Goal: Task Accomplishment & Management: Manage account settings

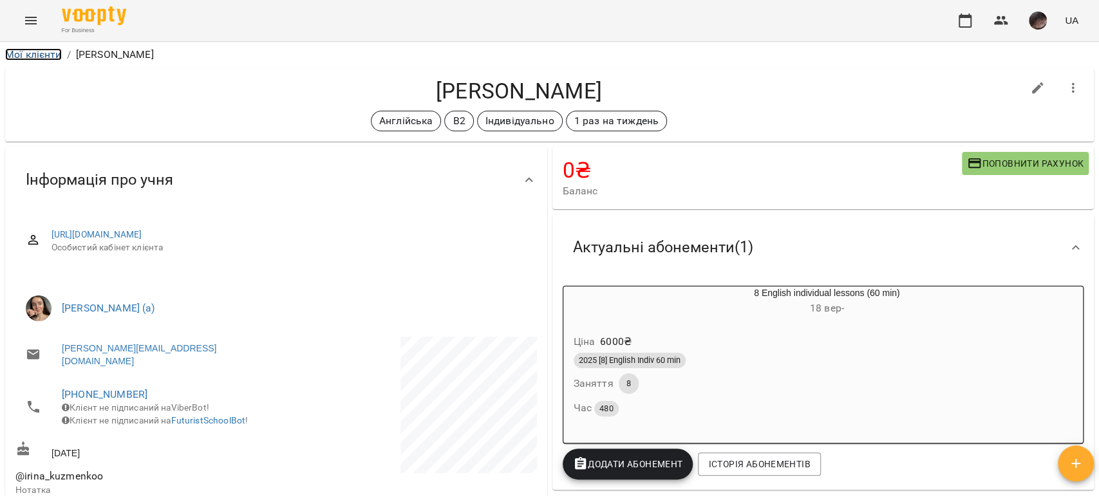
click at [26, 56] on link "Мої клієнти" at bounding box center [33, 54] width 57 height 12
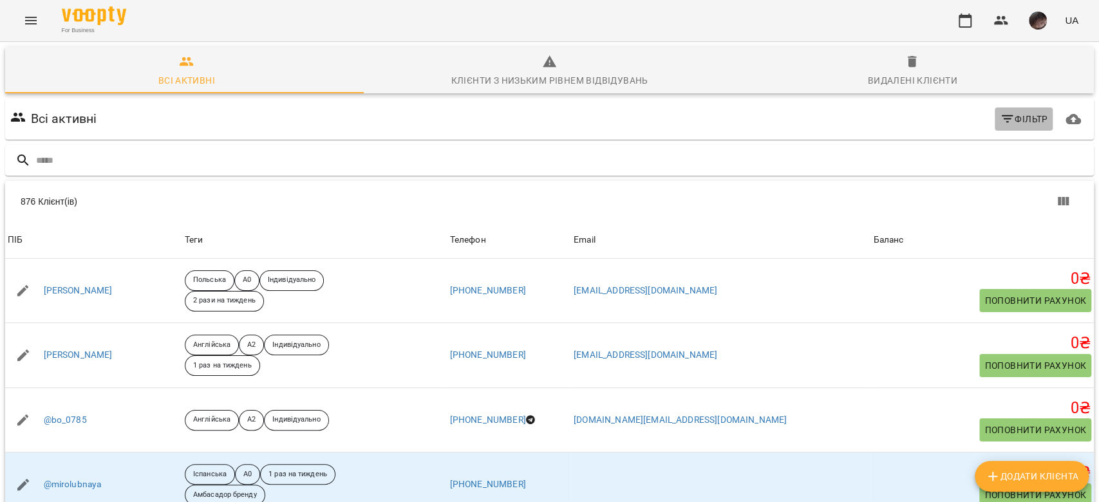
click at [1005, 125] on span "Фільтр" at bounding box center [1024, 118] width 48 height 15
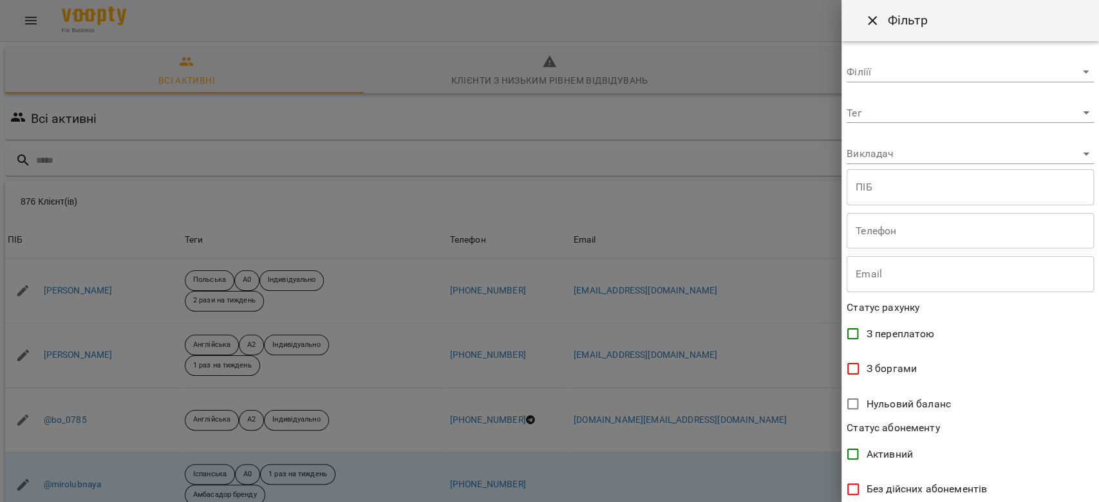
click at [971, 116] on body "For Business UA Всі активні Клієнти з низьким рівнем відвідувань Видалені клієн…" at bounding box center [549, 335] width 1099 height 670
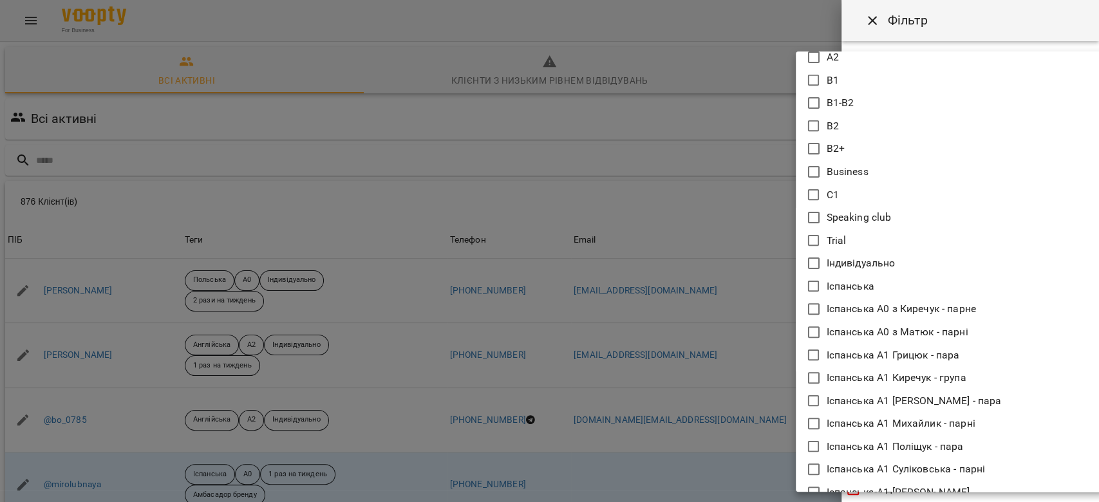
scroll to position [257, 0]
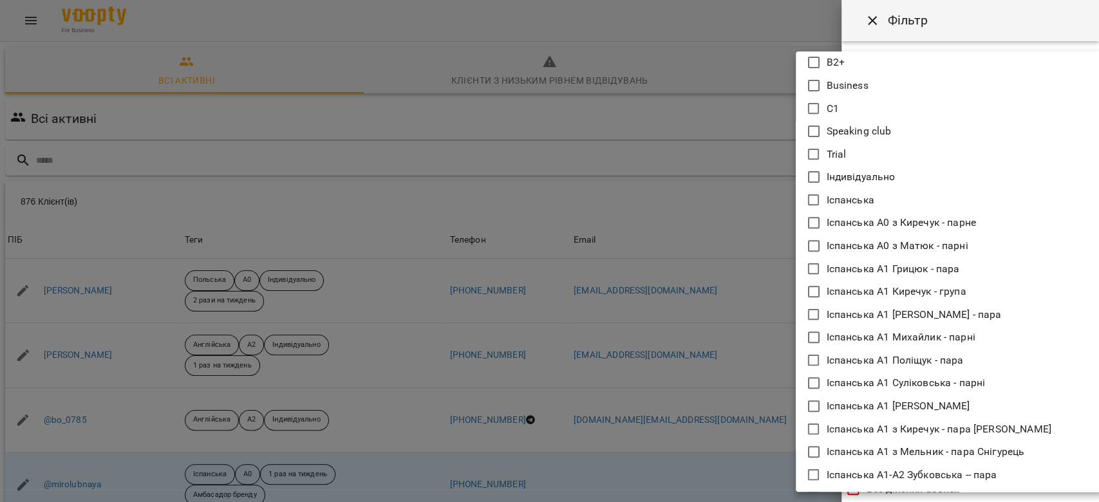
click at [809, 203] on icon at bounding box center [814, 200] width 12 height 12
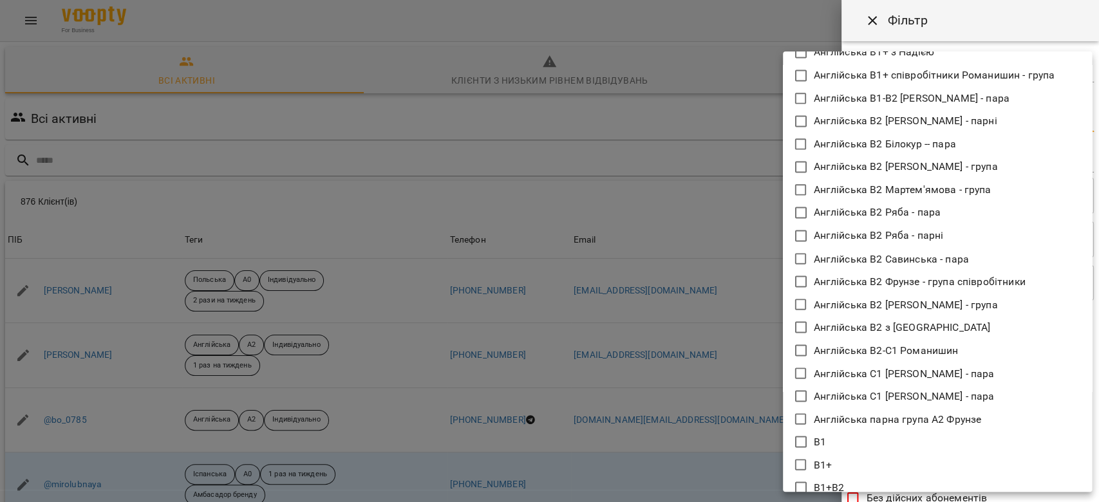
scroll to position [1545, 0]
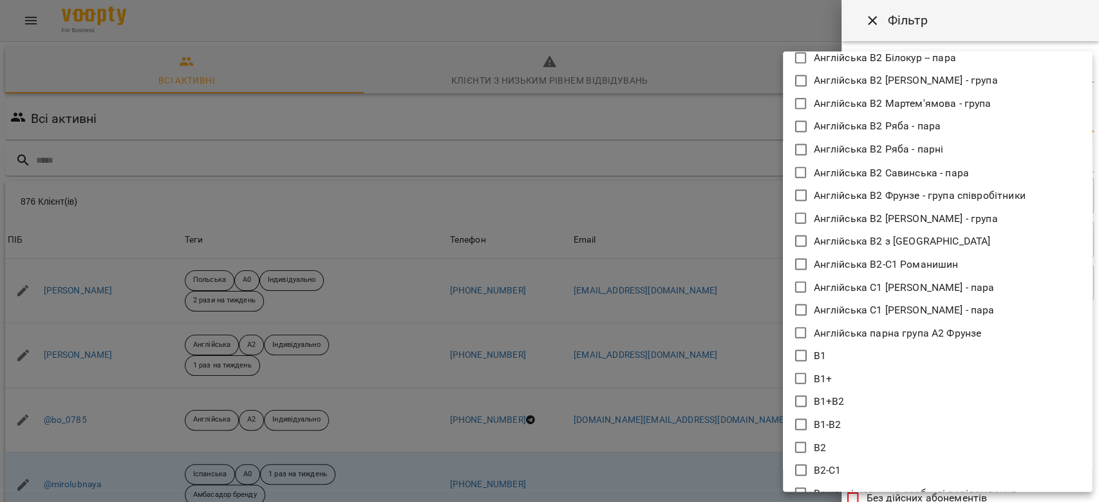
click at [798, 363] on li "В1" at bounding box center [937, 355] width 309 height 23
click at [803, 380] on icon at bounding box center [800, 378] width 15 height 15
click at [805, 399] on icon at bounding box center [800, 400] width 15 height 15
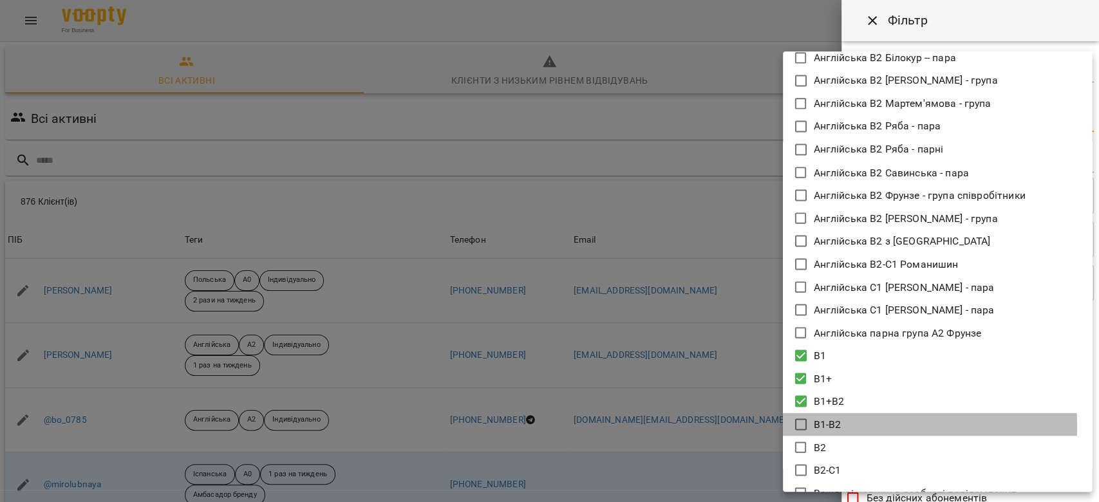
click at [803, 426] on icon at bounding box center [800, 423] width 15 height 15
type input "**********"
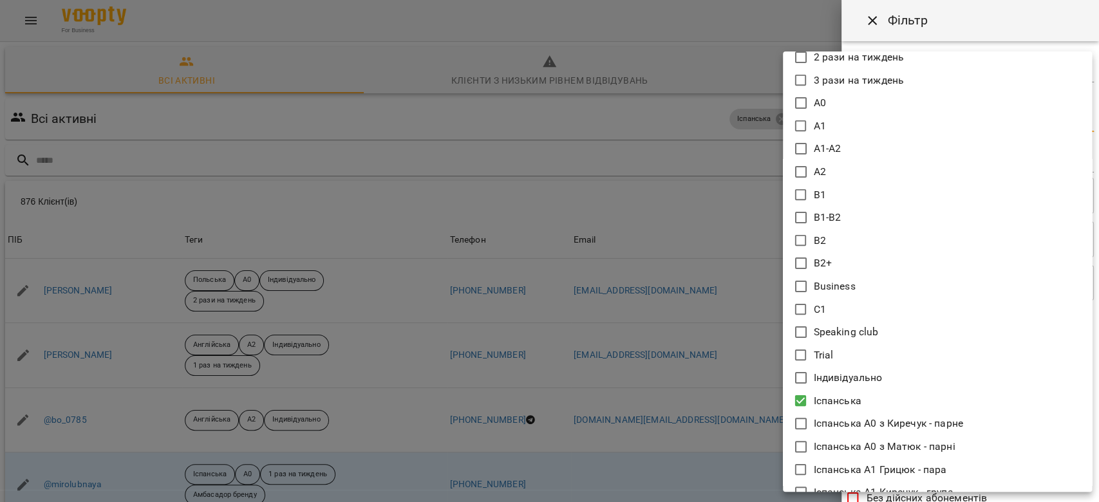
scroll to position [0, 0]
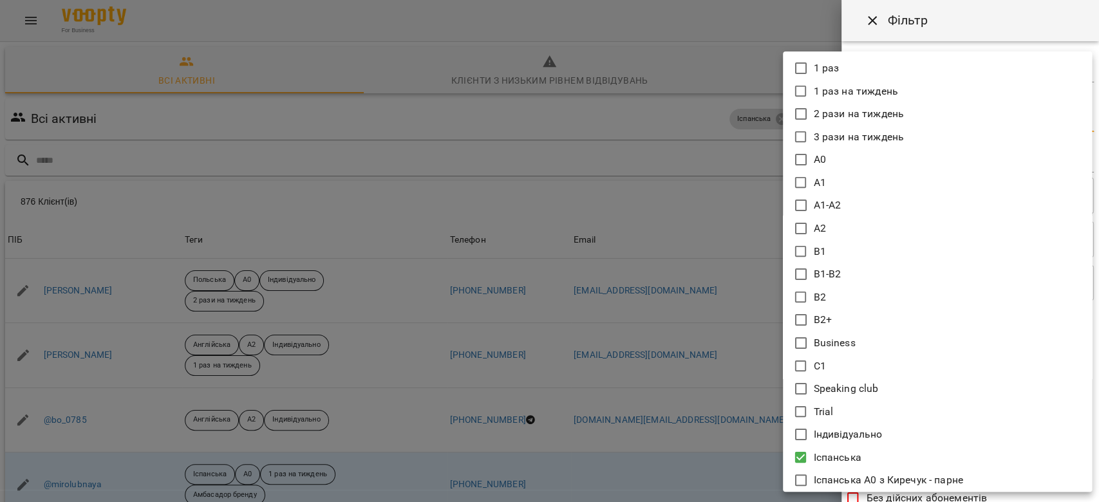
click at [987, 28] on div at bounding box center [549, 251] width 1099 height 502
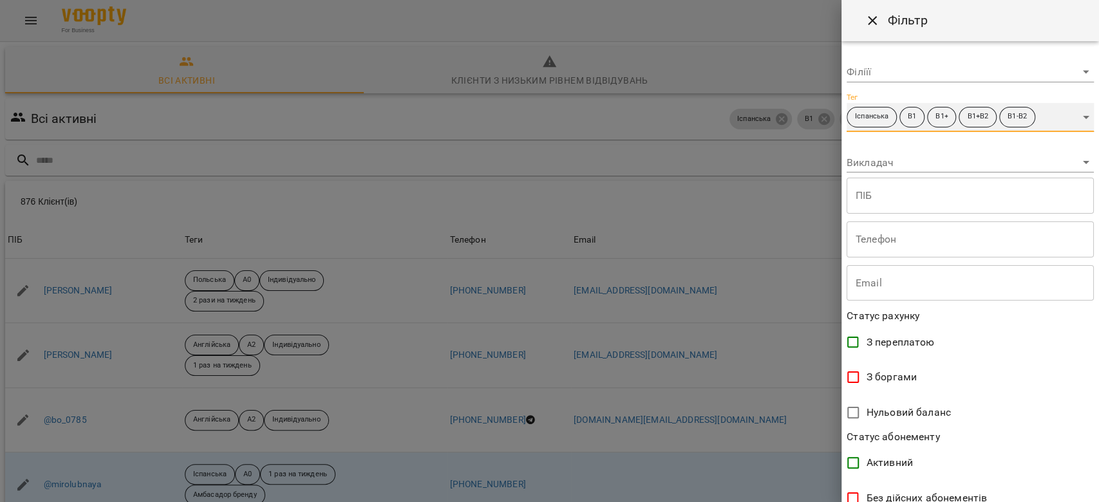
scroll to position [223, 0]
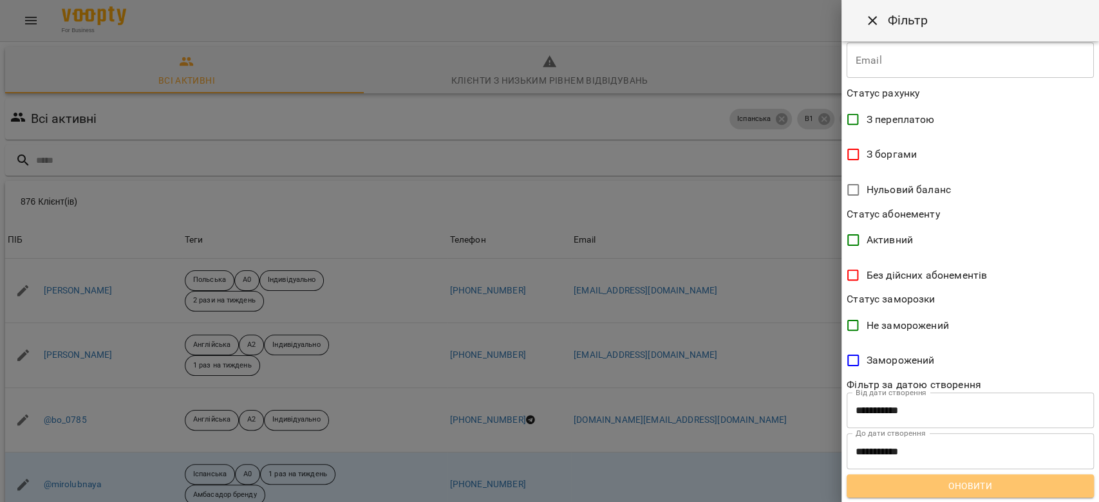
click at [986, 476] on button "Оновити" at bounding box center [969, 485] width 247 height 23
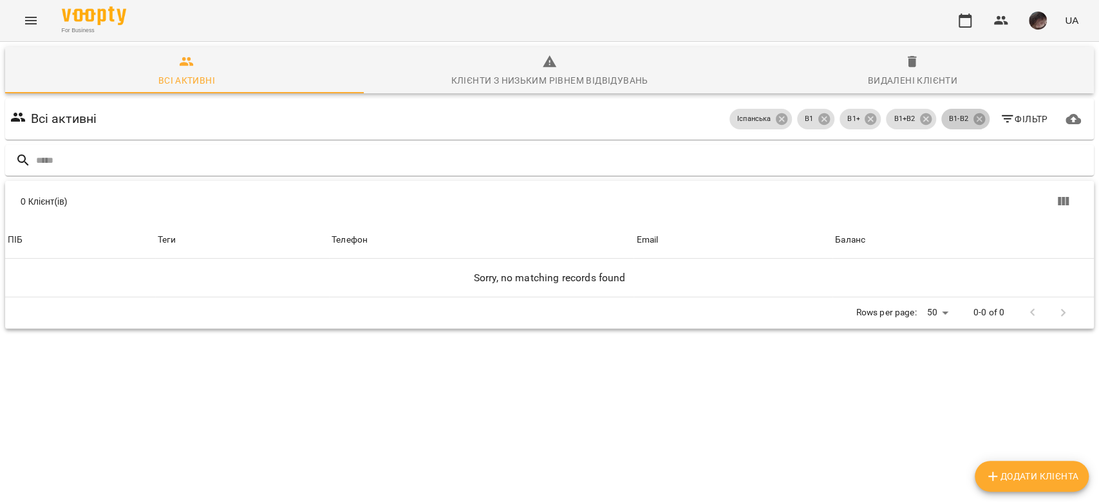
click at [958, 120] on span "В1-В2" at bounding box center [958, 119] width 35 height 11
click at [973, 114] on icon at bounding box center [979, 119] width 12 height 12
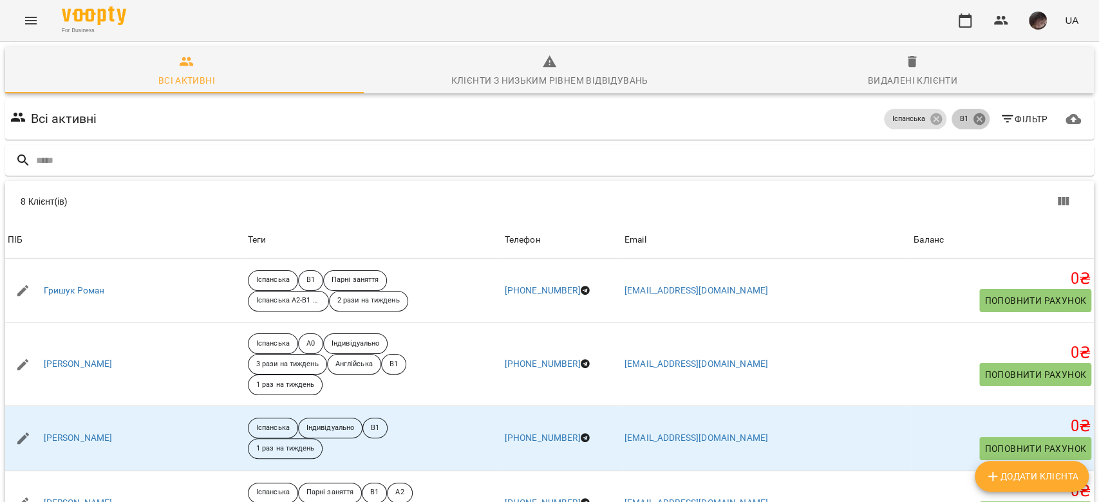
click at [973, 114] on icon at bounding box center [979, 119] width 12 height 12
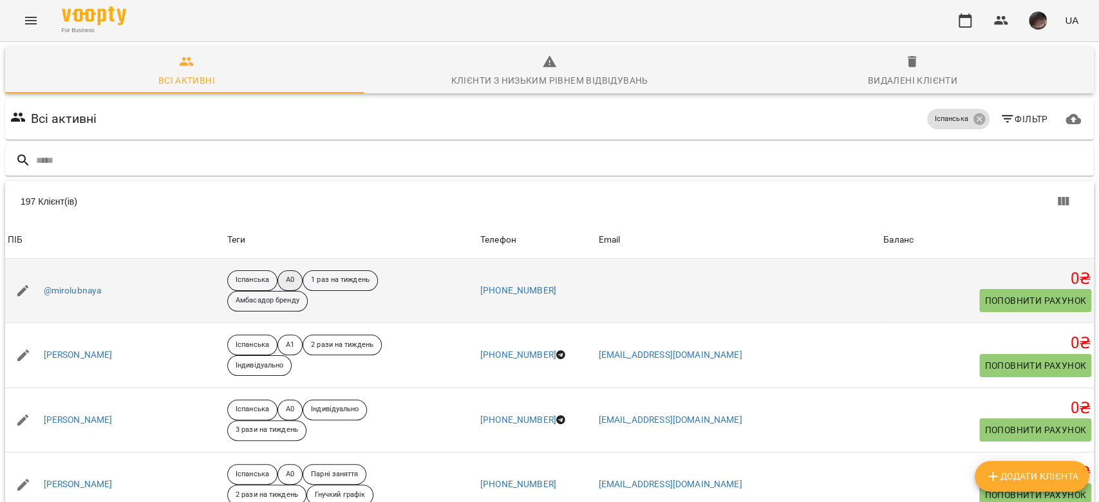
click at [294, 281] on p "A0" at bounding box center [290, 280] width 8 height 11
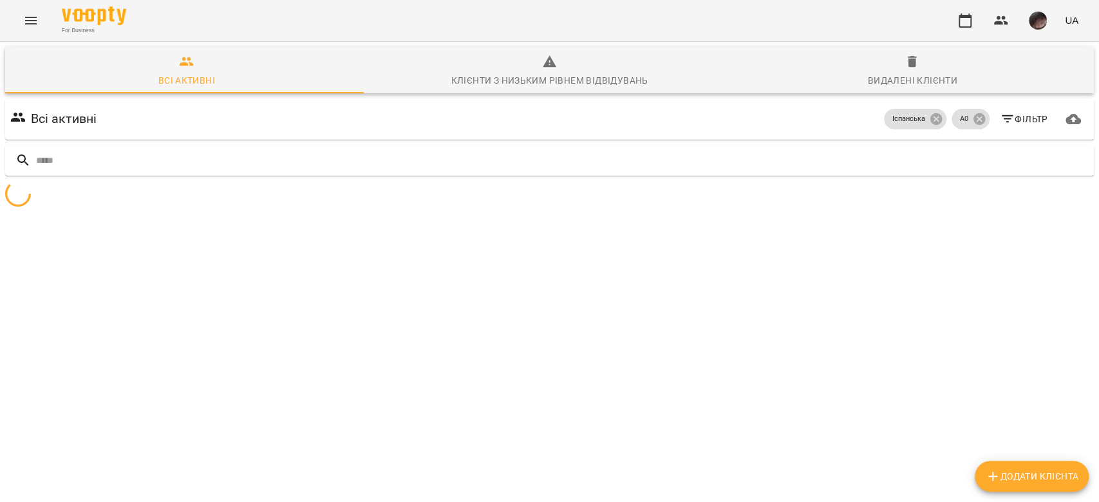
click at [316, 210] on div at bounding box center [549, 195] width 1089 height 29
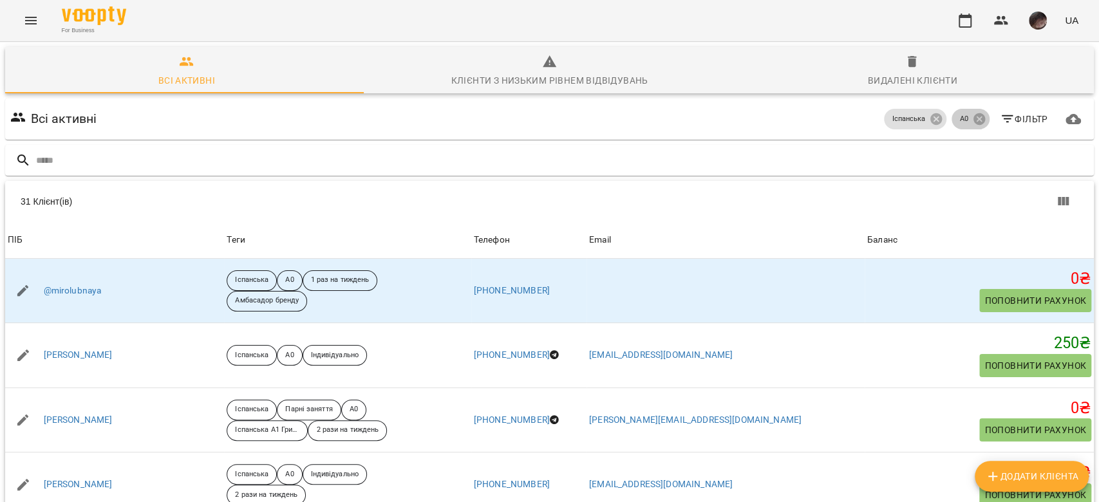
click at [959, 121] on p "A0" at bounding box center [963, 119] width 8 height 11
click at [972, 122] on icon at bounding box center [979, 119] width 14 height 14
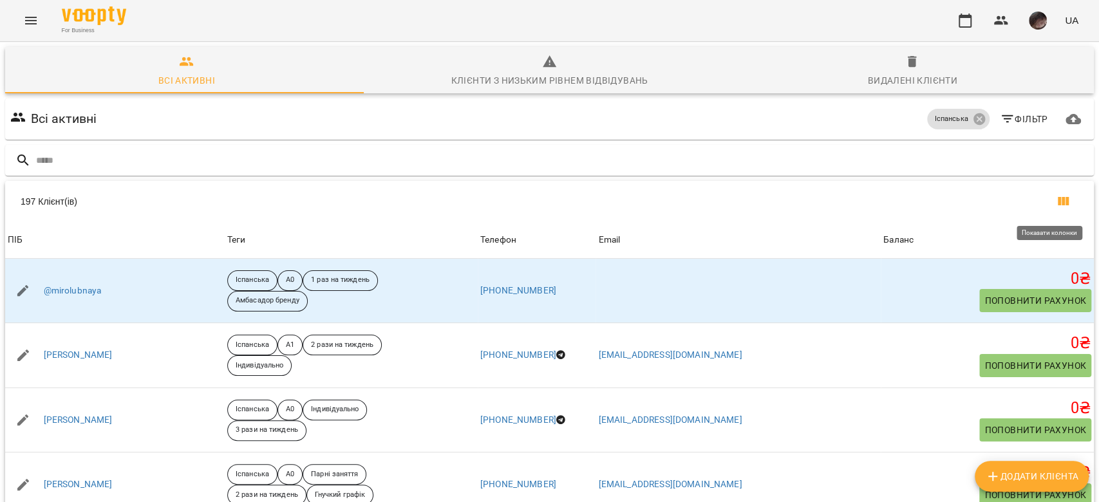
click at [1055, 203] on icon "Показати колонки" at bounding box center [1062, 201] width 15 height 15
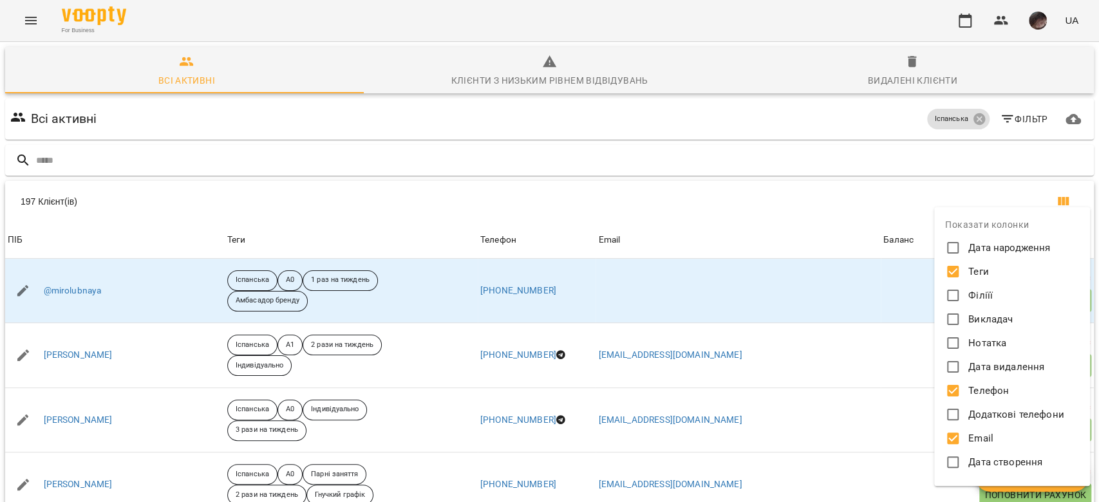
click at [890, 183] on div at bounding box center [549, 251] width 1099 height 502
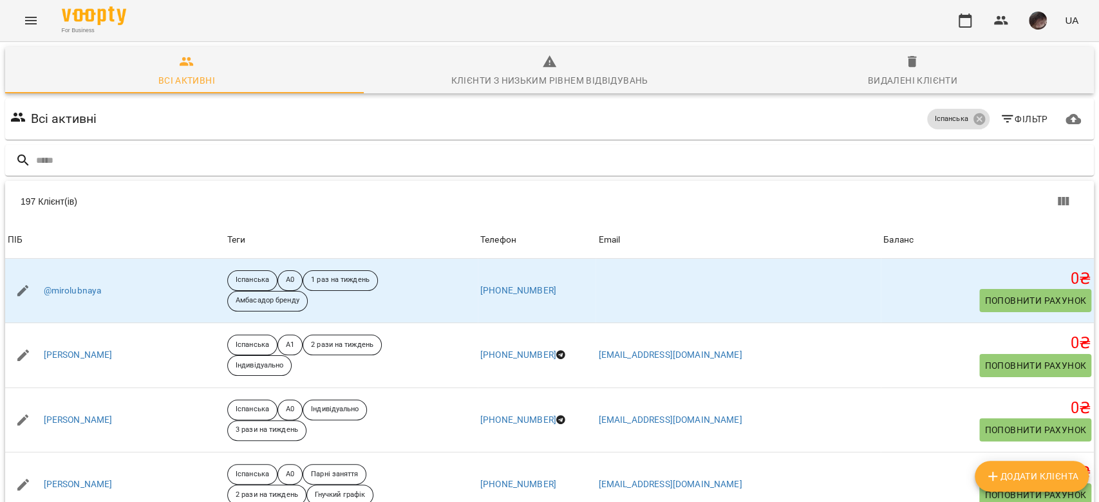
scroll to position [0, 0]
click at [1000, 122] on icon "button" at bounding box center [1007, 118] width 15 height 15
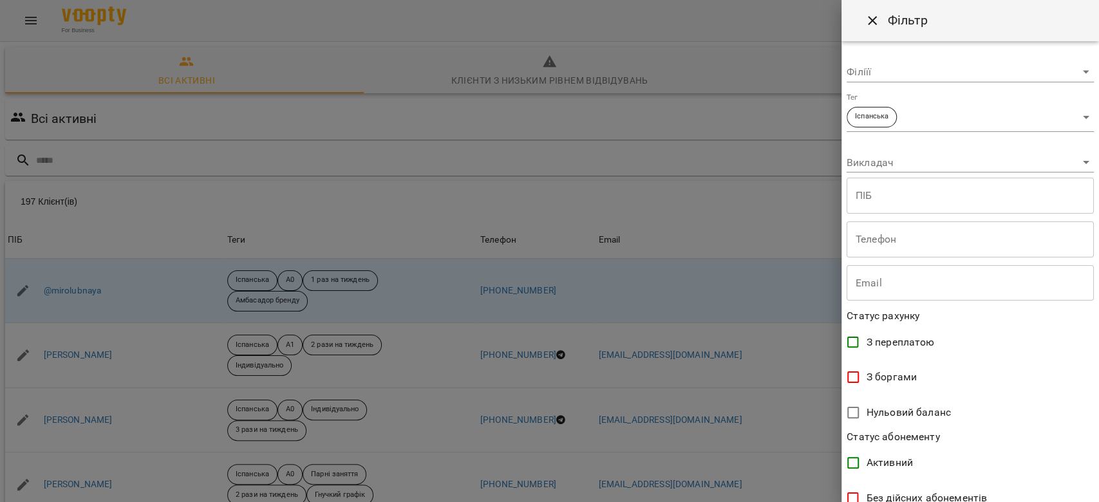
click at [998, 131] on body "For Business UA Всі активні Клієнти з низьким рівнем відвідувань Видалені клієн…" at bounding box center [549, 335] width 1099 height 670
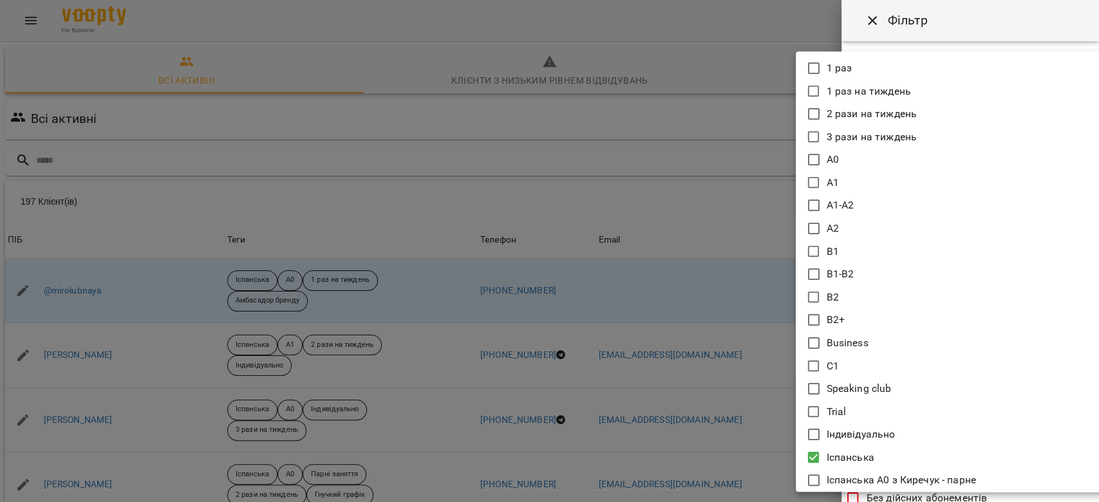
click at [919, 167] on li "A0" at bounding box center [950, 159] width 309 height 23
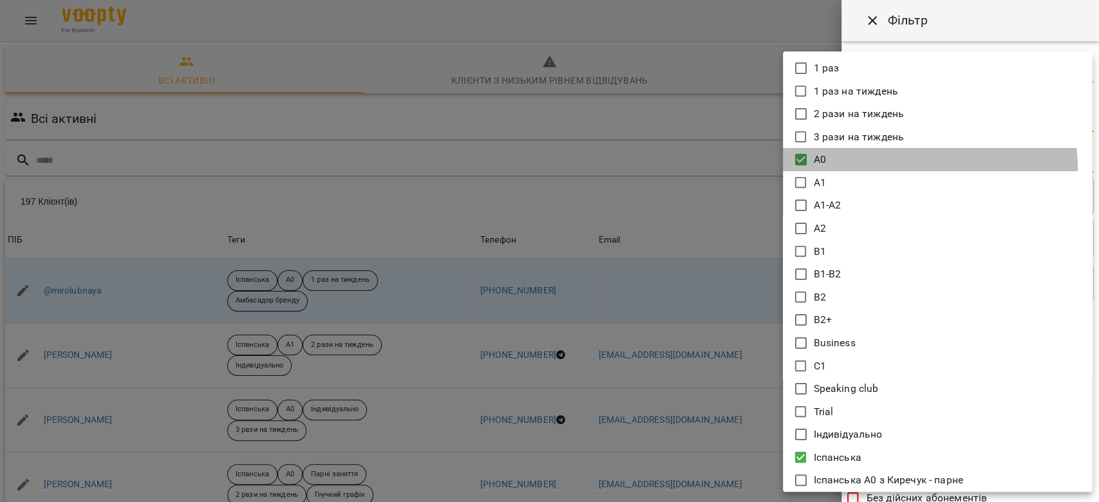
click at [919, 167] on li "A0" at bounding box center [937, 159] width 309 height 23
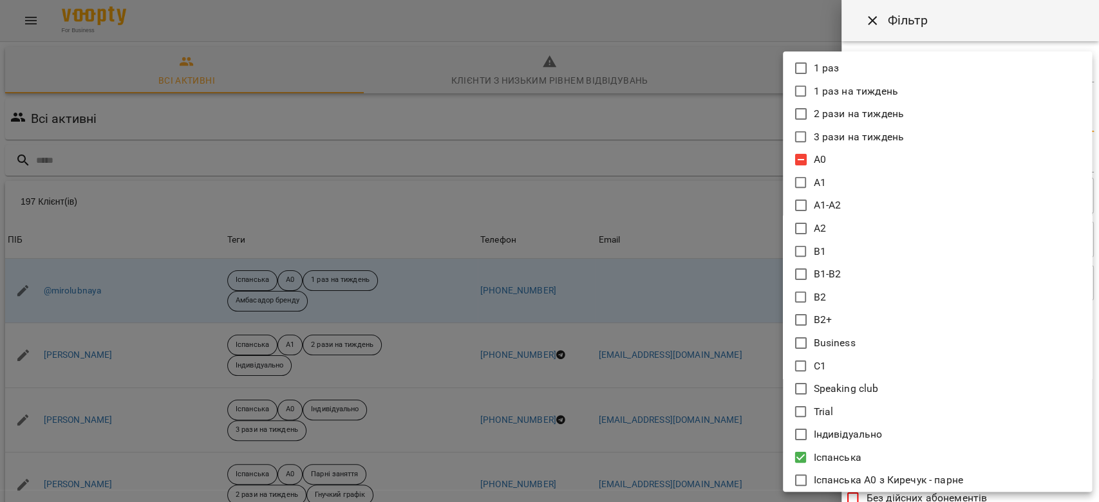
click at [890, 185] on li "A1" at bounding box center [937, 182] width 309 height 23
click at [868, 205] on li "A1-A2" at bounding box center [937, 205] width 309 height 23
click at [870, 222] on li "A2" at bounding box center [937, 228] width 309 height 23
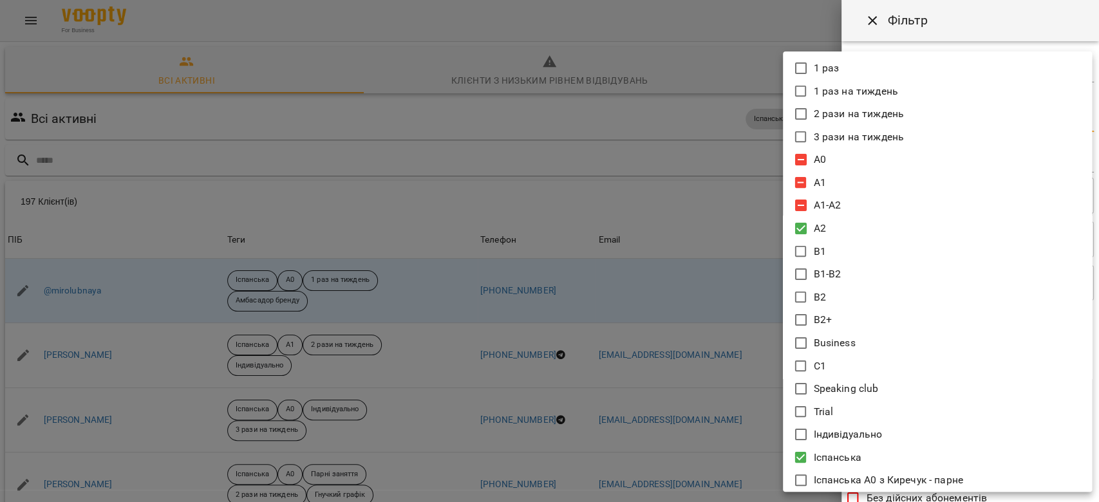
click at [870, 222] on li "A2" at bounding box center [937, 228] width 309 height 23
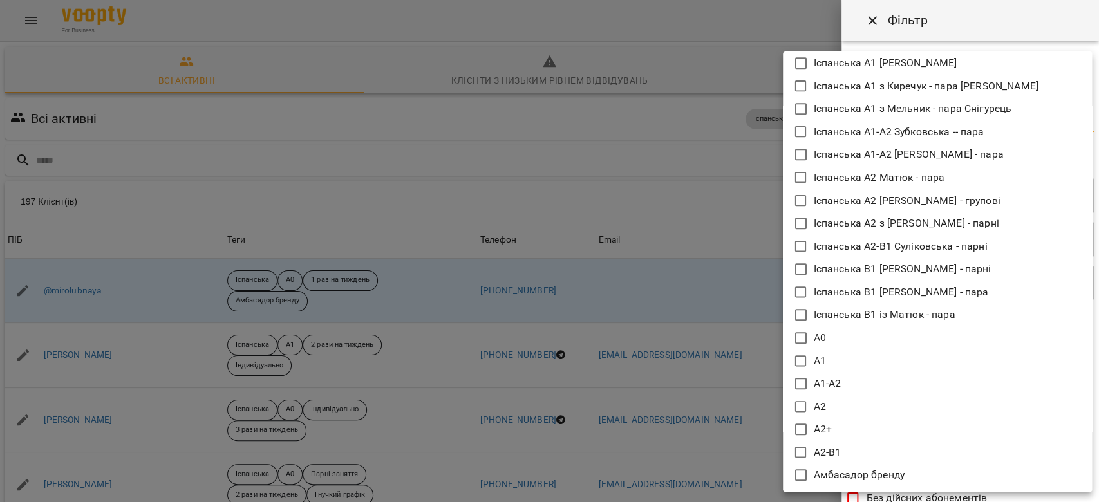
scroll to position [686, 0]
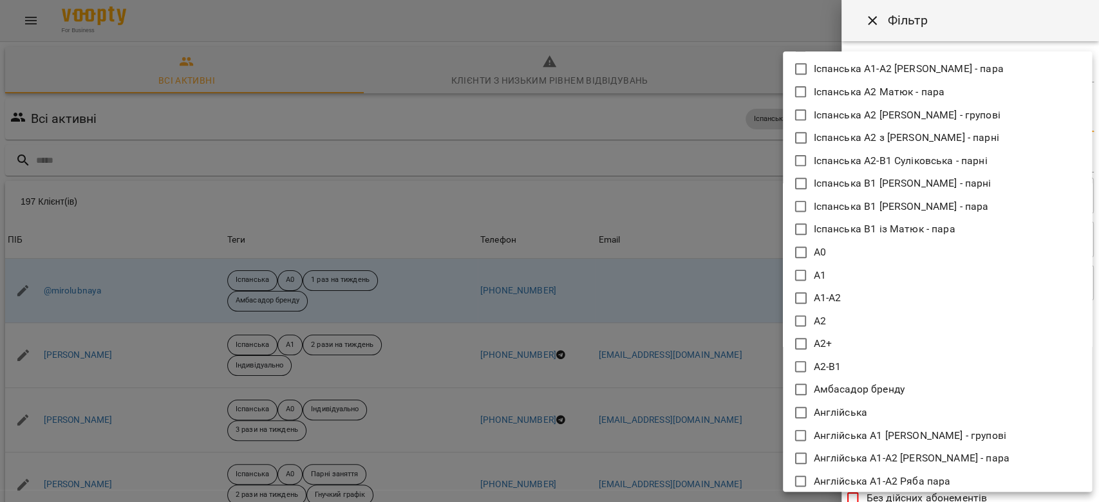
click at [857, 256] on li "А0" at bounding box center [937, 252] width 309 height 23
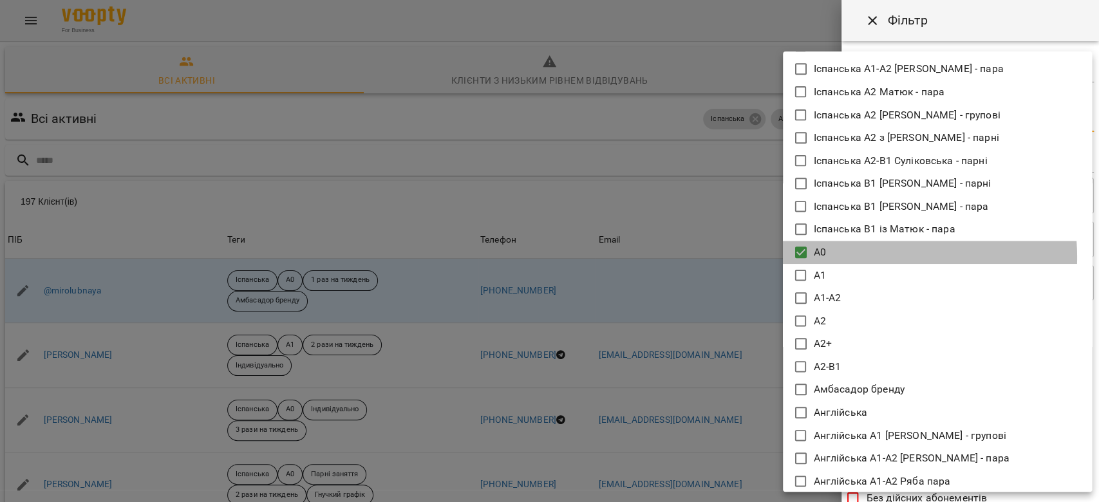
click at [857, 256] on li "А0" at bounding box center [937, 252] width 309 height 23
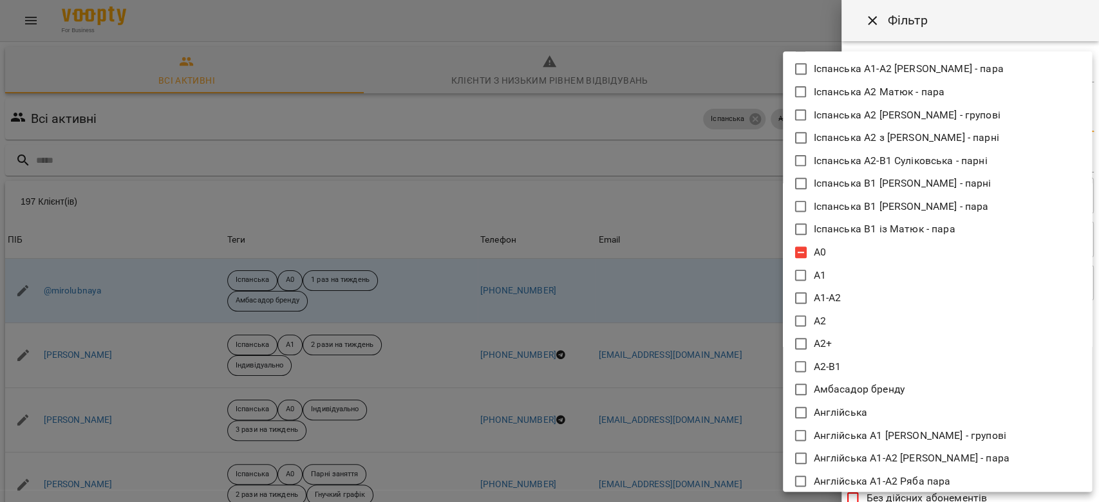
click at [846, 279] on li "А1" at bounding box center [937, 275] width 309 height 23
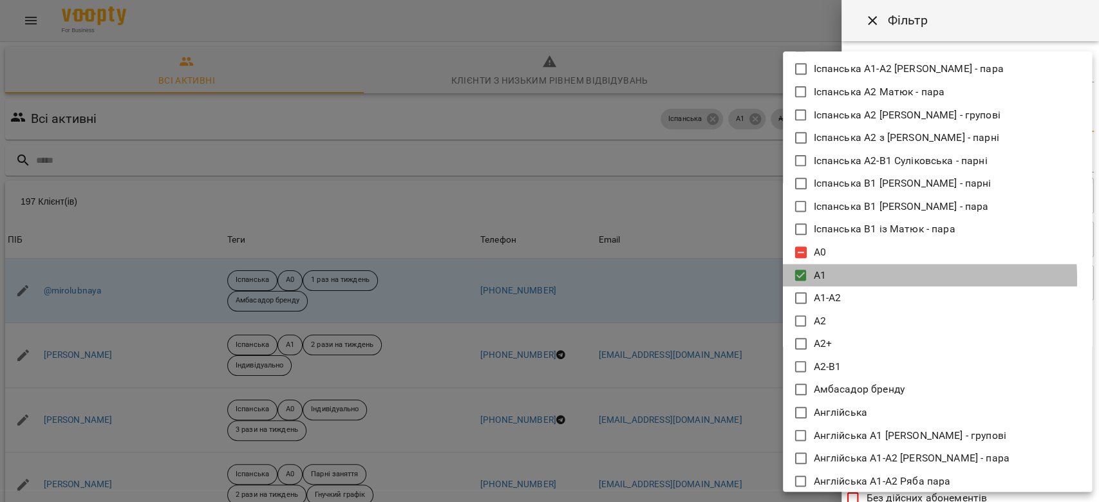
click at [846, 279] on li "А1" at bounding box center [937, 275] width 309 height 23
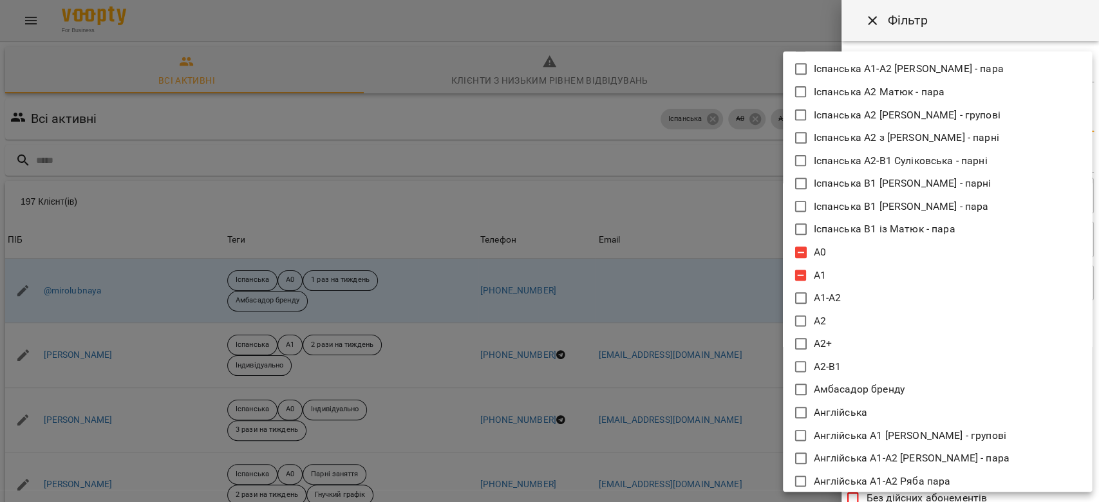
click at [841, 298] on li "А1-А2" at bounding box center [937, 297] width 309 height 23
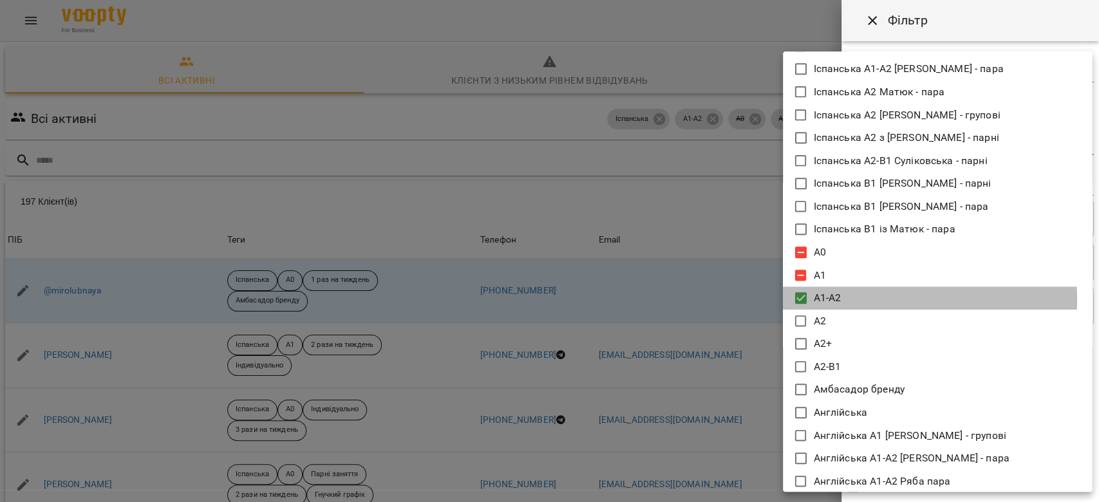
click at [841, 298] on li "А1-А2" at bounding box center [937, 297] width 309 height 23
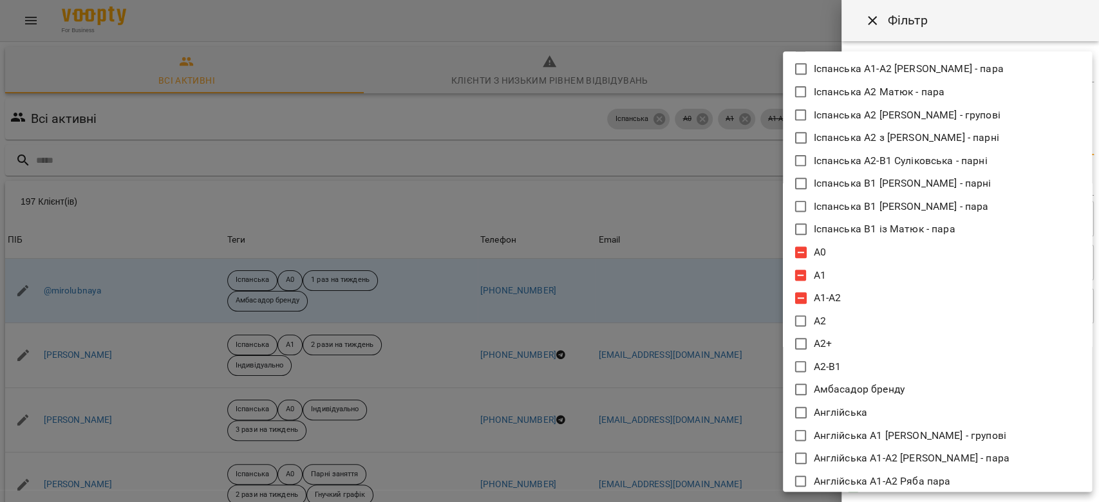
click at [842, 324] on li "А2" at bounding box center [937, 321] width 309 height 23
click at [843, 341] on li "А2+" at bounding box center [937, 343] width 309 height 23
click at [841, 342] on li "А2+" at bounding box center [937, 343] width 309 height 23
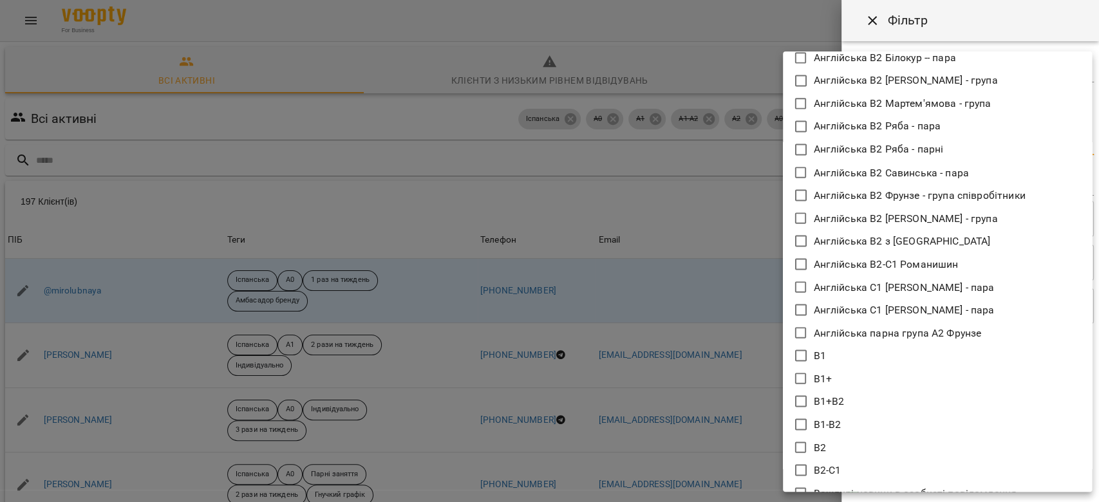
scroll to position [1716, 0]
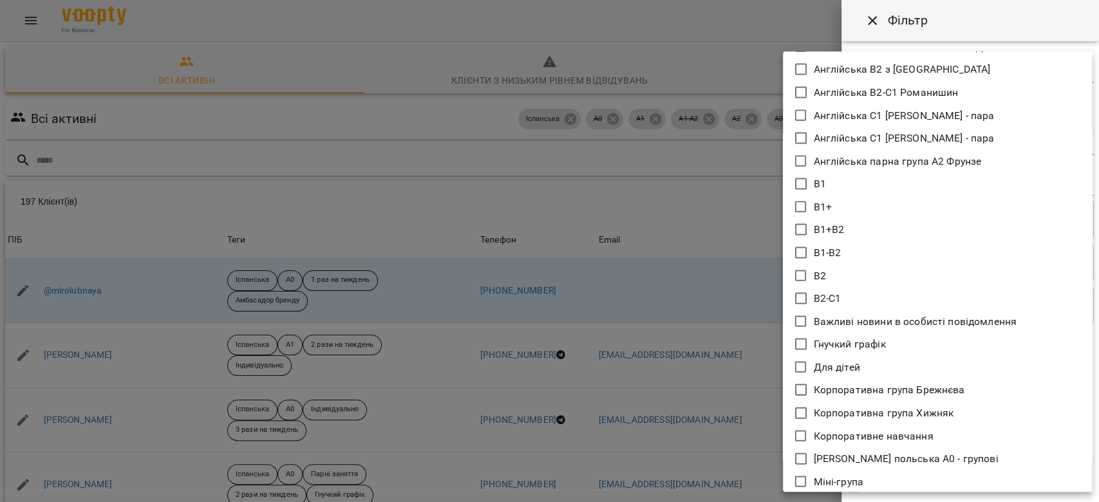
click at [839, 281] on li "В2" at bounding box center [937, 276] width 309 height 23
click at [835, 295] on p "В2-С1" at bounding box center [828, 298] width 28 height 15
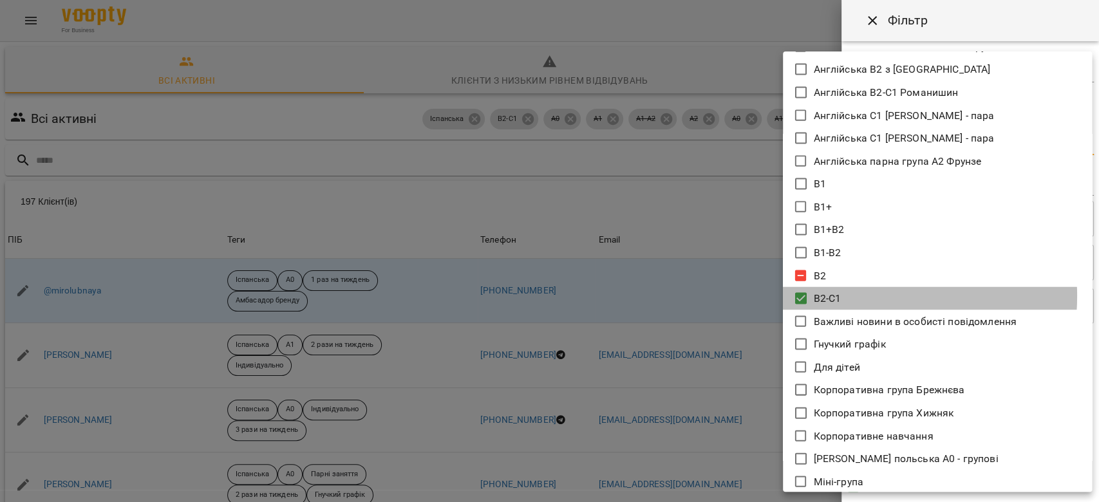
click at [835, 295] on p "В2-С1" at bounding box center [828, 298] width 28 height 15
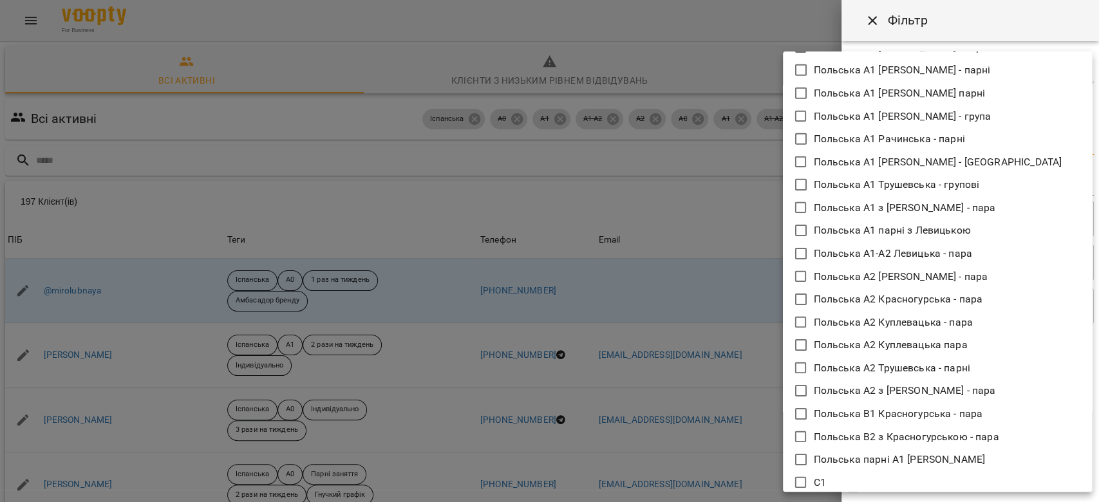
scroll to position [2889, 0]
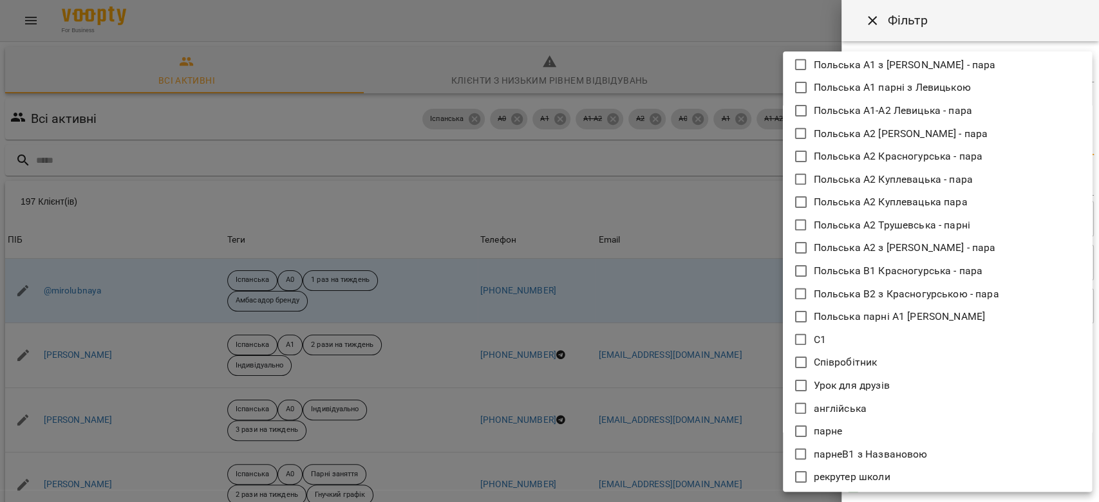
click at [853, 337] on li "С1" at bounding box center [937, 339] width 309 height 23
type input "**********"
click at [966, 28] on div at bounding box center [549, 251] width 1099 height 502
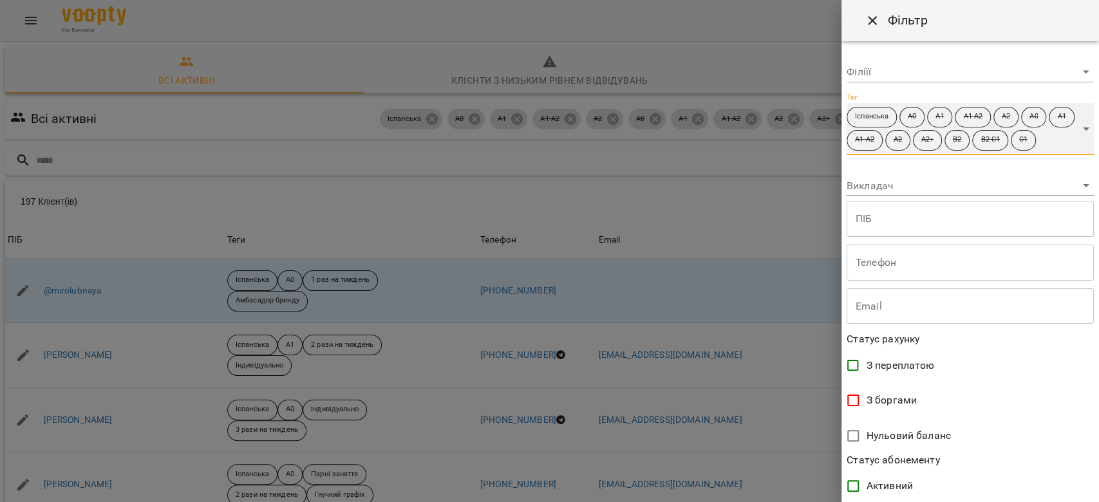
scroll to position [246, 0]
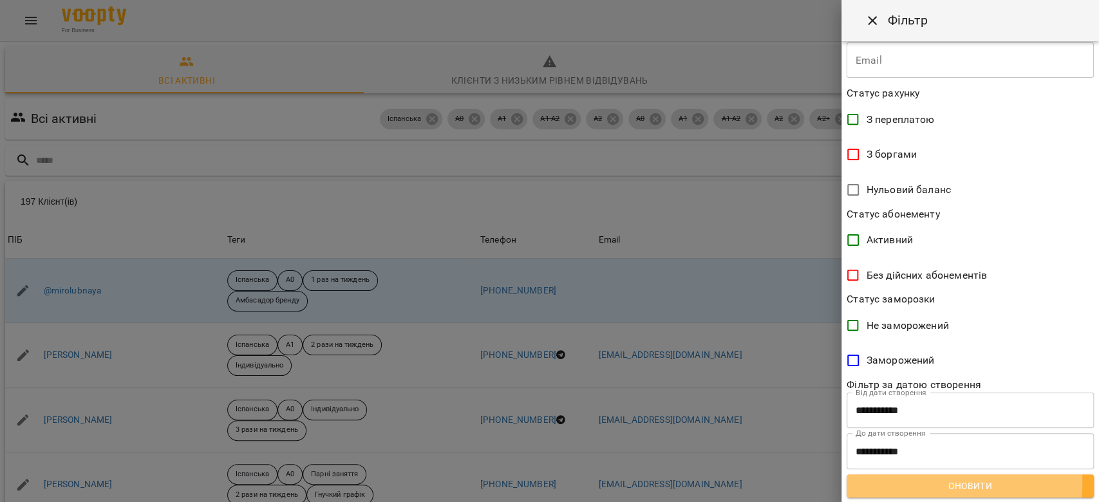
click at [903, 482] on span "Оновити" at bounding box center [970, 485] width 227 height 15
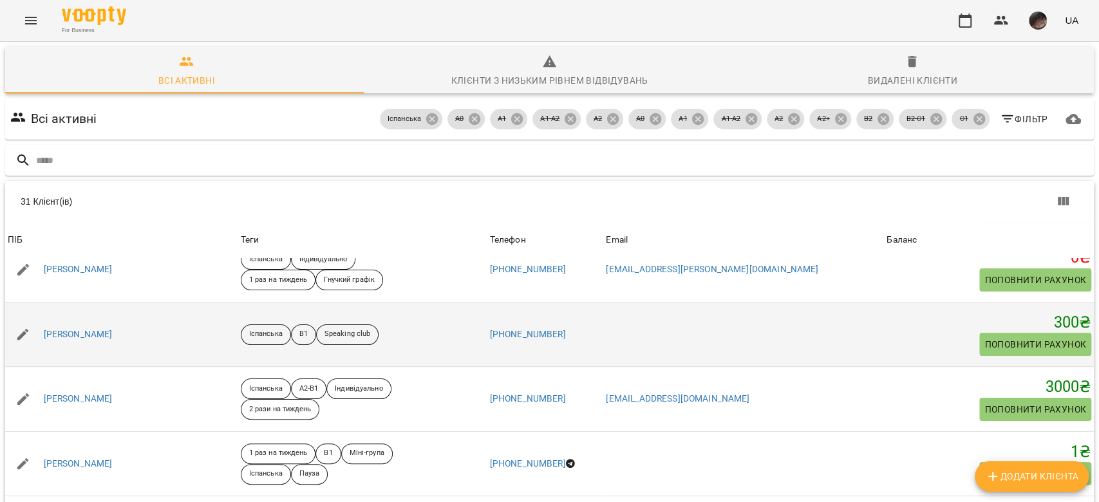
scroll to position [171, 0]
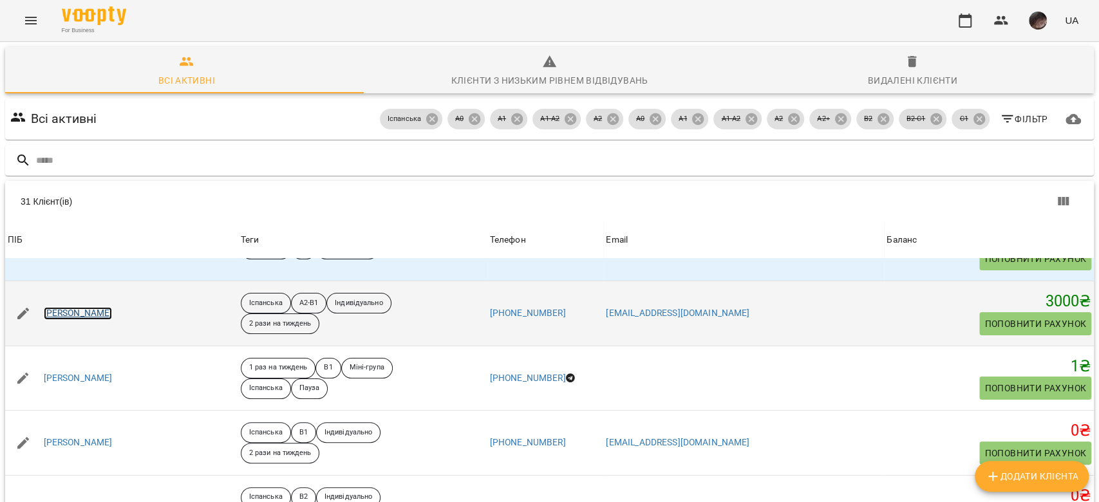
click at [97, 311] on link "Бондаренко Міла" at bounding box center [78, 313] width 69 height 13
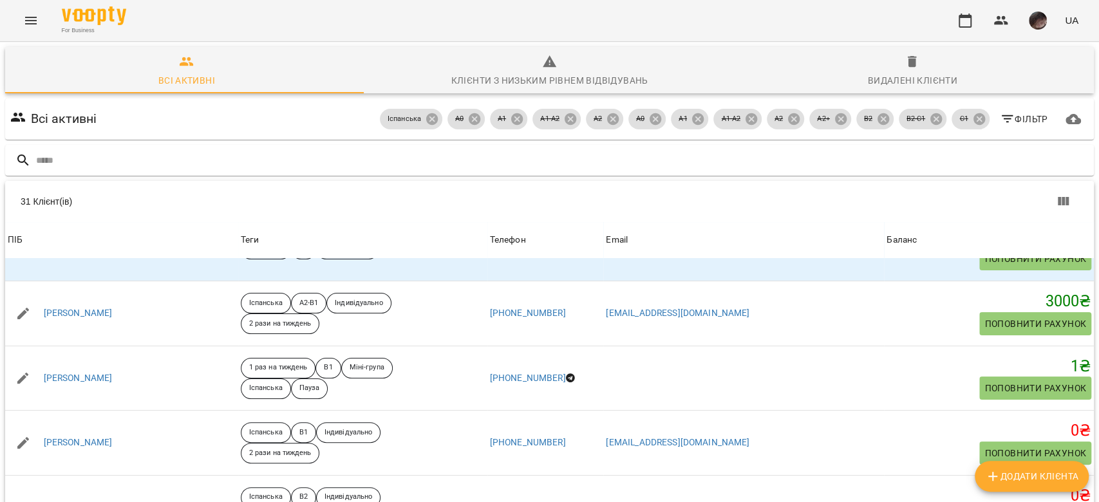
click at [1013, 121] on span "Фільтр" at bounding box center [1024, 118] width 48 height 15
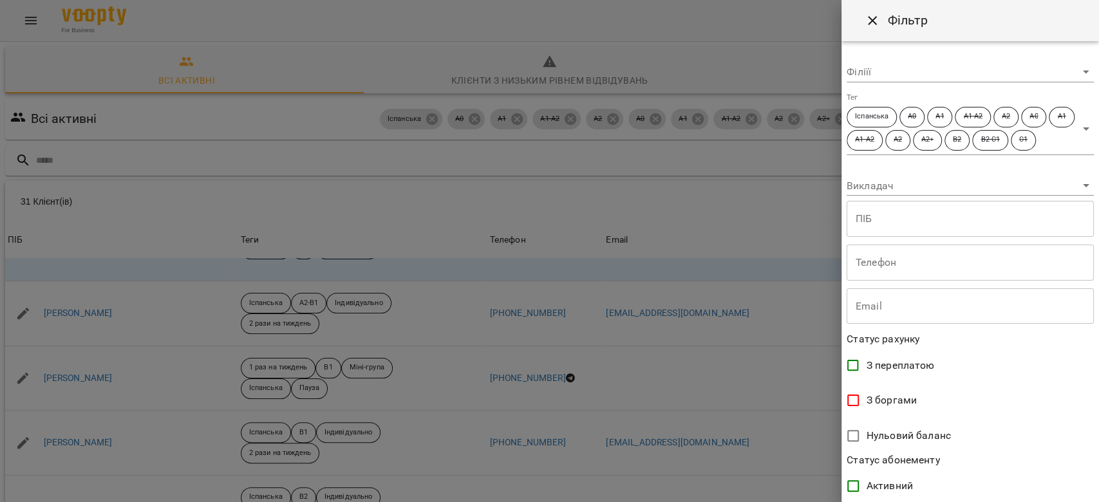
click at [1076, 131] on body "For Business UA Всі активні Клієнти з низьким рівнем відвідувань Видалені клієн…" at bounding box center [549, 335] width 1099 height 670
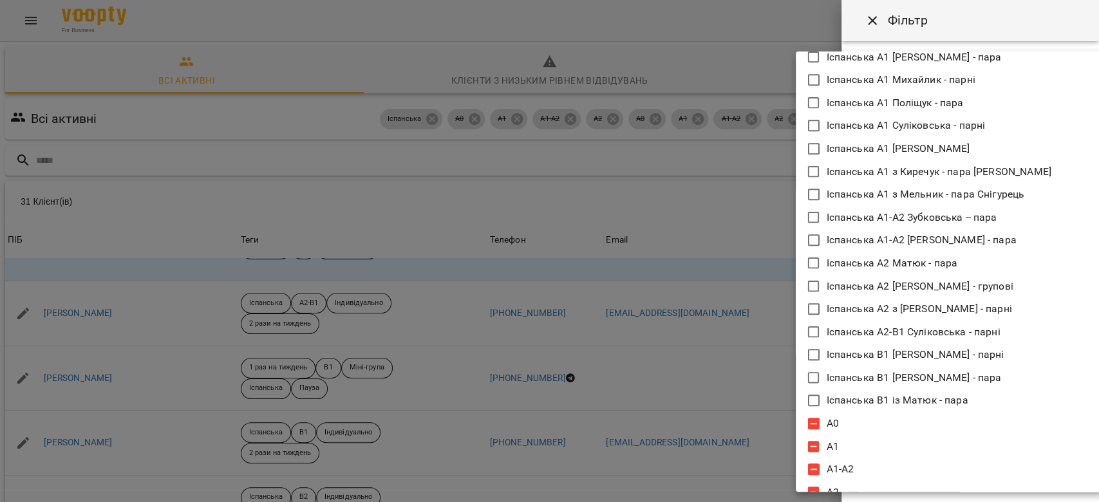
scroll to position [686, 0]
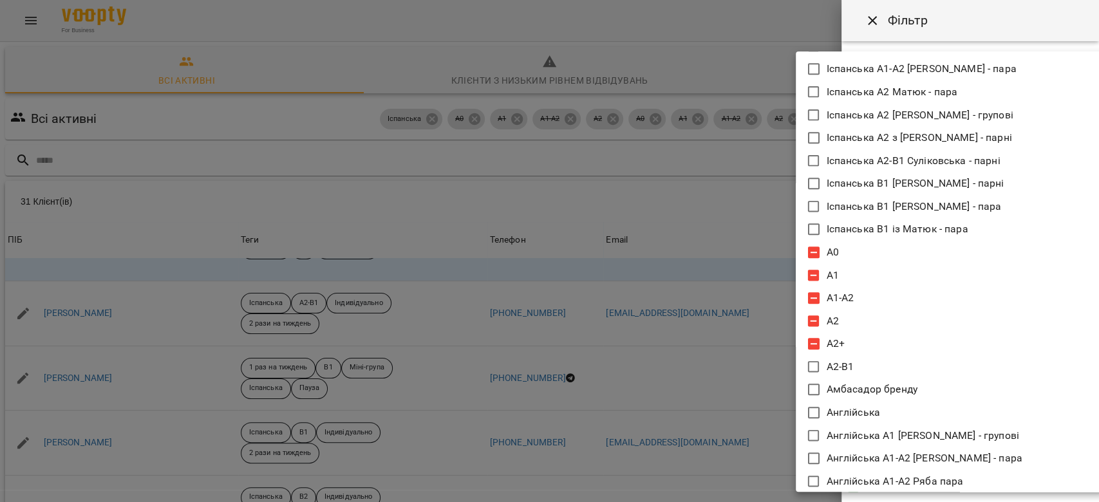
click at [859, 359] on li "А2-В1" at bounding box center [950, 366] width 309 height 23
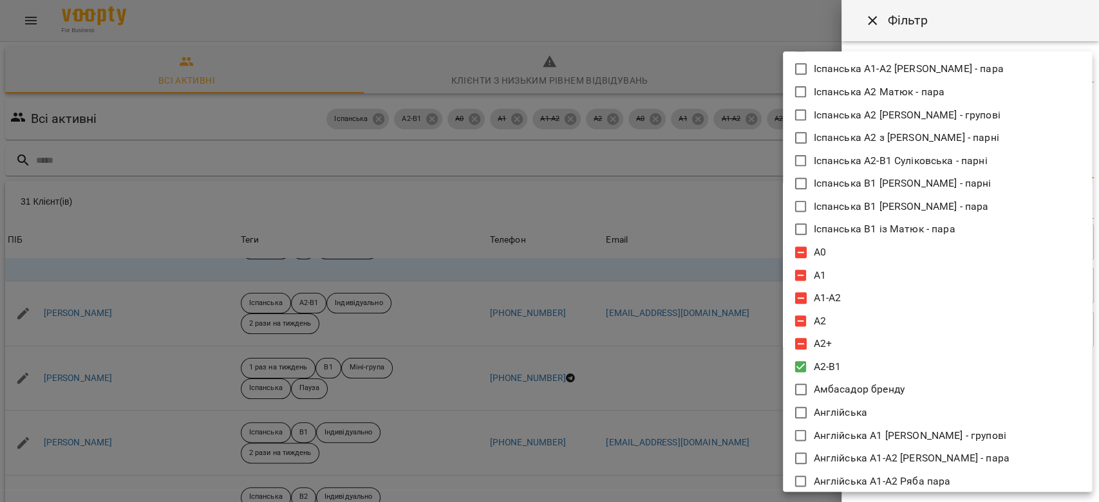
click at [859, 359] on li "А2-В1" at bounding box center [937, 366] width 309 height 23
type input "**********"
click at [695, 164] on div at bounding box center [549, 251] width 1099 height 502
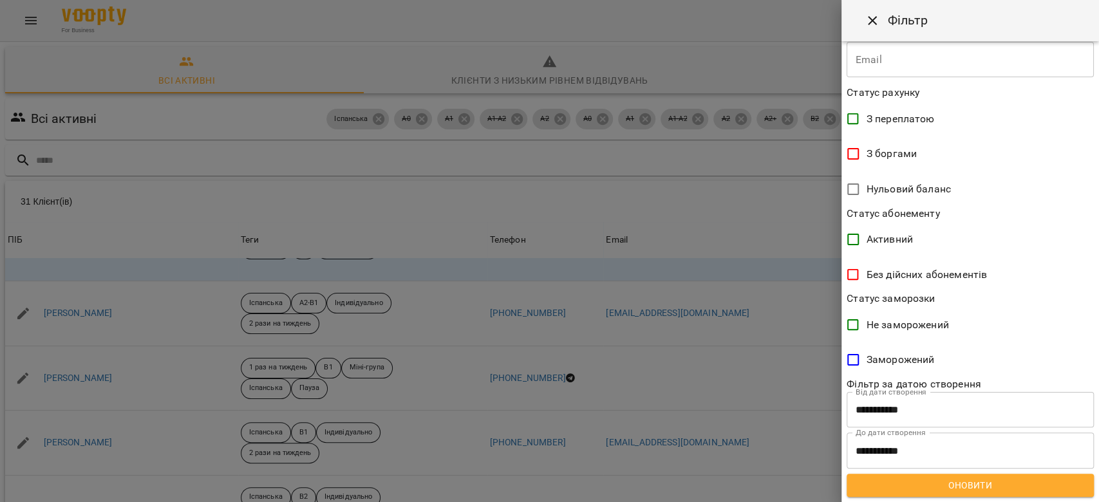
scroll to position [269, 0]
click at [954, 482] on span "Оновити" at bounding box center [970, 485] width 227 height 15
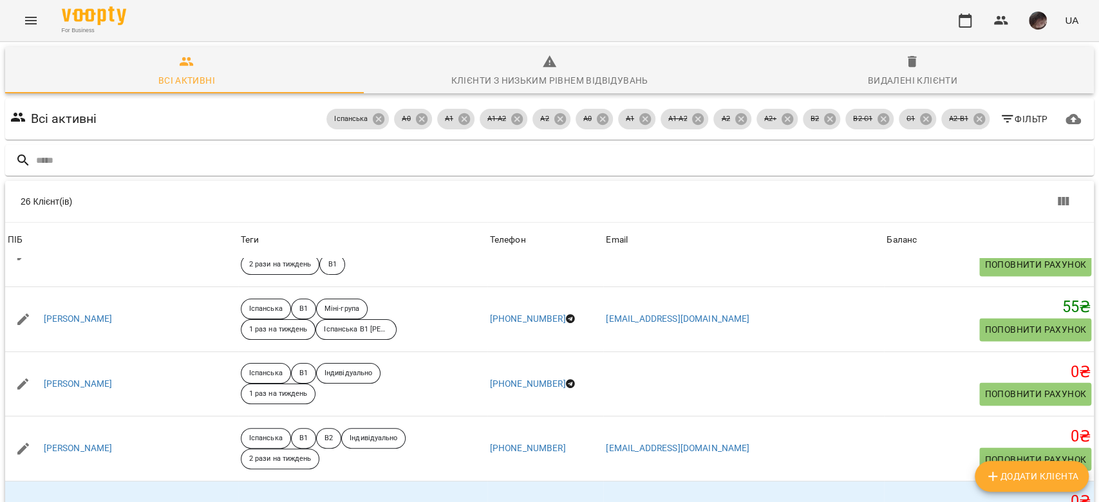
scroll to position [0, 0]
click at [973, 121] on icon at bounding box center [979, 119] width 12 height 12
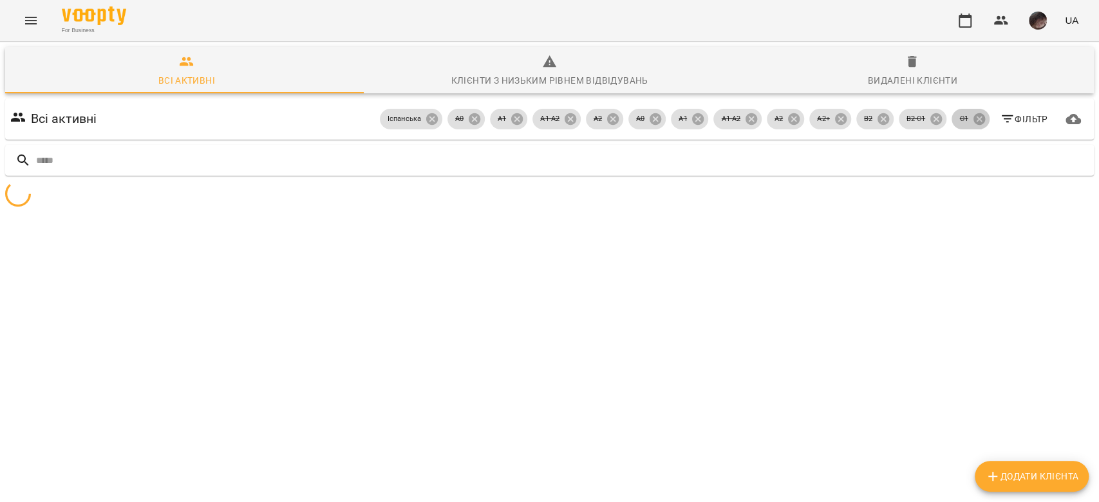
click at [973, 121] on icon at bounding box center [979, 119] width 12 height 12
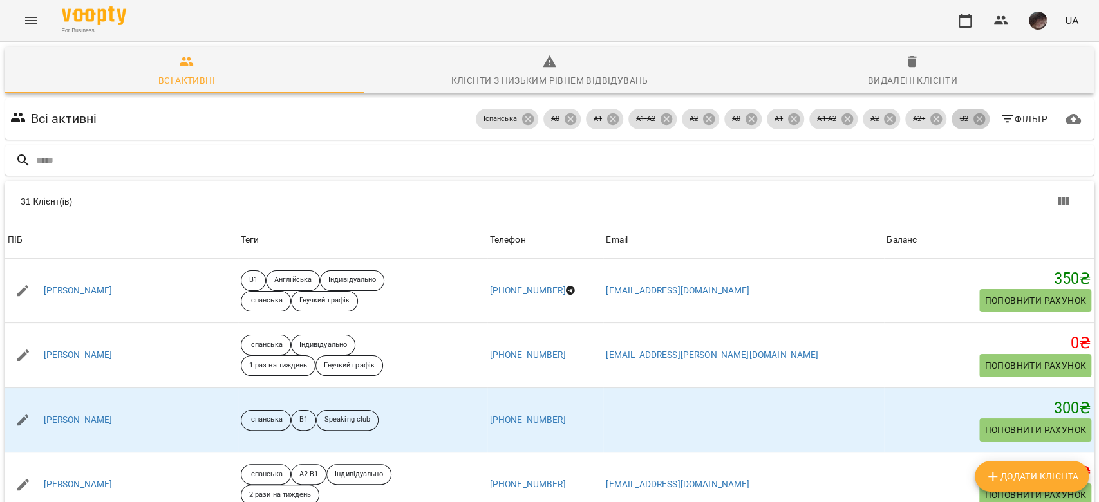
click at [973, 121] on icon at bounding box center [979, 119] width 12 height 12
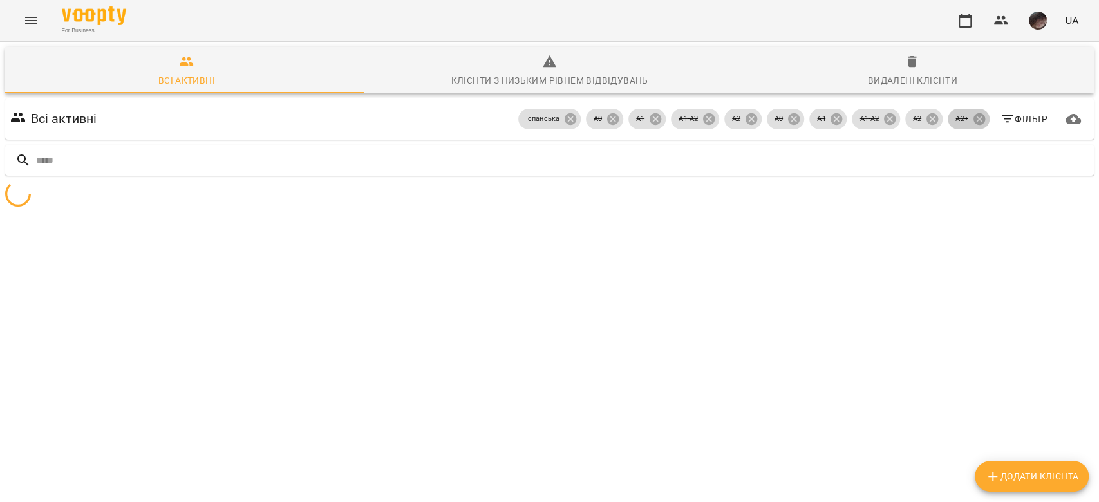
click at [973, 121] on icon at bounding box center [979, 119] width 12 height 12
click at [942, 121] on icon at bounding box center [936, 119] width 12 height 12
click at [973, 121] on icon at bounding box center [979, 119] width 12 height 12
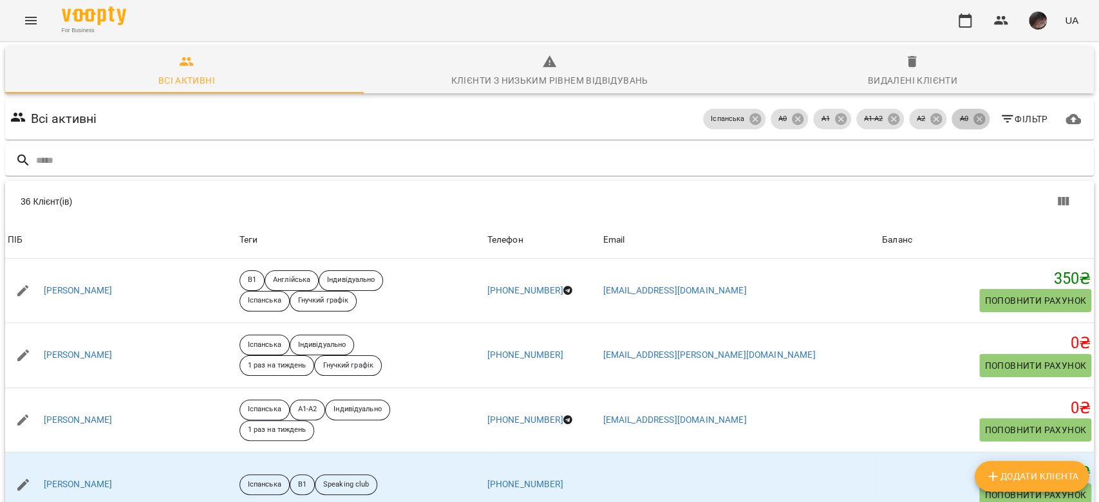
click at [973, 121] on icon at bounding box center [979, 119] width 12 height 12
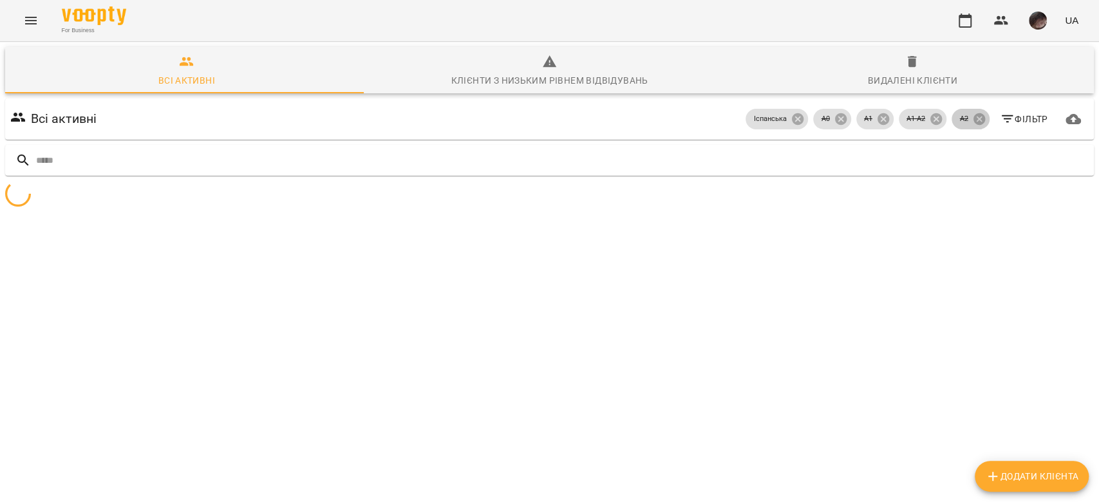
click at [973, 121] on icon at bounding box center [979, 119] width 12 height 12
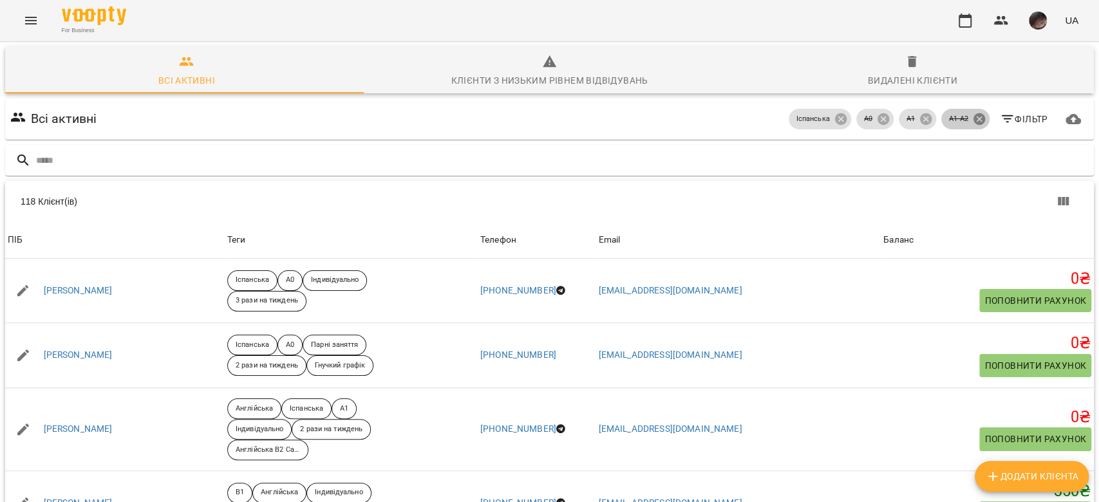
click at [973, 122] on icon at bounding box center [979, 119] width 12 height 12
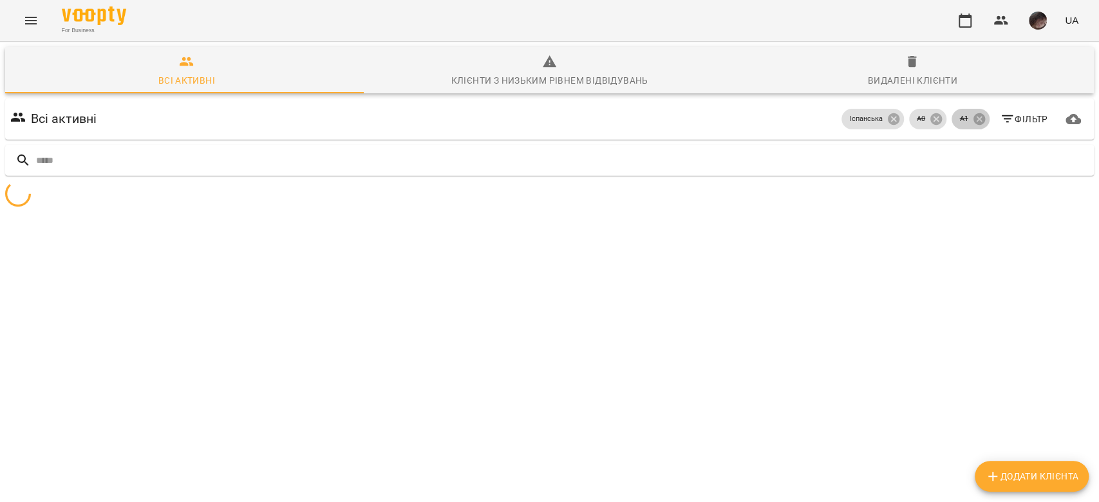
click at [973, 122] on icon at bounding box center [979, 119] width 12 height 12
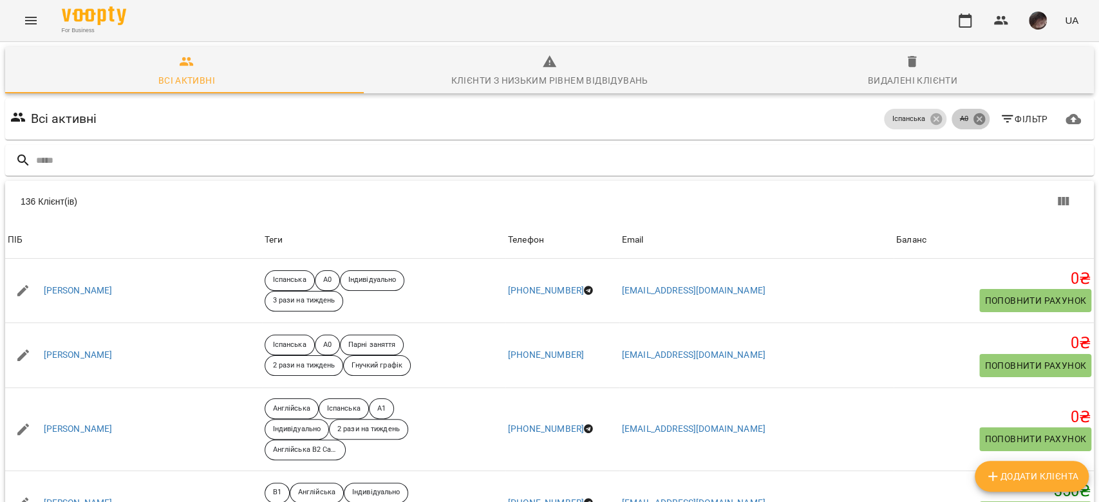
click at [973, 120] on icon at bounding box center [979, 119] width 12 height 12
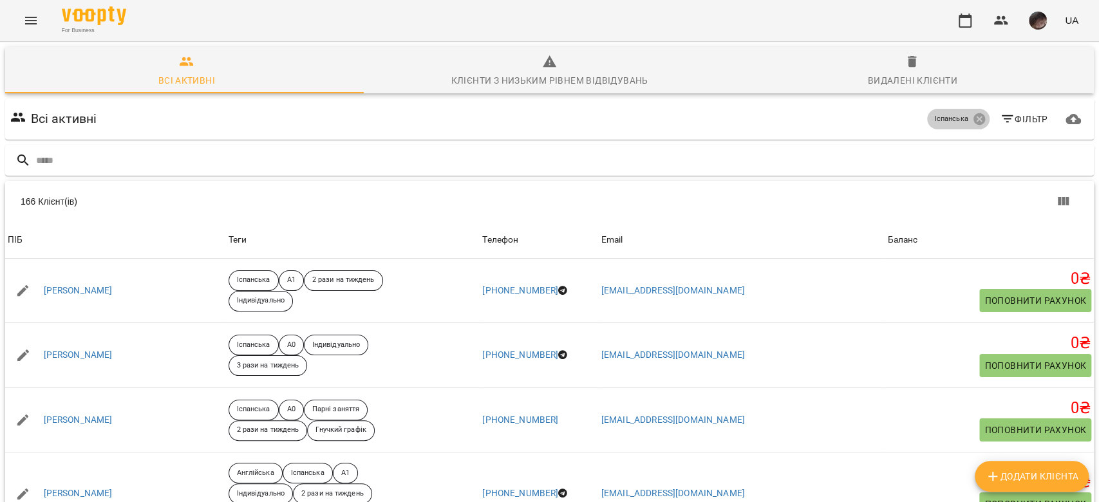
click at [973, 120] on icon at bounding box center [979, 119] width 12 height 12
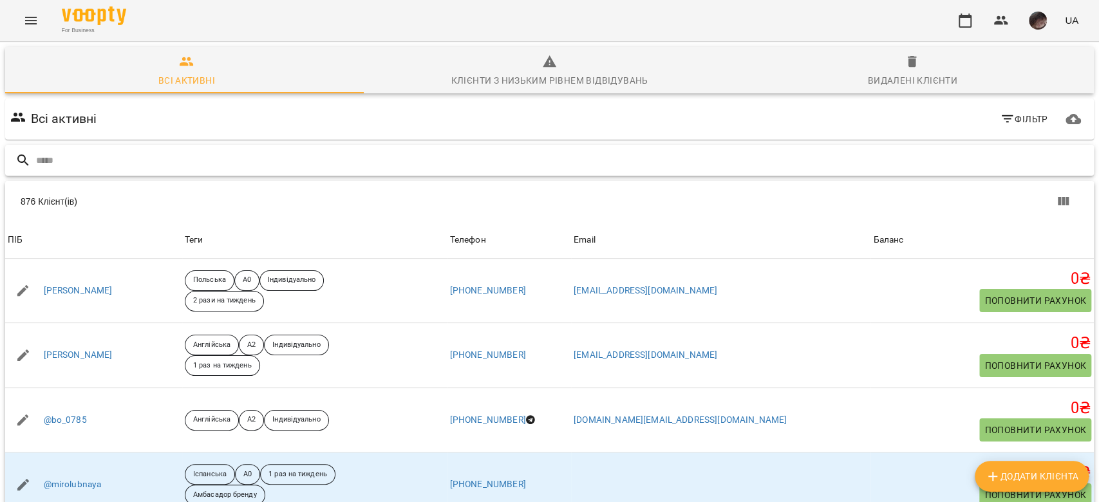
click at [270, 156] on input "text" at bounding box center [562, 160] width 1052 height 21
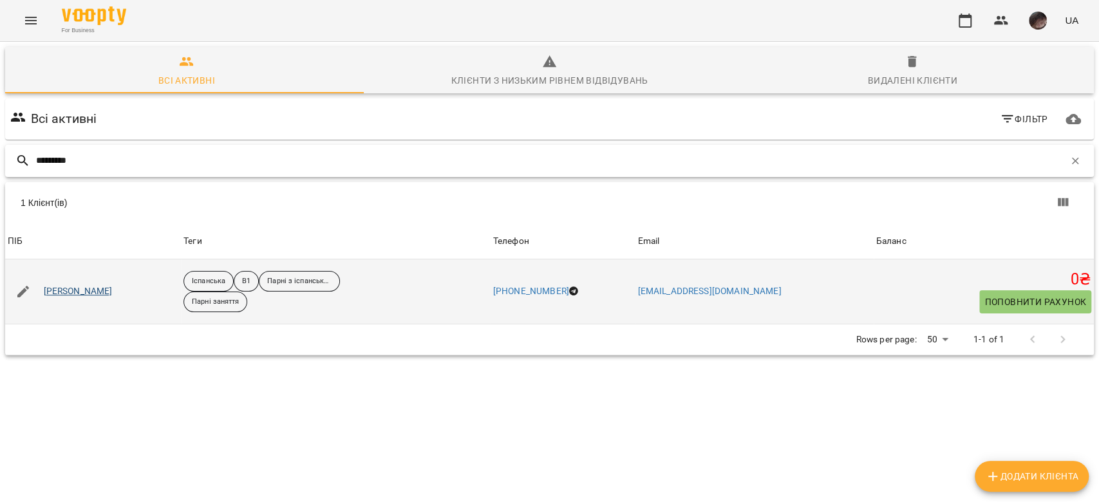
type input "*********"
click at [83, 287] on link "Маляренко Софія" at bounding box center [78, 291] width 69 height 13
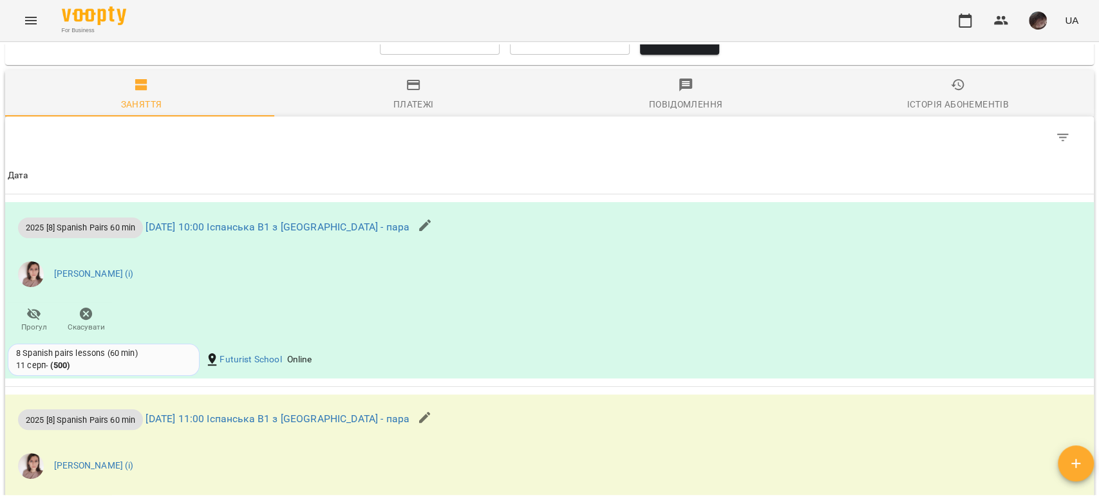
scroll to position [920, 0]
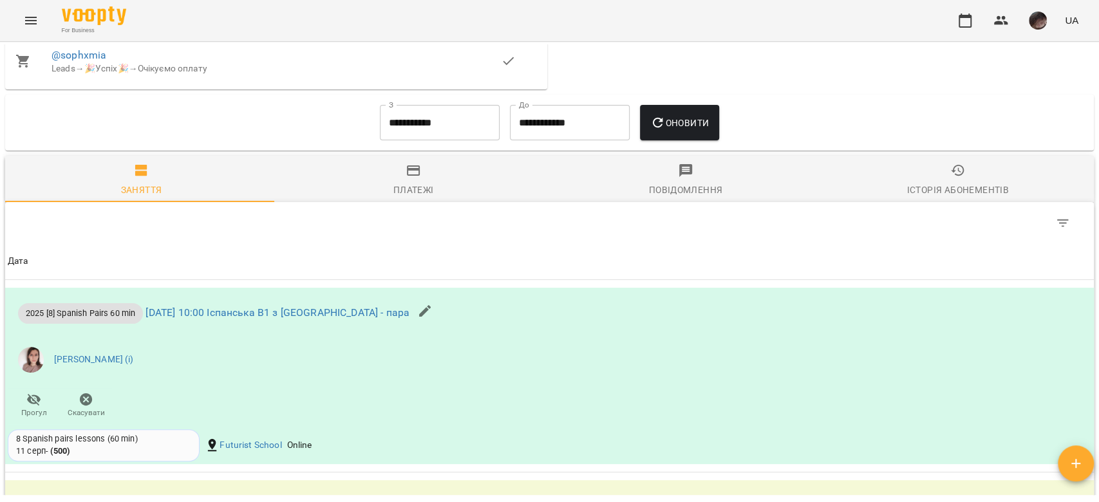
click at [86, 52] on span "@sophxmia" at bounding box center [275, 55] width 449 height 15
click at [97, 57] on link "@sophxmia" at bounding box center [78, 55] width 55 height 12
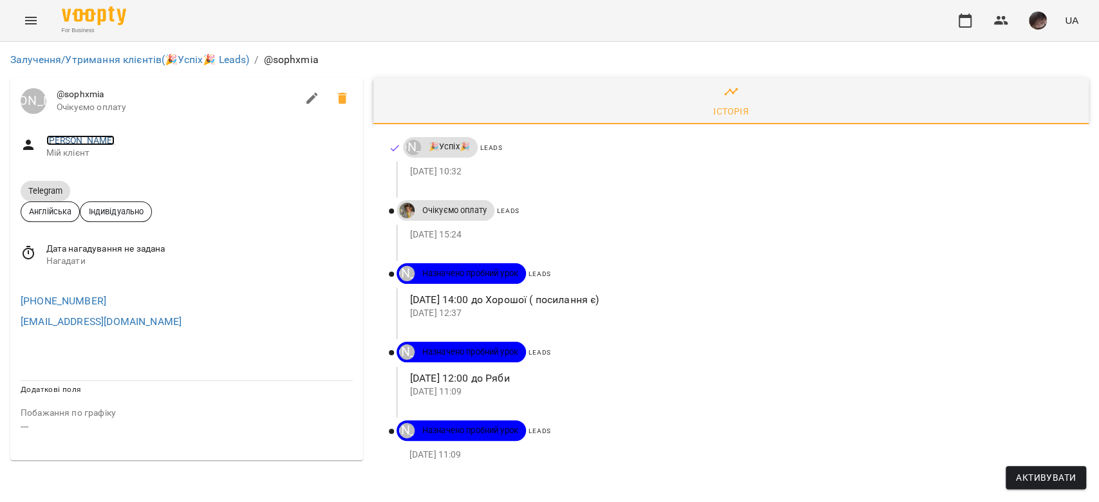
click at [83, 142] on link "Маляренко Софія" at bounding box center [80, 140] width 69 height 10
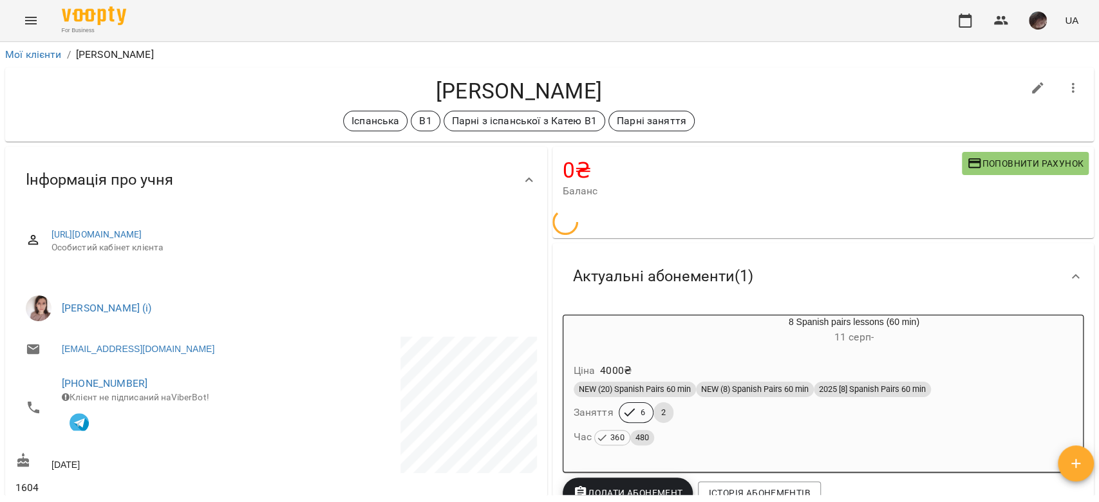
scroll to position [257, 0]
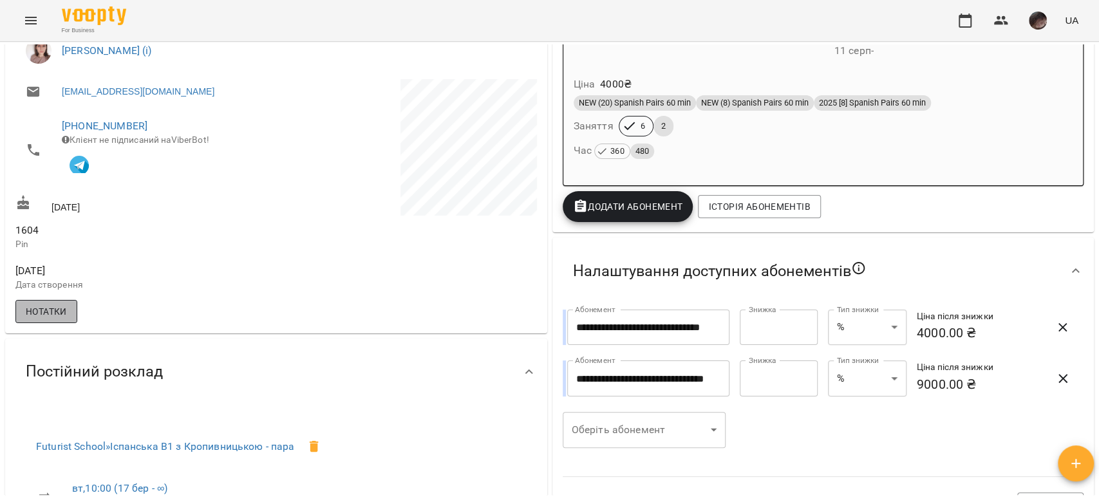
click at [59, 318] on span "Нотатки" at bounding box center [46, 311] width 41 height 15
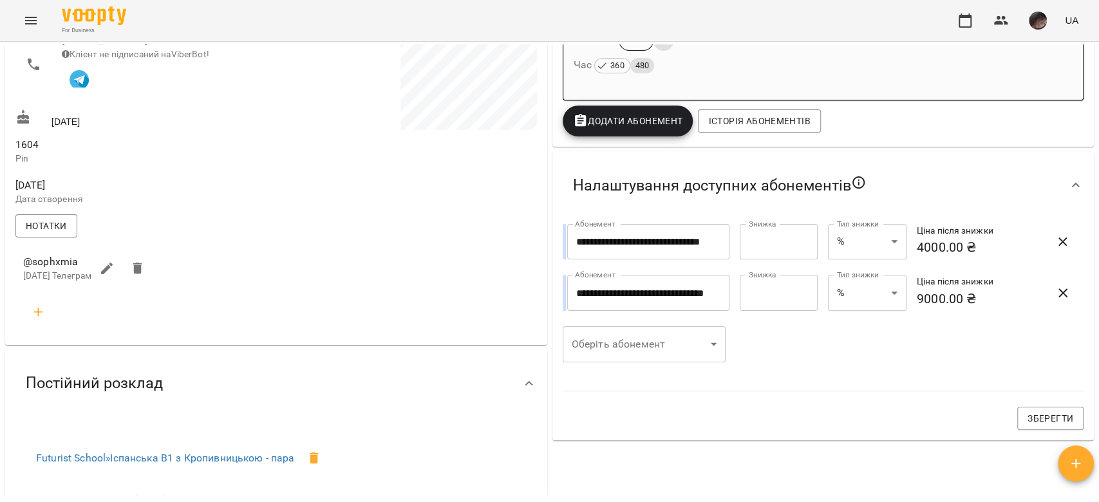
scroll to position [0, 0]
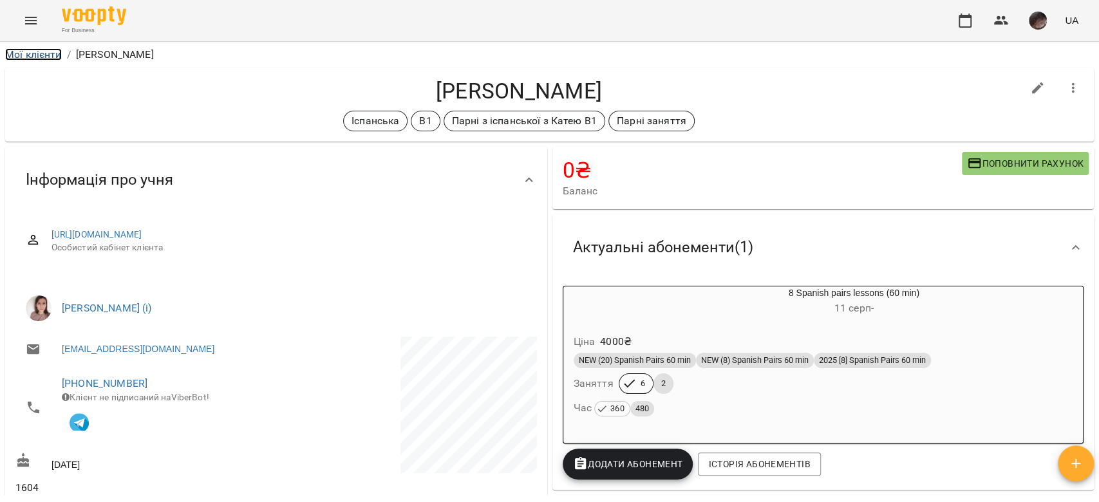
click at [29, 50] on link "Мої клієнти" at bounding box center [33, 54] width 57 height 12
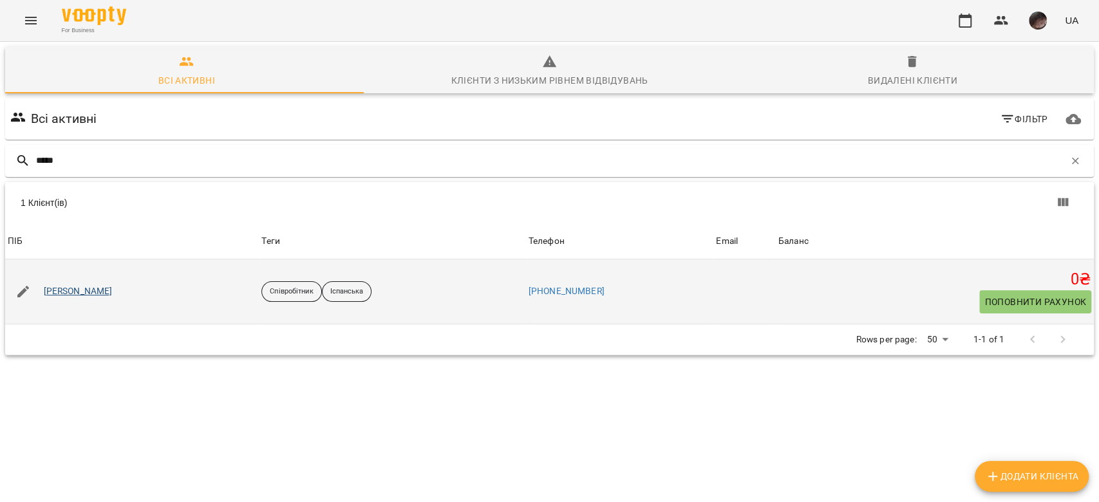
type input "*****"
click at [106, 290] on link "Названова Марія" at bounding box center [78, 291] width 69 height 13
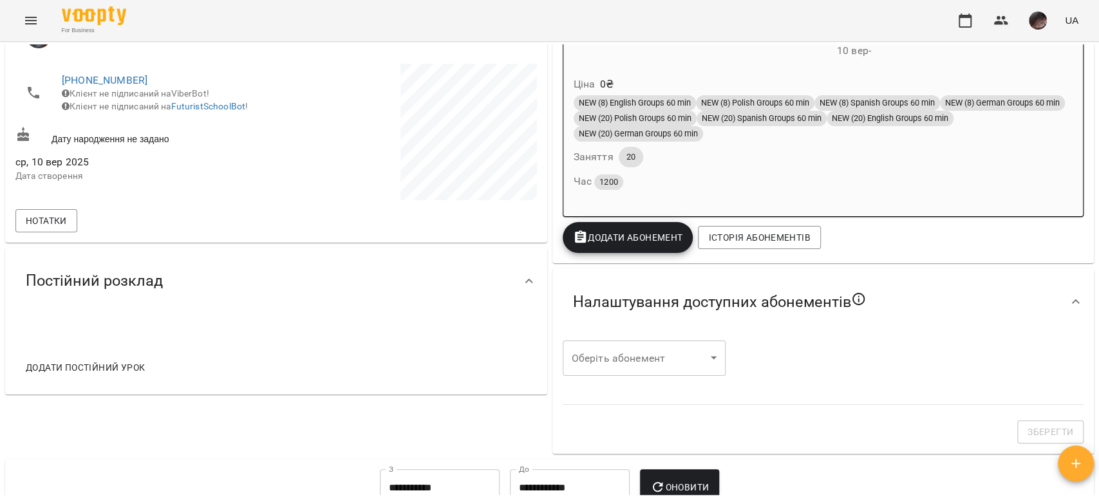
scroll to position [429, 0]
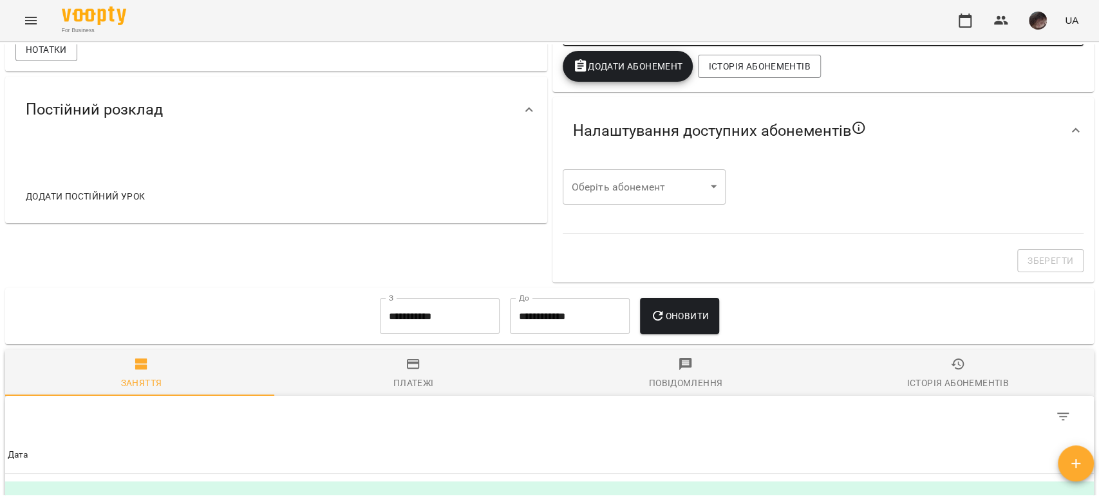
click at [90, 194] on span "Додати постійний урок" at bounding box center [85, 196] width 119 height 15
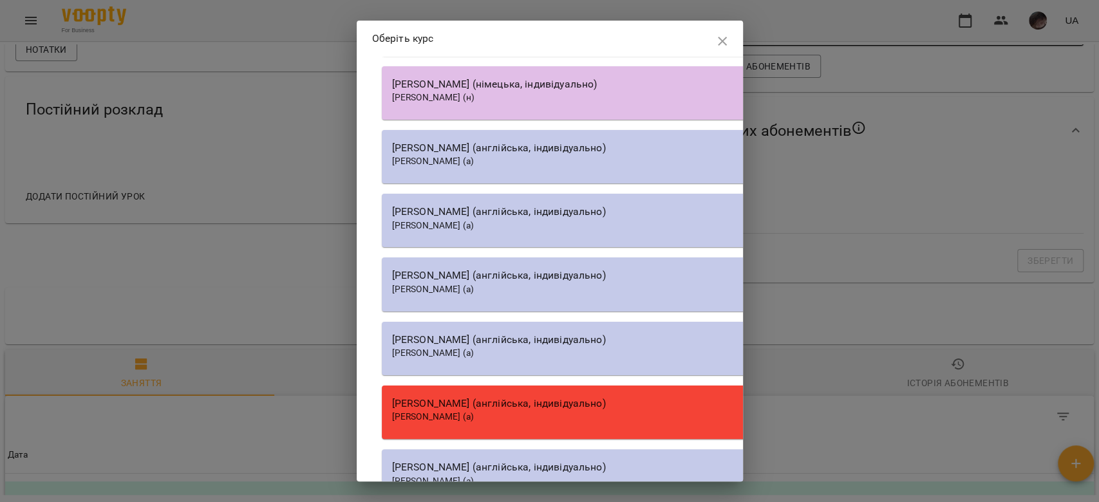
scroll to position [15695, 0]
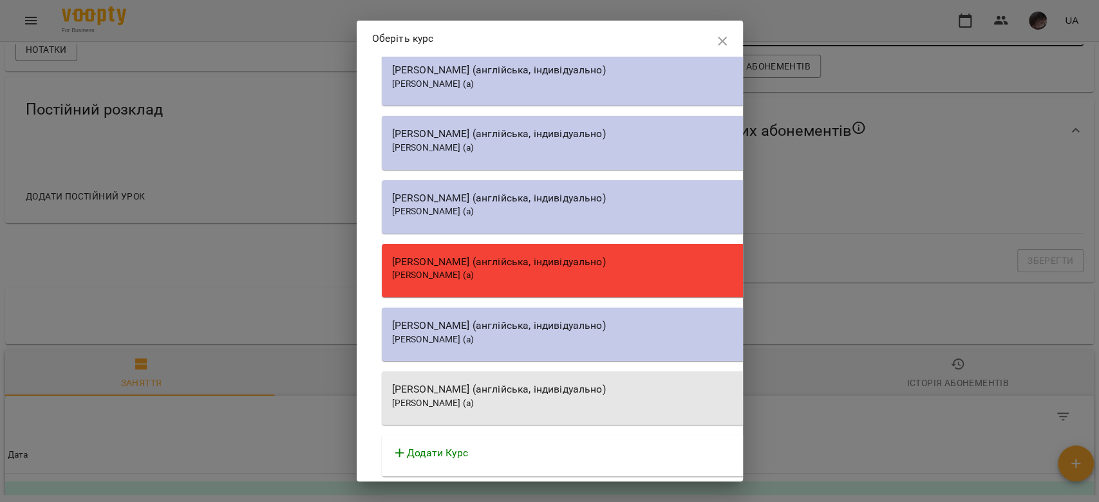
click at [562, 447] on div "Додати Курс" at bounding box center [748, 452] width 713 height 15
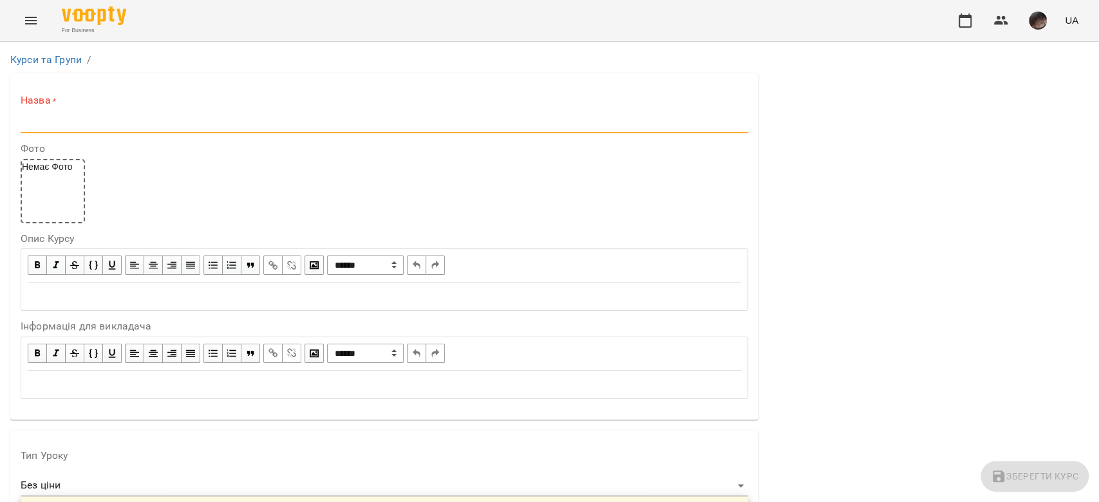
click at [214, 129] on input "text" at bounding box center [384, 123] width 727 height 21
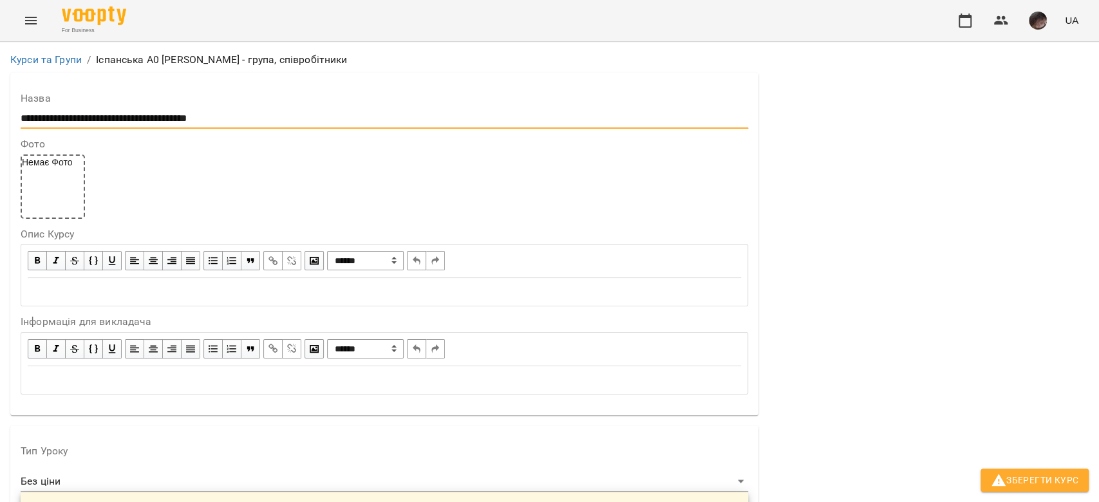
scroll to position [171, 0]
type input "**********"
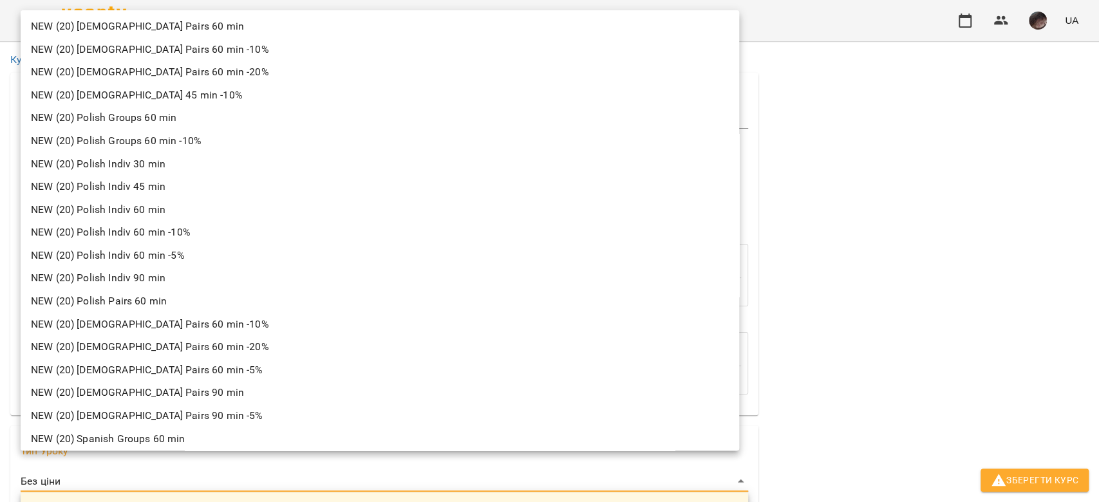
scroll to position [4377, 0]
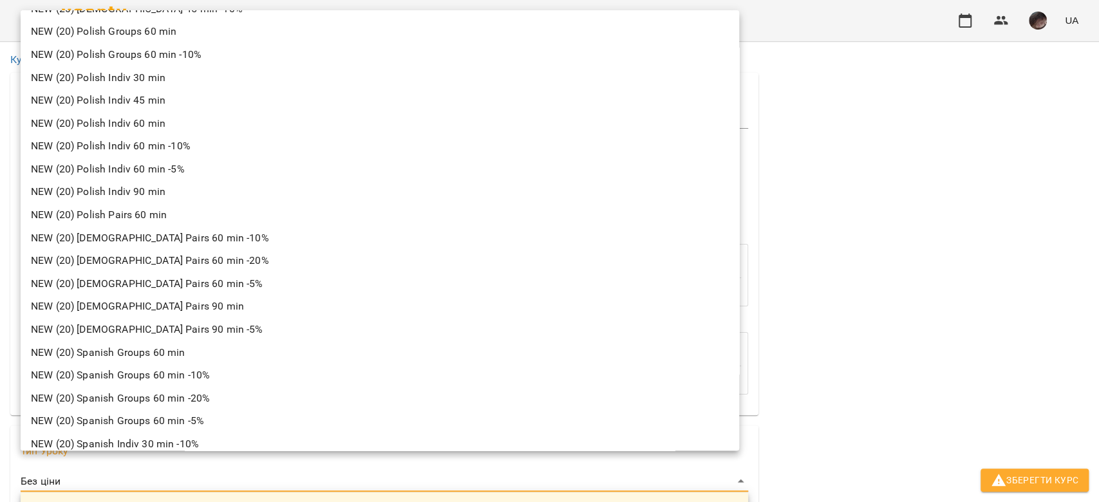
click at [212, 349] on li "NEW (20) Spanish Groups 60 min" at bounding box center [380, 352] width 718 height 23
type input "**********"
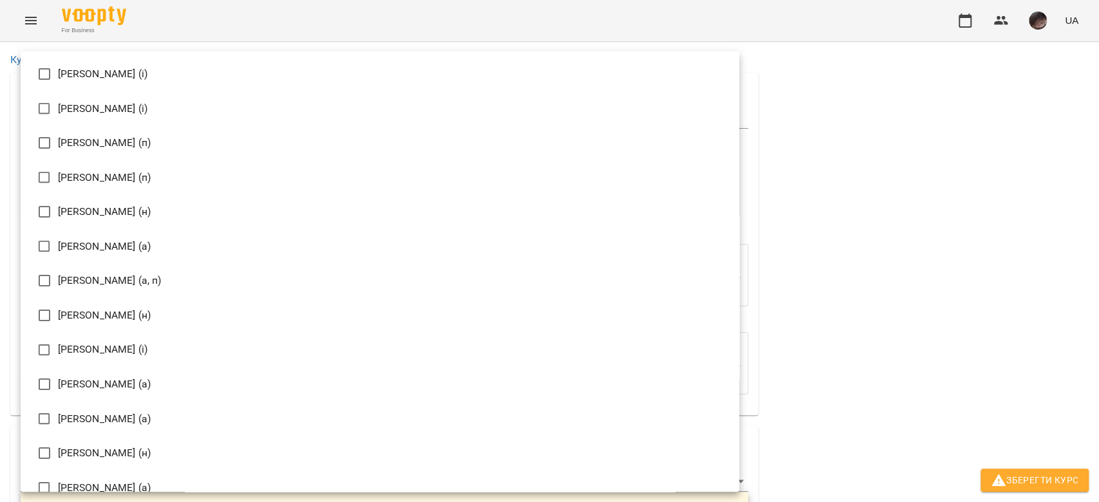
click at [83, 107] on li "Ілля Закіров (і)" at bounding box center [380, 108] width 718 height 35
type input "**********"
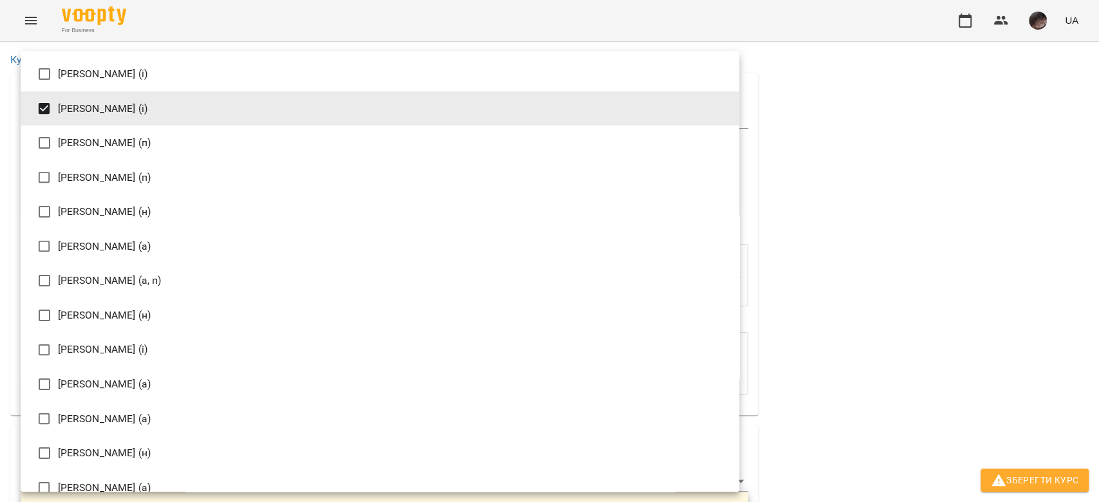
click at [880, 252] on div at bounding box center [549, 251] width 1099 height 502
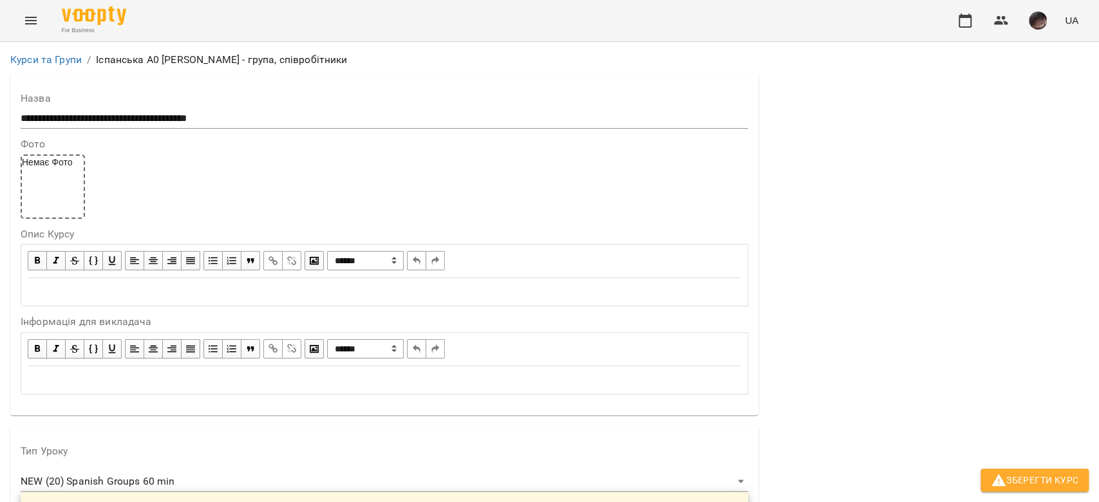
scroll to position [858, 0]
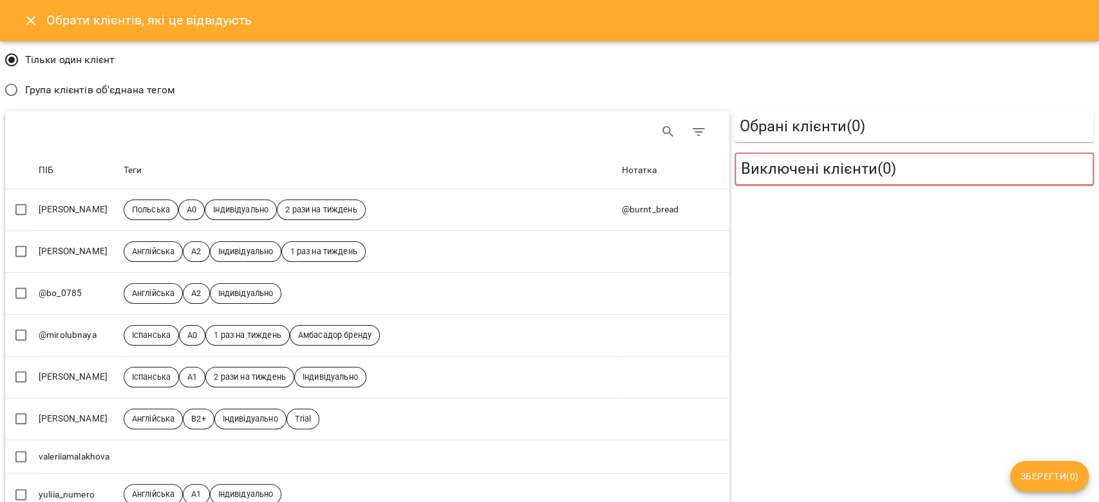
click at [157, 95] on span "Група клієнтів об'єднана тегом" at bounding box center [100, 89] width 150 height 15
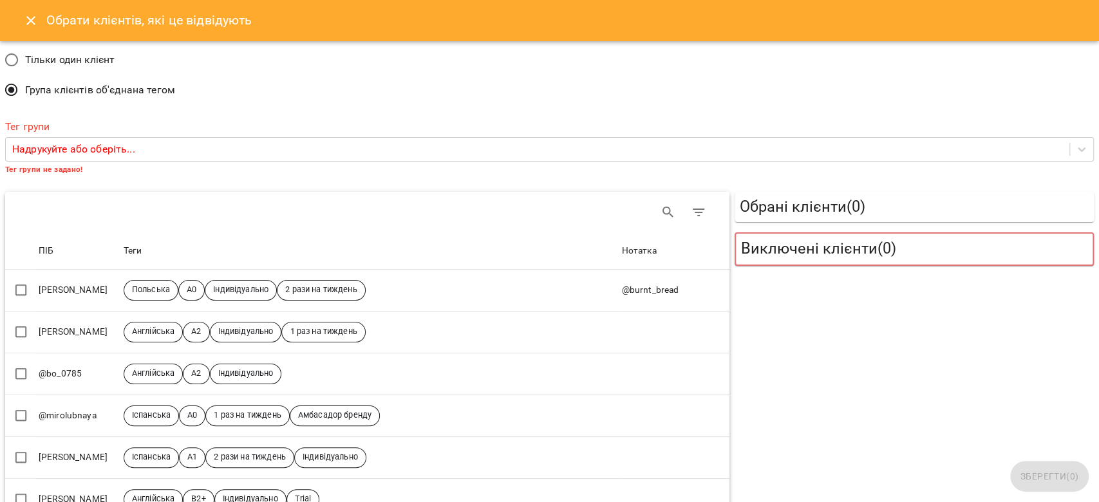
click at [21, 6] on div "Обрати клієнтів, які це відвідують" at bounding box center [549, 20] width 1099 height 41
click at [26, 13] on icon "Close" at bounding box center [30, 20] width 15 height 15
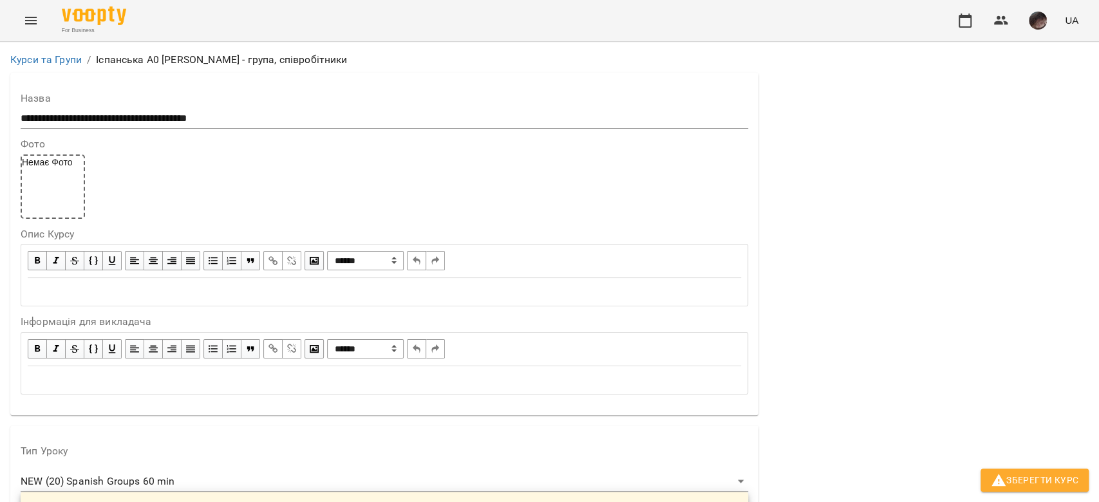
scroll to position [257, 0]
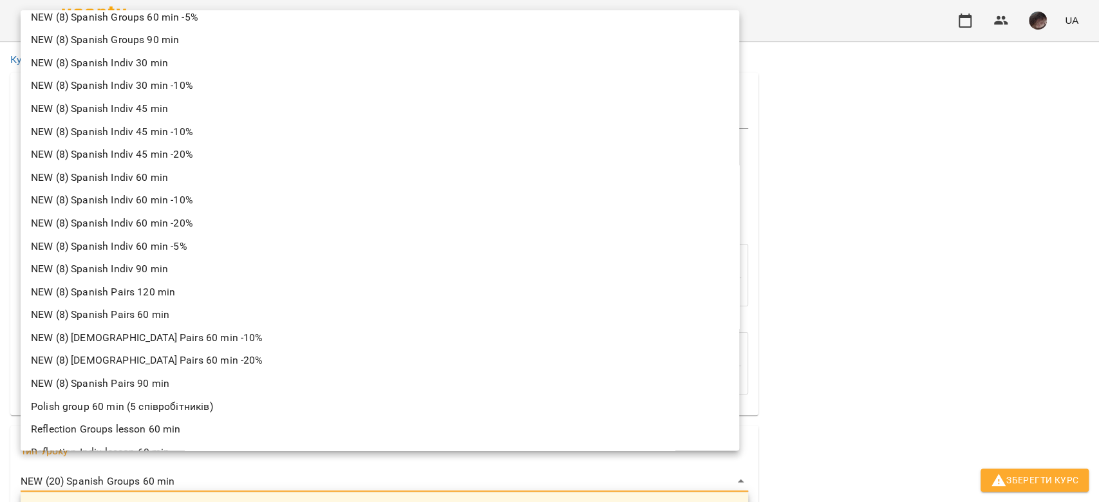
scroll to position [6673, 0]
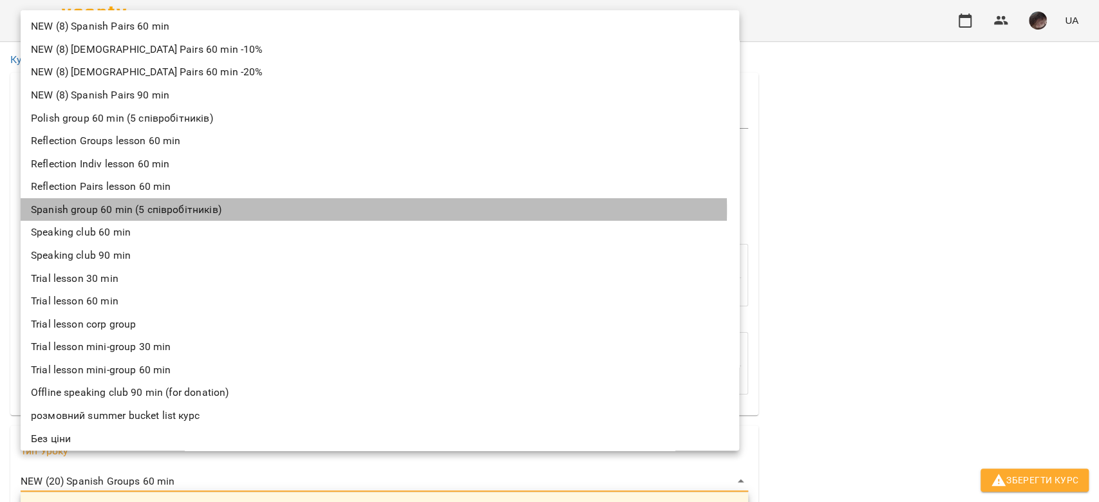
click at [254, 205] on li "Spanish group 60 min (5 співробітників)" at bounding box center [380, 209] width 718 height 23
type input "**********"
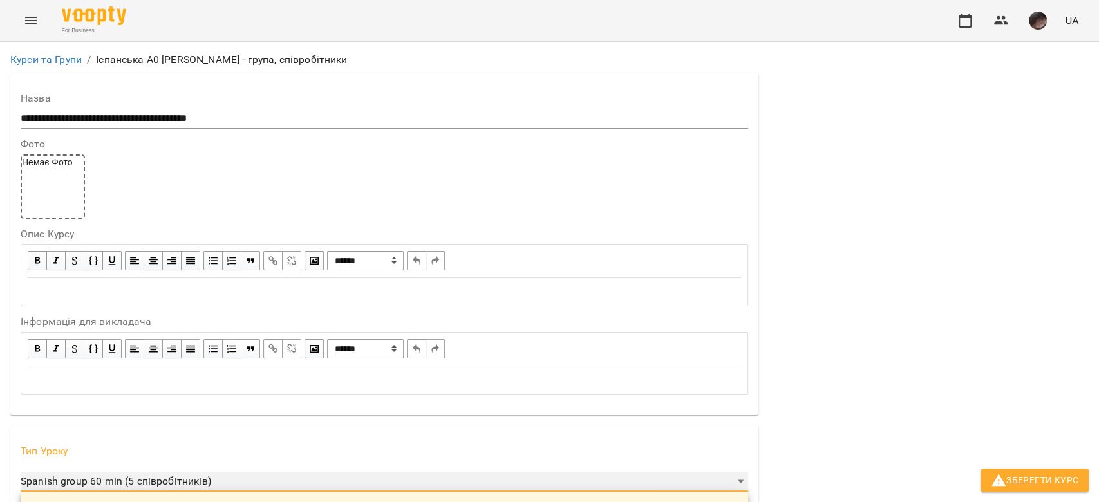
scroll to position [944, 0]
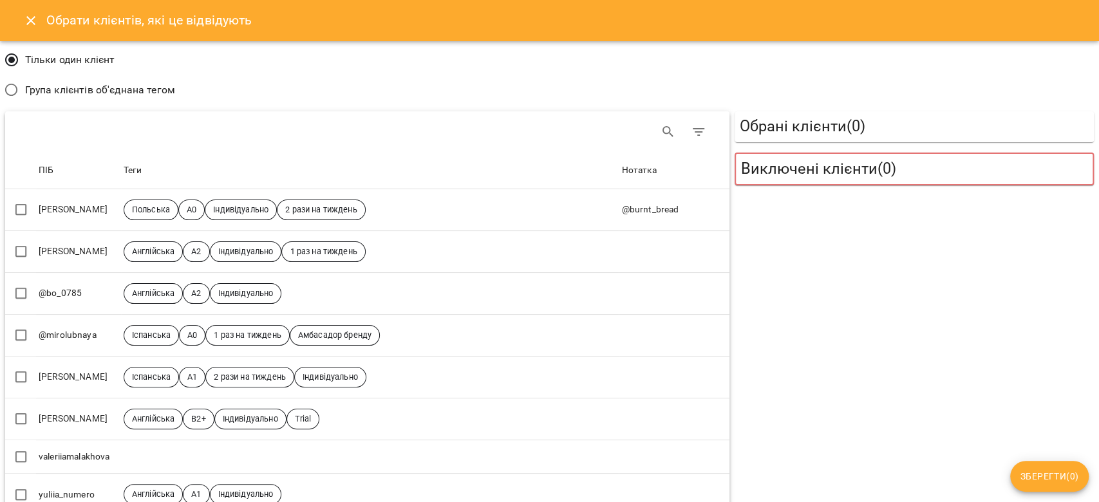
click at [82, 98] on label "Група клієнтів об'єднана тегом" at bounding box center [86, 90] width 177 height 27
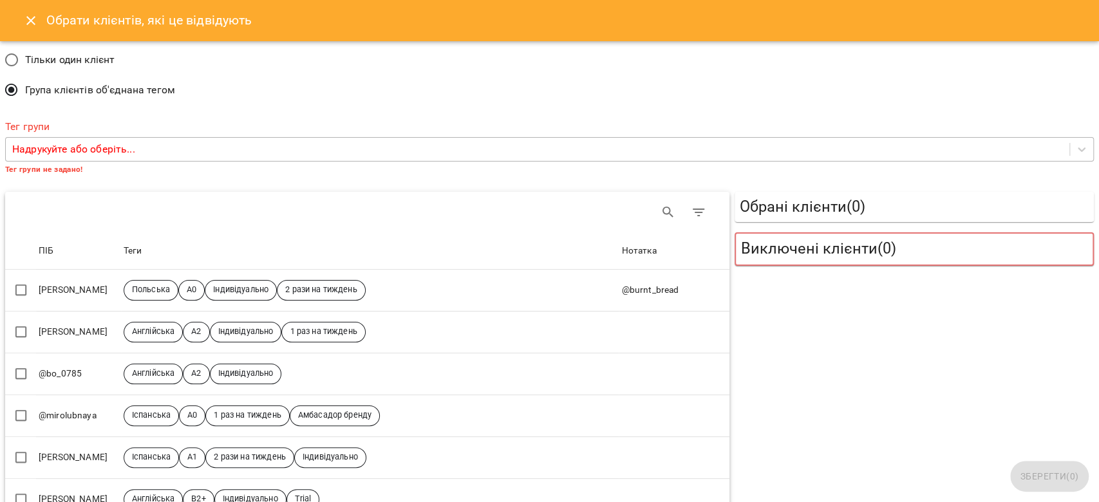
click at [100, 142] on p "Надрукуйте або оберіть..." at bounding box center [73, 149] width 123 height 15
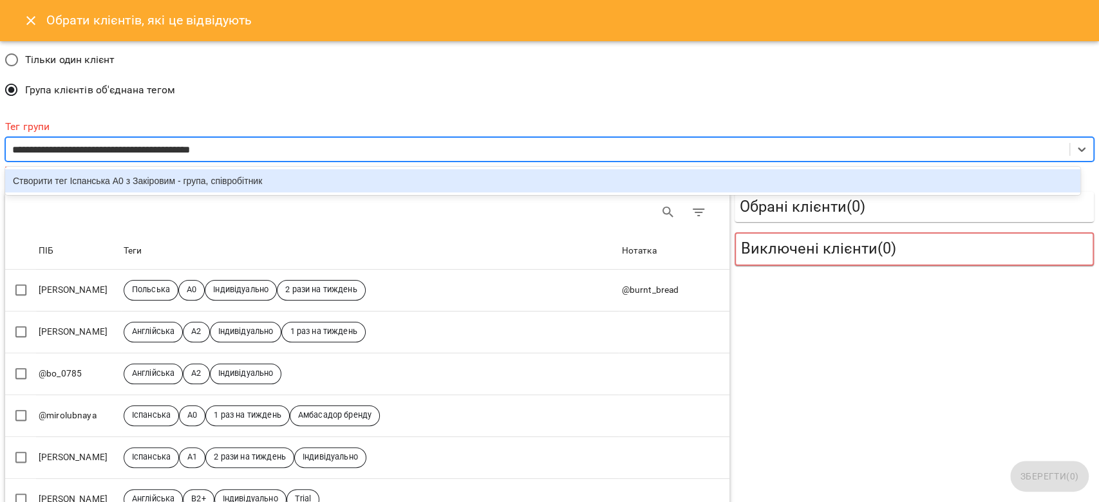
type input "**********"
click at [115, 174] on div "Створити тег Іспанська А0 з Закіровим - група, співробітники" at bounding box center [542, 180] width 1075 height 23
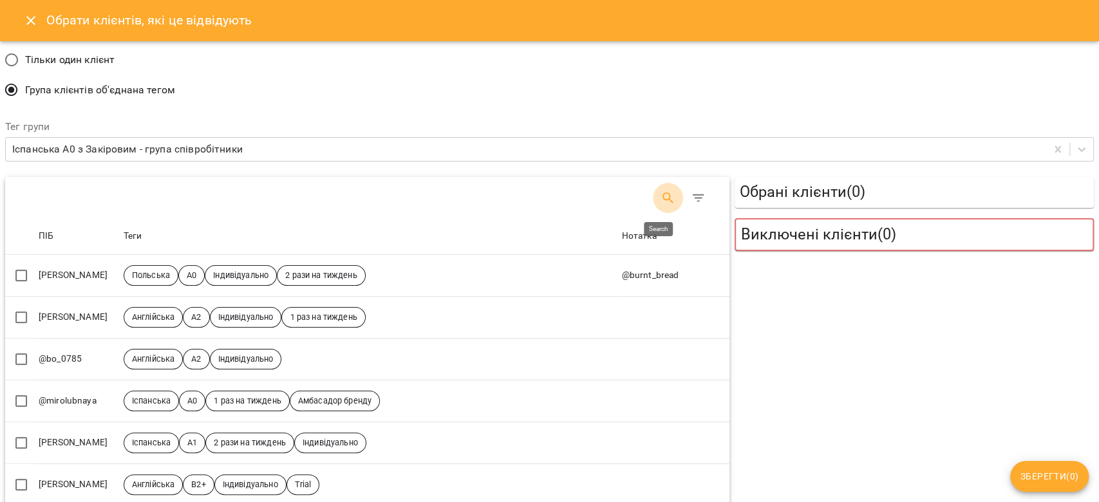
click at [655, 188] on button "Search" at bounding box center [668, 198] width 31 height 31
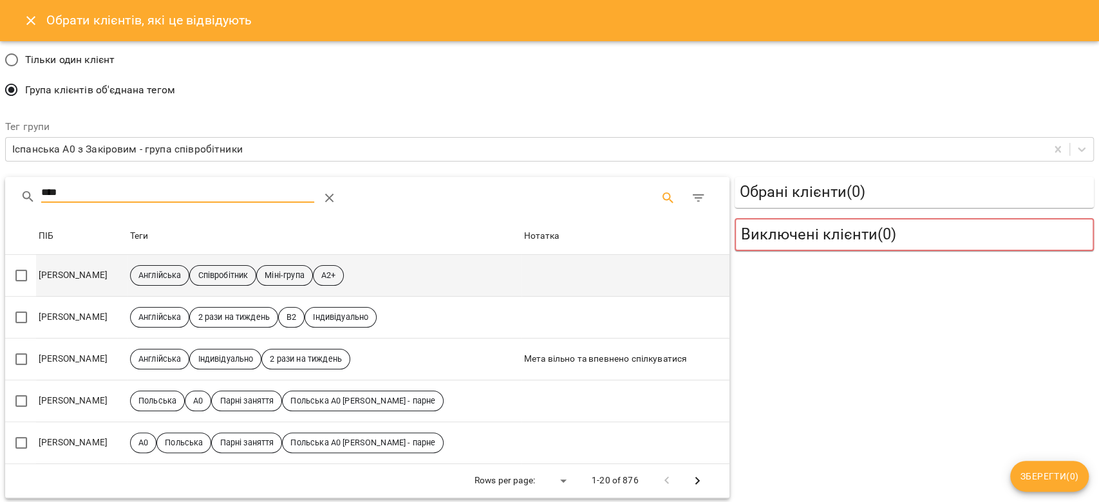
type input "****"
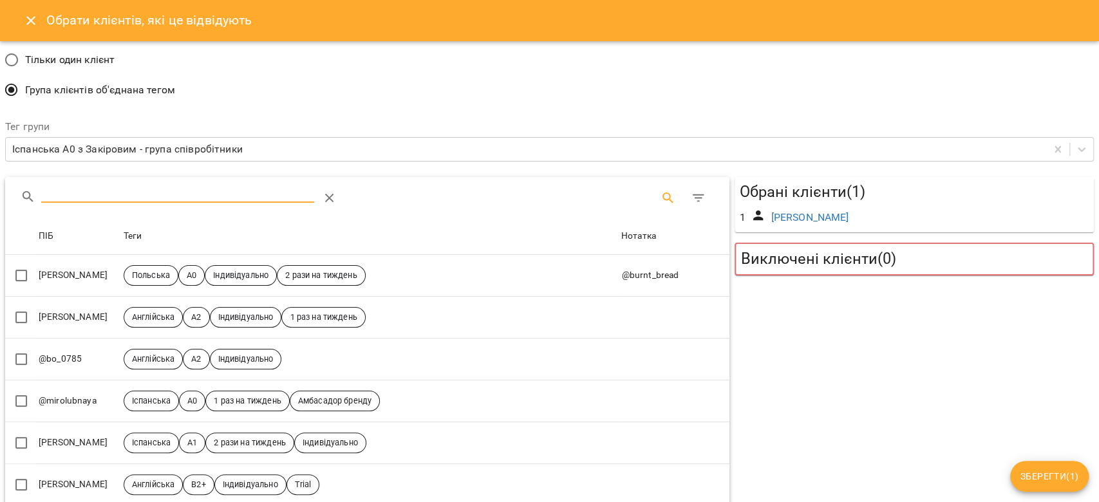
click at [102, 196] on input "Search" at bounding box center [177, 193] width 273 height 21
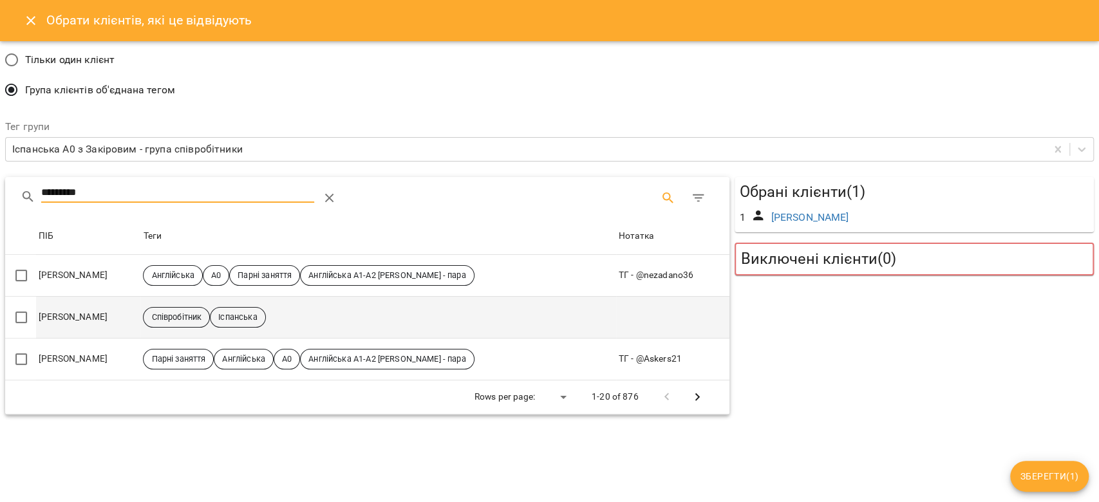
type input "*********"
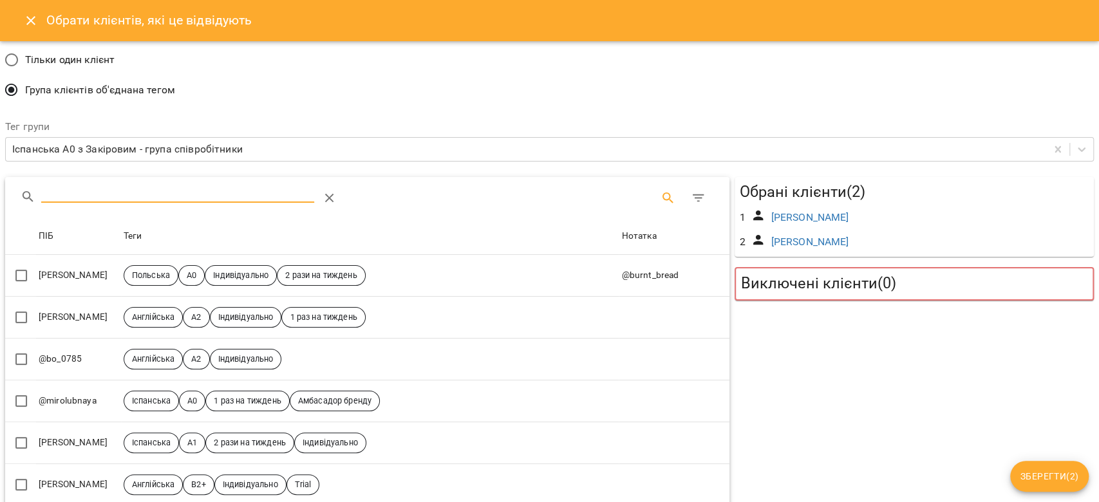
click at [152, 192] on input "Search" at bounding box center [177, 193] width 273 height 21
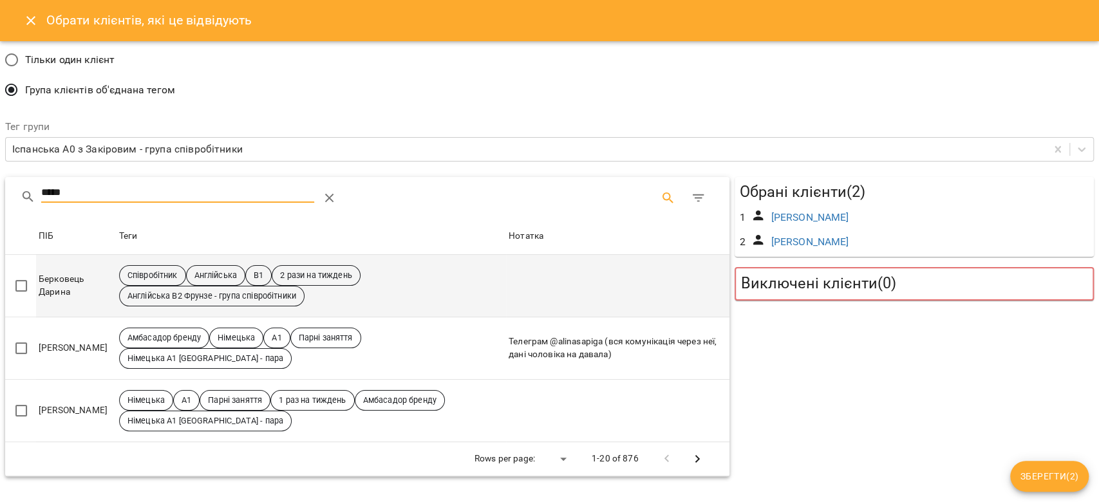
type input "*****"
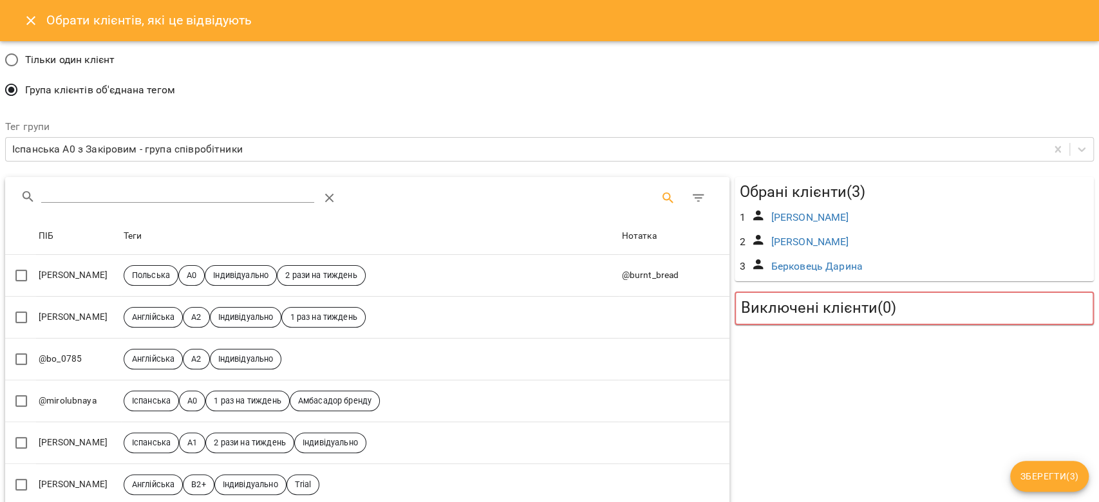
click at [197, 187] on input "Search" at bounding box center [177, 193] width 273 height 21
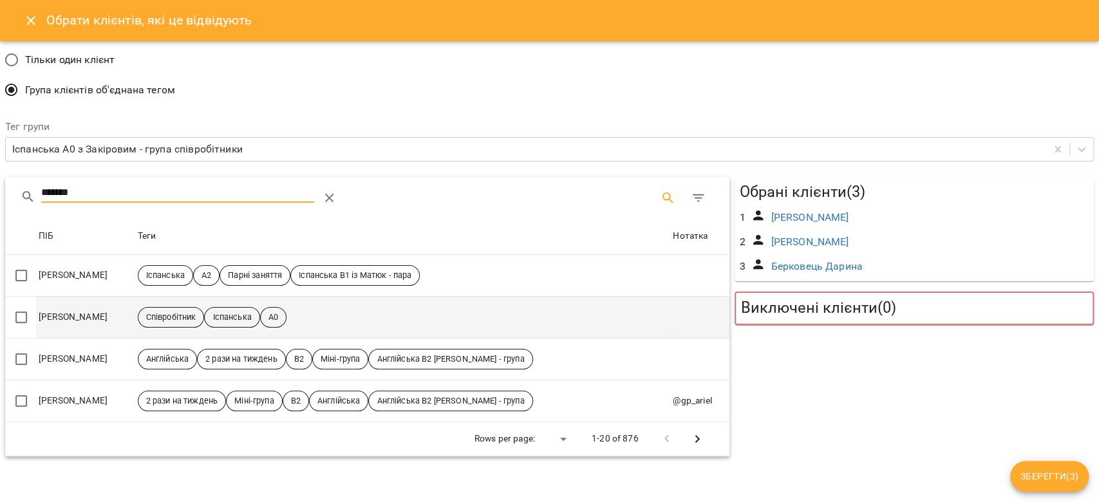
type input "*******"
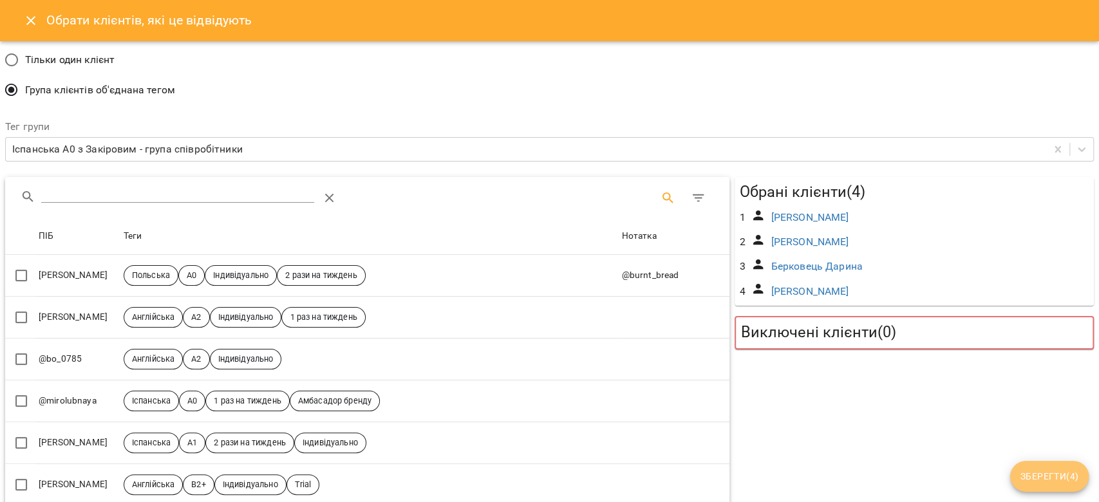
click at [1038, 470] on span "Зберегти ( 4 )" at bounding box center [1049, 476] width 58 height 15
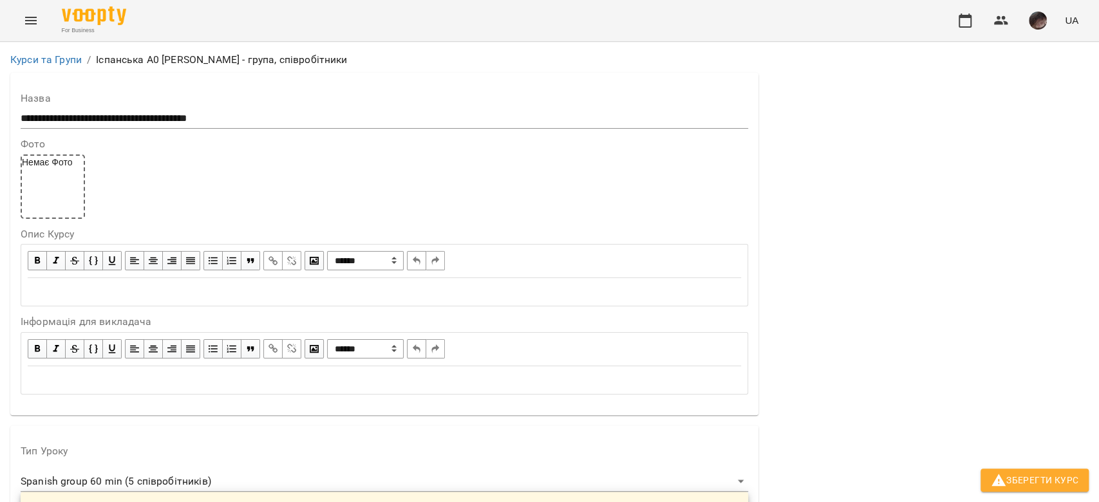
click at [1019, 480] on span "Зберегти Курс" at bounding box center [1035, 479] width 88 height 15
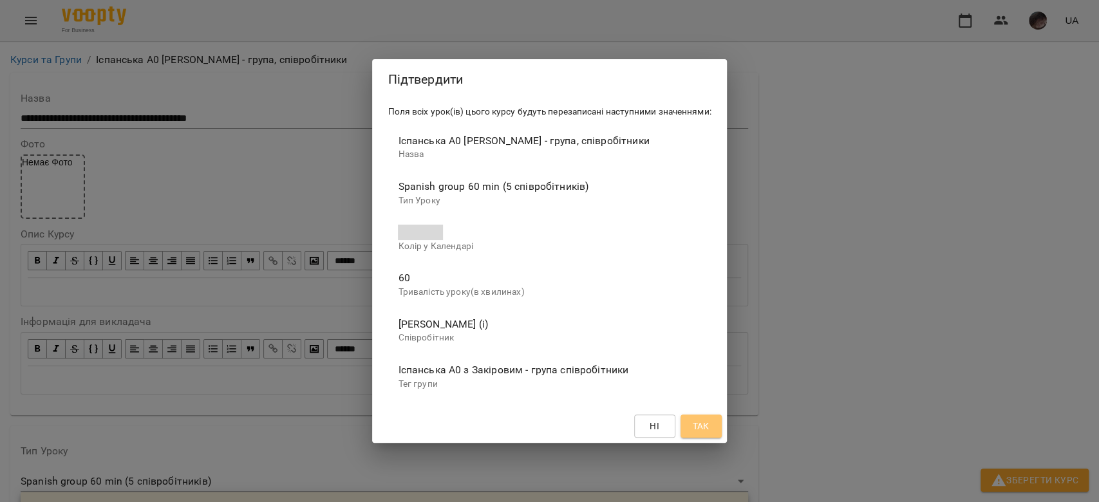
click at [711, 426] on button "Так" at bounding box center [700, 426] width 41 height 23
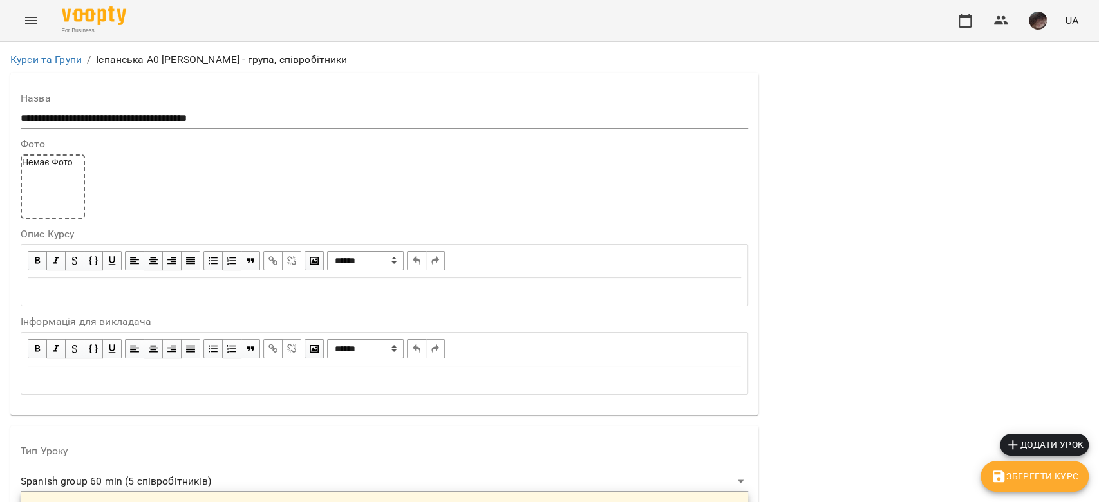
click at [1035, 439] on span "Додати урок" at bounding box center [1044, 444] width 79 height 15
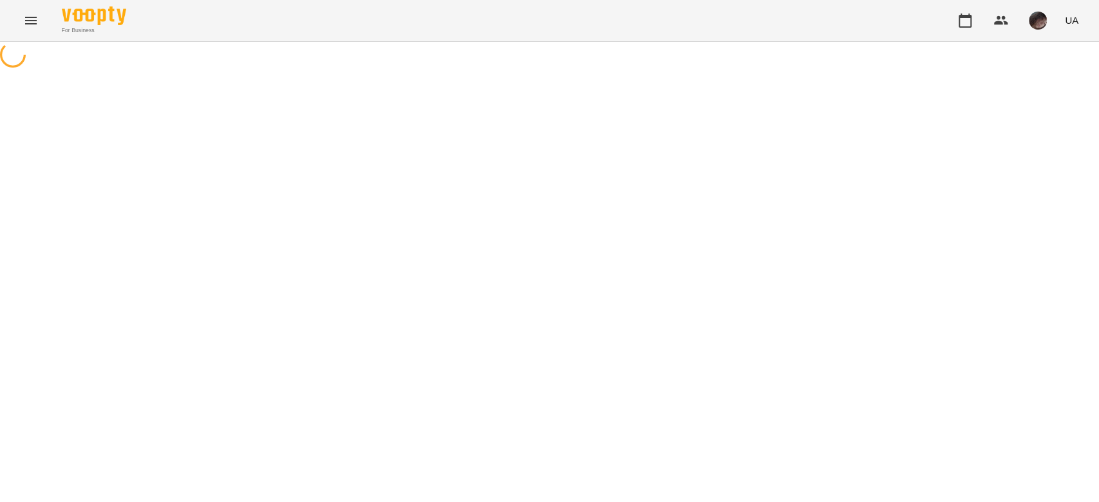
select select "**********"
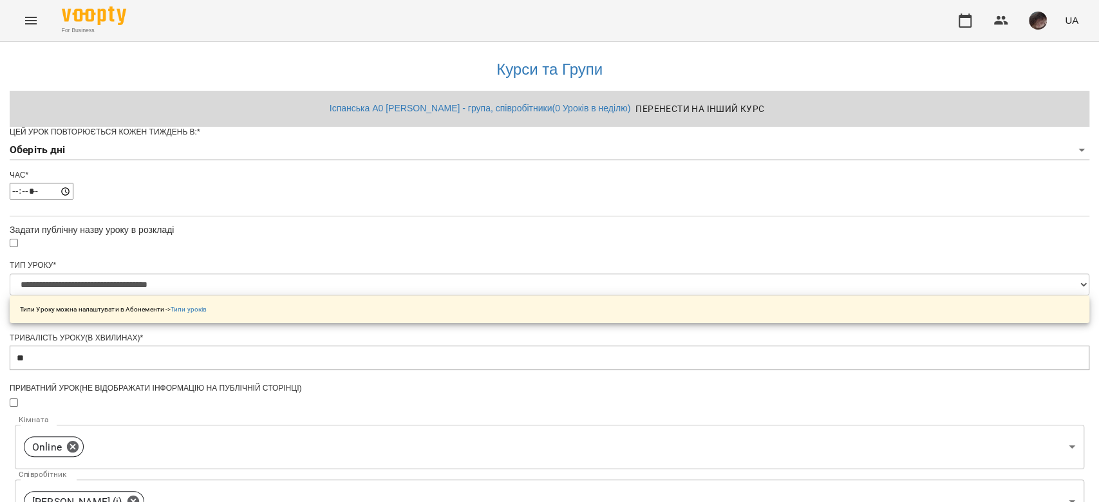
click at [470, 171] on body "**********" at bounding box center [549, 449] width 1099 height 898
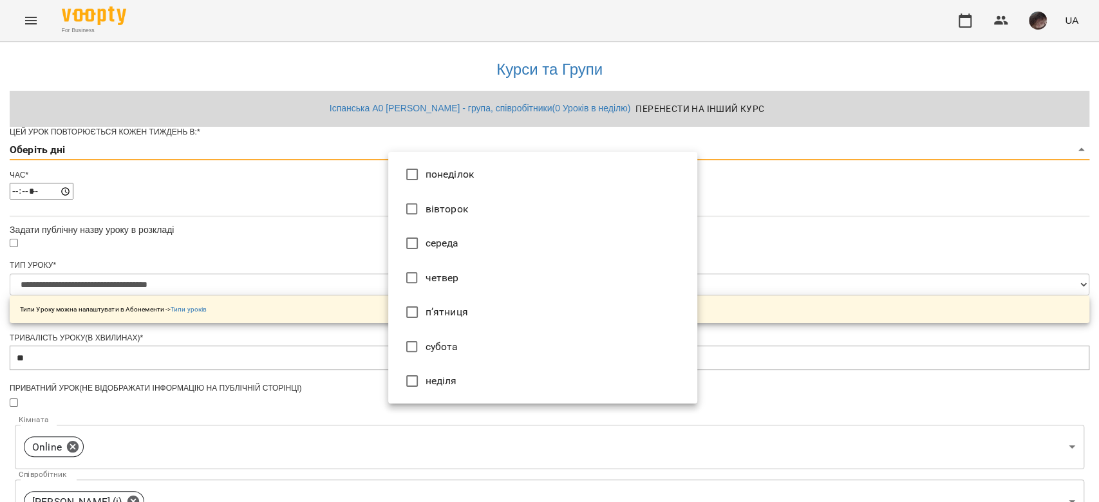
click at [479, 250] on li "середа" at bounding box center [542, 243] width 309 height 35
type input "*"
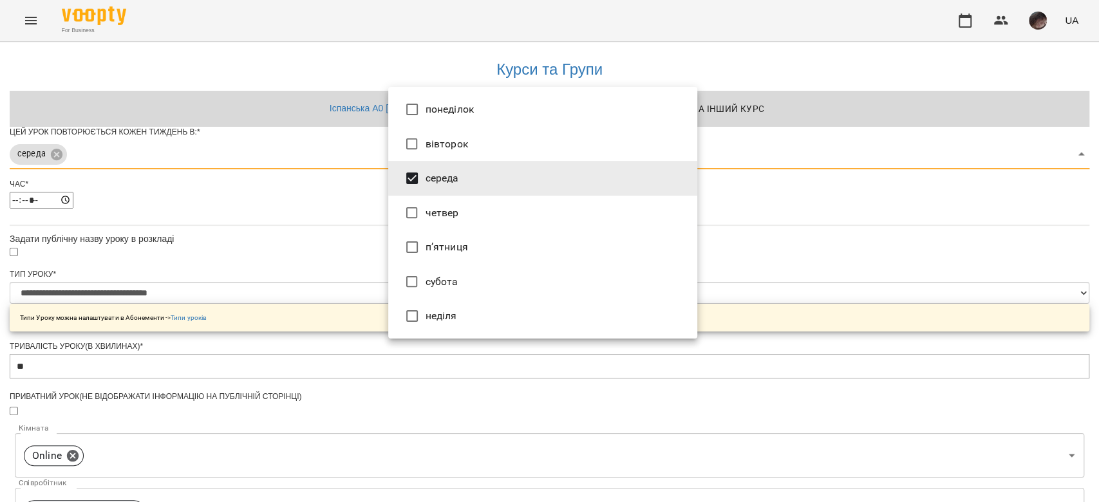
click at [252, 277] on div at bounding box center [549, 251] width 1099 height 502
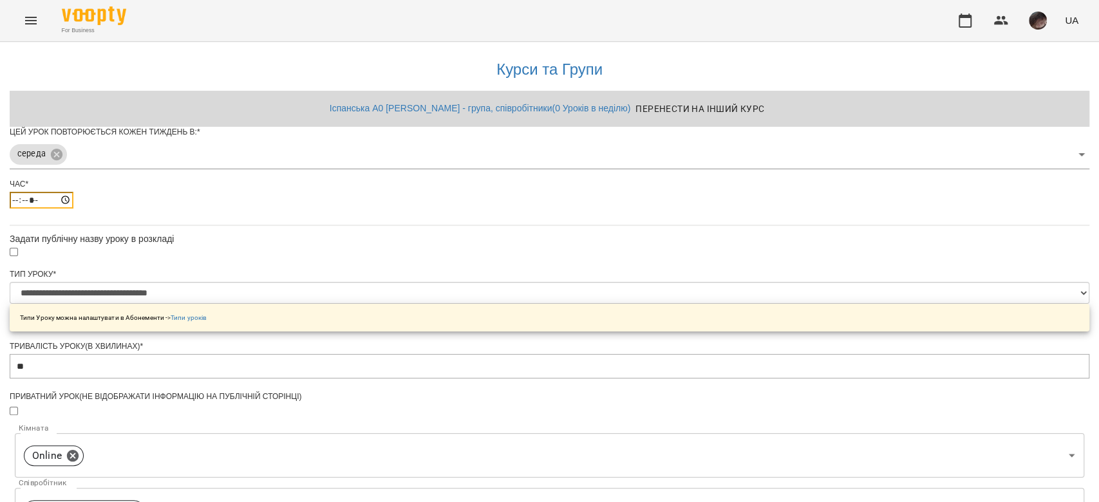
click at [73, 209] on input "*****" at bounding box center [42, 200] width 64 height 17
type input "*****"
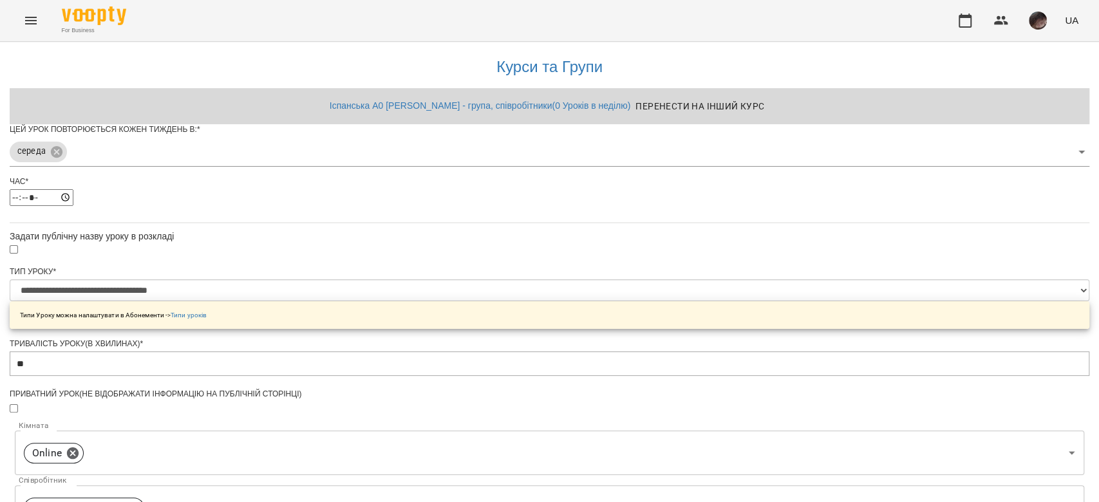
scroll to position [510, 0]
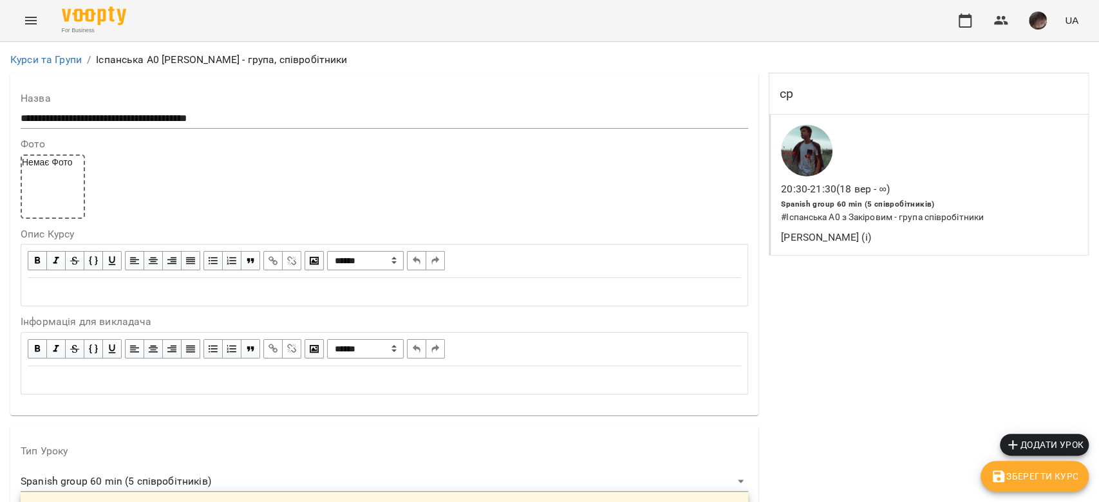
click at [28, 23] on icon "Menu" at bounding box center [31, 21] width 12 height 8
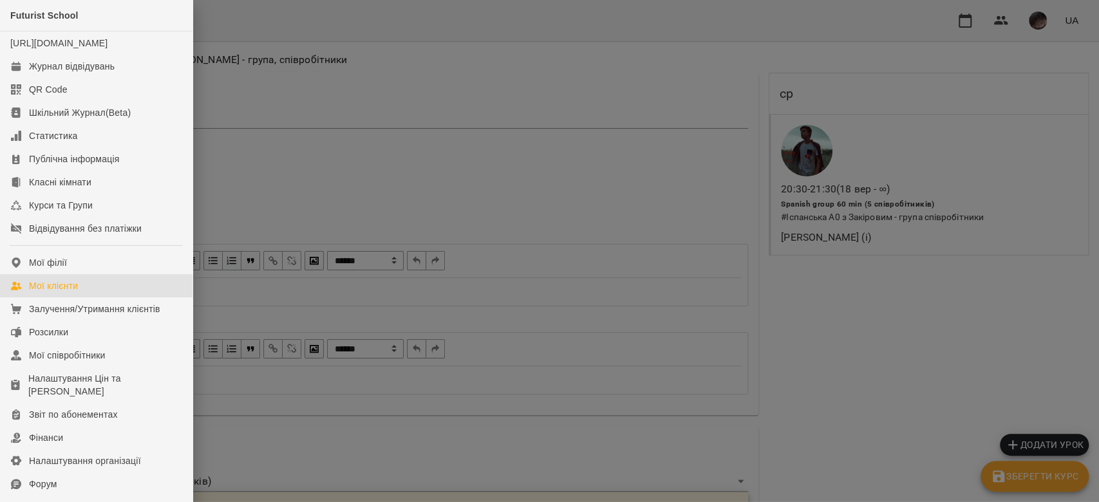
click at [66, 292] on div "Мої клієнти" at bounding box center [53, 285] width 49 height 13
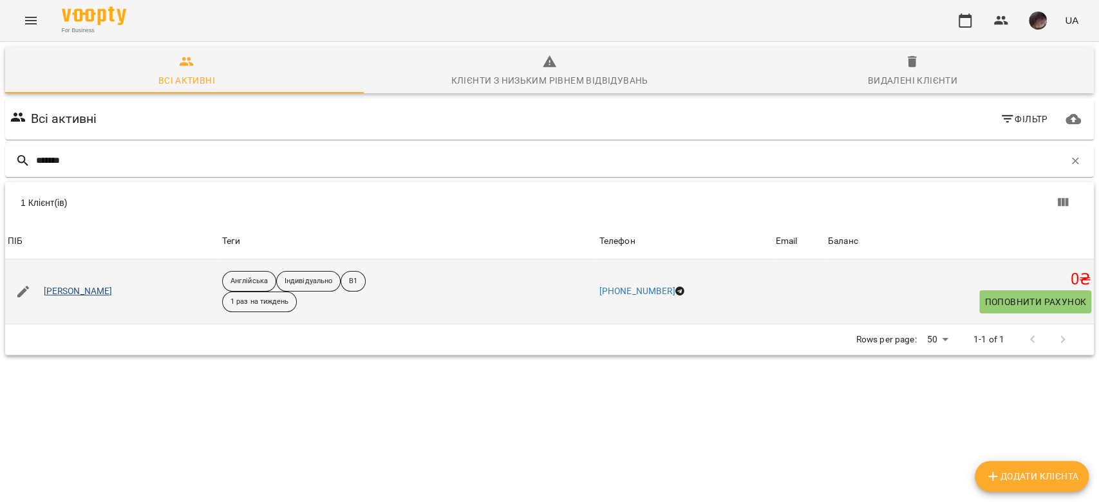
type input "*******"
click at [80, 286] on link "Коткова Світлана" at bounding box center [78, 291] width 69 height 13
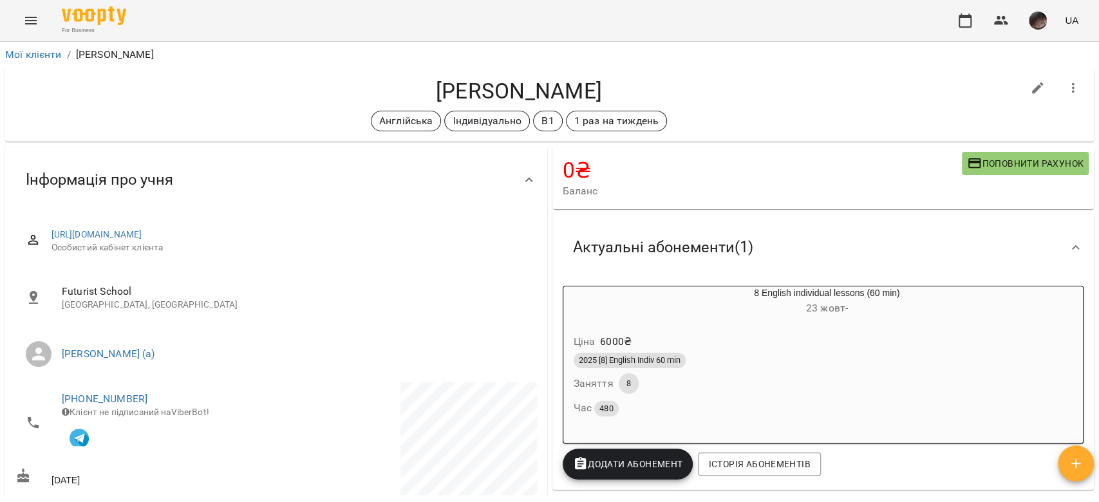
click at [1058, 96] on button "button" at bounding box center [1073, 88] width 31 height 31
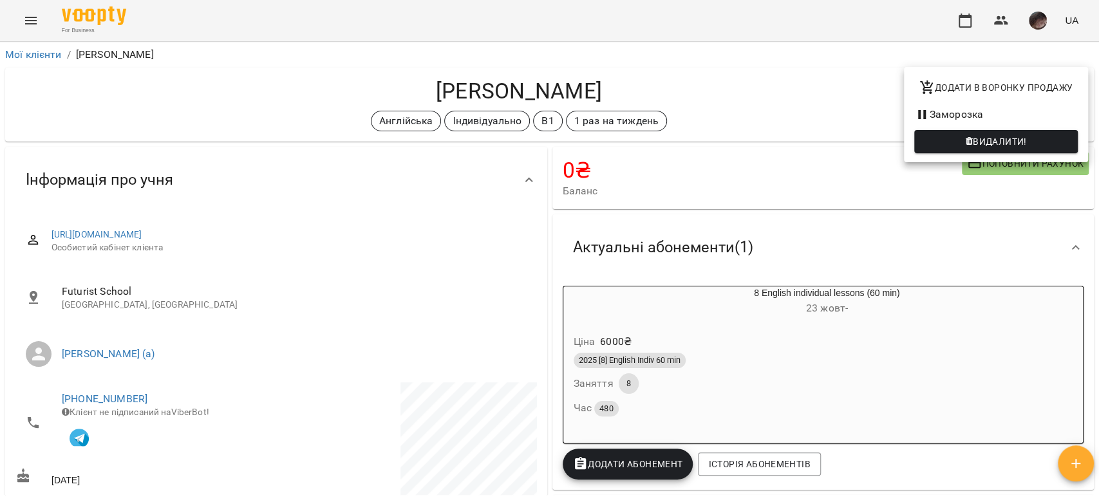
click at [946, 112] on li "Заморозка" at bounding box center [996, 114] width 184 height 23
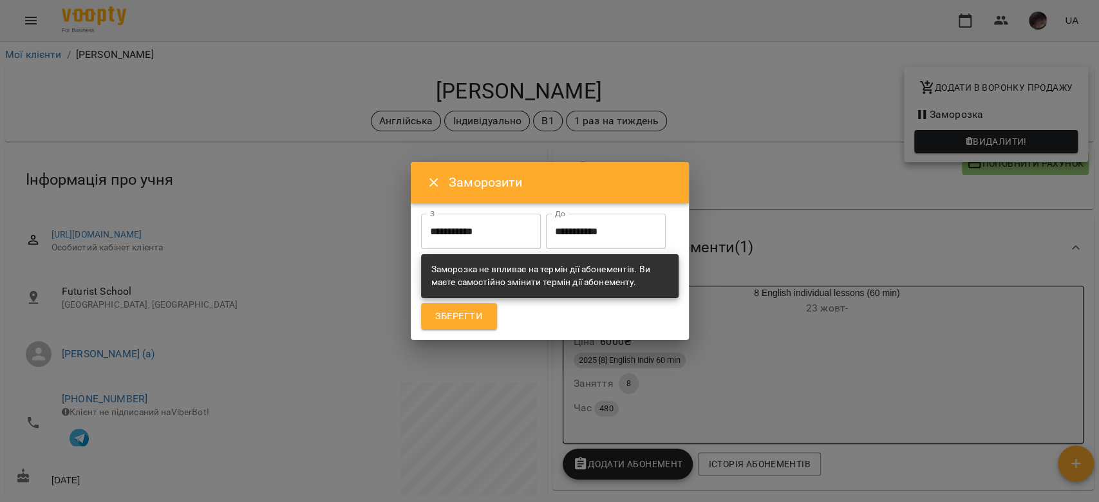
click at [546, 250] on input "**********" at bounding box center [606, 232] width 120 height 36
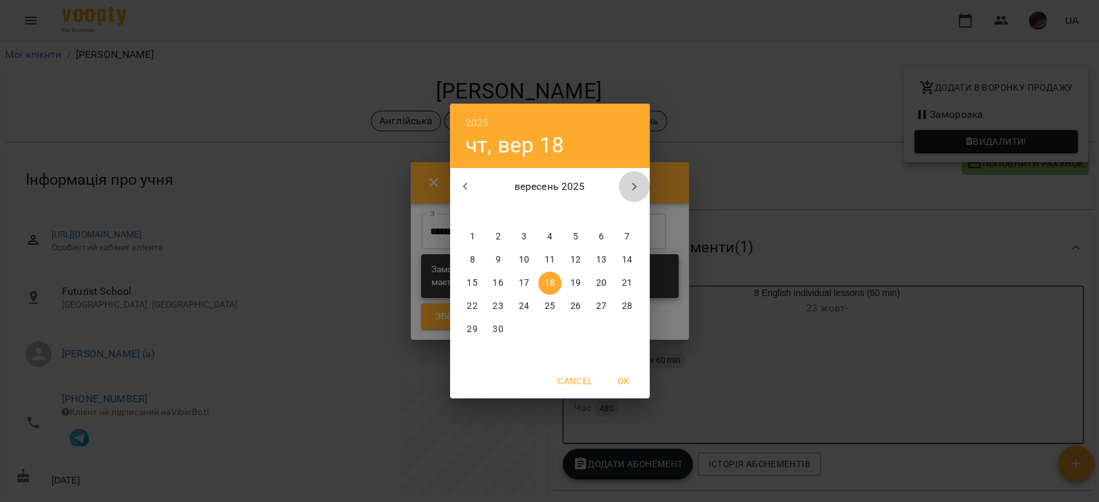
click at [629, 185] on icon "button" at bounding box center [633, 186] width 15 height 15
click at [529, 303] on span "22" at bounding box center [523, 306] width 23 height 13
type input "**********"
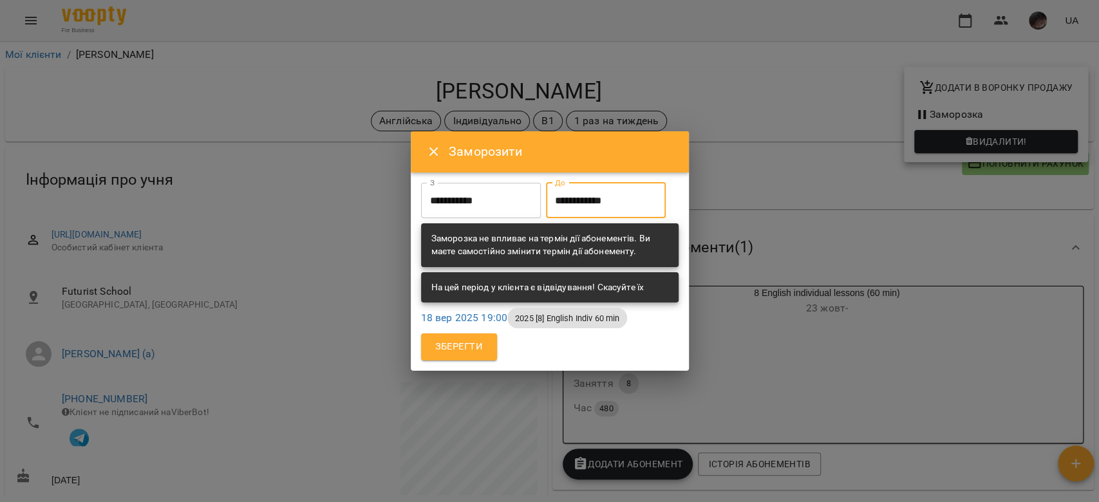
click at [465, 360] on button "Зберегти" at bounding box center [459, 346] width 76 height 27
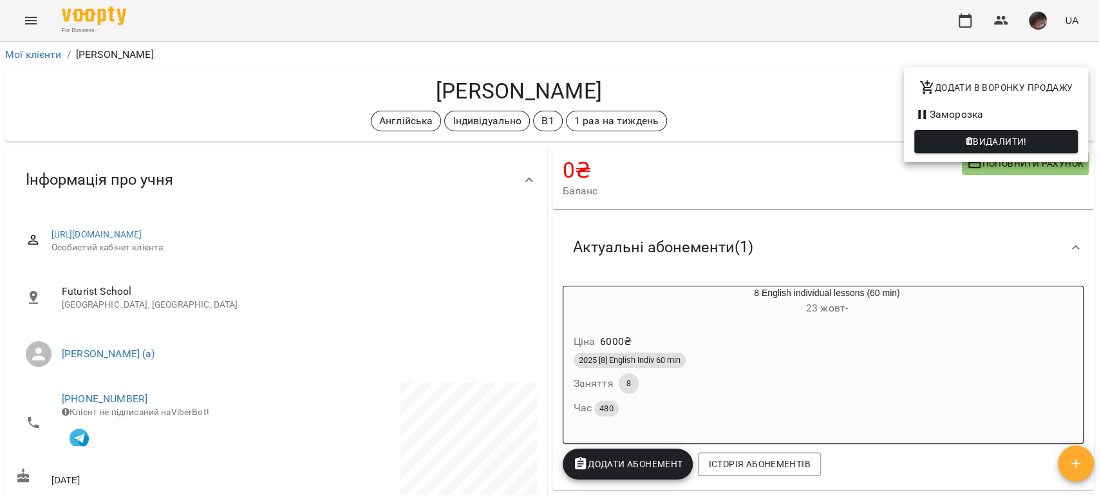
click at [700, 130] on div at bounding box center [549, 251] width 1099 height 502
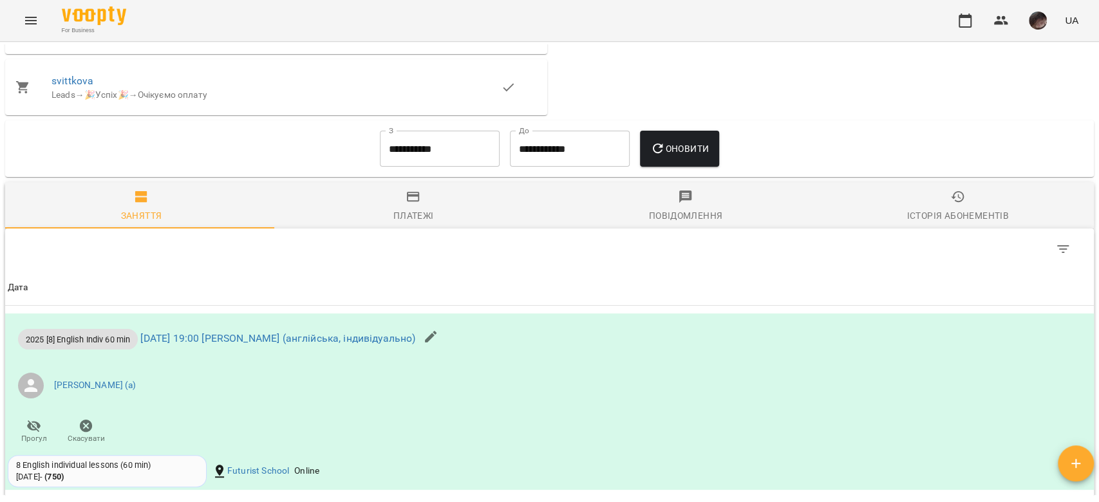
scroll to position [1210, 0]
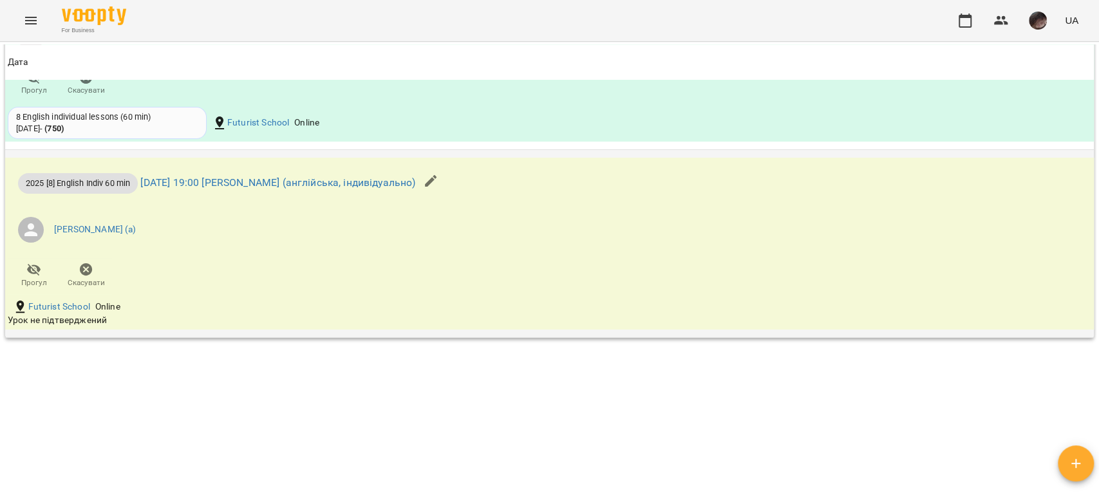
click at [88, 276] on icon "button" at bounding box center [86, 269] width 13 height 13
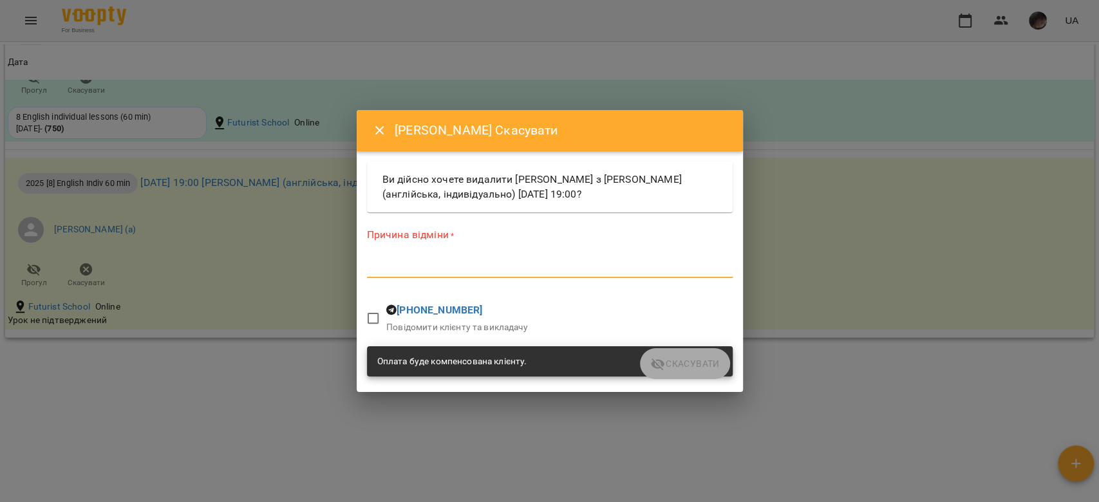
click at [422, 265] on textarea at bounding box center [550, 267] width 366 height 12
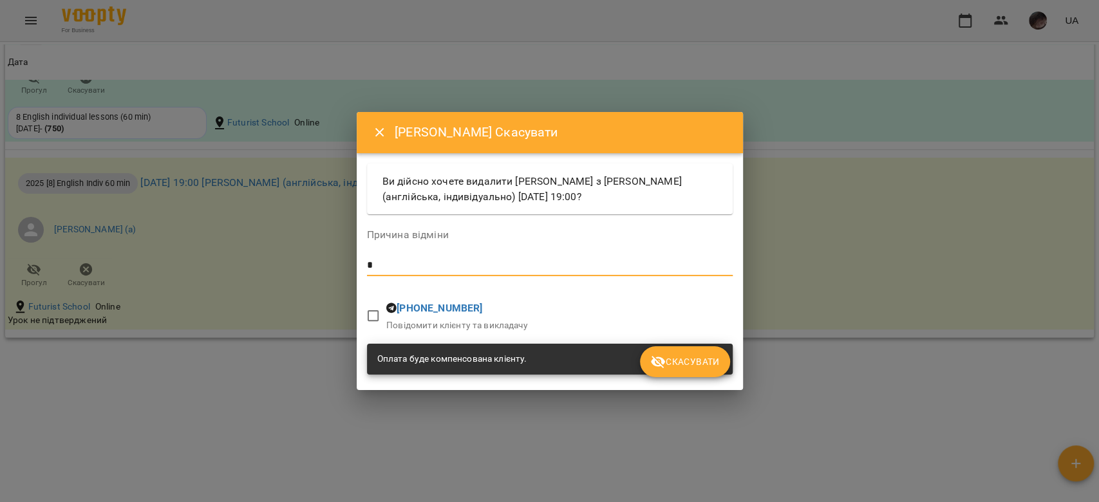
type textarea "*"
click at [674, 360] on span "Скасувати" at bounding box center [684, 361] width 69 height 15
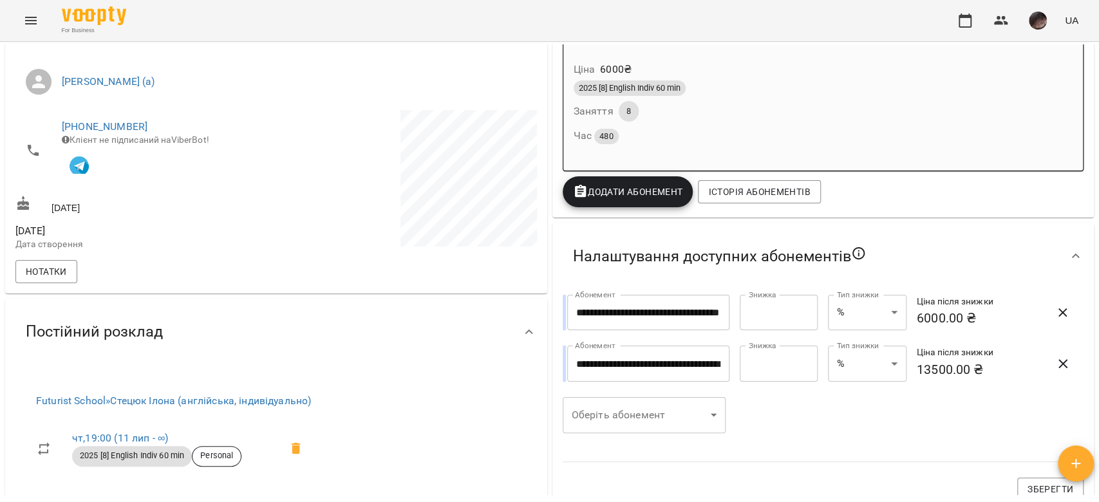
scroll to position [0, 0]
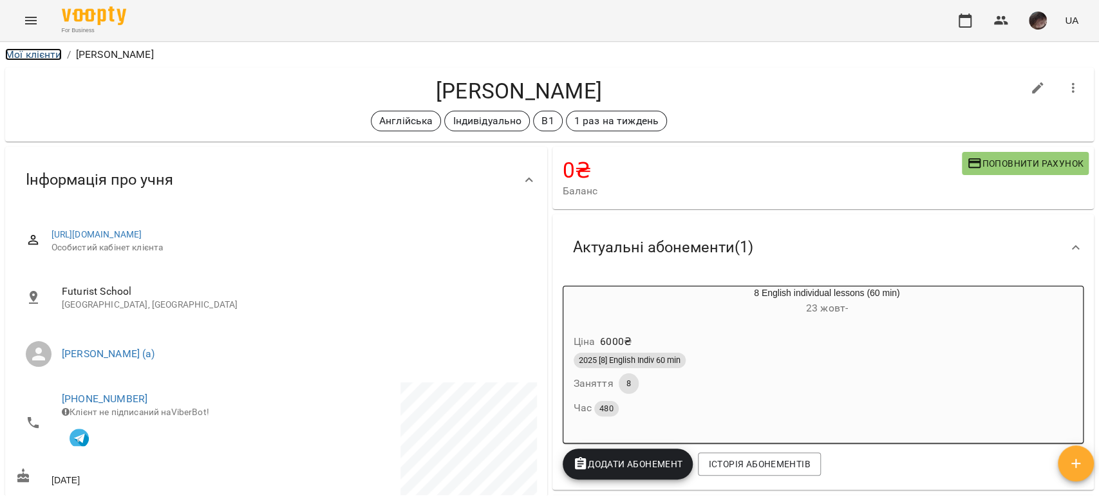
click at [31, 54] on link "Мої клієнти" at bounding box center [33, 54] width 57 height 12
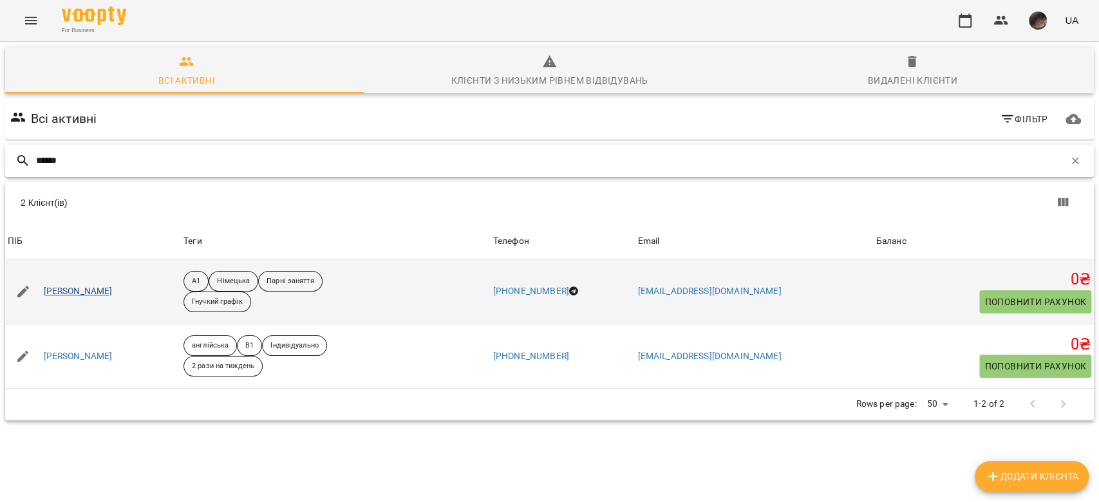
type input "******"
click at [103, 296] on link "Анастасія Федоренко" at bounding box center [78, 291] width 69 height 13
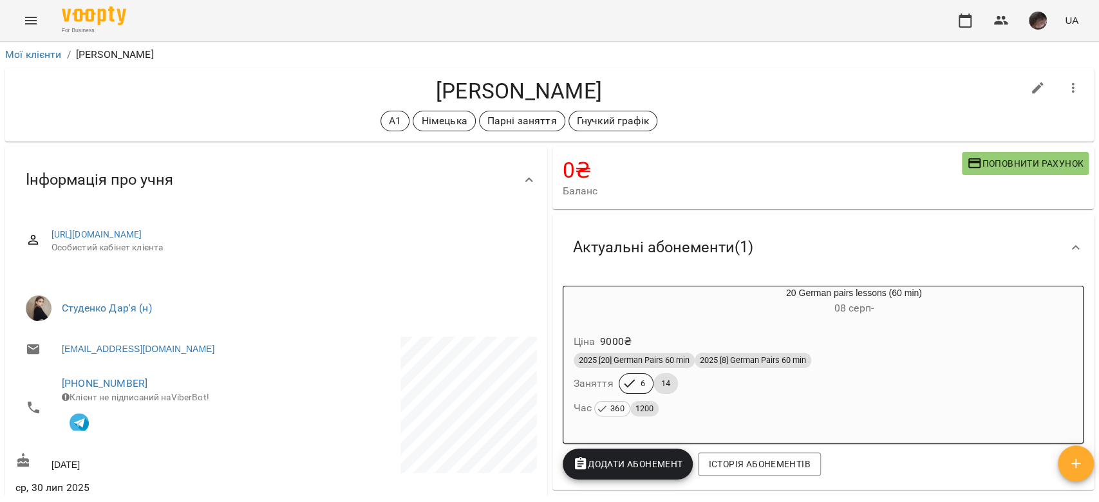
click at [1087, 451] on button "button" at bounding box center [1076, 463] width 36 height 36
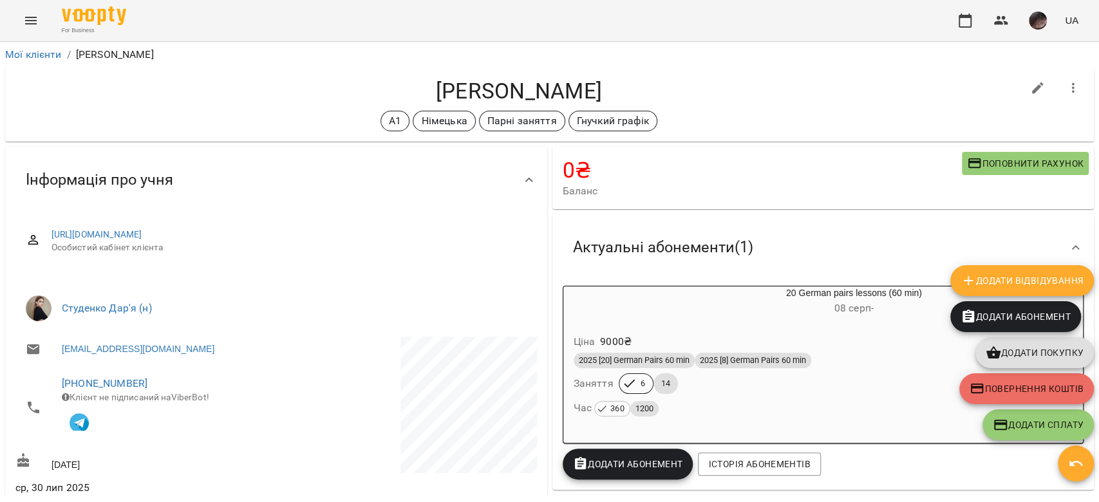
click at [1035, 262] on div "Актуальні абонементи ( 1 )" at bounding box center [812, 247] width 498 height 41
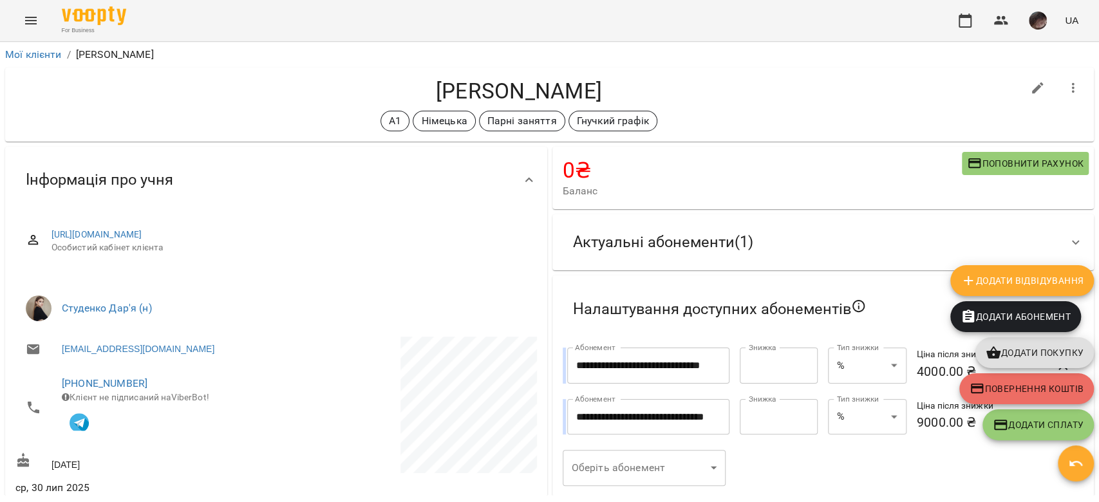
click at [1018, 265] on button "Додати Відвідування" at bounding box center [1022, 280] width 144 height 31
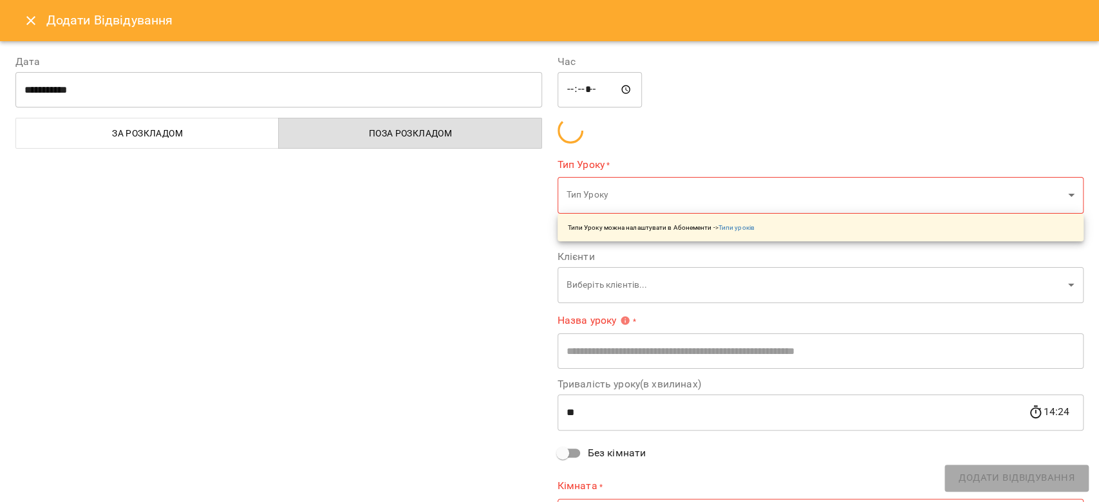
click at [211, 85] on input "**********" at bounding box center [278, 90] width 527 height 36
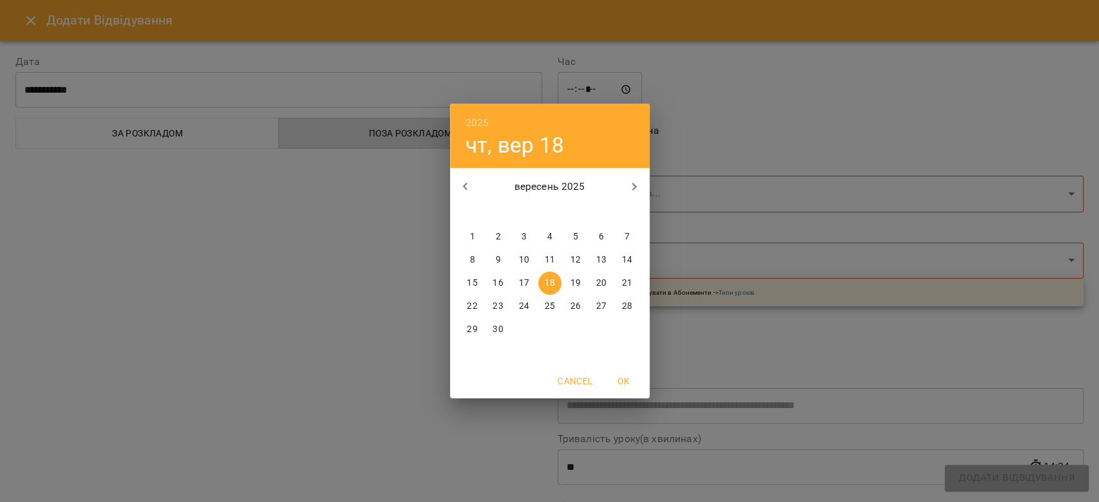
type input "**********"
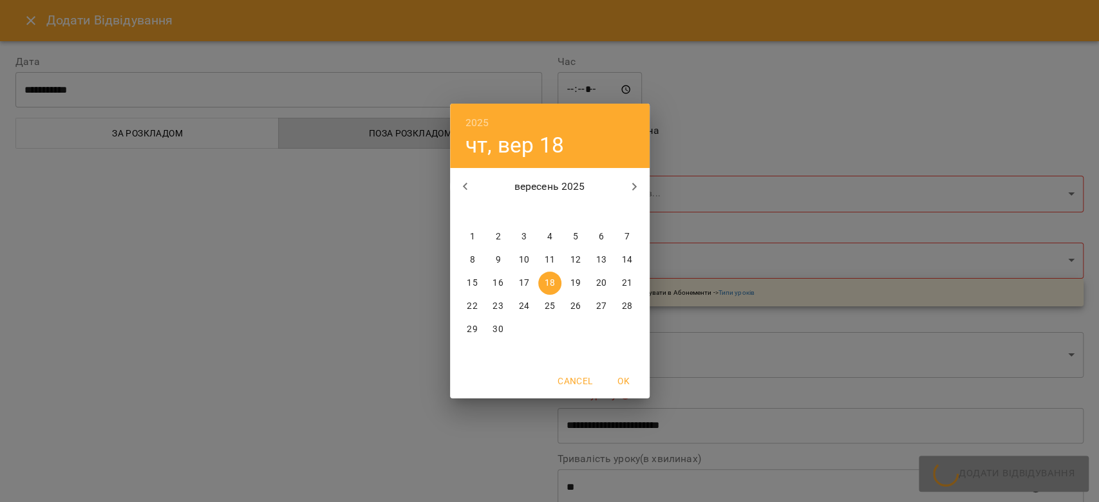
drag, startPoint x: 579, startPoint y: 287, endPoint x: 577, endPoint y: 221, distance: 66.3
click at [581, 286] on span "19" at bounding box center [575, 283] width 23 height 13
type input "**********"
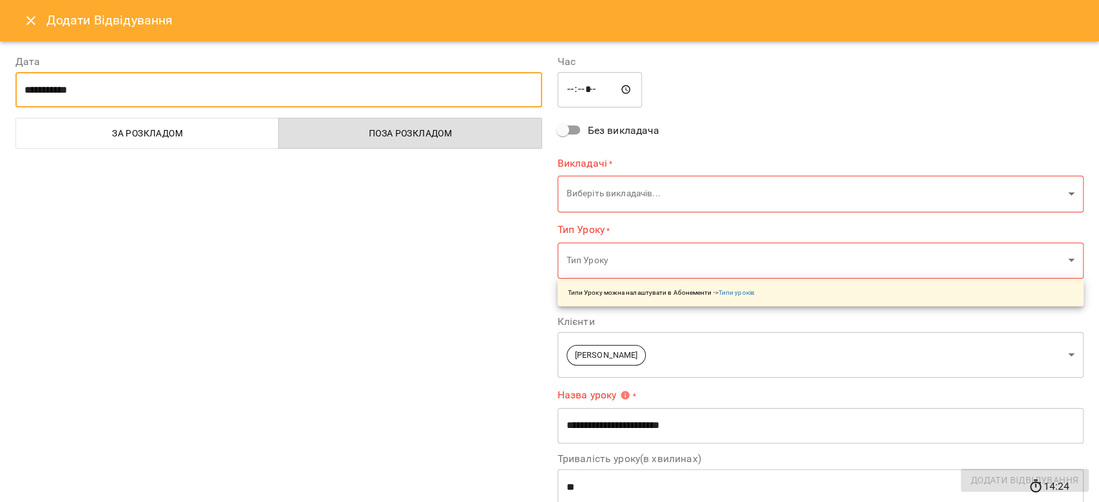
click at [577, 97] on input "*****" at bounding box center [599, 90] width 85 height 36
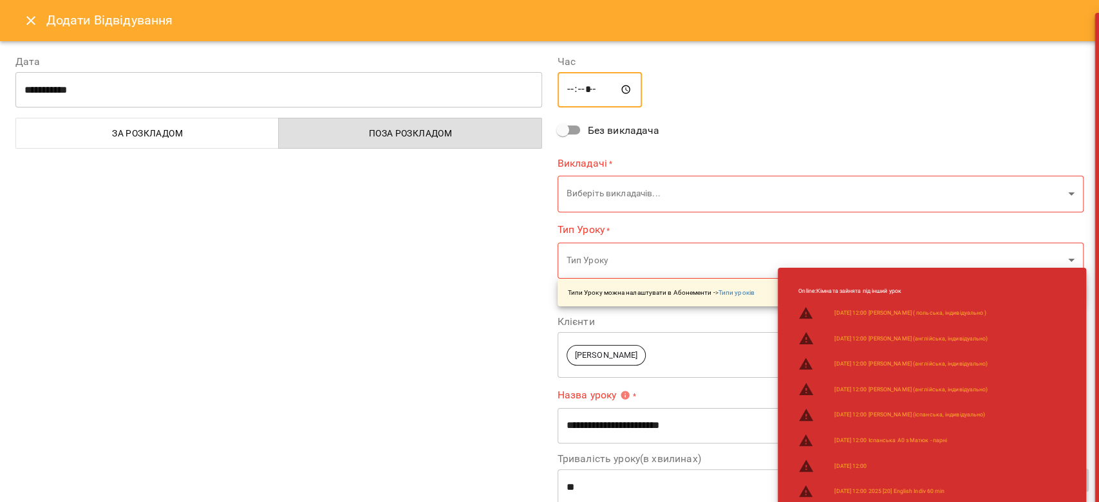
type input "*****"
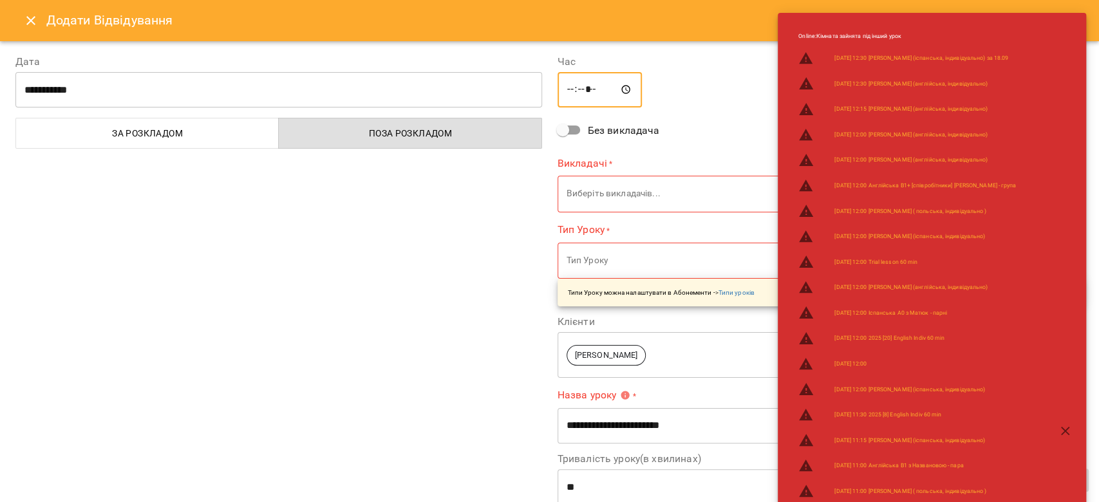
click at [603, 195] on body "**********" at bounding box center [549, 272] width 1099 height 544
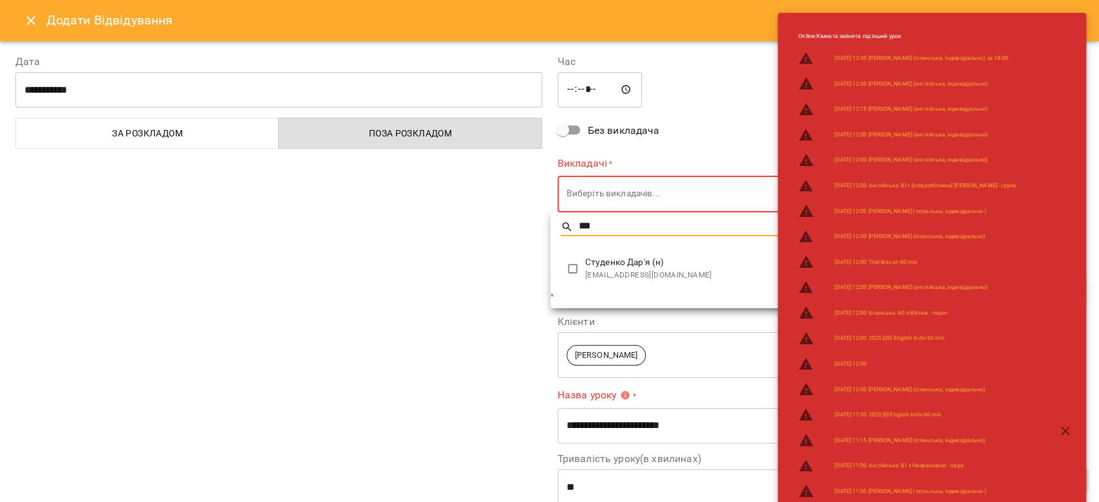
type input "***"
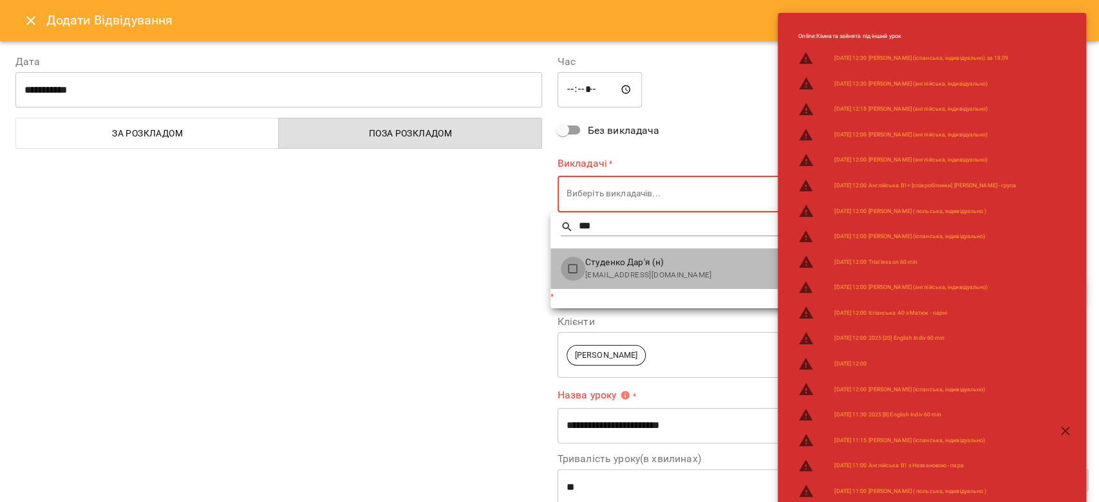
type input "**********"
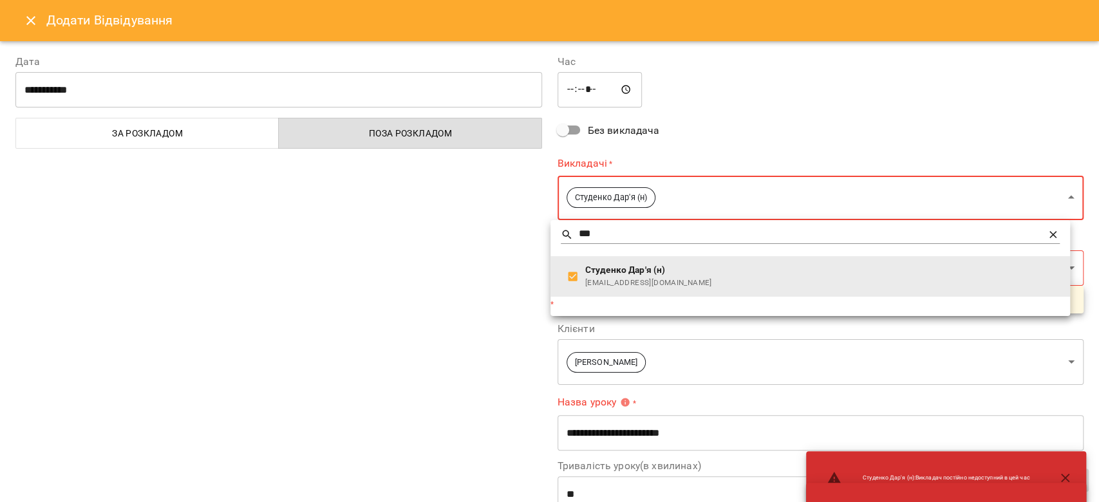
click at [415, 288] on div at bounding box center [549, 251] width 1099 height 502
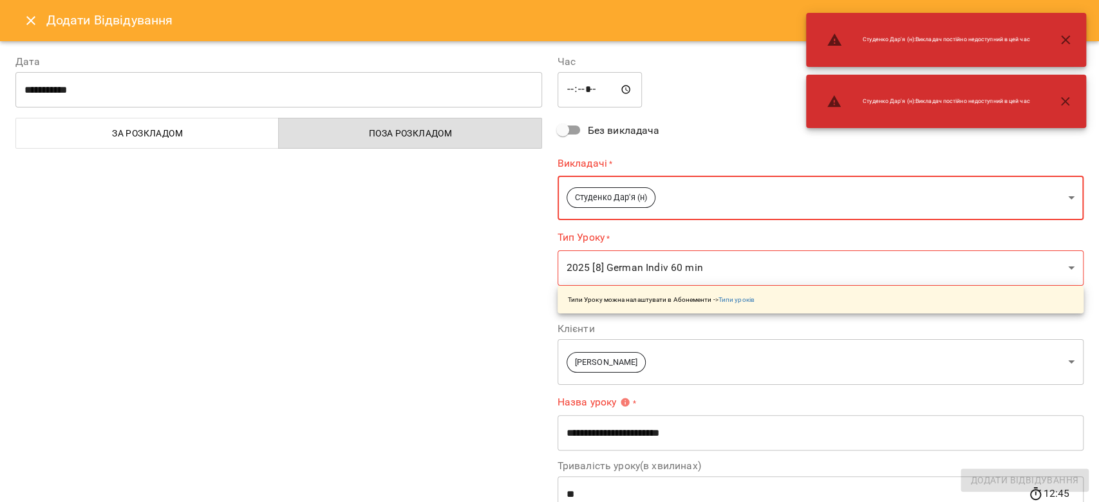
click at [591, 280] on body "**********" at bounding box center [549, 272] width 1099 height 544
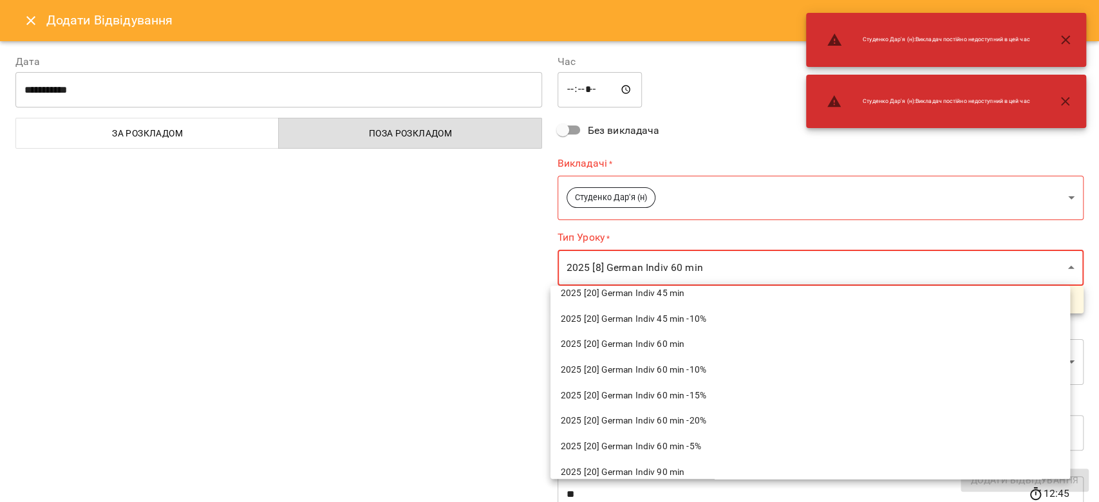
scroll to position [944, 0]
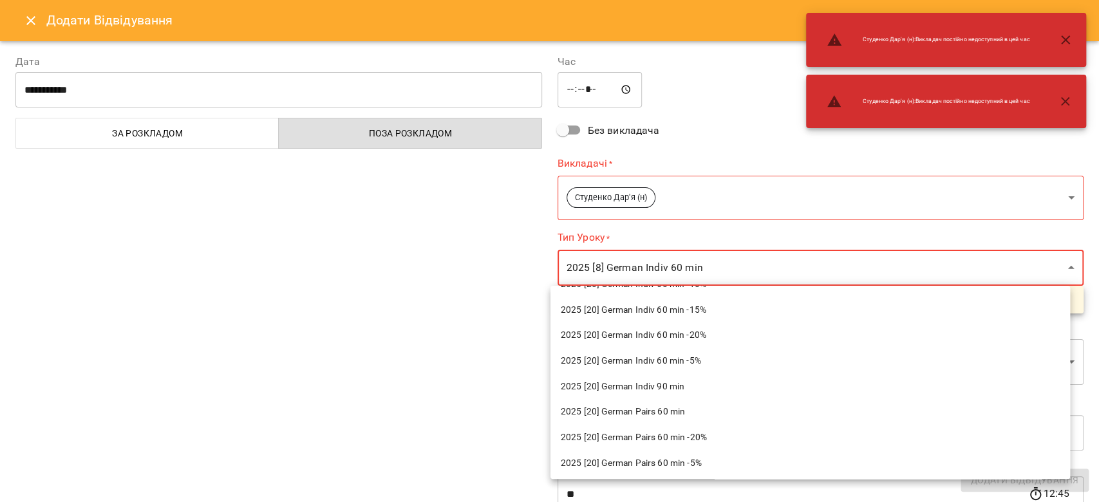
click at [698, 410] on span "2025 [20] German Pairs 60 min" at bounding box center [810, 412] width 499 height 13
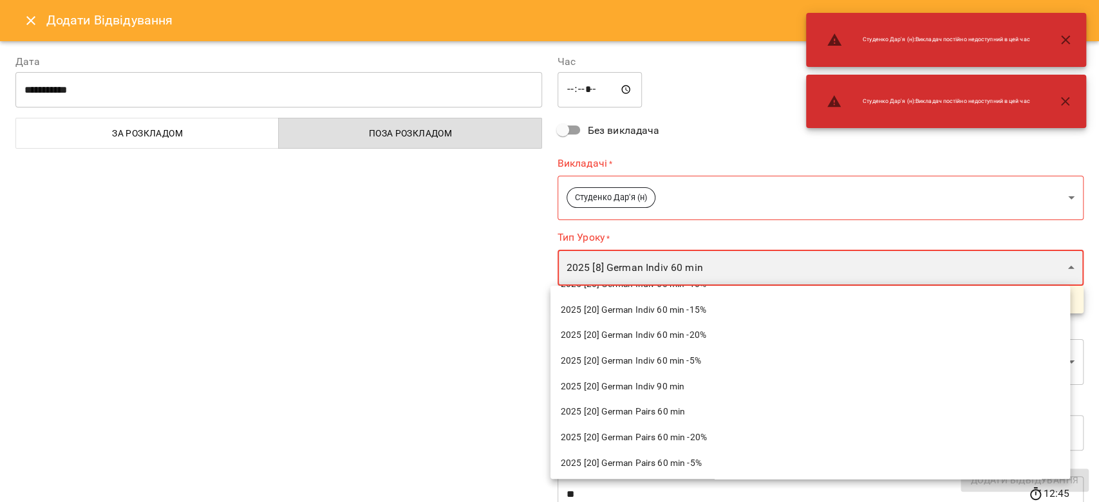
type input "**********"
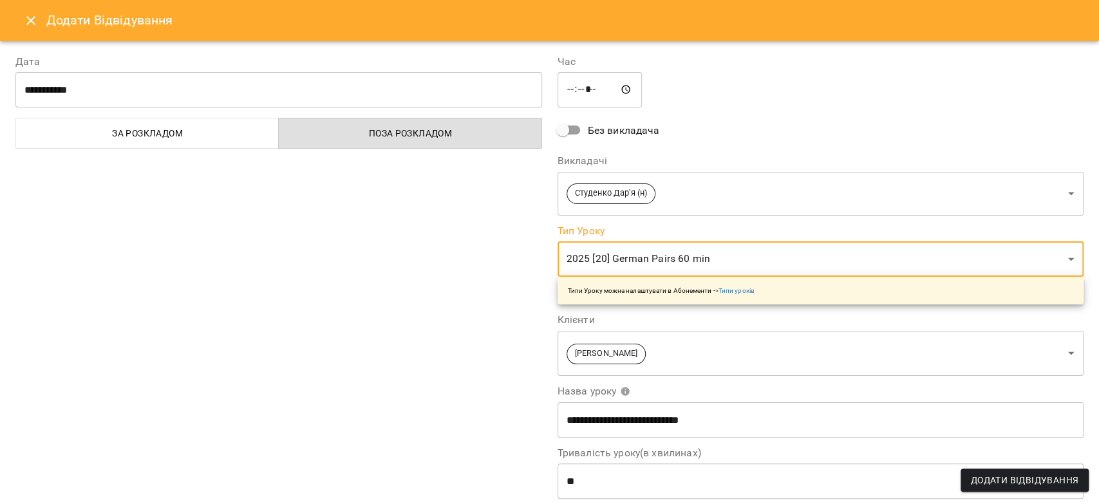
click at [703, 348] on body "**********" at bounding box center [549, 272] width 1099 height 544
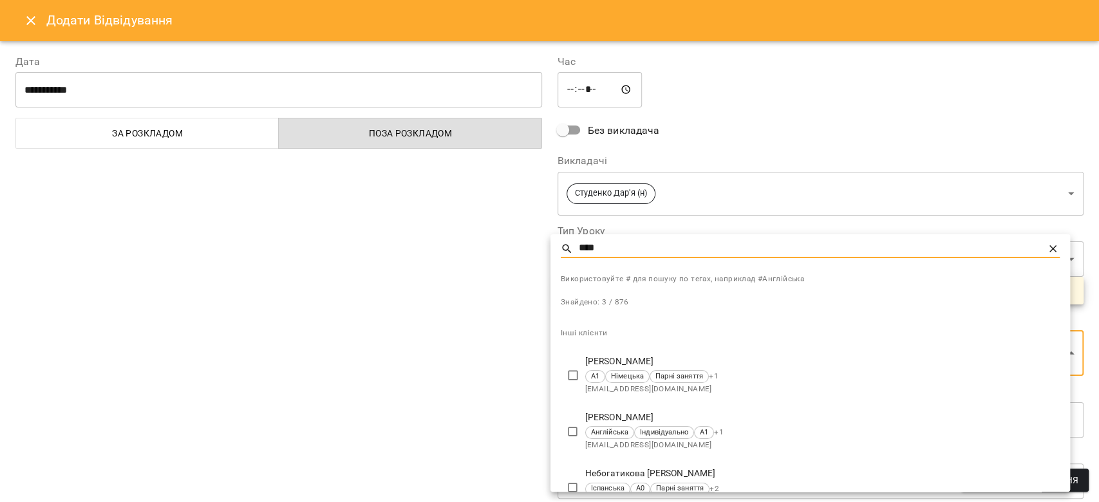
type input "****"
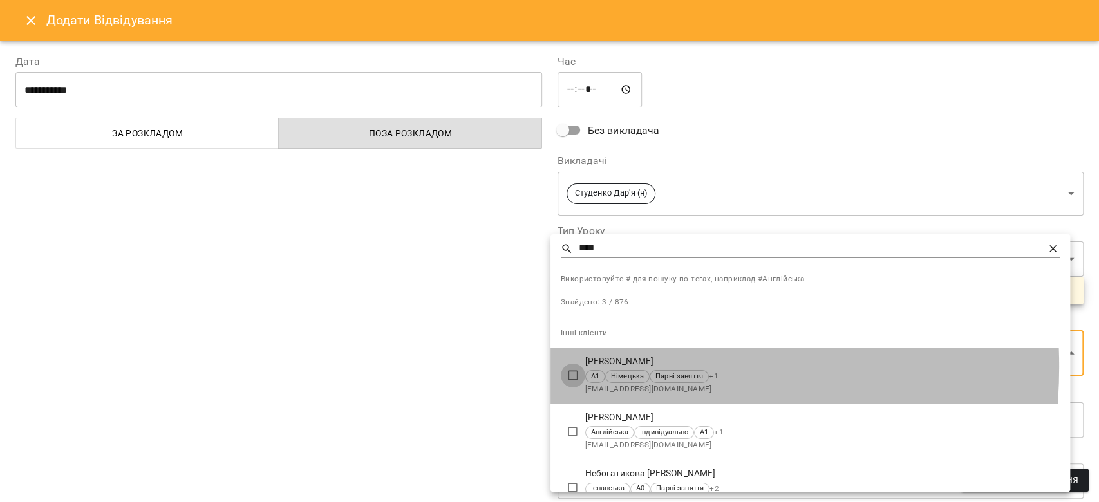
type input "**********"
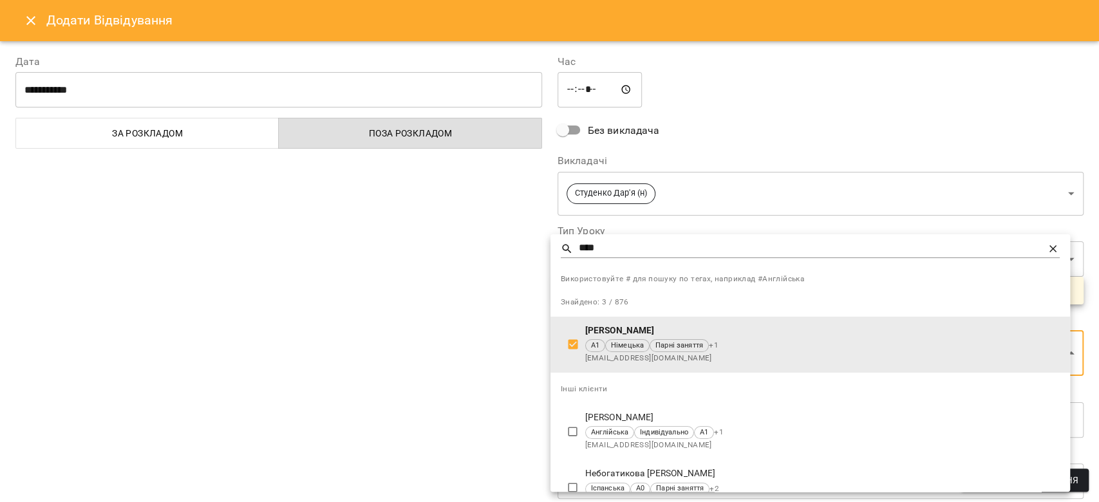
click at [391, 358] on div at bounding box center [549, 251] width 1099 height 502
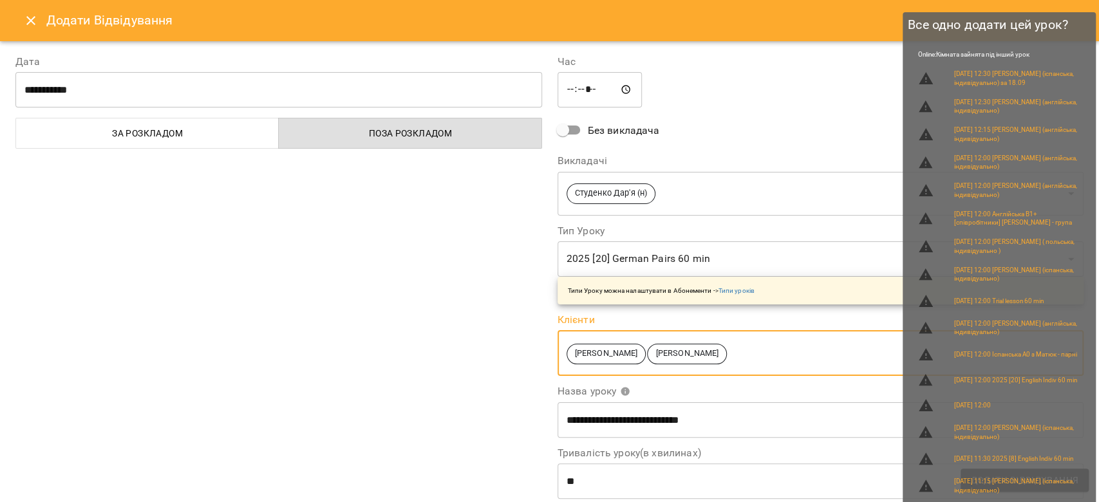
click at [1020, 487] on span "Додати Відвідування" at bounding box center [1025, 479] width 108 height 15
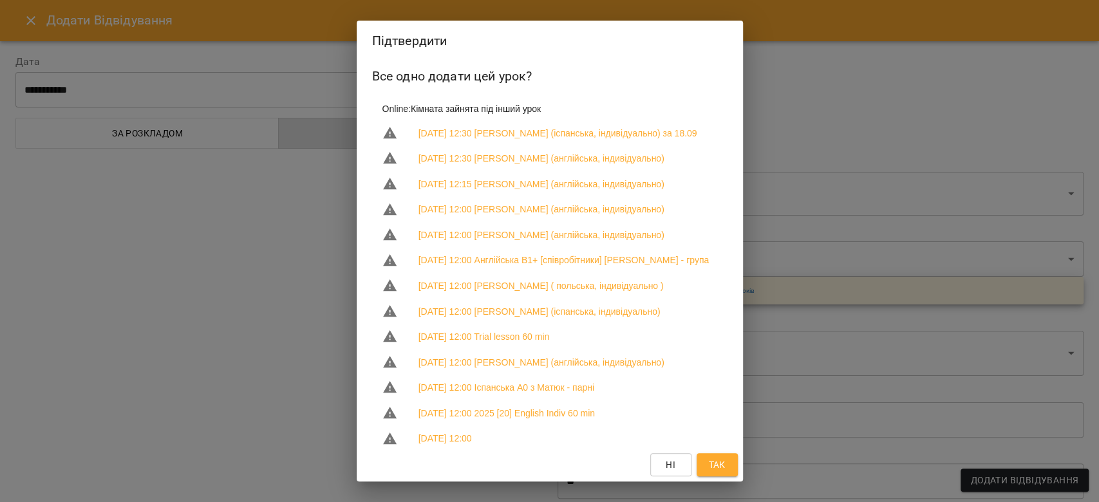
click at [713, 471] on span "Так" at bounding box center [716, 464] width 17 height 15
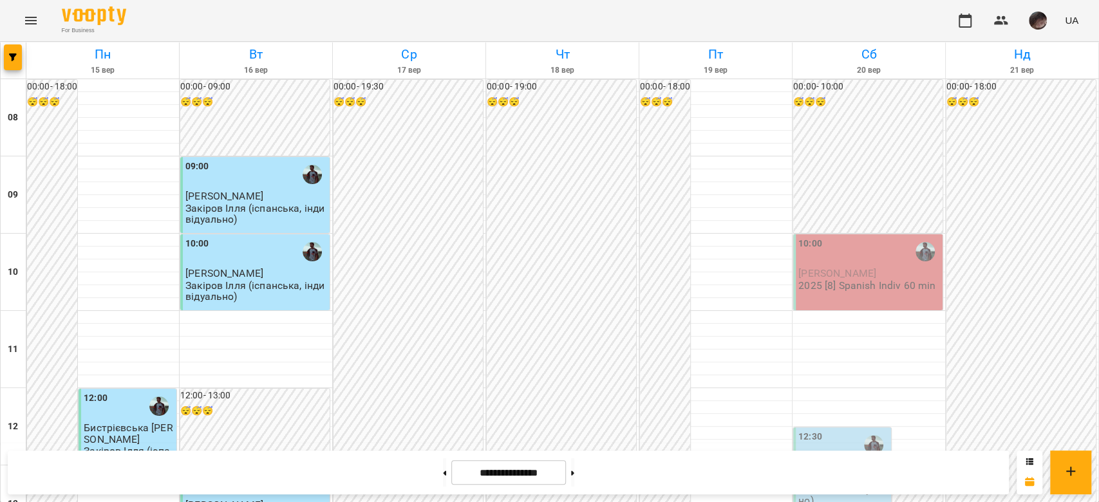
scroll to position [772, 0]
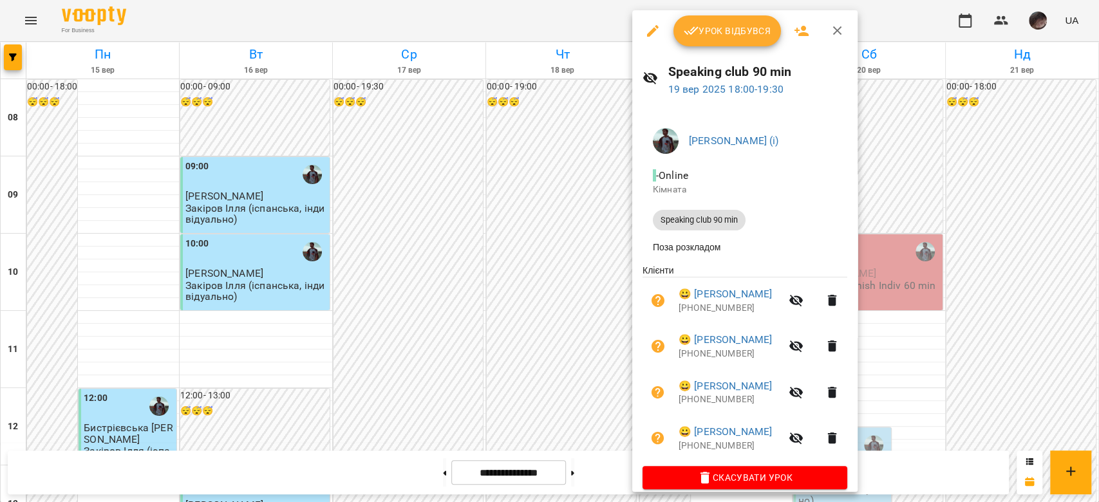
click at [938, 389] on div at bounding box center [549, 251] width 1099 height 502
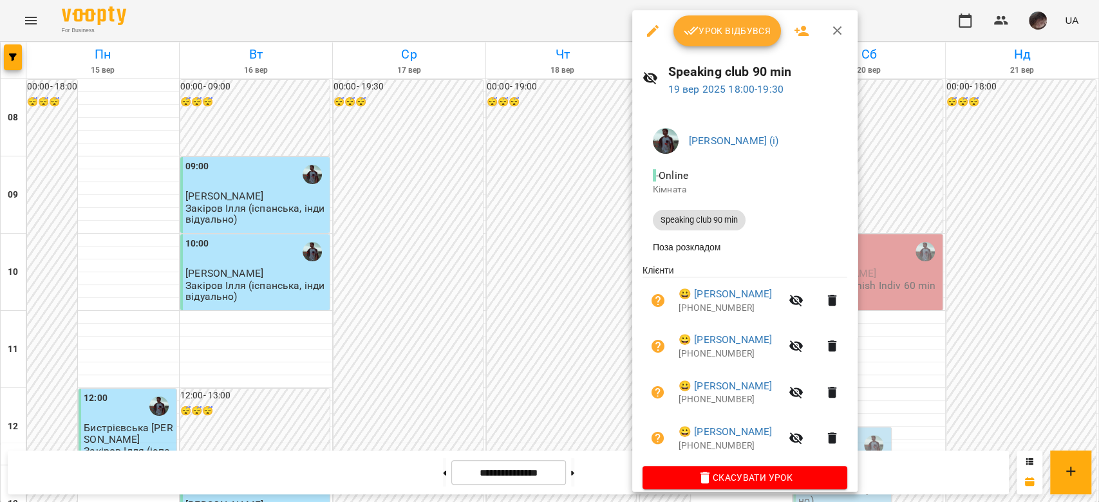
click at [655, 44] on button "button" at bounding box center [652, 30] width 31 height 31
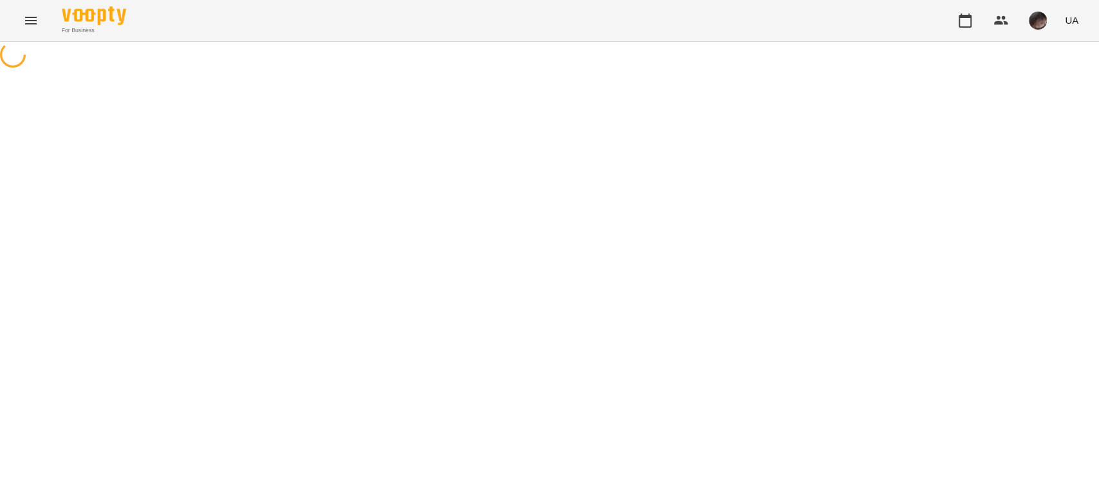
select select "**********"
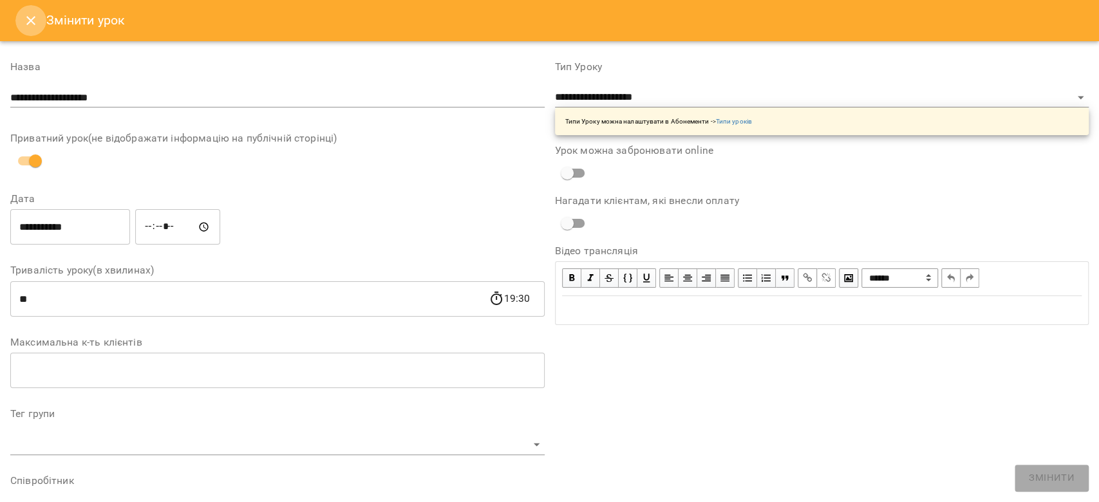
click at [45, 16] on button "Close" at bounding box center [30, 20] width 31 height 31
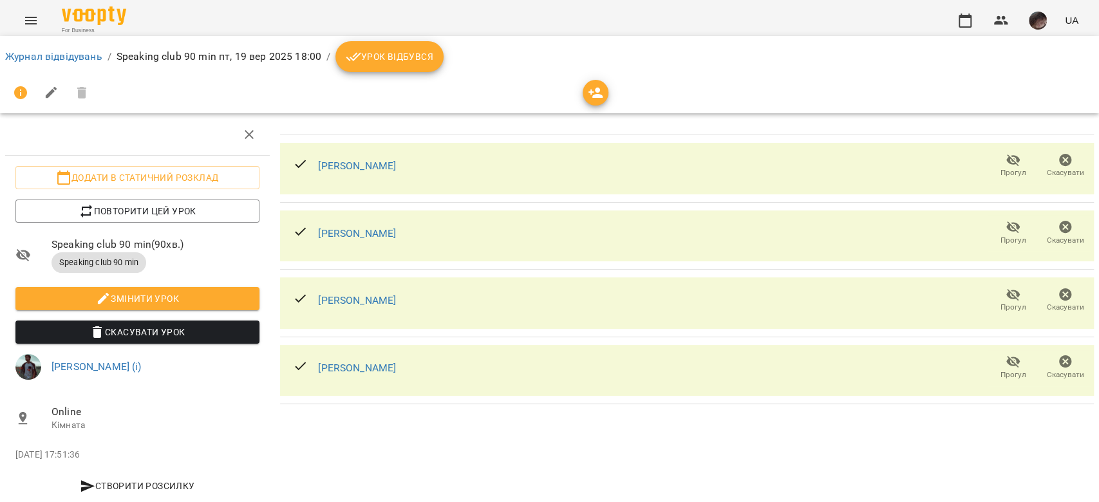
click at [592, 85] on icon "button" at bounding box center [595, 92] width 15 height 15
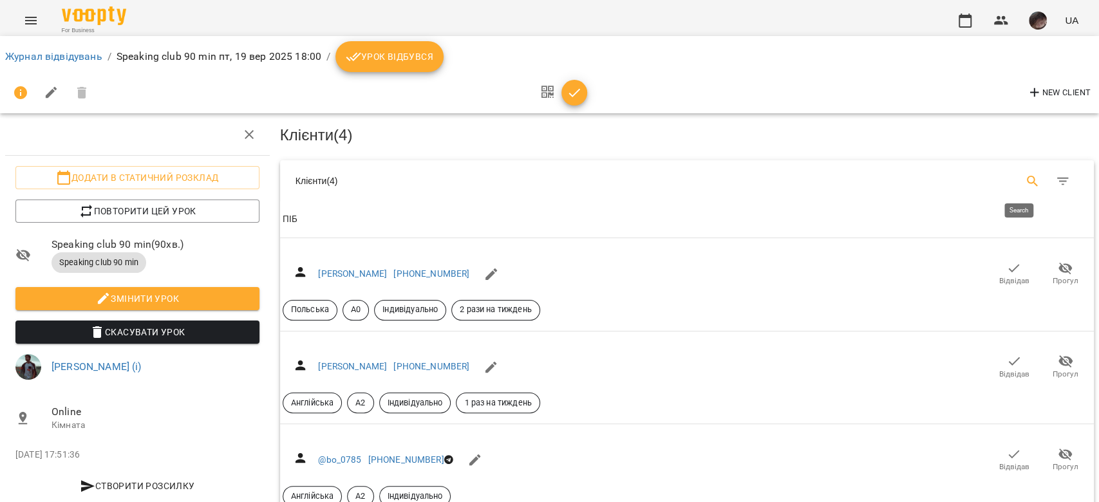
click at [1024, 168] on button "Search" at bounding box center [1032, 181] width 31 height 31
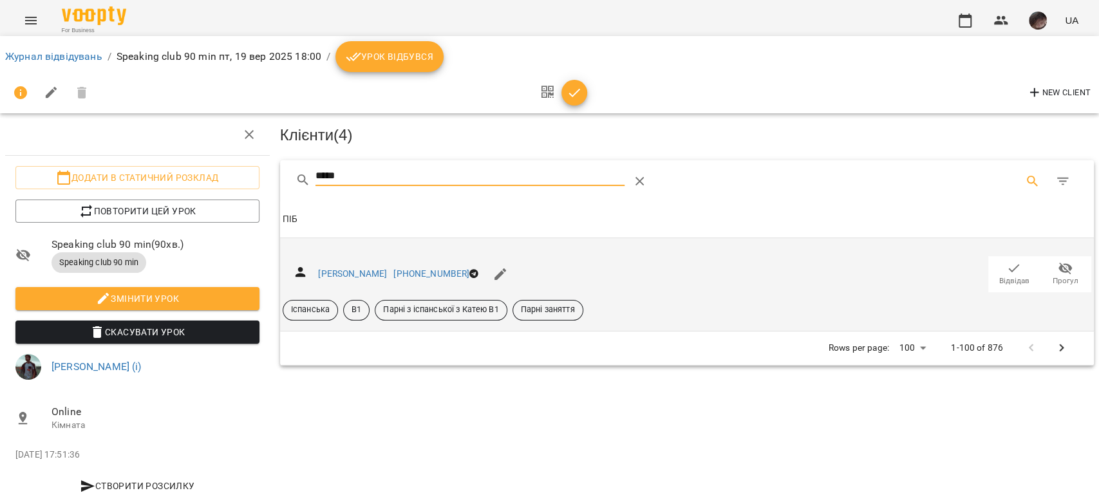
type input "*****"
click at [996, 272] on span "Відвідав" at bounding box center [1014, 274] width 36 height 26
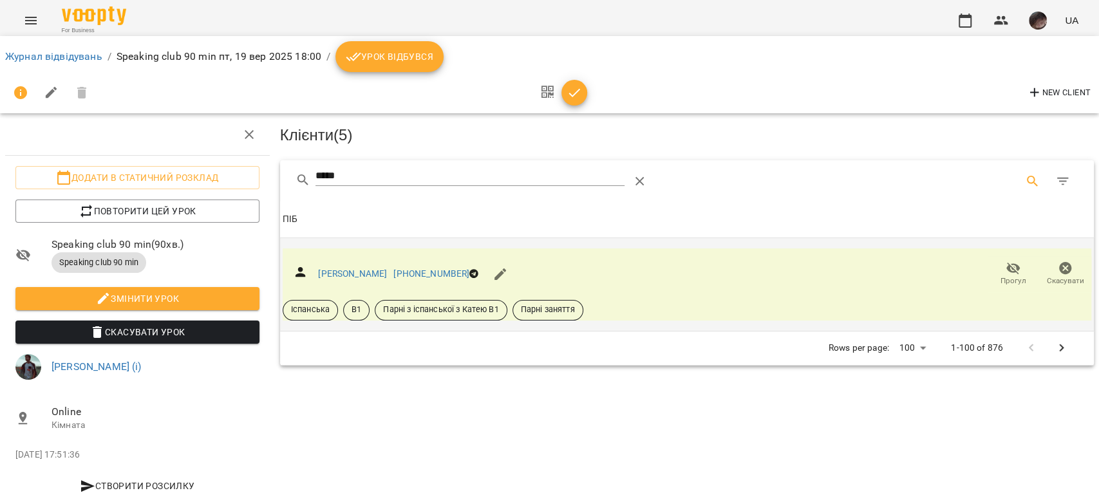
click at [574, 102] on button "button" at bounding box center [574, 93] width 26 height 26
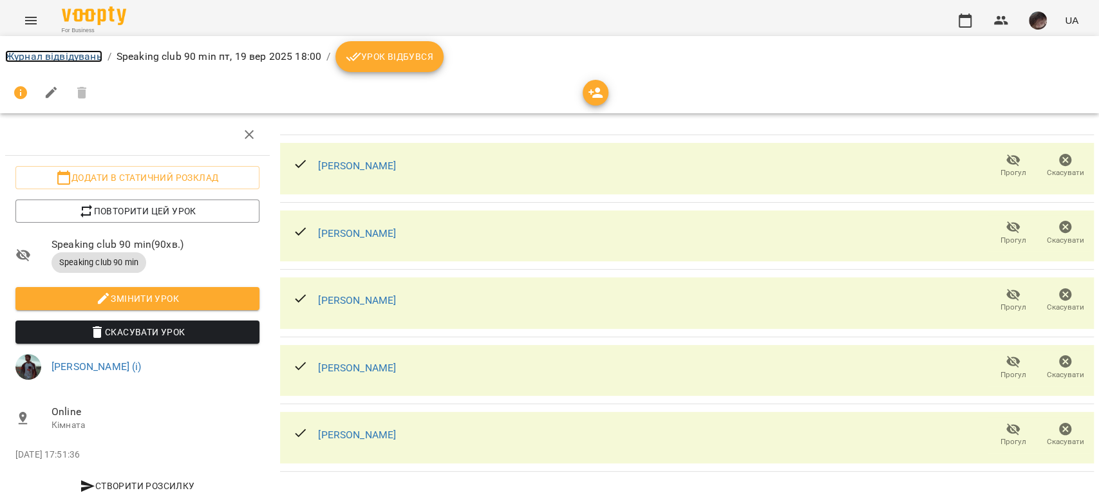
click at [82, 52] on link "Журнал відвідувань" at bounding box center [53, 56] width 97 height 12
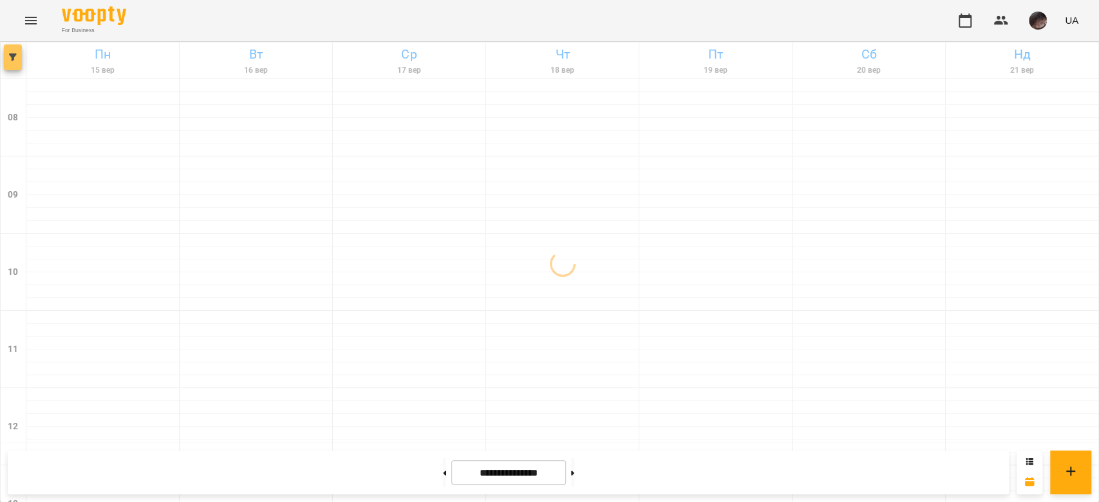
click at [14, 61] on button "button" at bounding box center [13, 57] width 18 height 26
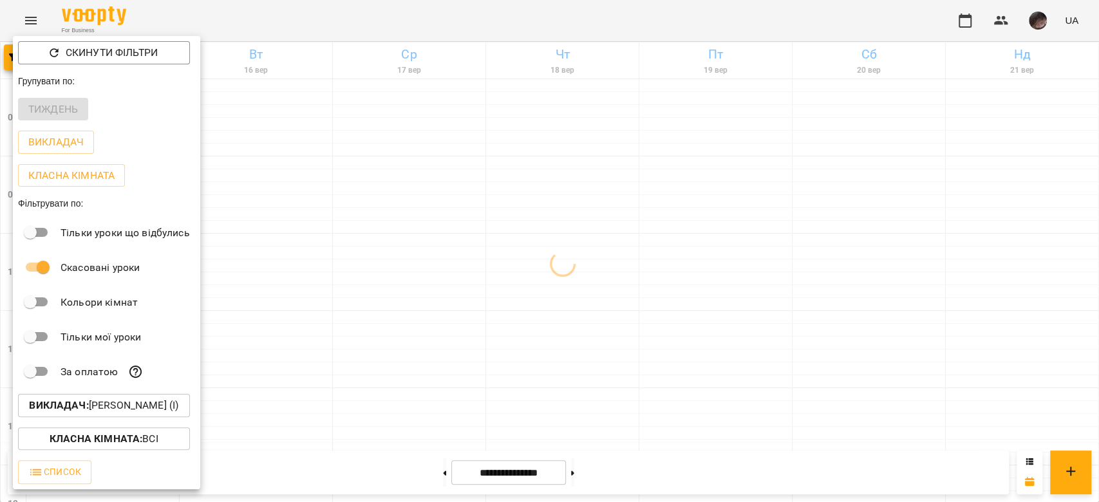
click at [151, 409] on p "Викладач : Ілля Закіров (і)" at bounding box center [103, 405] width 149 height 15
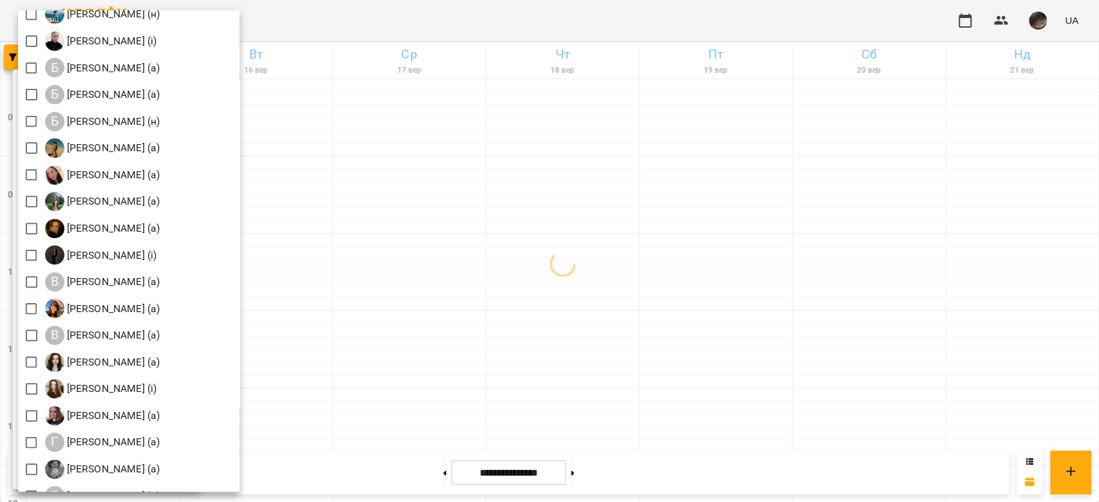
scroll to position [343, 0]
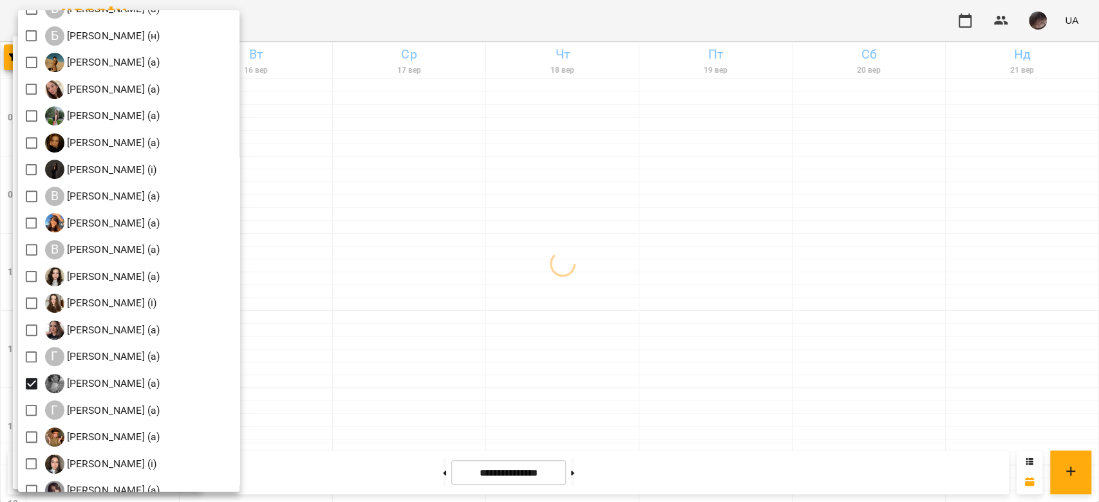
click at [492, 203] on div at bounding box center [549, 251] width 1099 height 502
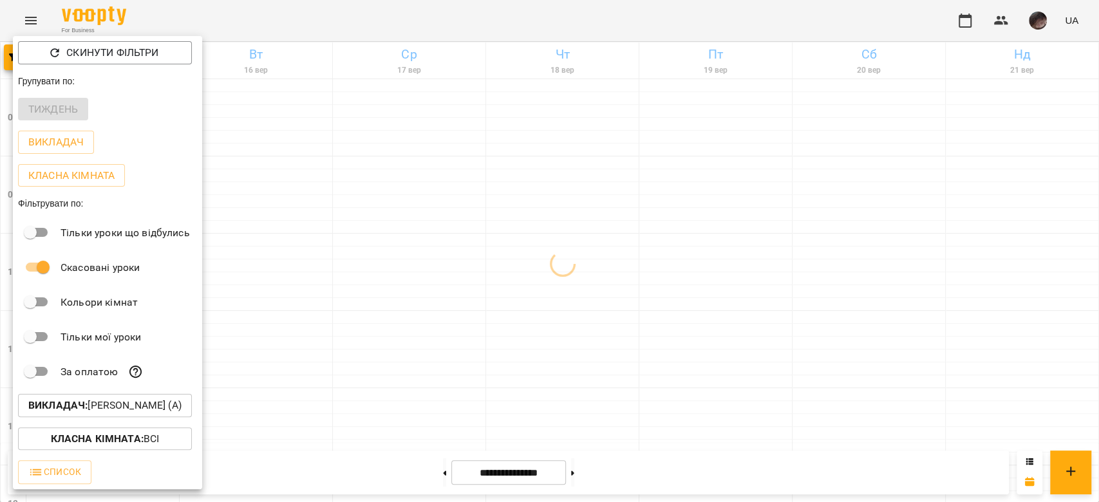
click at [492, 203] on div at bounding box center [549, 251] width 1099 height 502
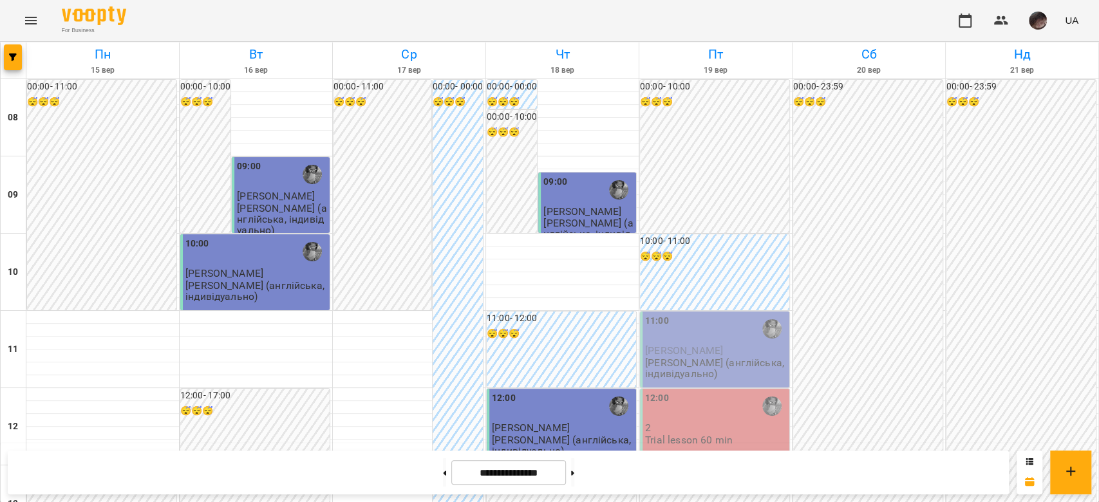
scroll to position [257, 0]
click at [697, 435] on p "Trial lesson 60 min" at bounding box center [689, 440] width 88 height 11
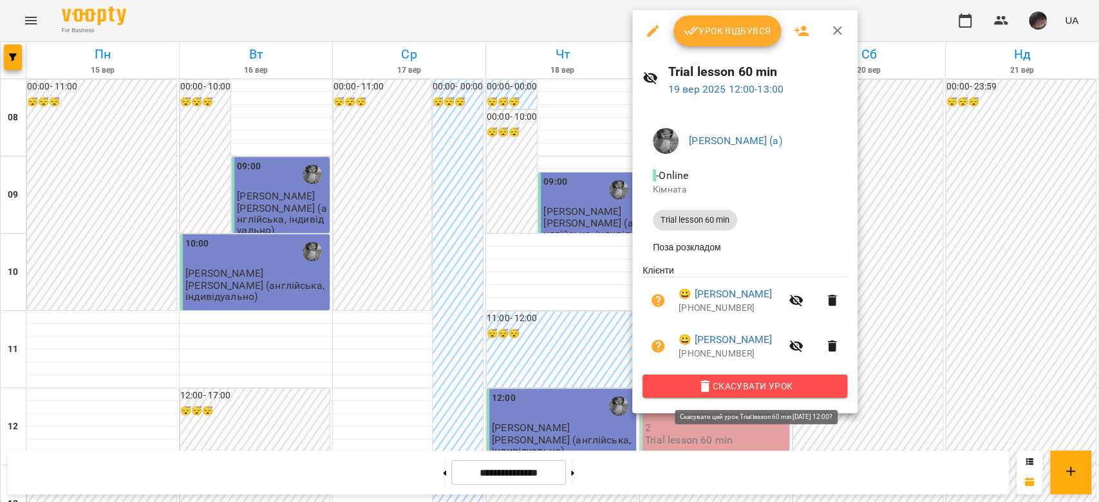
click at [713, 387] on icon "button" at bounding box center [704, 386] width 15 height 15
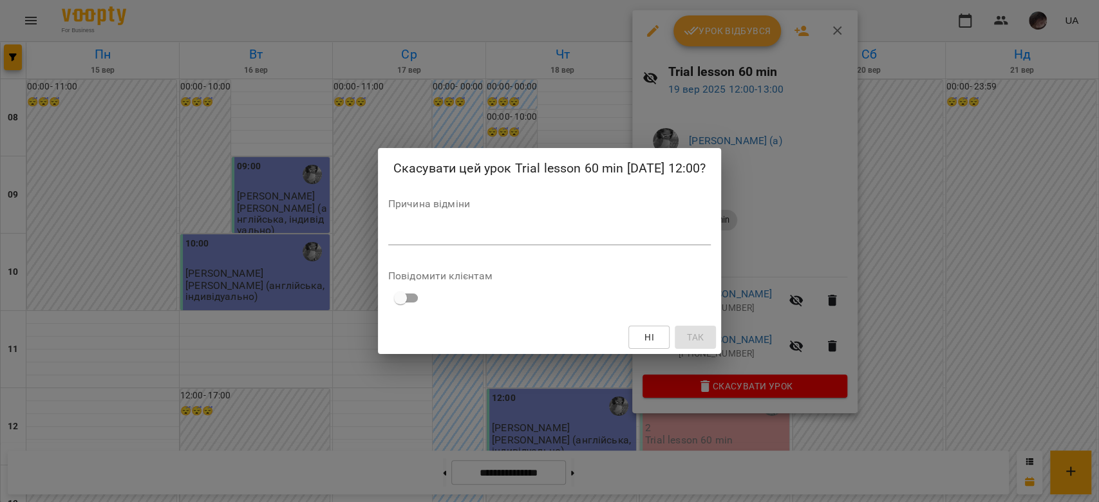
click at [612, 229] on textarea at bounding box center [549, 235] width 323 height 12
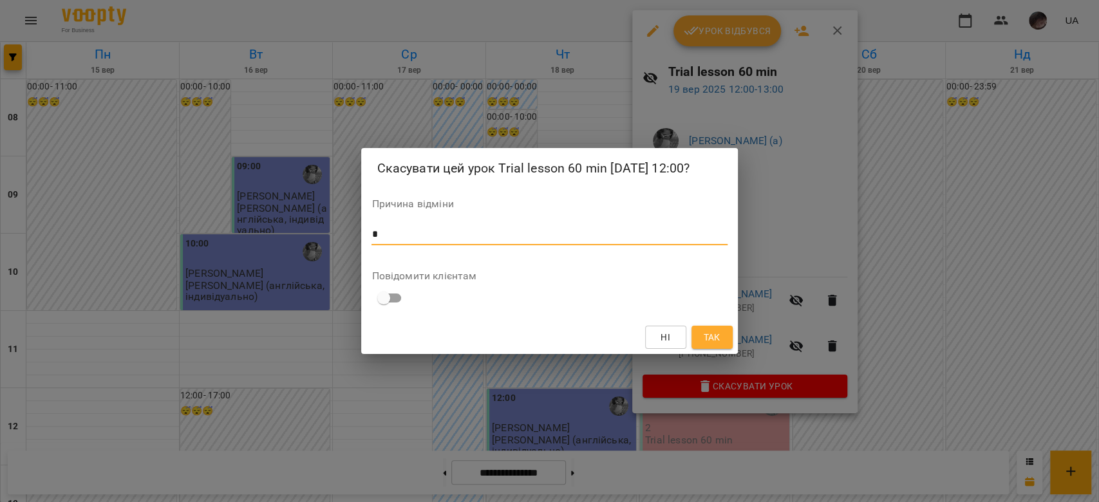
type textarea "*"
click at [716, 336] on span "Так" at bounding box center [711, 337] width 17 height 15
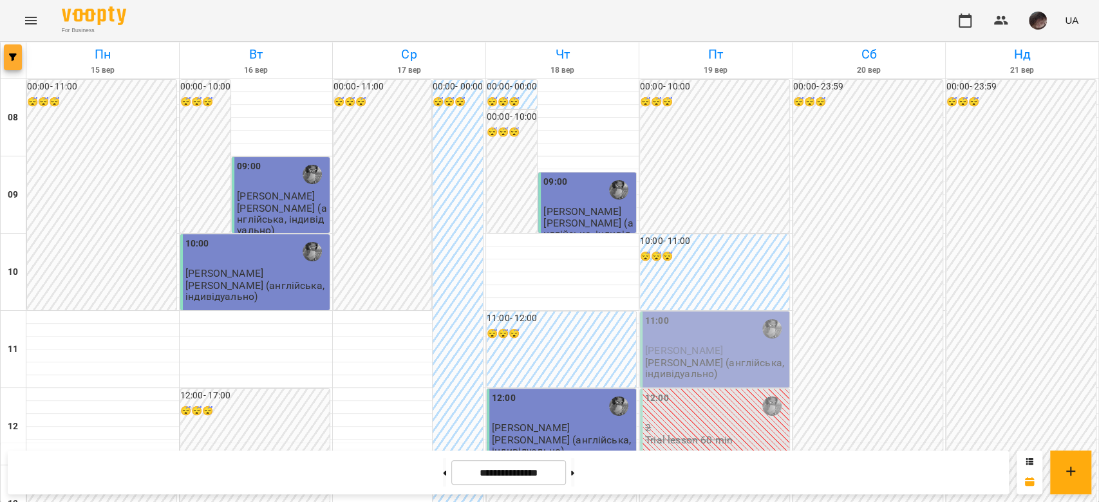
click at [6, 54] on span "button" at bounding box center [13, 57] width 18 height 8
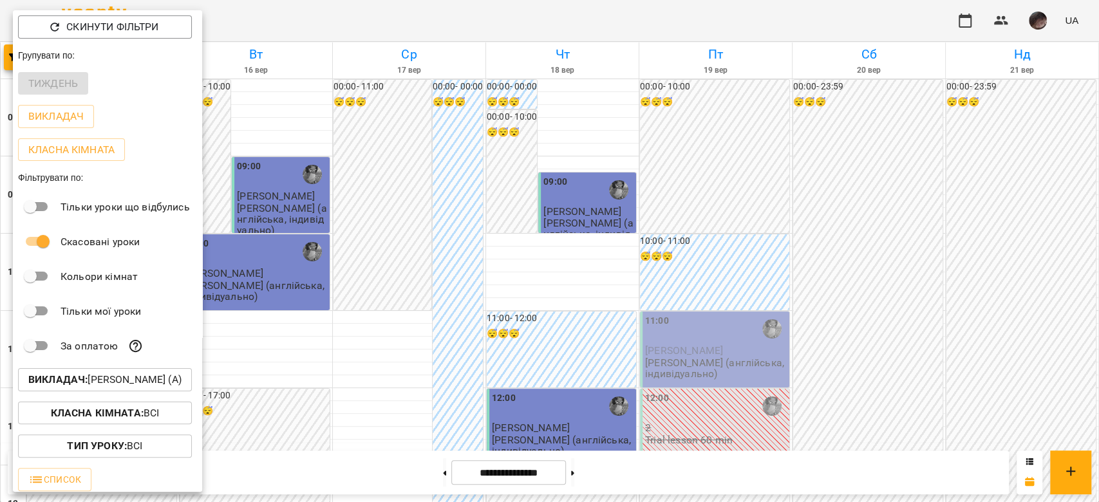
click at [80, 385] on b "Викладач :" at bounding box center [57, 379] width 59 height 12
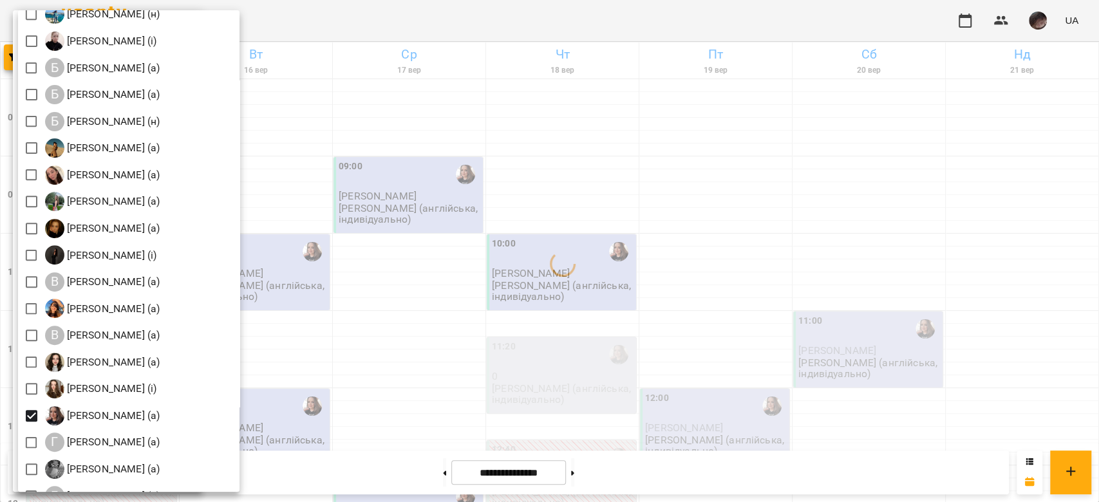
click at [519, 249] on div at bounding box center [549, 251] width 1099 height 502
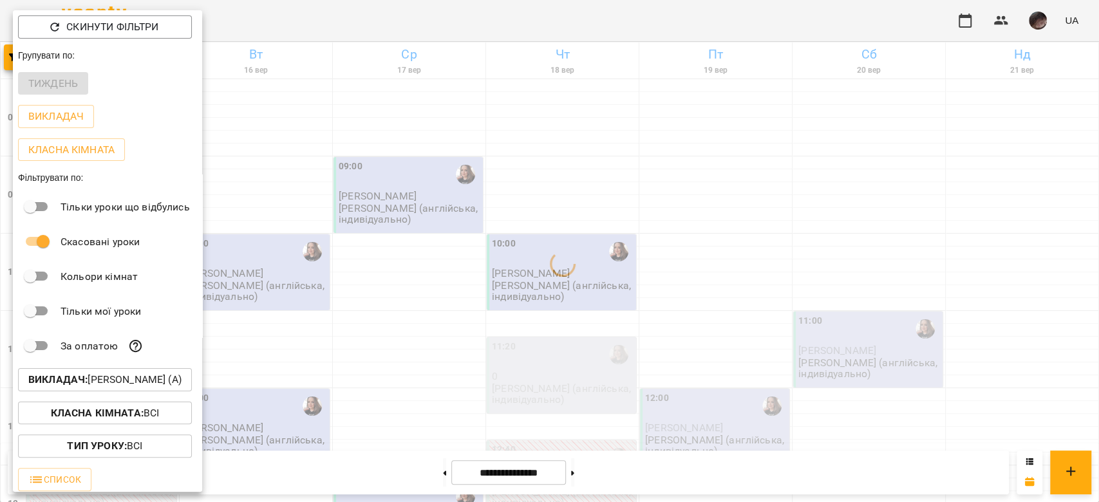
click at [519, 249] on div at bounding box center [549, 251] width 1099 height 502
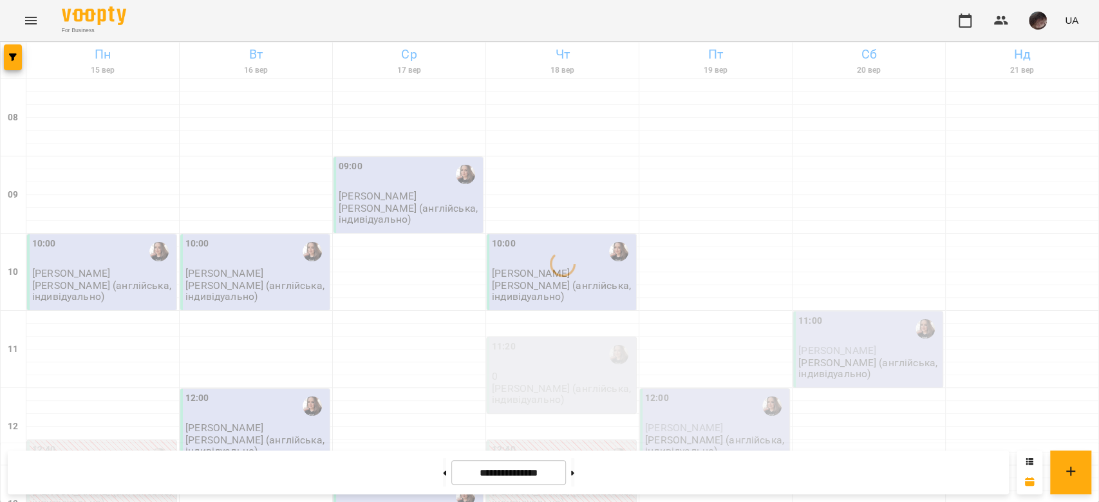
scroll to position [601, 0]
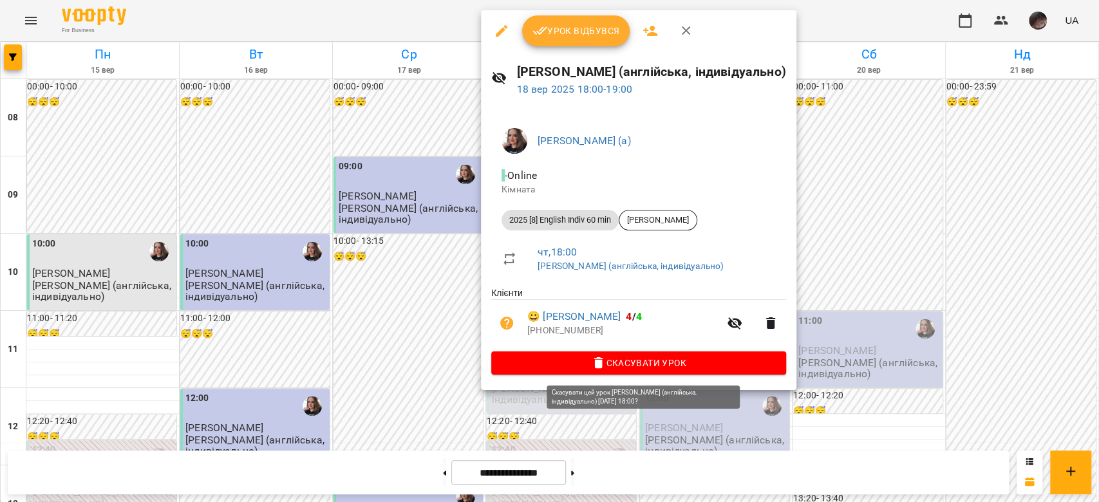
click at [603, 367] on icon "button" at bounding box center [598, 363] width 9 height 12
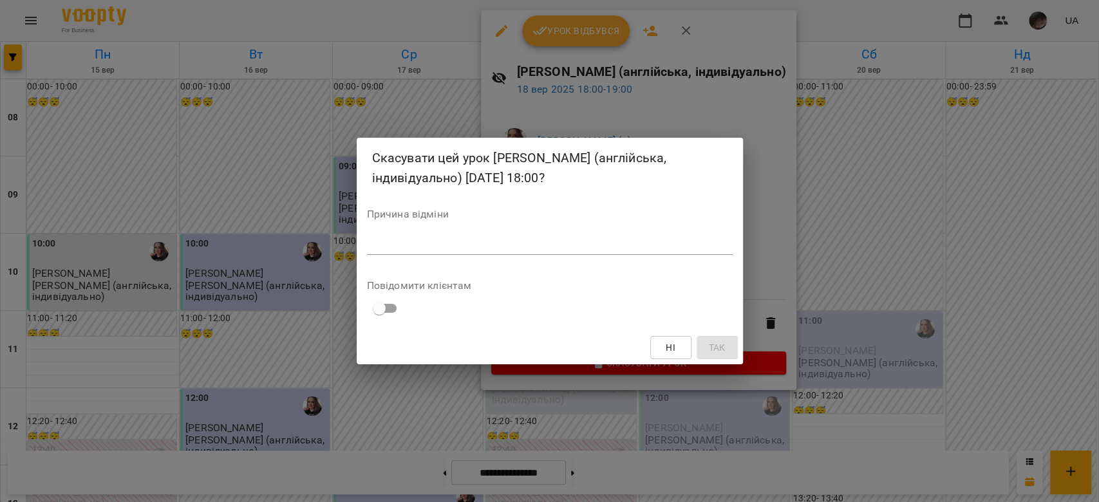
click at [615, 249] on textarea at bounding box center [550, 244] width 366 height 12
type textarea "*"
click at [720, 337] on button "Так" at bounding box center [717, 347] width 41 height 23
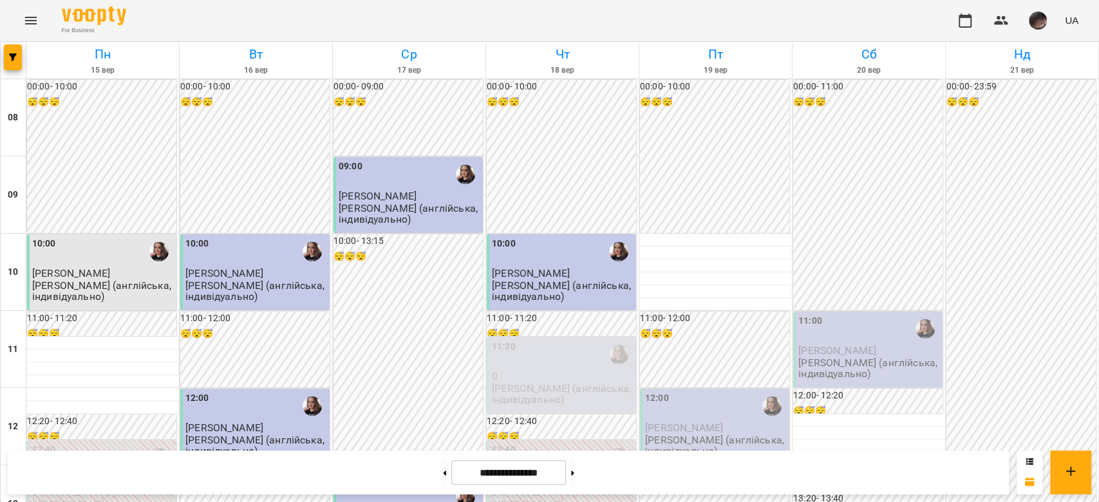
scroll to position [686, 0]
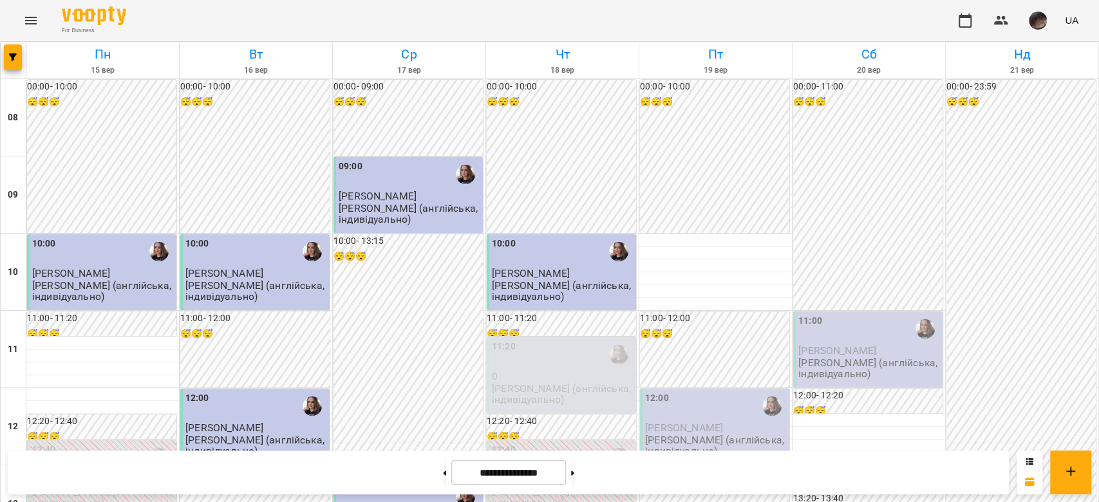
scroll to position [601, 0]
click at [10, 60] on icon "button" at bounding box center [13, 57] width 8 height 8
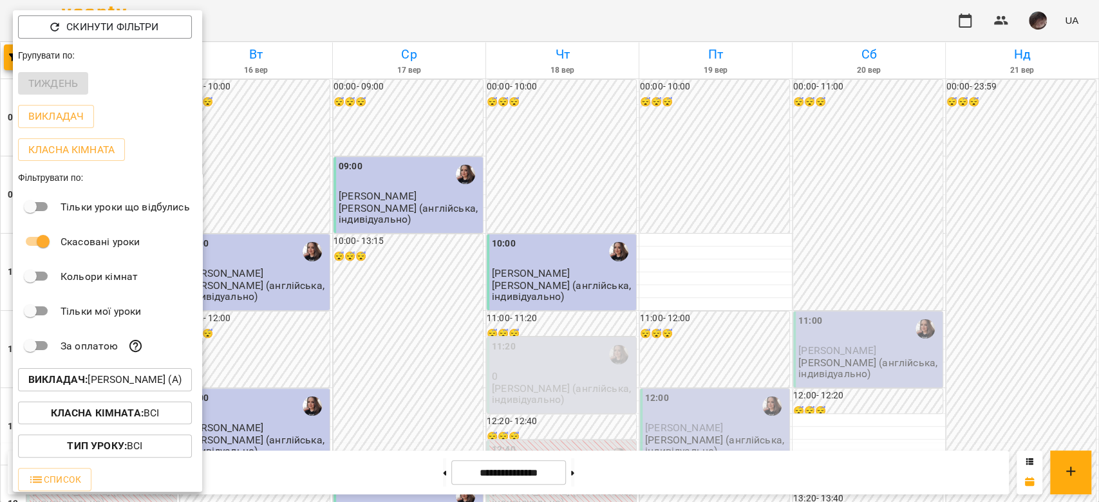
click at [162, 375] on p "Викладач : [PERSON_NAME] (а)" at bounding box center [104, 379] width 153 height 15
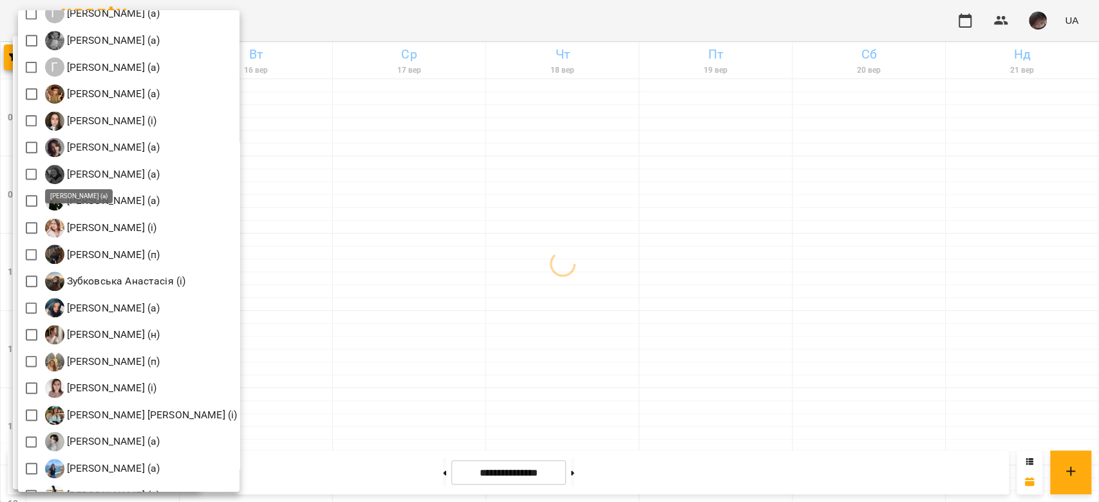
scroll to position [772, 0]
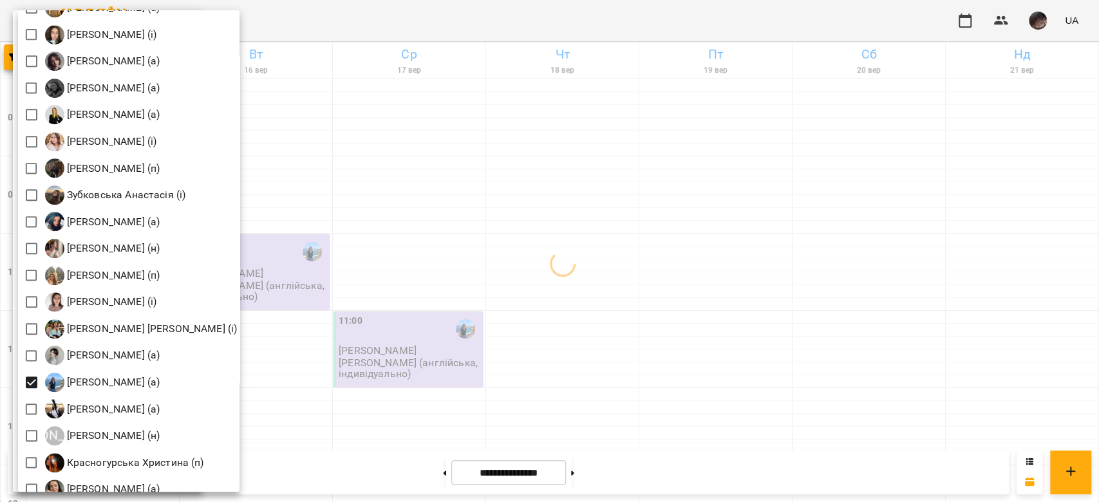
click at [535, 239] on div at bounding box center [549, 251] width 1099 height 502
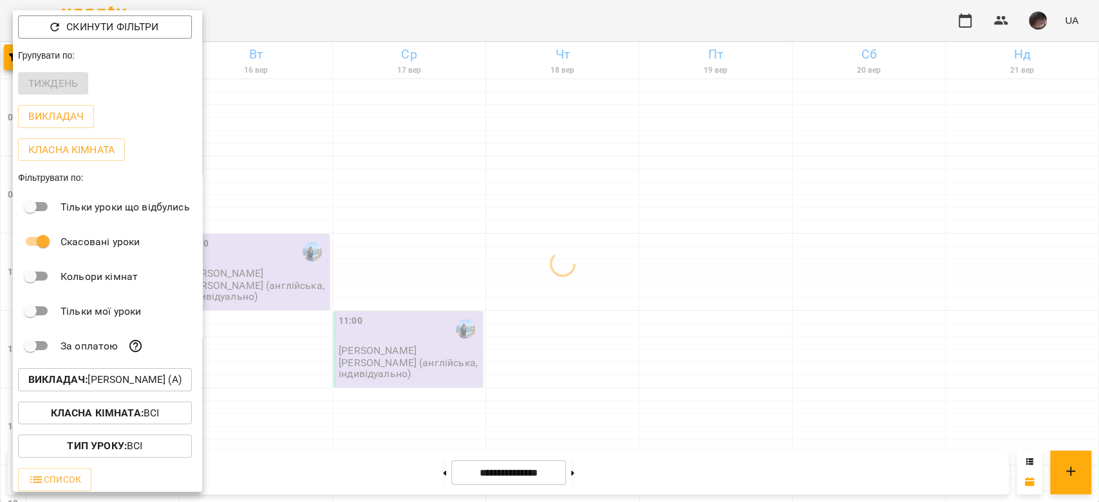
click at [535, 239] on div at bounding box center [549, 251] width 1099 height 502
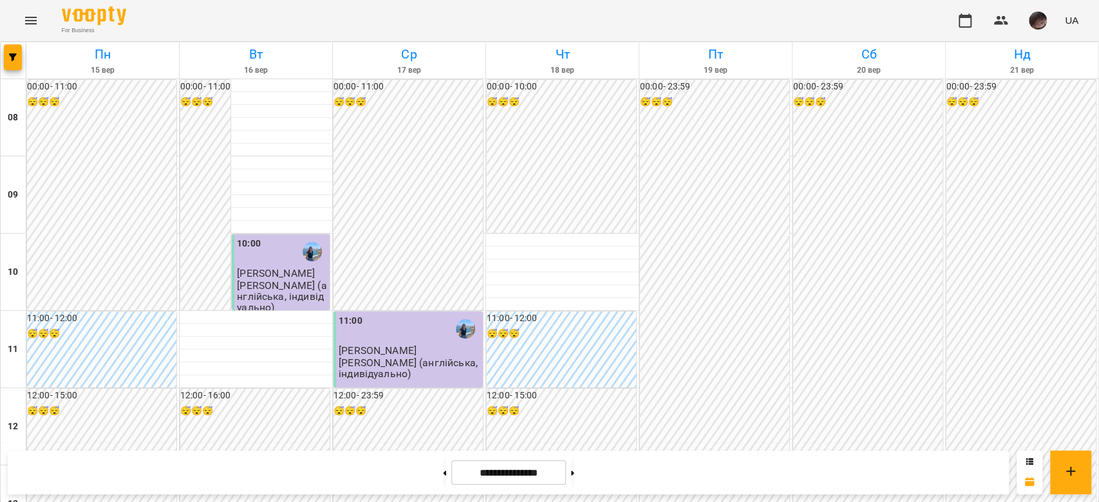
scroll to position [515, 0]
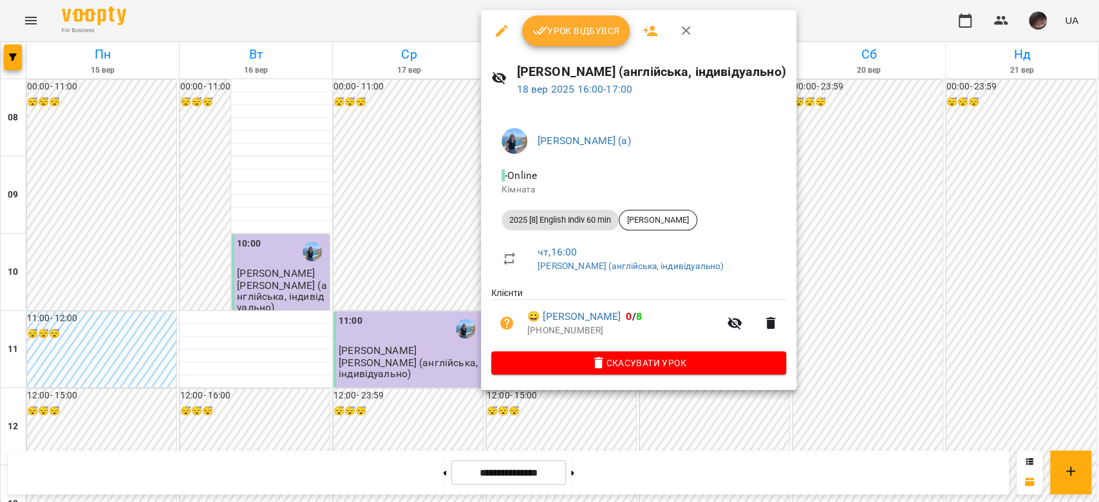
click at [555, 23] on span "Урок відбувся" at bounding box center [576, 30] width 88 height 15
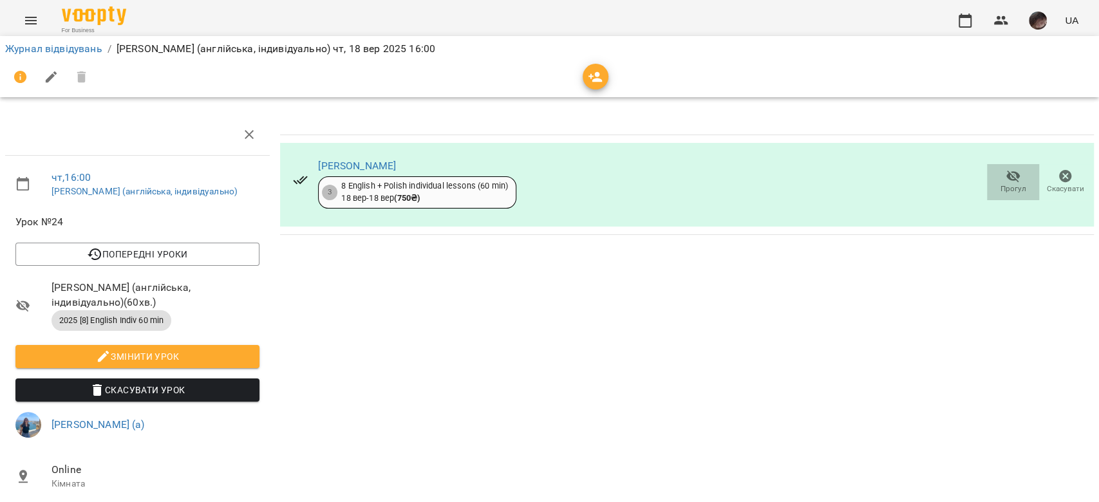
click at [1000, 192] on span "Прогул" at bounding box center [1013, 188] width 26 height 11
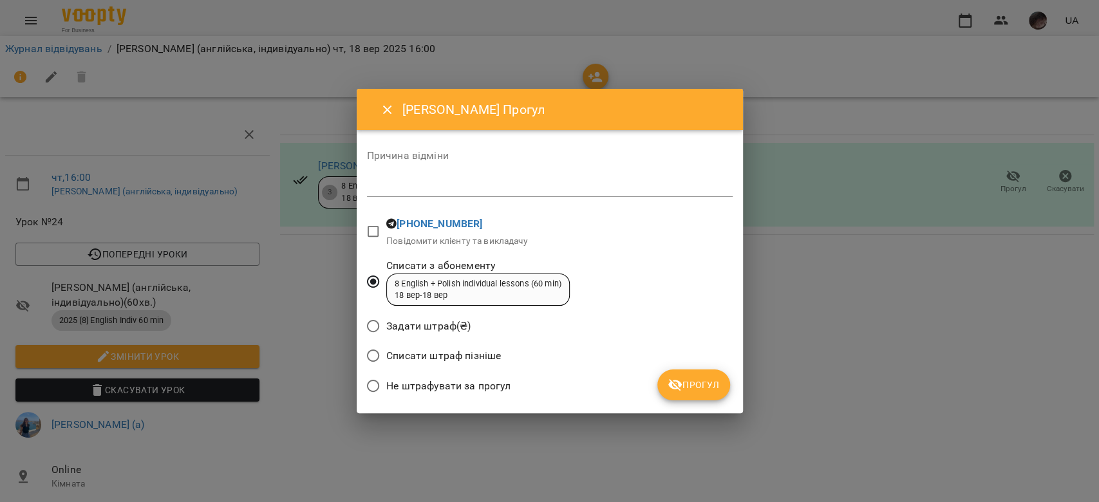
click at [694, 392] on span "Прогул" at bounding box center [694, 384] width 52 height 15
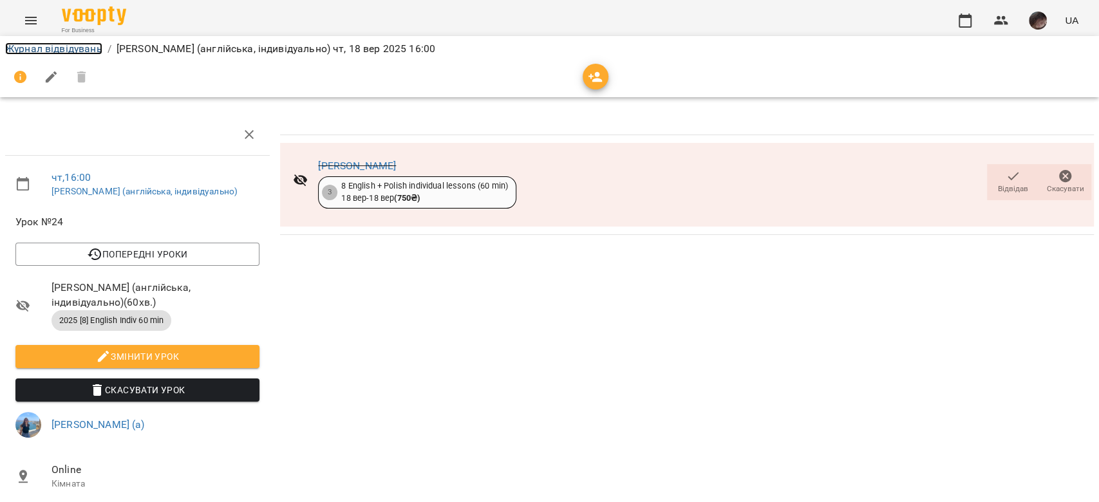
click at [62, 44] on link "Журнал відвідувань" at bounding box center [53, 48] width 97 height 12
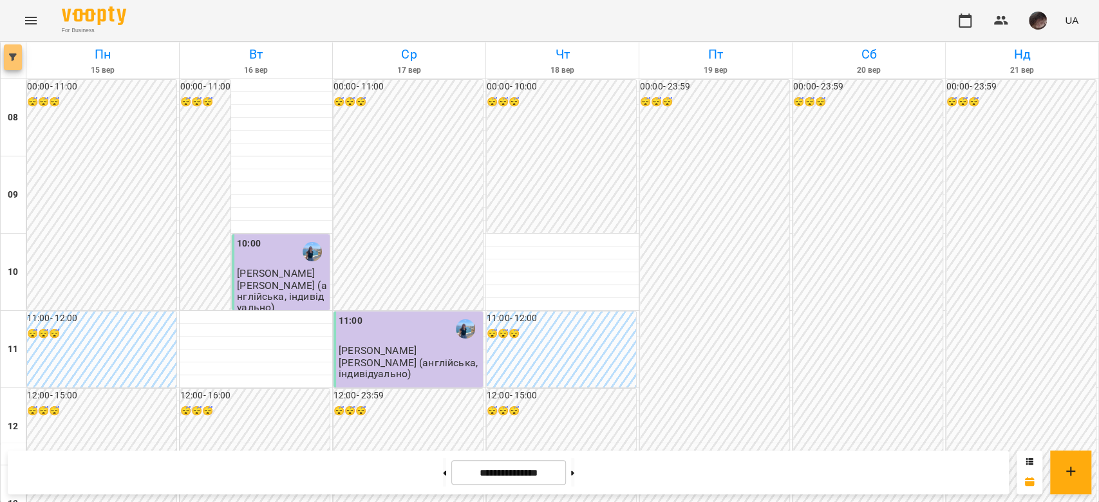
click at [5, 57] on span "button" at bounding box center [13, 57] width 18 height 8
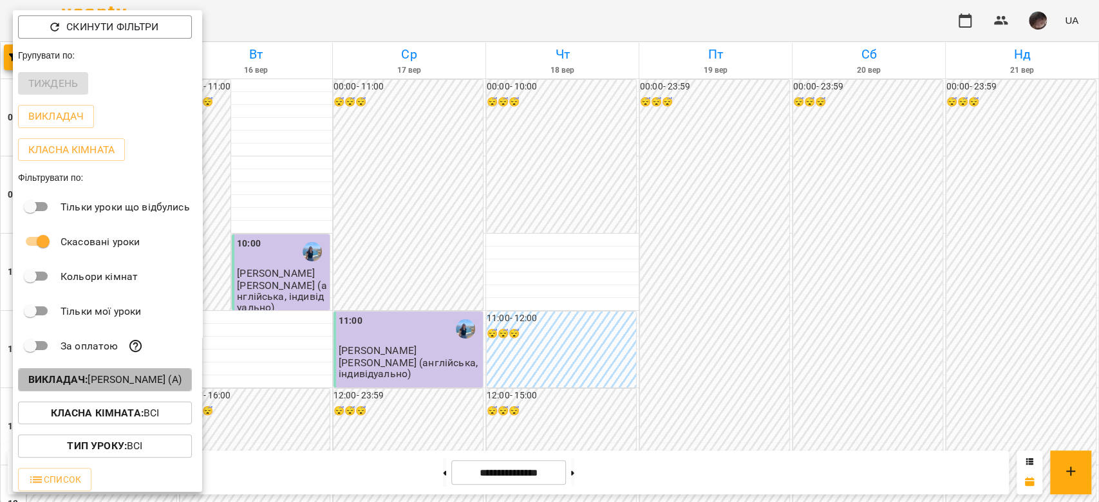
click at [46, 386] on b "Викладач :" at bounding box center [57, 379] width 59 height 12
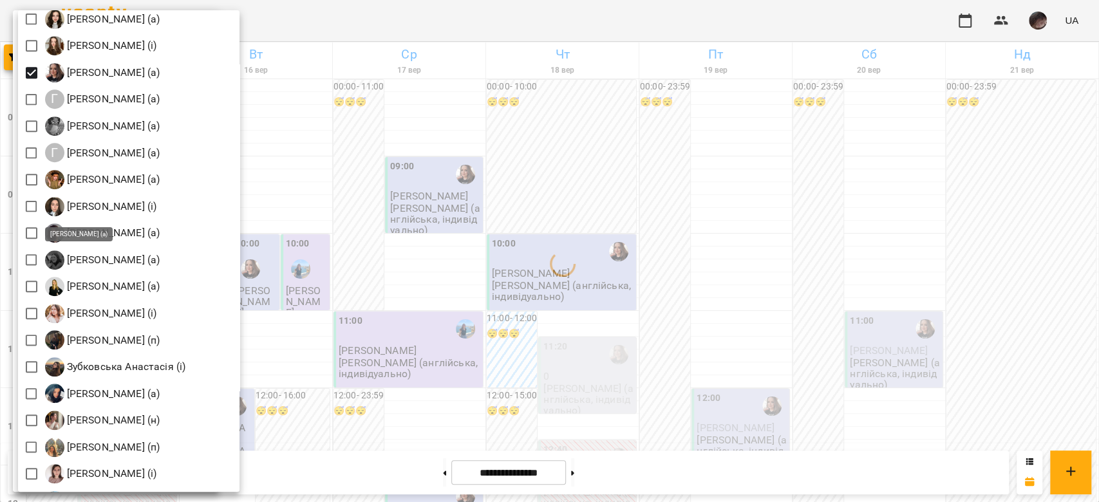
scroll to position [858, 0]
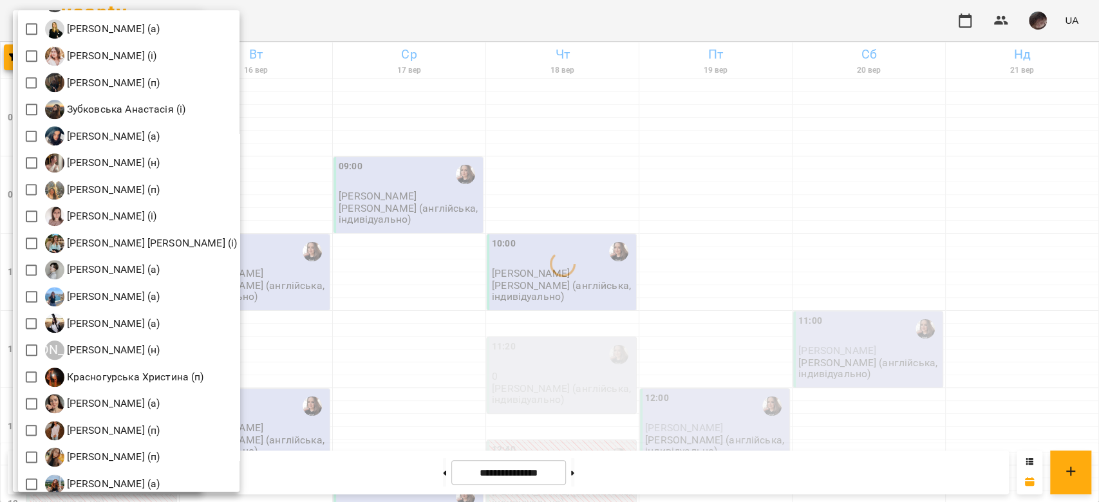
click at [570, 186] on div at bounding box center [549, 251] width 1099 height 502
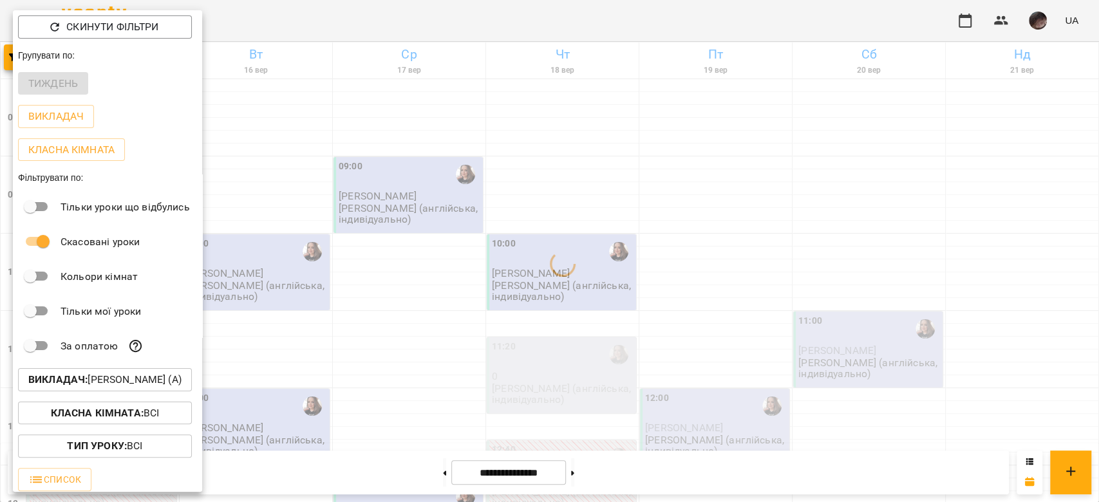
click at [570, 186] on div at bounding box center [549, 251] width 1099 height 502
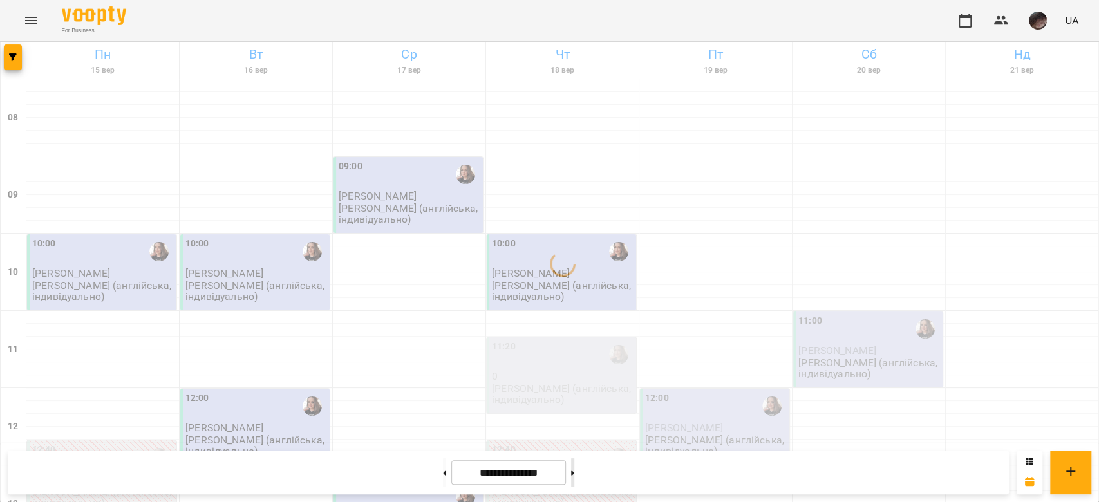
click at [574, 469] on button at bounding box center [572, 472] width 3 height 28
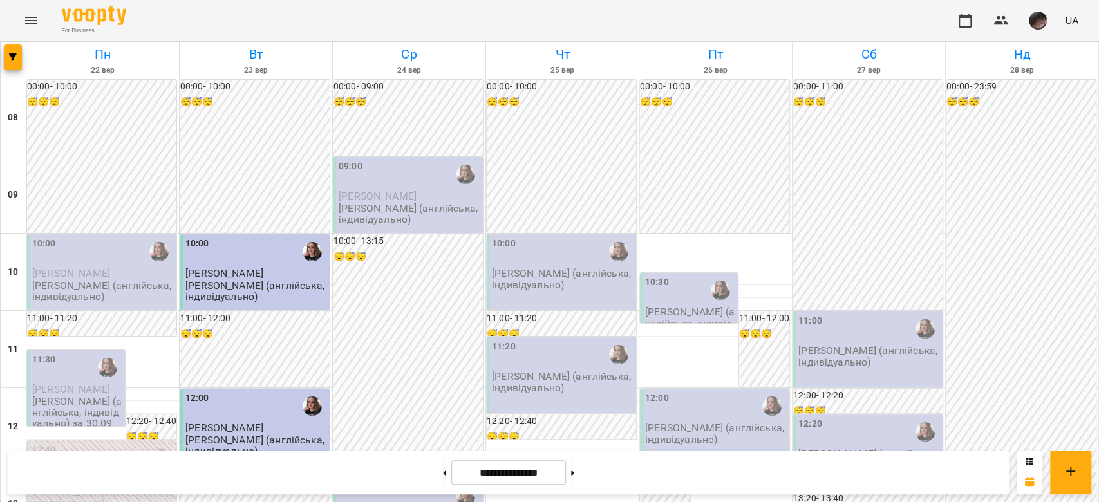
scroll to position [257, 0]
click at [574, 474] on button at bounding box center [572, 472] width 3 height 28
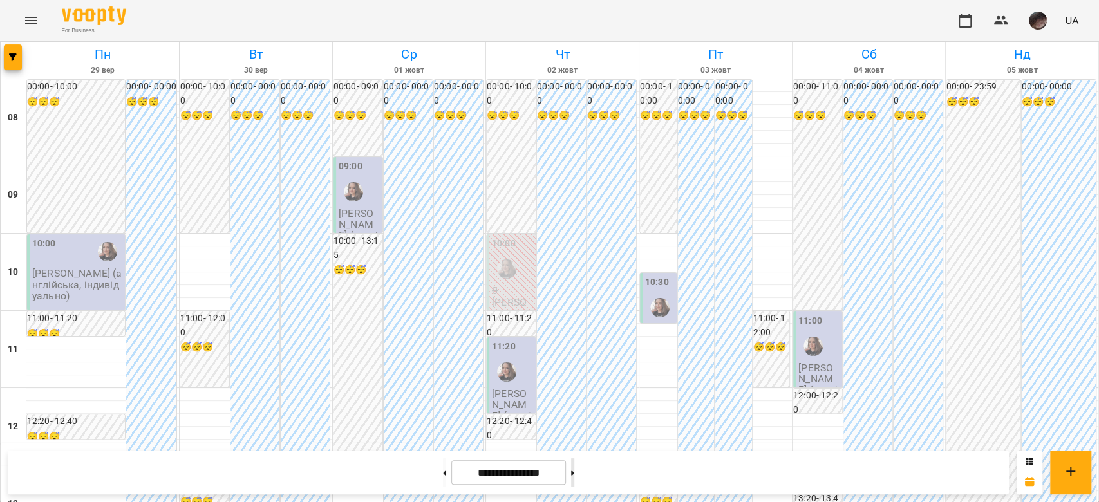
click at [574, 466] on button at bounding box center [572, 472] width 3 height 28
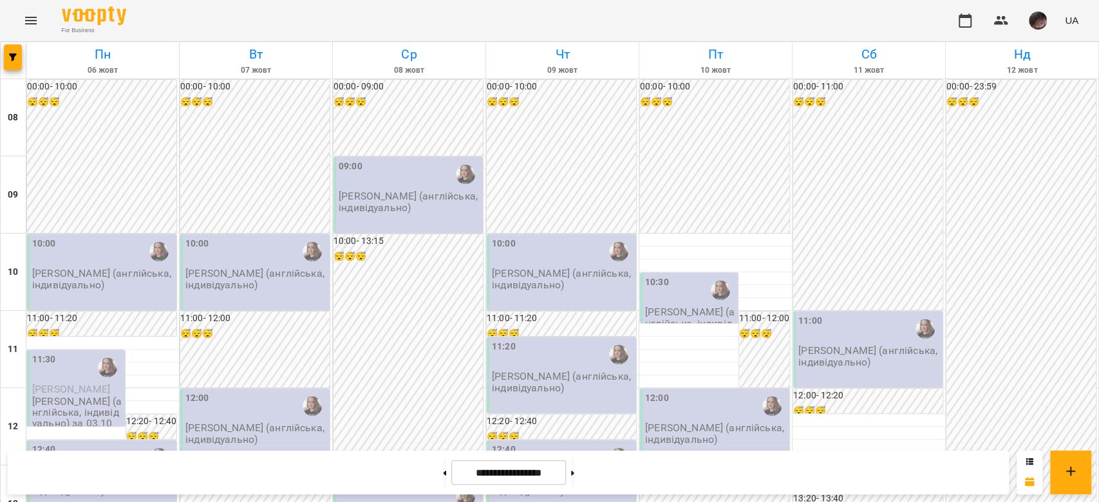
scroll to position [86, 0]
click at [704, 306] on p "[PERSON_NAME] (англійська, індивідуально)" at bounding box center [690, 322] width 90 height 33
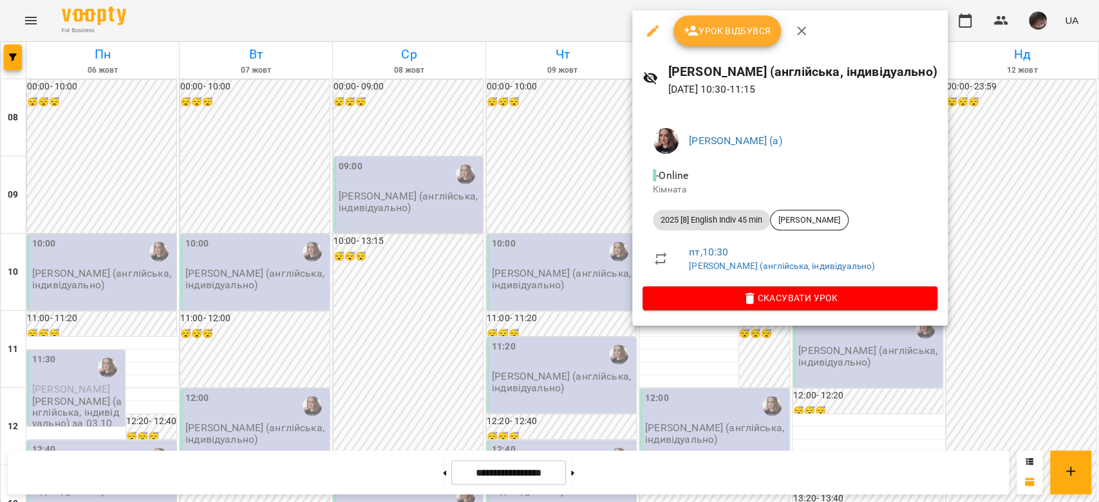
click at [875, 388] on div at bounding box center [549, 251] width 1099 height 502
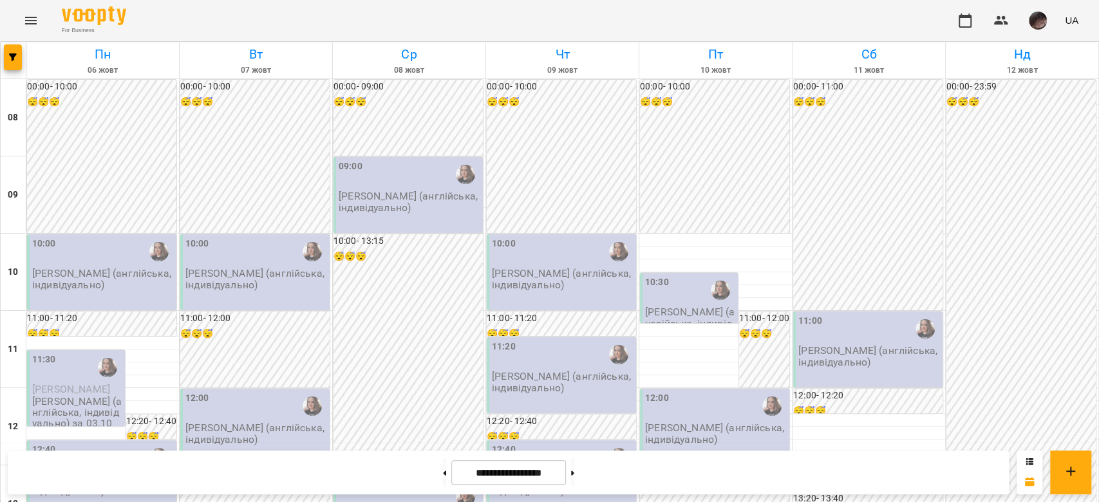
click at [731, 389] on div "12:00 Гастінгс Катерина (англійська, індивідуально)" at bounding box center [714, 427] width 149 height 76
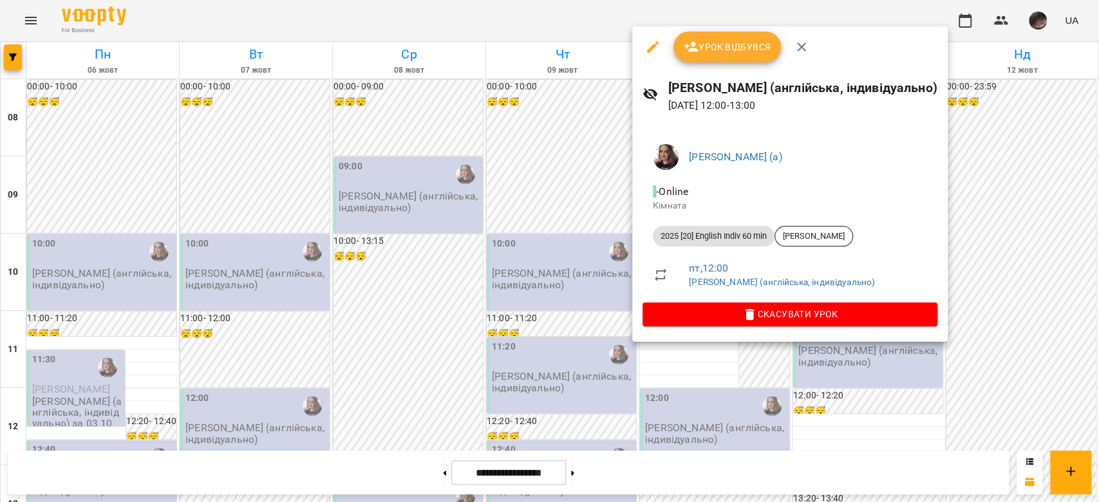
click at [884, 371] on div at bounding box center [549, 251] width 1099 height 502
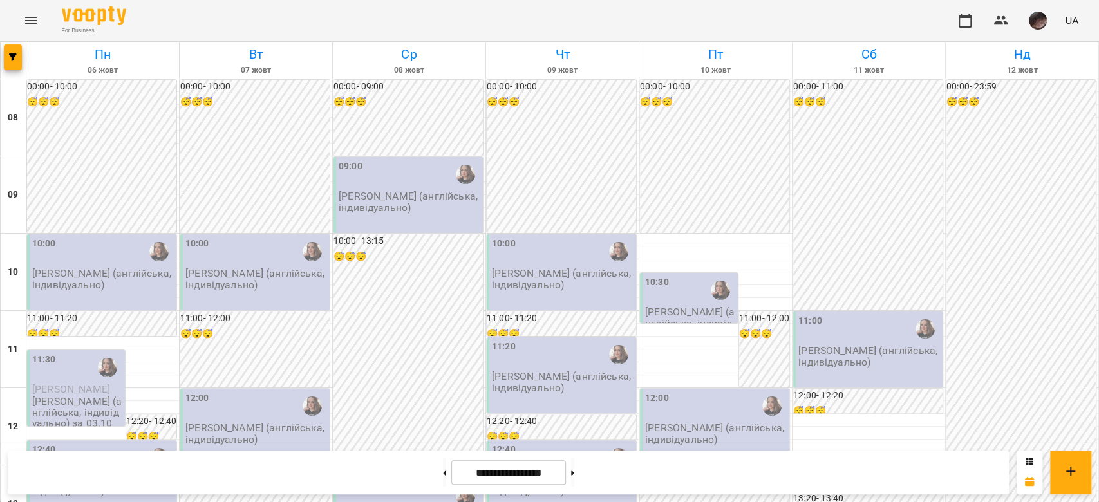
scroll to position [515, 0]
click at [443, 480] on button at bounding box center [444, 472] width 3 height 28
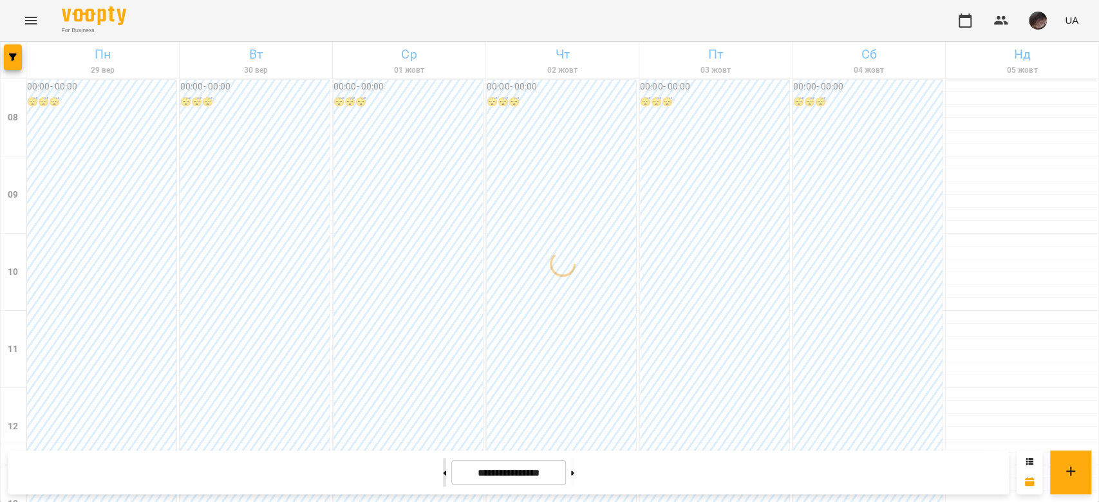
click at [443, 471] on button at bounding box center [444, 472] width 3 height 28
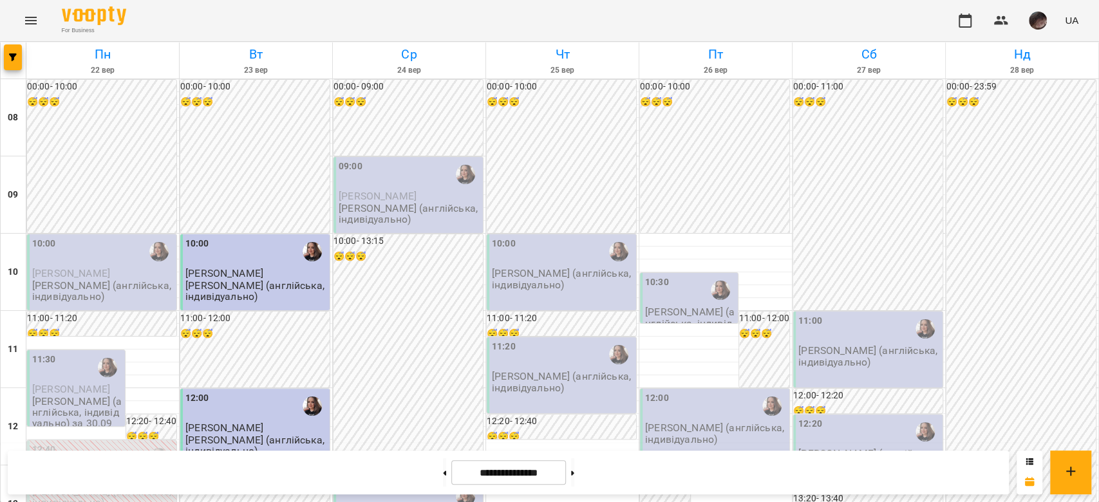
scroll to position [257, 0]
click at [574, 476] on button at bounding box center [572, 472] width 3 height 28
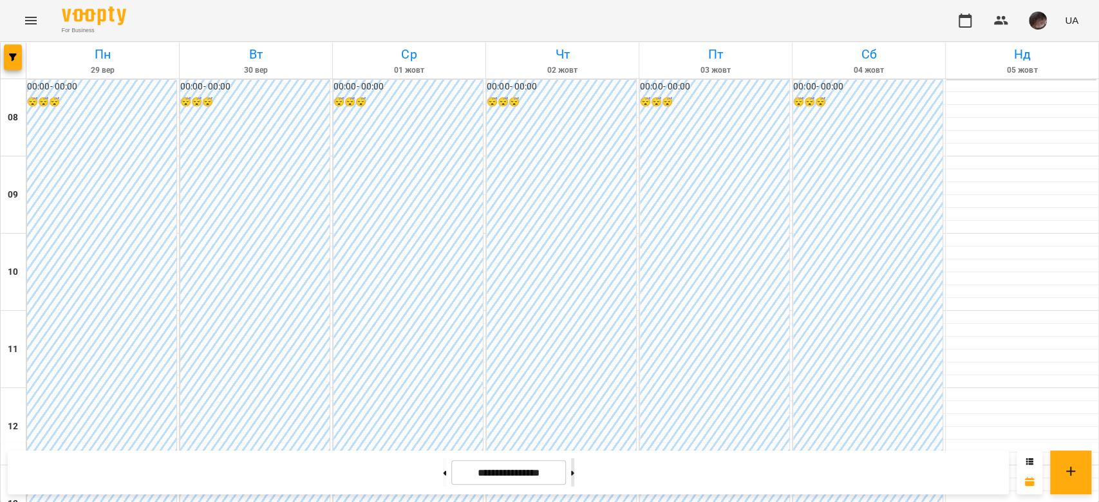
click at [574, 476] on button at bounding box center [572, 472] width 3 height 28
type input "**********"
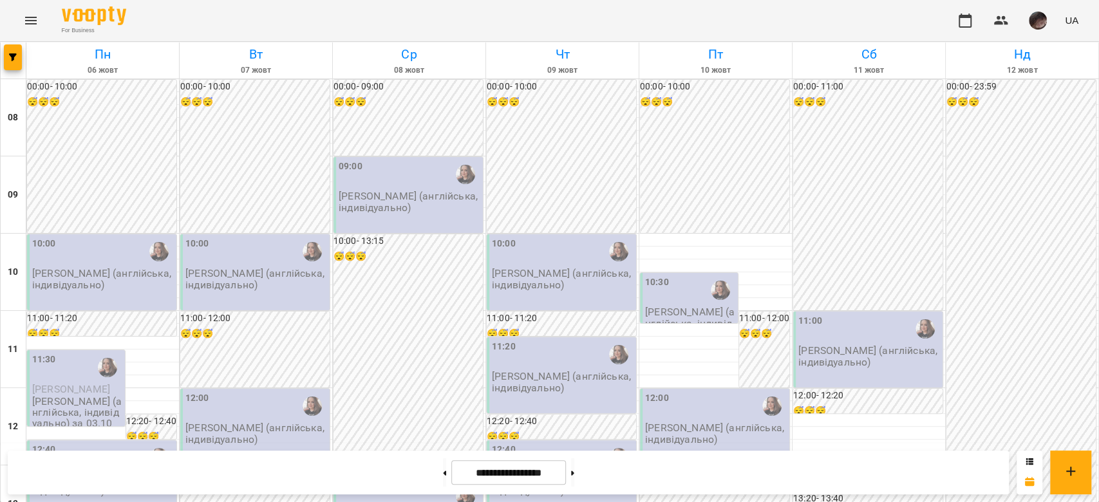
scroll to position [515, 0]
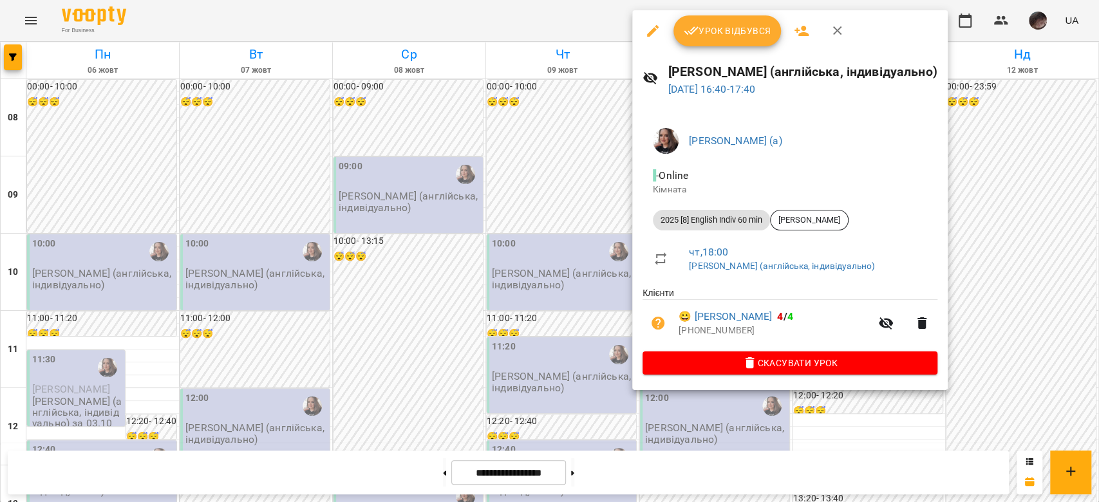
click at [967, 314] on div at bounding box center [549, 251] width 1099 height 502
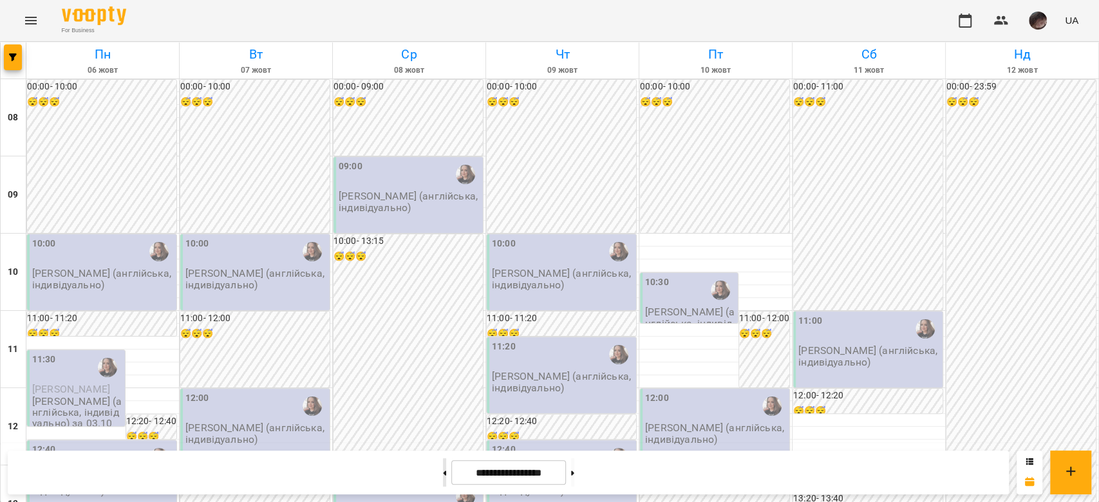
click at [443, 478] on button at bounding box center [444, 472] width 3 height 28
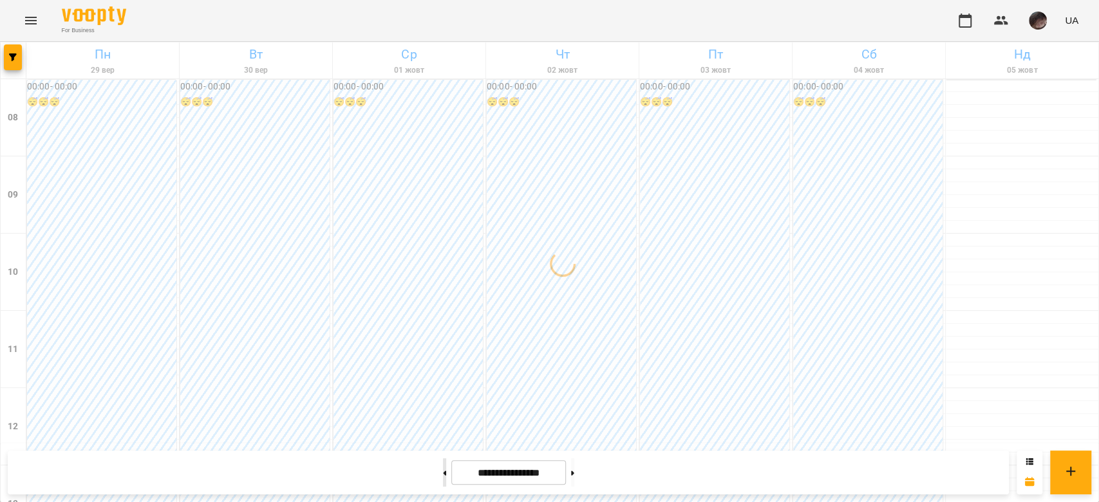
click at [443, 478] on button at bounding box center [444, 472] width 3 height 28
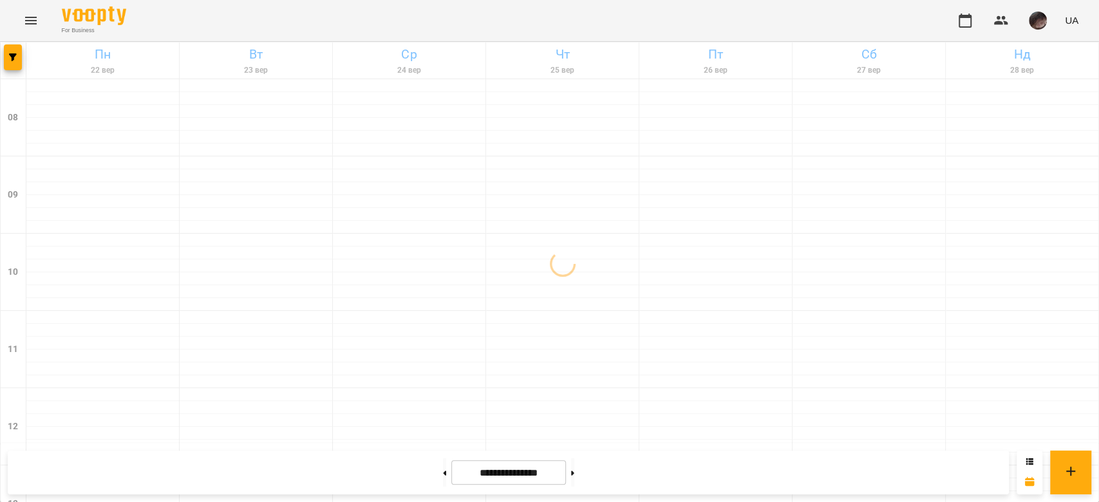
scroll to position [601, 0]
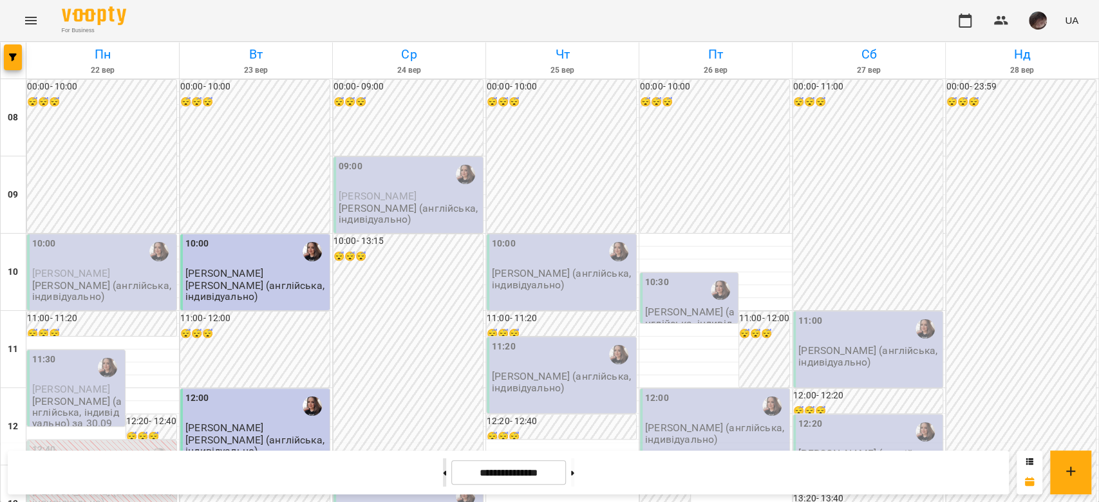
click at [443, 484] on button at bounding box center [444, 472] width 3 height 28
type input "**********"
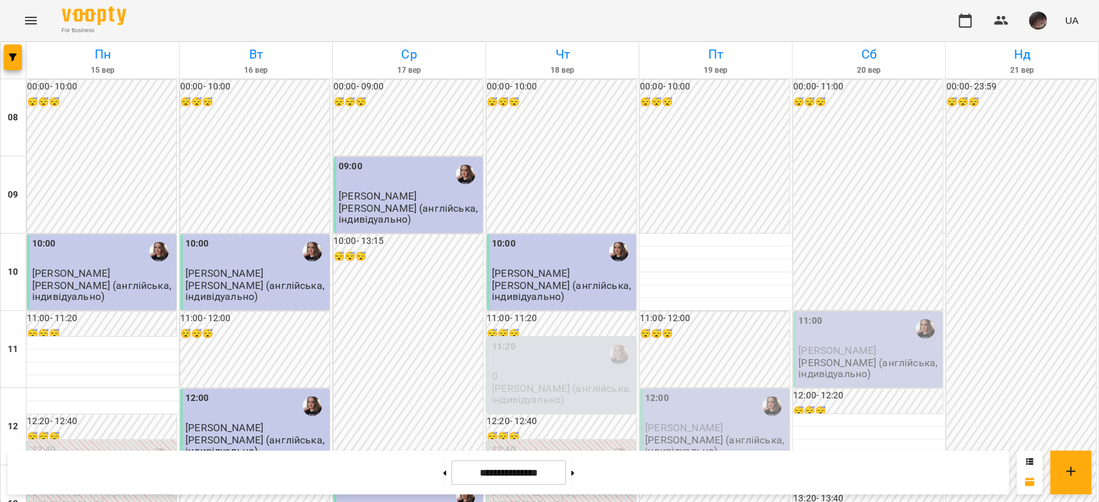
scroll to position [515, 0]
click at [14, 51] on button "button" at bounding box center [13, 57] width 18 height 26
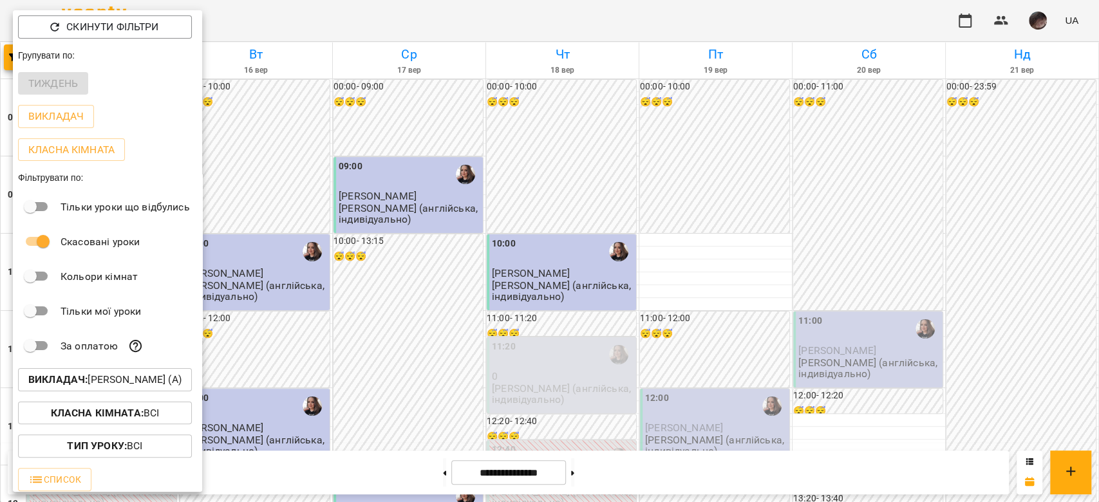
click at [86, 395] on div "Викладач : [PERSON_NAME] (а)" at bounding box center [107, 379] width 189 height 33
click at [79, 384] on b "Викладач :" at bounding box center [57, 379] width 59 height 12
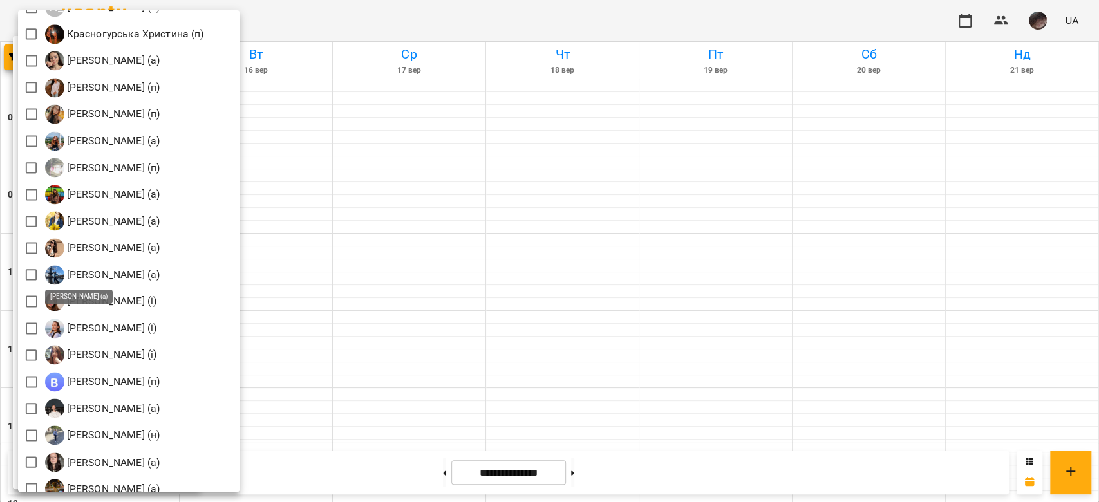
scroll to position [1545, 0]
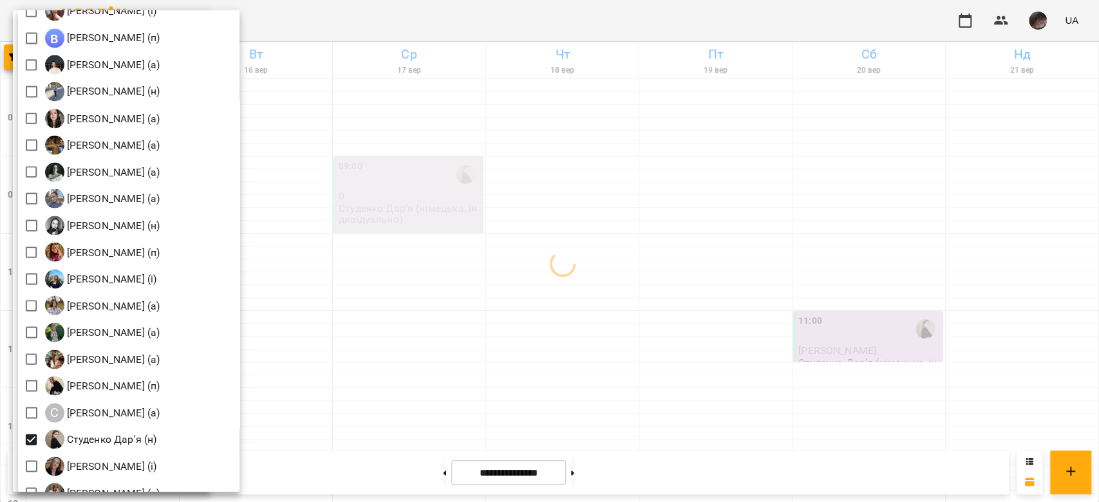
click at [677, 214] on div at bounding box center [549, 251] width 1099 height 502
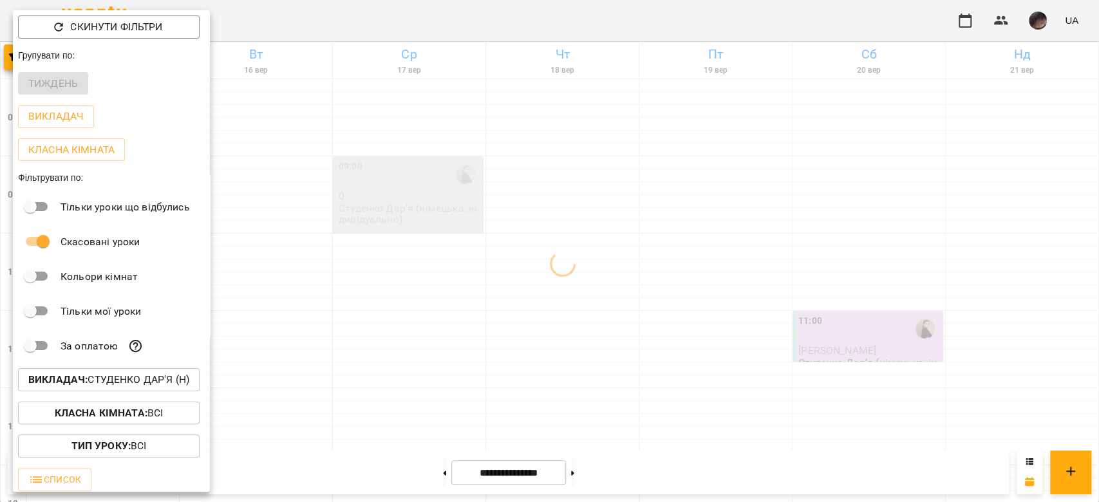
click at [677, 215] on div at bounding box center [549, 251] width 1099 height 502
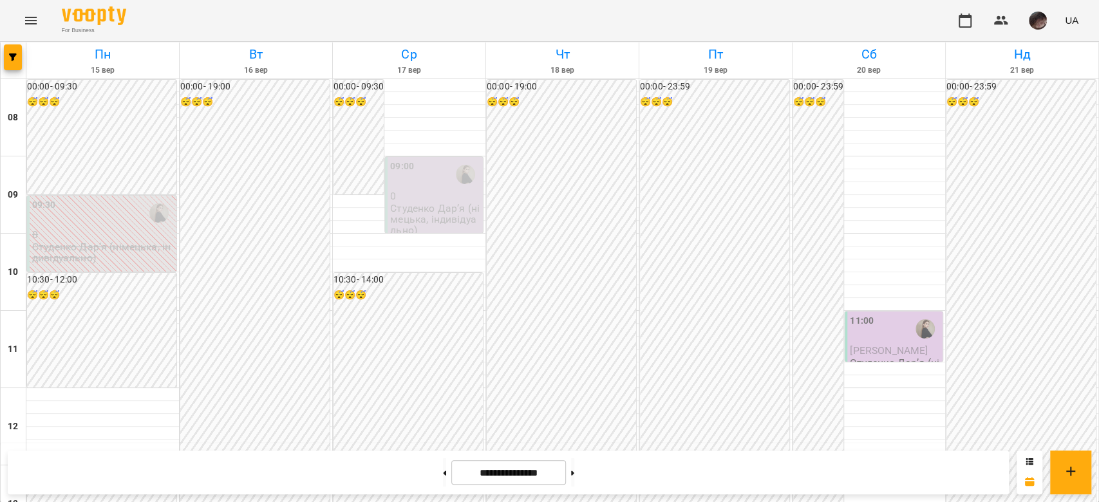
scroll to position [0, 0]
click at [574, 463] on button at bounding box center [572, 472] width 3 height 28
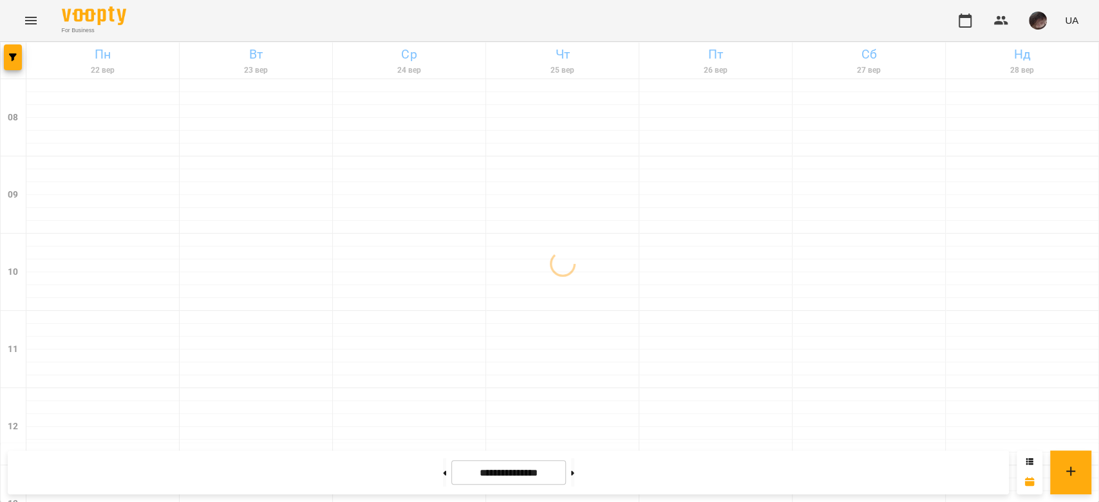
scroll to position [257, 0]
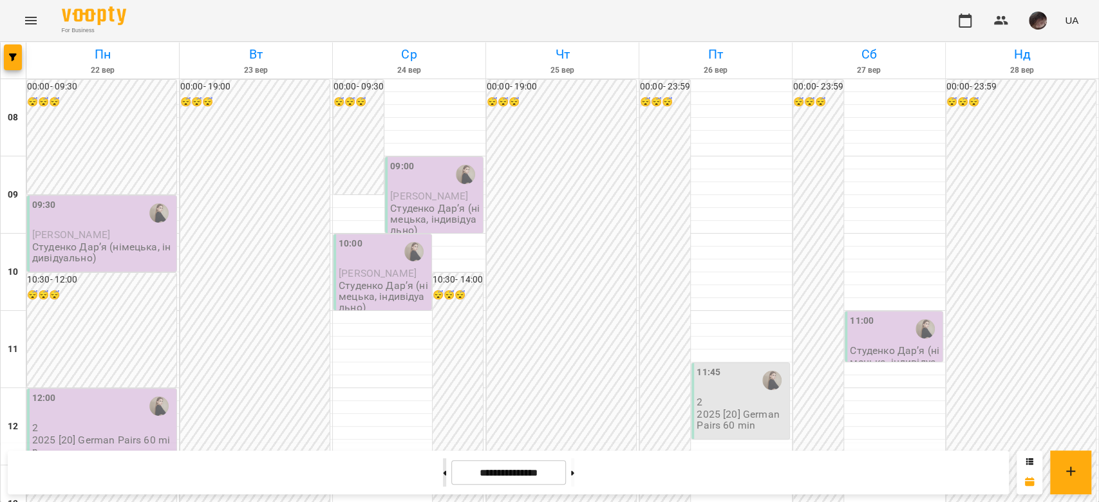
click at [443, 471] on button at bounding box center [444, 472] width 3 height 28
type input "**********"
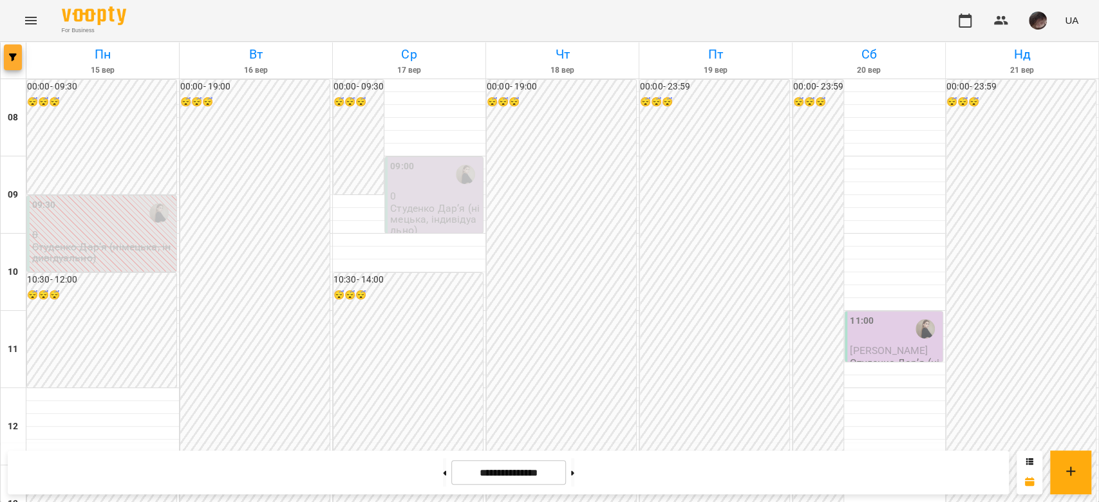
click at [15, 51] on button "button" at bounding box center [13, 57] width 18 height 26
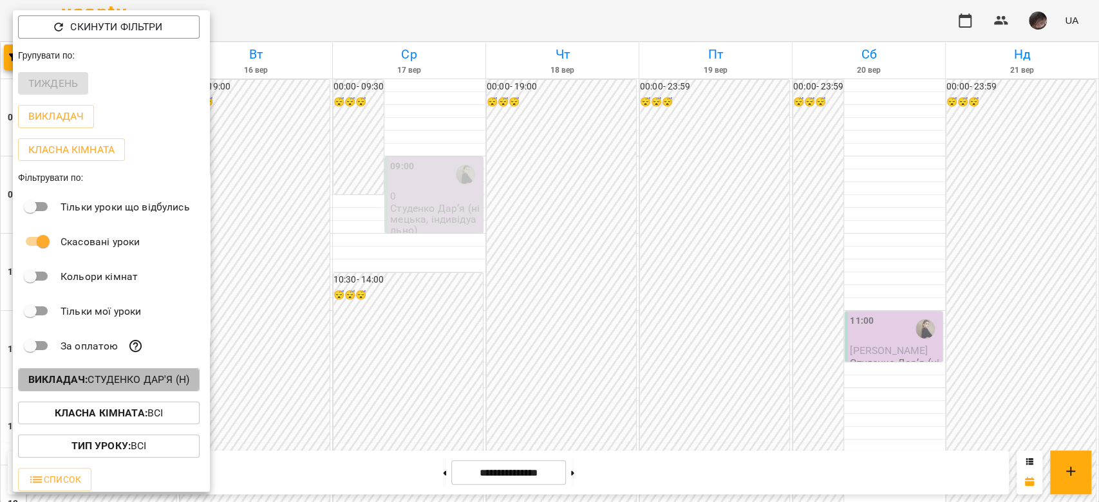
click at [98, 379] on p "Викладач : [PERSON_NAME]'я (н)" at bounding box center [108, 379] width 161 height 15
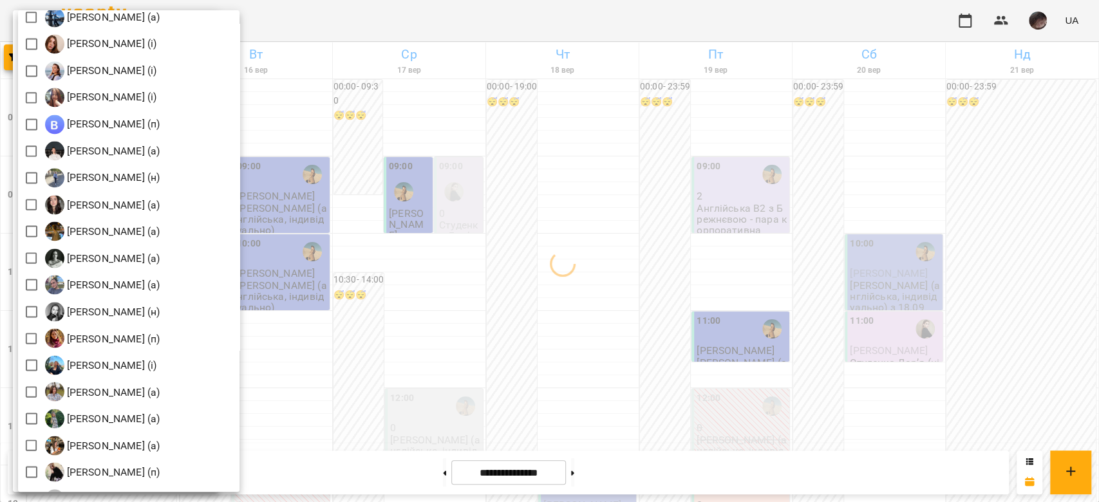
scroll to position [1716, 0]
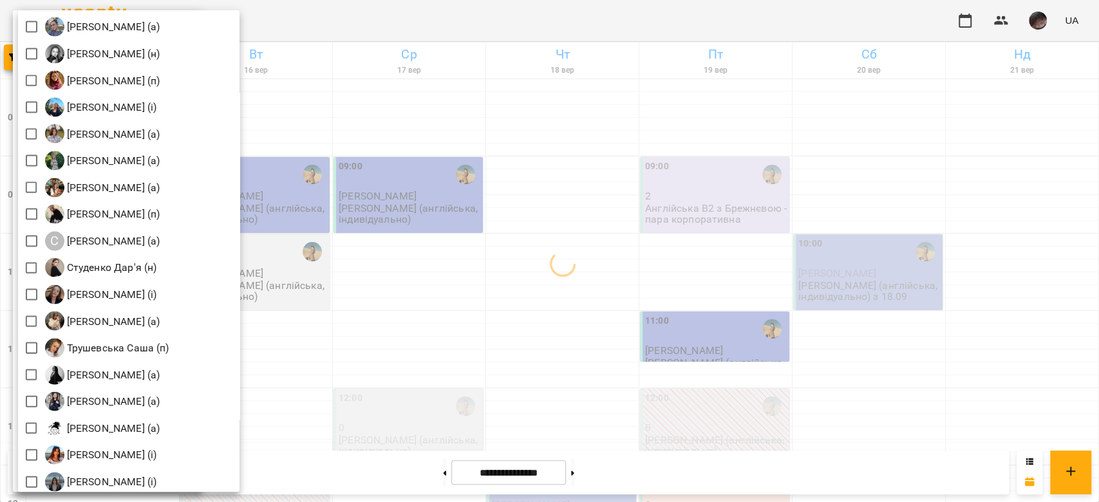
click at [539, 279] on div at bounding box center [549, 251] width 1099 height 502
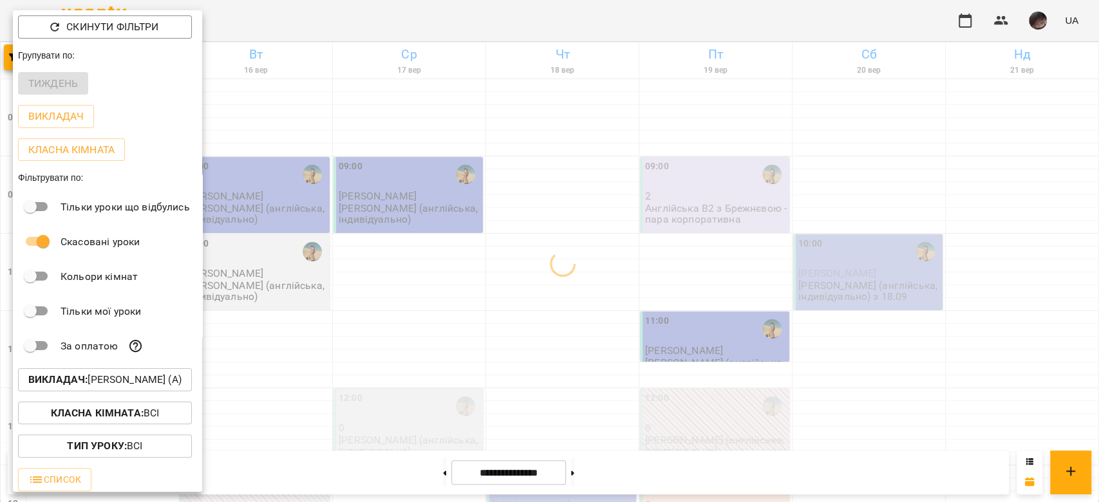
click at [654, 304] on div at bounding box center [549, 251] width 1099 height 502
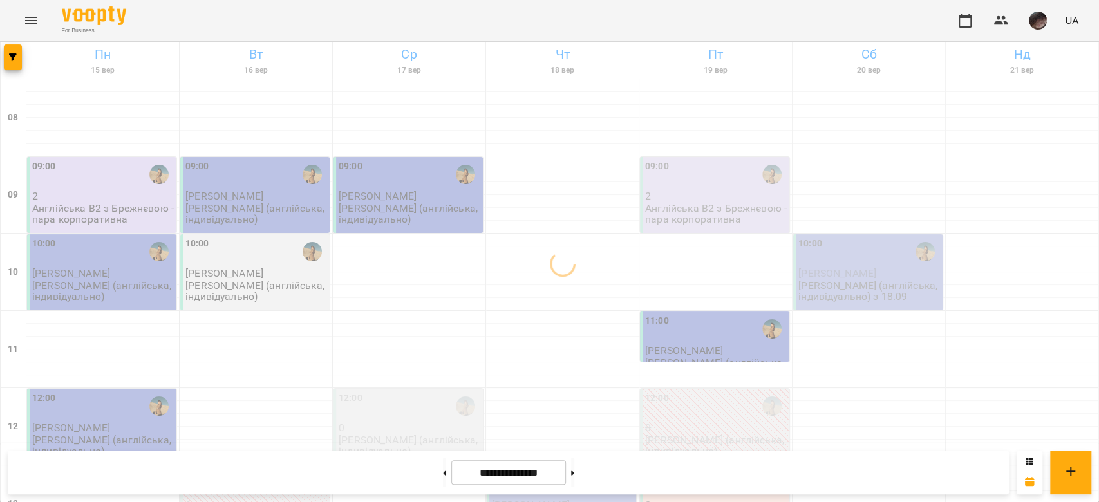
scroll to position [86, 0]
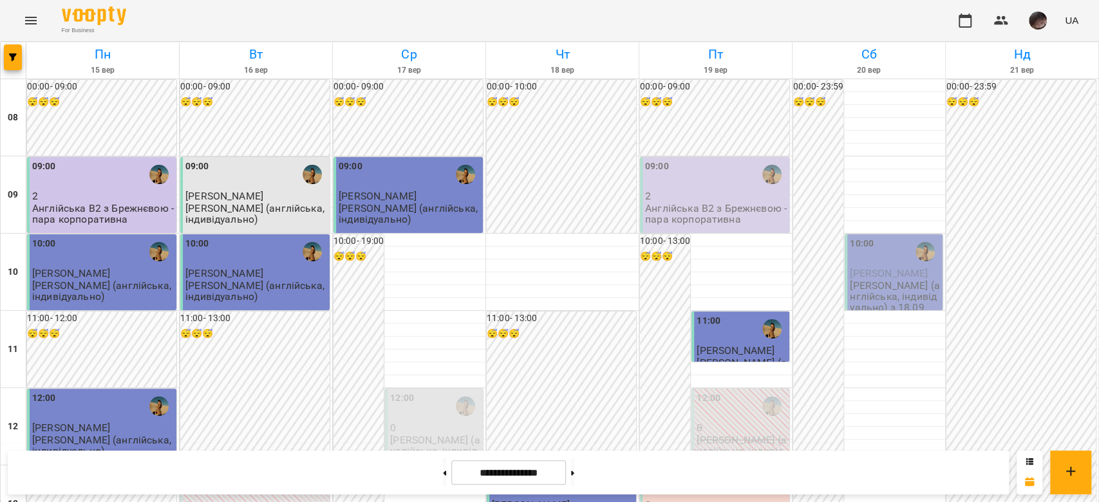
click at [705, 344] on span "Остапенко Анна Сергіївна" at bounding box center [736, 350] width 78 height 12
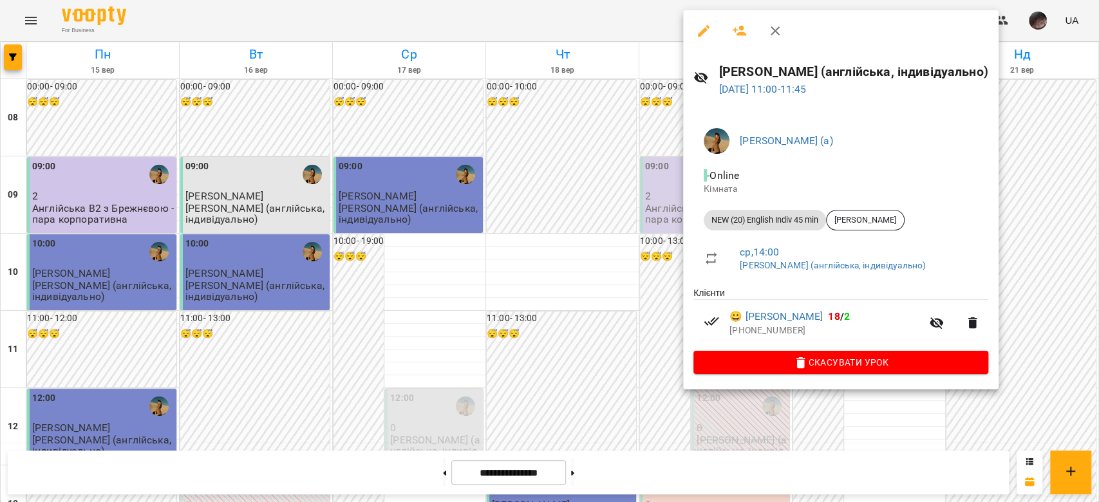
click at [977, 323] on icon "button" at bounding box center [972, 323] width 9 height 12
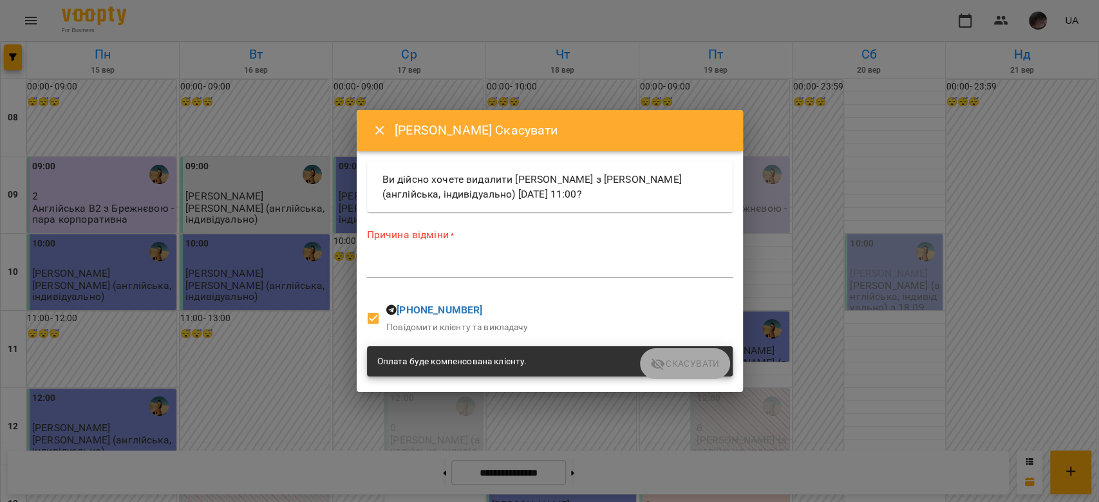
click at [631, 261] on textarea at bounding box center [550, 267] width 366 height 12
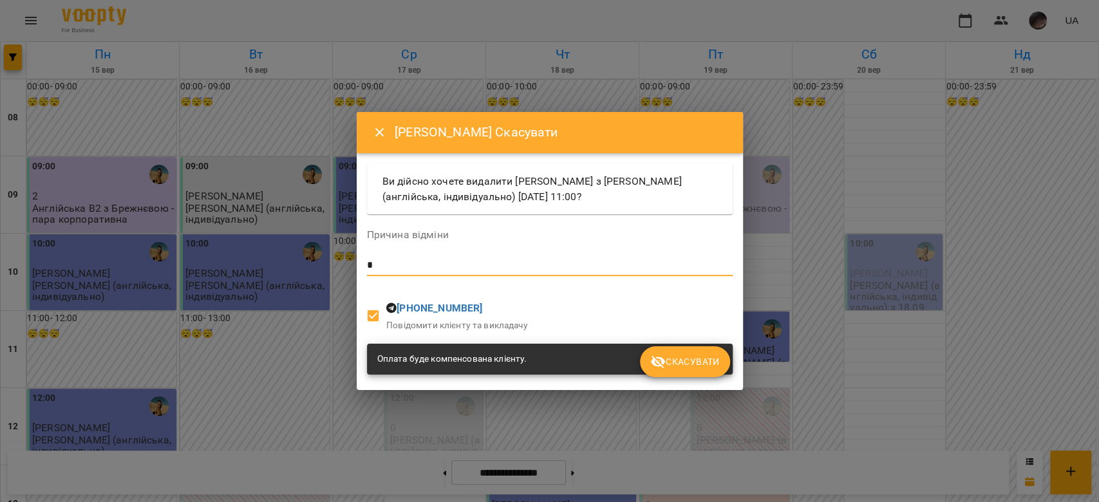
type textarea "*"
click at [372, 303] on span at bounding box center [373, 316] width 27 height 27
click at [681, 351] on button "Скасувати" at bounding box center [684, 361] width 89 height 31
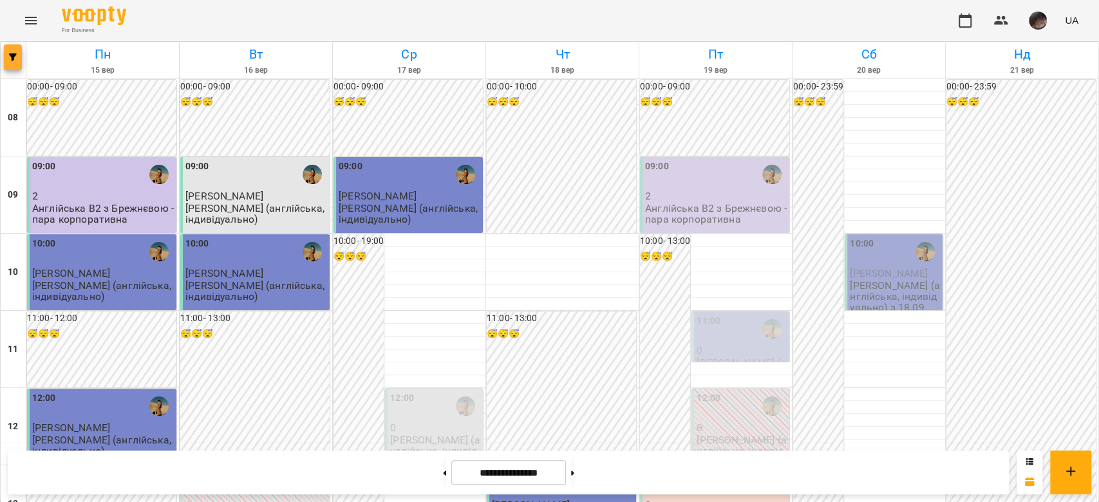
click at [10, 61] on button "button" at bounding box center [13, 57] width 18 height 26
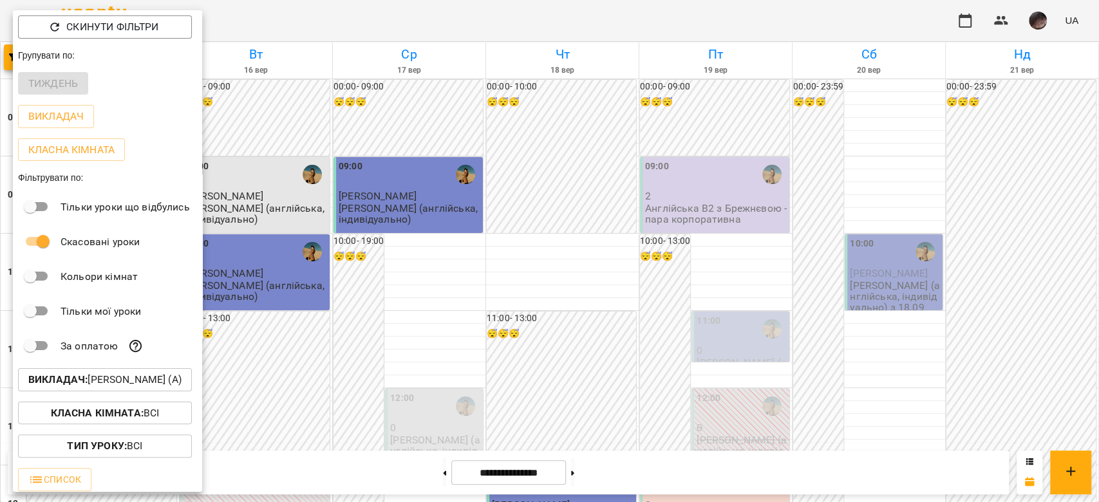
click at [133, 372] on button "Викладач : Брежнєва Катерина Ігорівна (а)" at bounding box center [105, 379] width 174 height 23
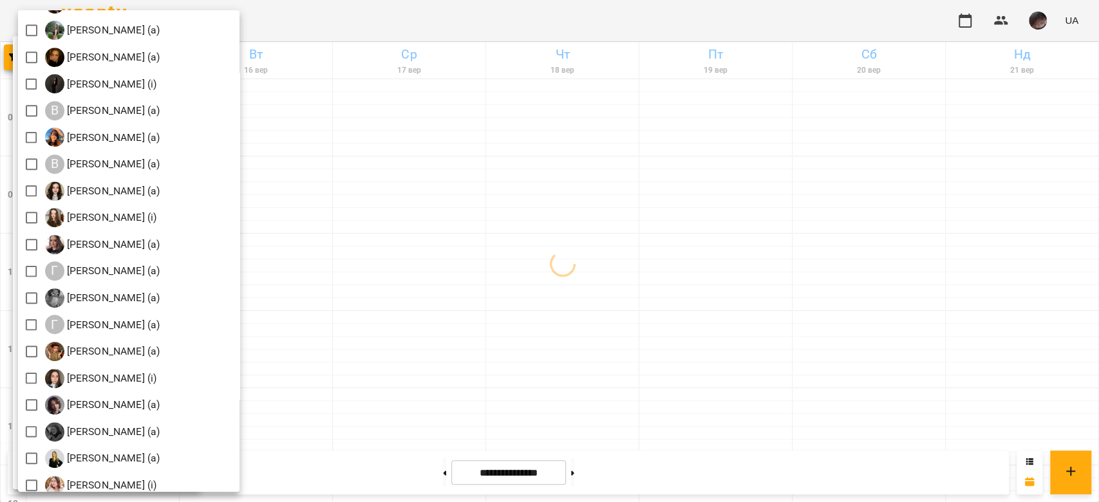
scroll to position [515, 0]
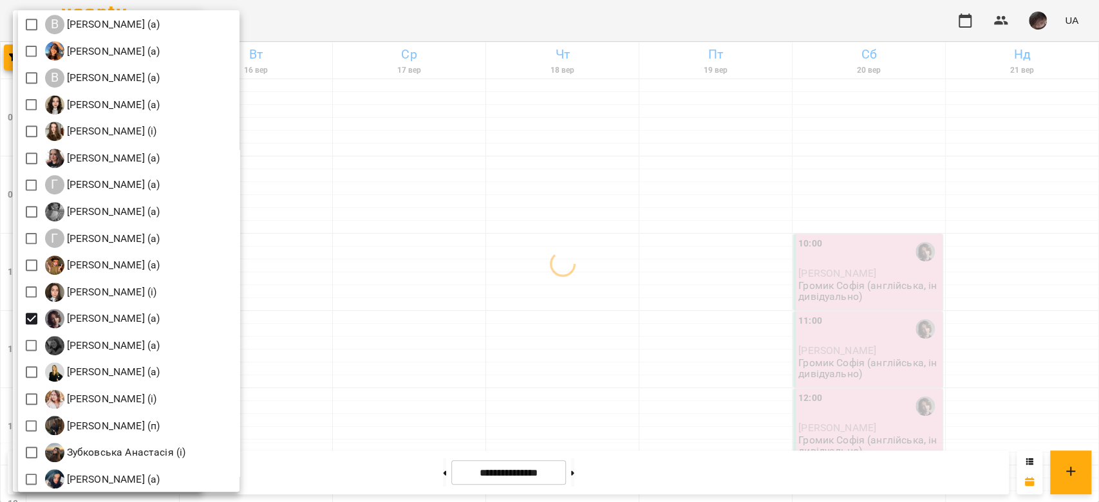
click at [571, 206] on div at bounding box center [549, 251] width 1099 height 502
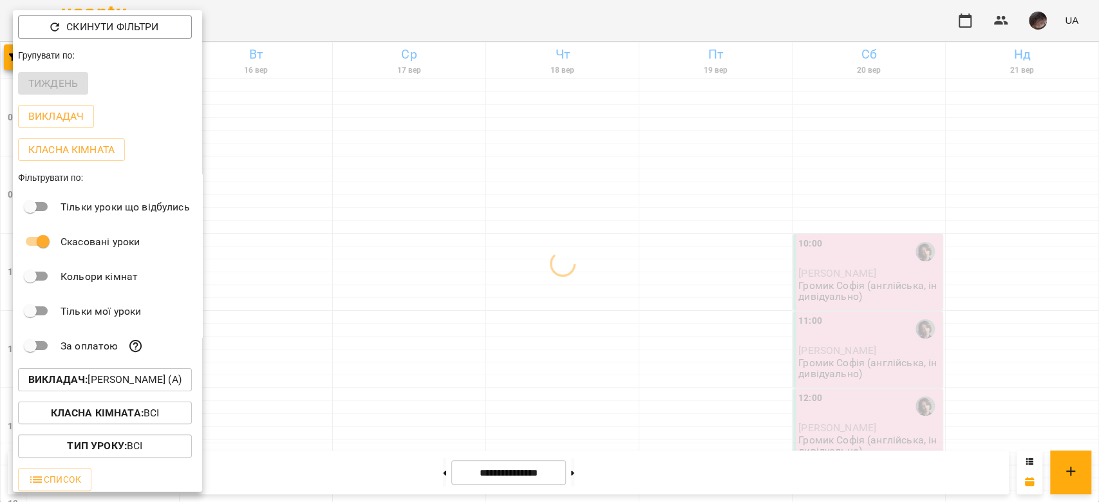
click at [571, 206] on div at bounding box center [549, 251] width 1099 height 502
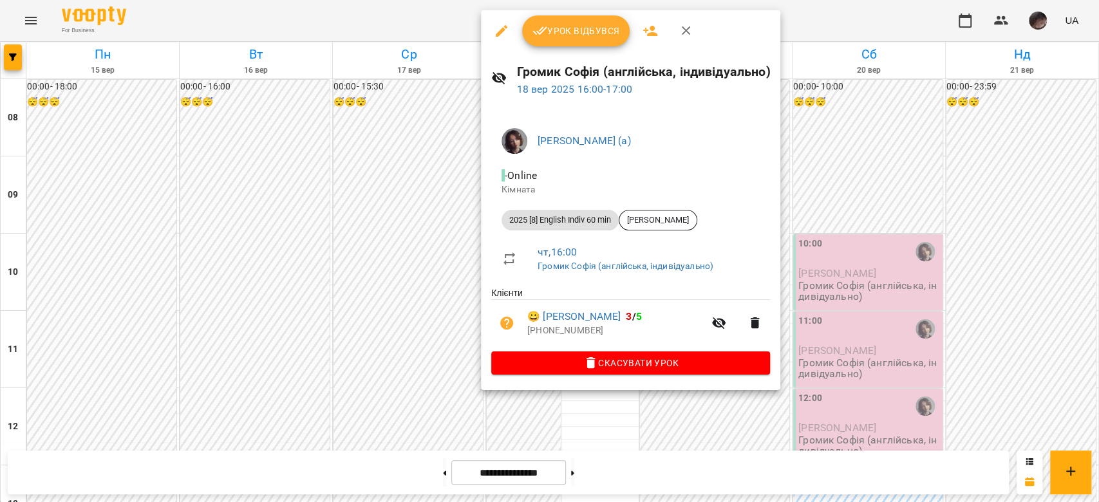
click at [845, 348] on div at bounding box center [549, 251] width 1099 height 502
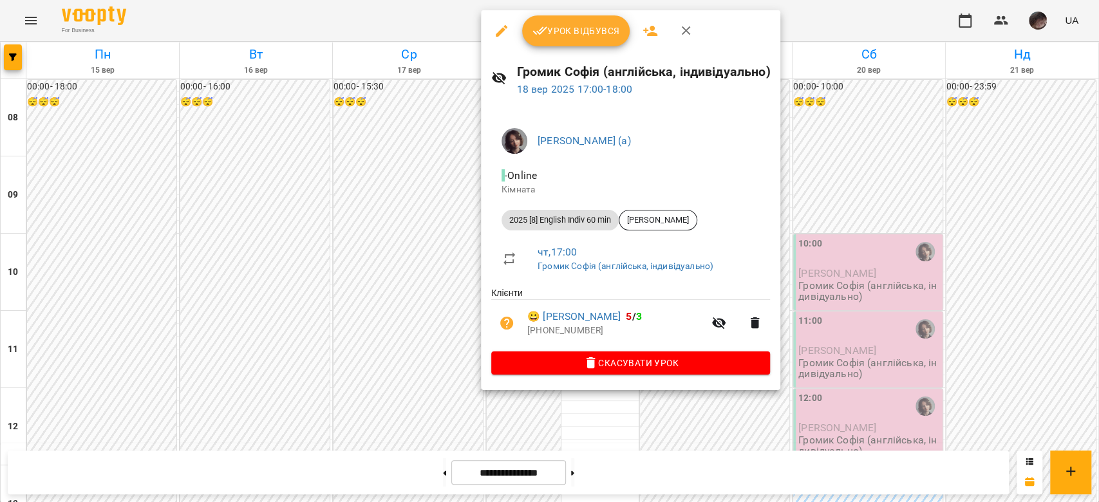
click at [613, 371] on span "Скасувати Урок" at bounding box center [630, 362] width 258 height 15
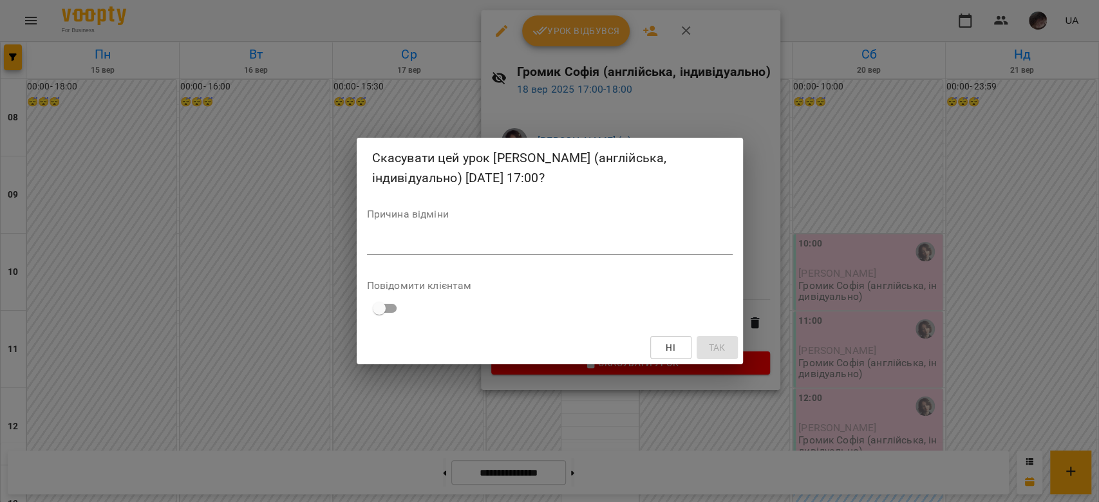
click at [677, 234] on div "*" at bounding box center [550, 244] width 366 height 21
type textarea "*"
click at [707, 332] on div "Ні Так" at bounding box center [550, 347] width 386 height 33
click at [702, 347] on button "Так" at bounding box center [717, 347] width 41 height 23
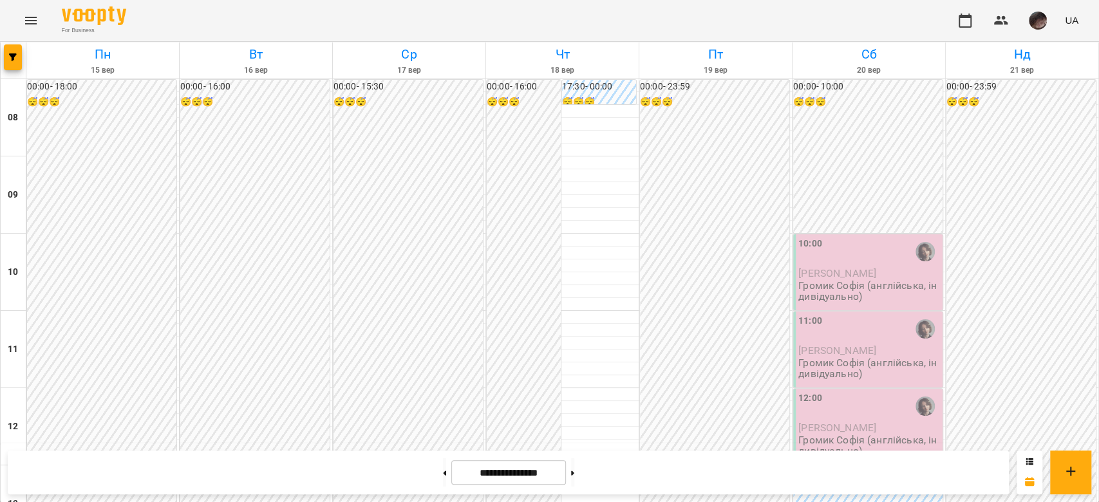
scroll to position [601, 0]
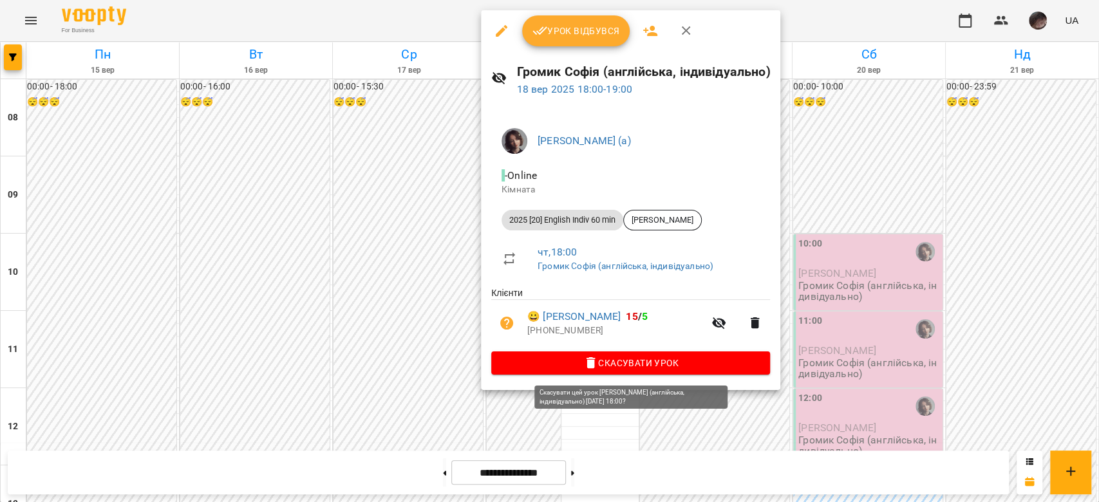
click at [598, 362] on span "Скасувати Урок" at bounding box center [630, 362] width 258 height 15
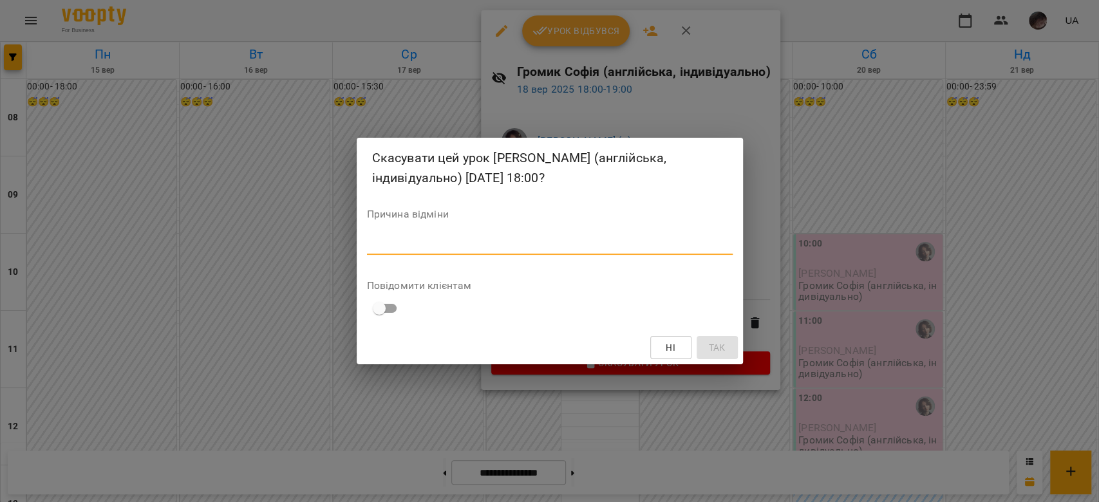
click at [664, 241] on textarea at bounding box center [550, 244] width 366 height 12
type textarea "*"
click at [708, 346] on span "Так" at bounding box center [716, 347] width 17 height 15
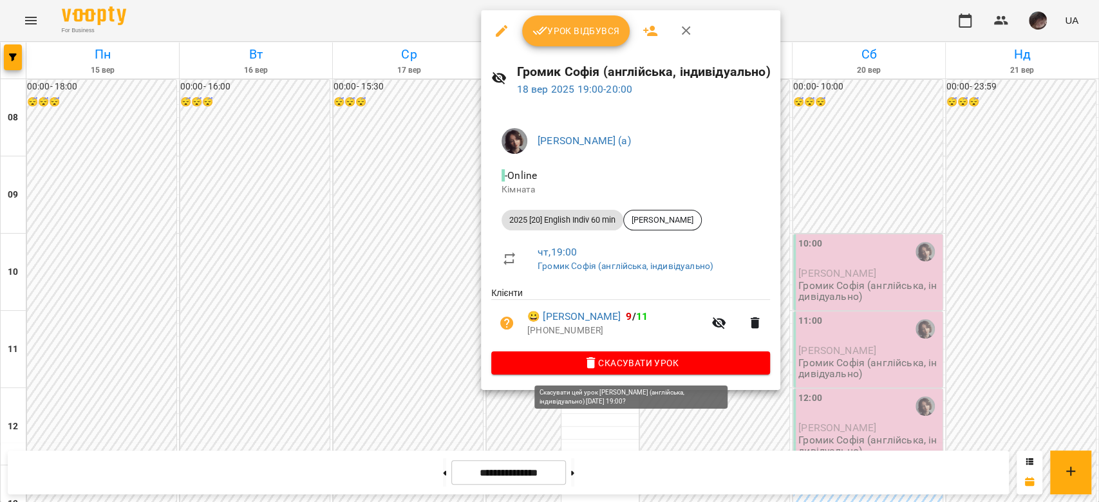
click at [582, 370] on span "Скасувати Урок" at bounding box center [630, 362] width 258 height 15
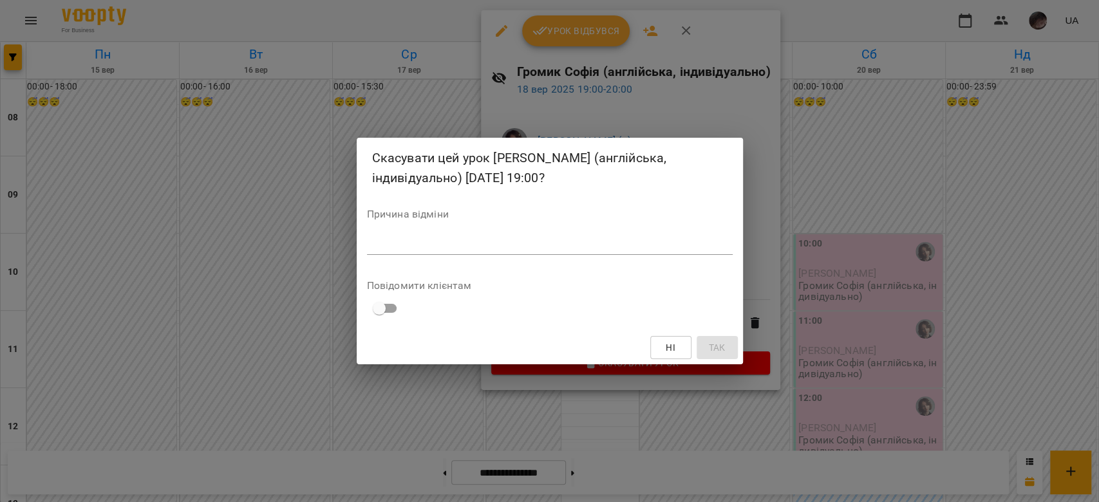
click at [671, 236] on div "*" at bounding box center [550, 244] width 366 height 21
type textarea "*"
click at [715, 343] on span "Так" at bounding box center [716, 347] width 17 height 15
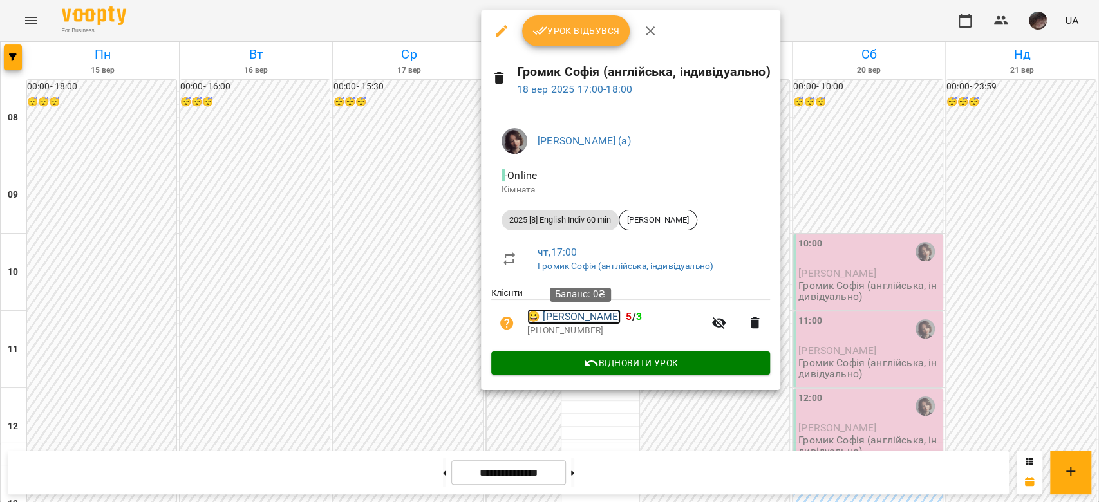
click at [572, 315] on link "😀 Ілона Москусенко" at bounding box center [573, 316] width 93 height 15
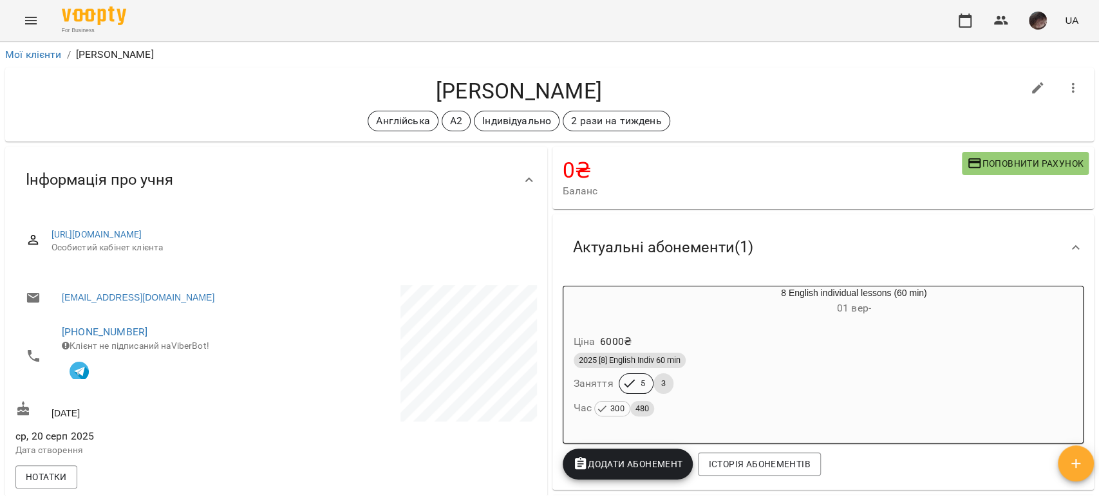
click at [637, 332] on div "Ціна 6000 ₴" at bounding box center [823, 341] width 505 height 23
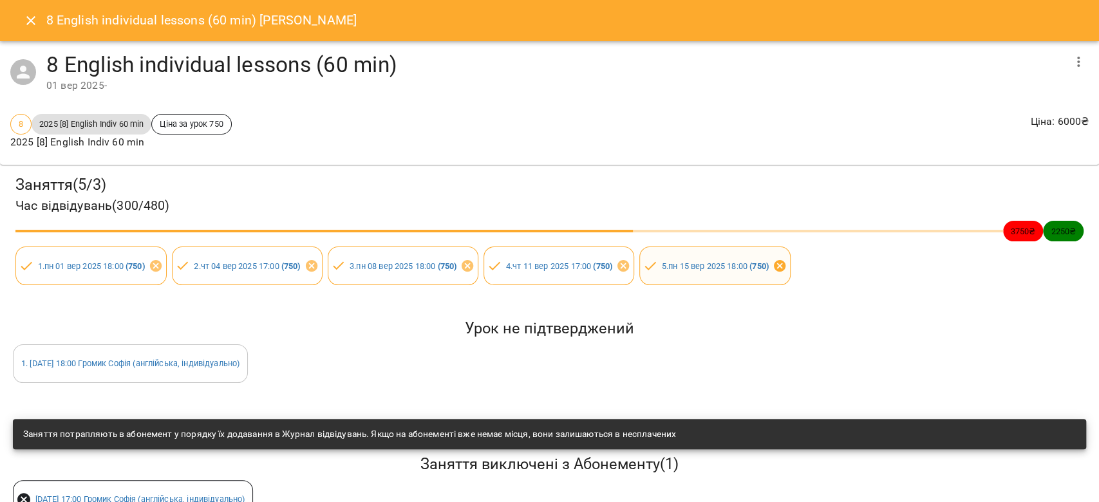
click at [785, 267] on icon at bounding box center [780, 266] width 12 height 12
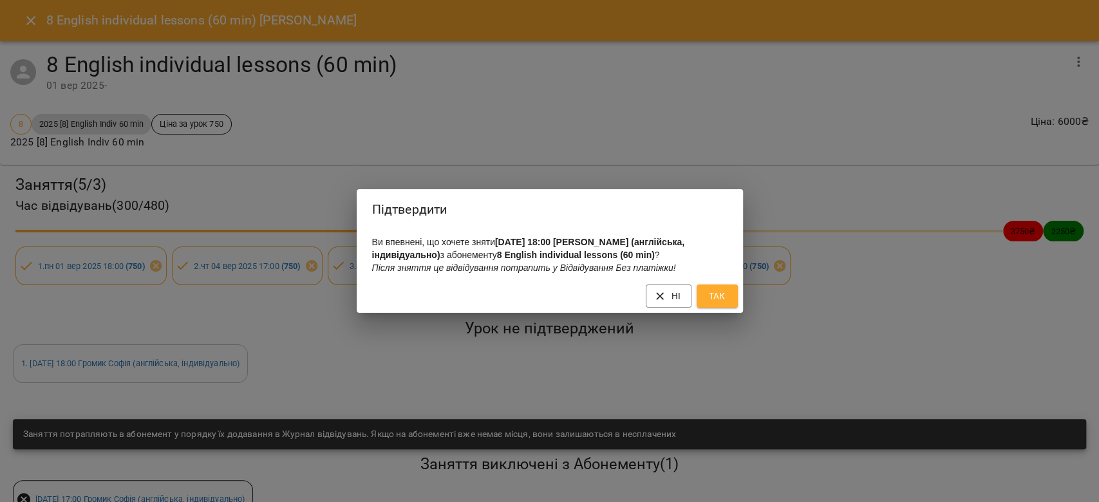
click at [725, 304] on span "Так" at bounding box center [717, 295] width 21 height 15
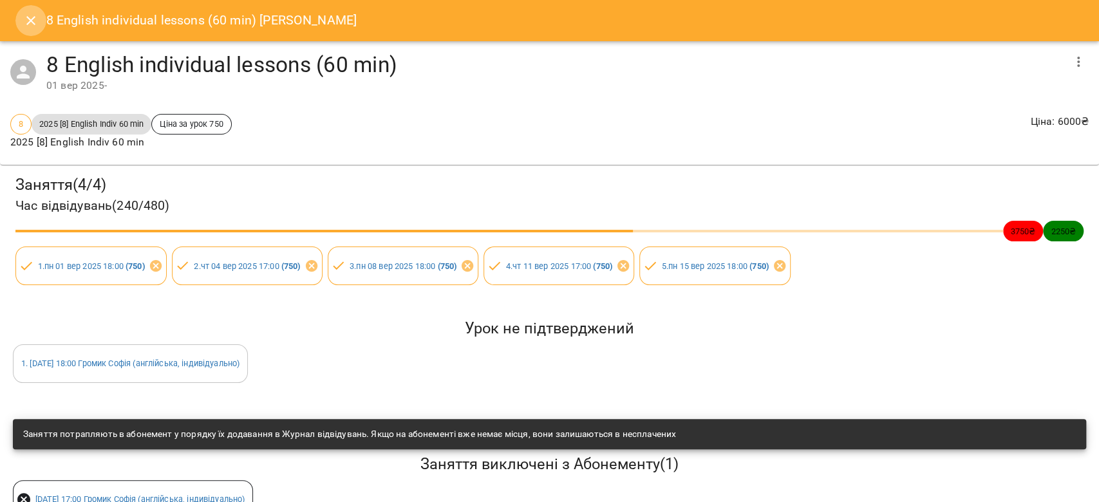
click at [33, 23] on icon "Close" at bounding box center [30, 20] width 15 height 15
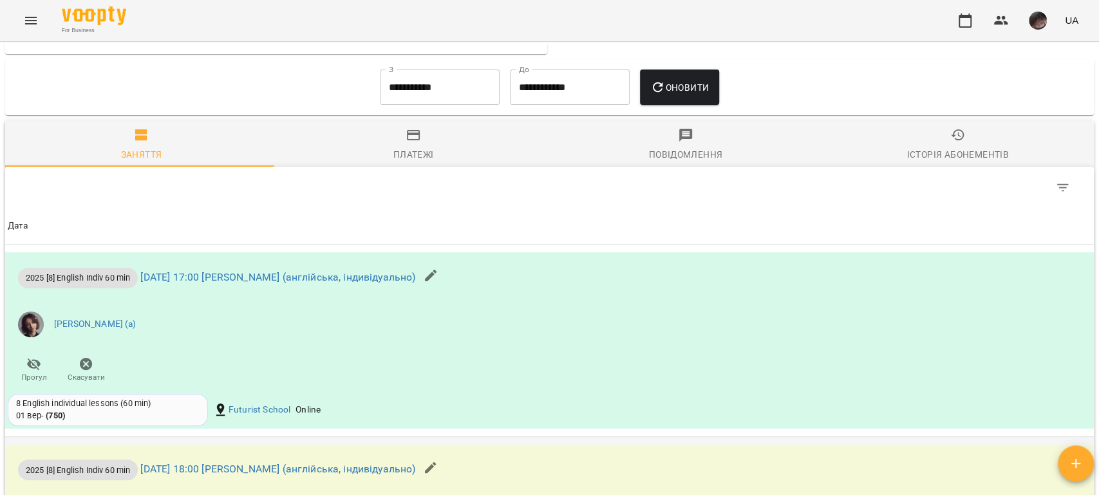
scroll to position [1116, 0]
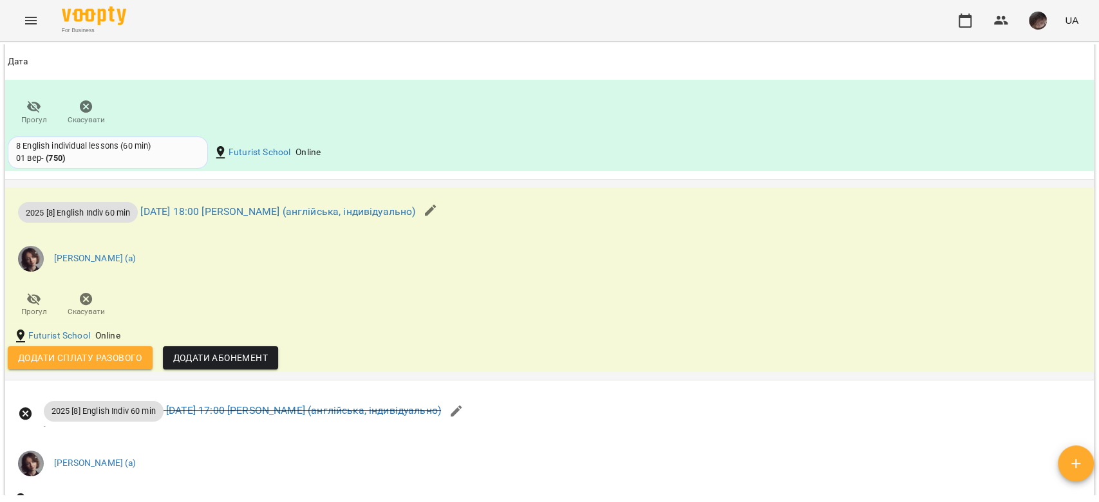
click at [136, 355] on span "Додати сплату разового" at bounding box center [80, 357] width 124 height 15
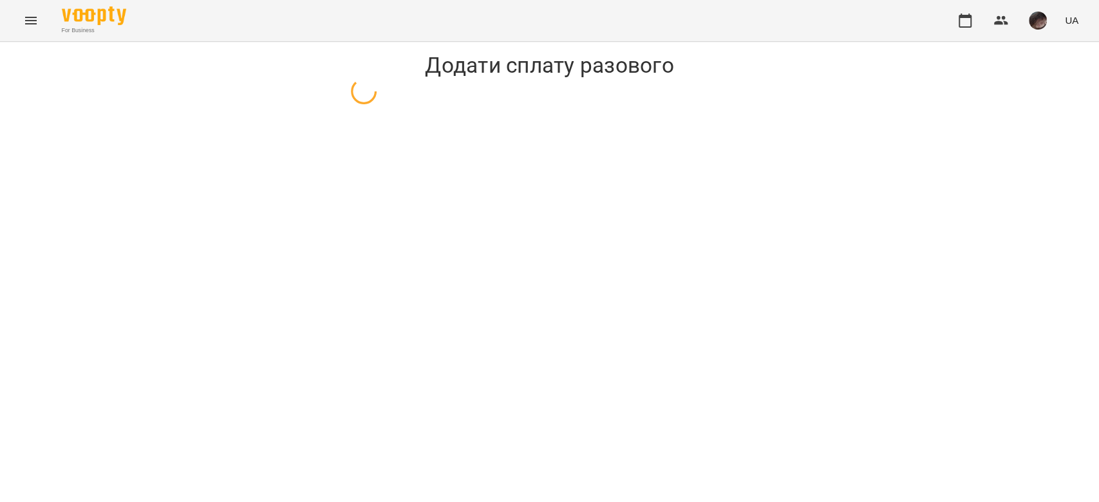
select select "**********"
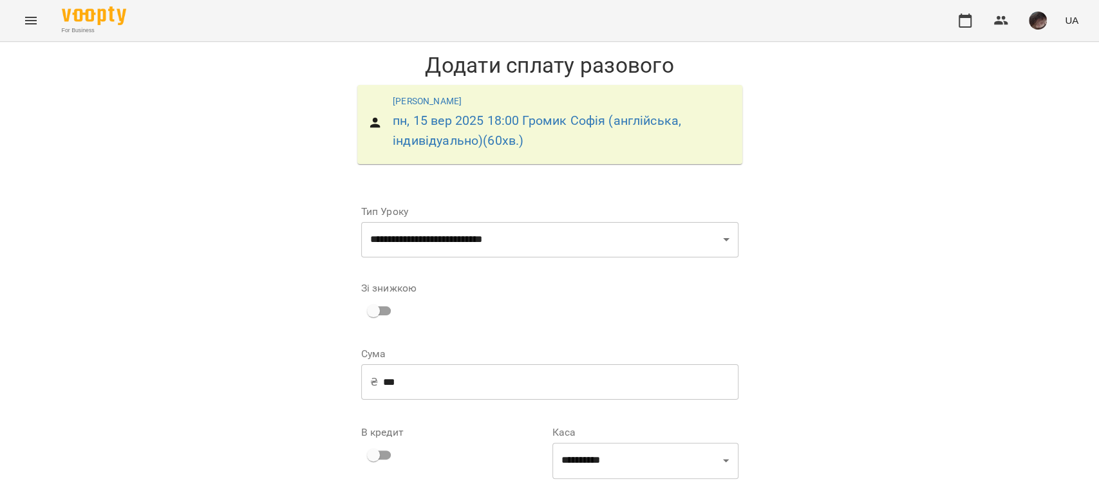
click at [386, 379] on input "***" at bounding box center [560, 382] width 355 height 36
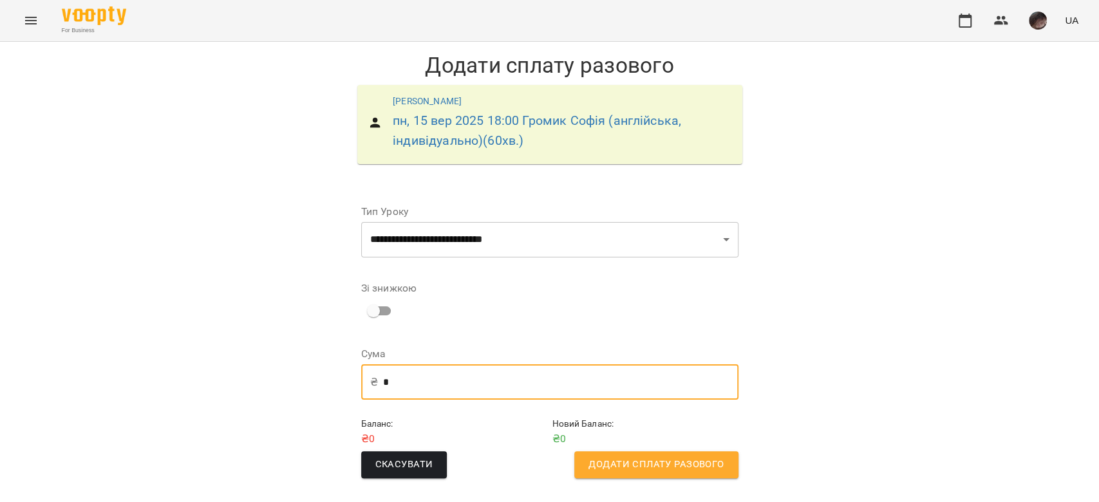
type input "*"
click at [693, 456] on span "Додати сплату разового" at bounding box center [655, 464] width 135 height 17
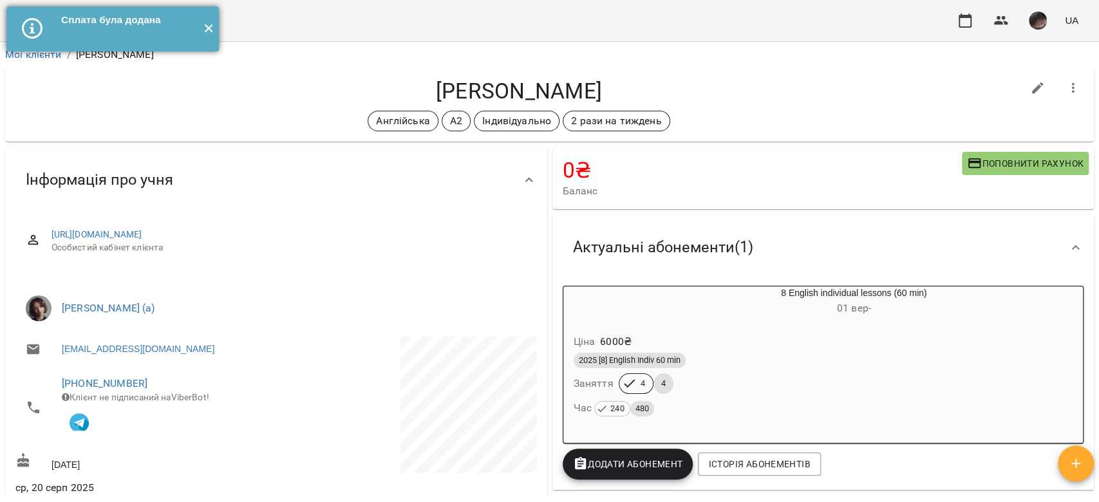
click at [216, 31] on button "✕" at bounding box center [208, 28] width 21 height 45
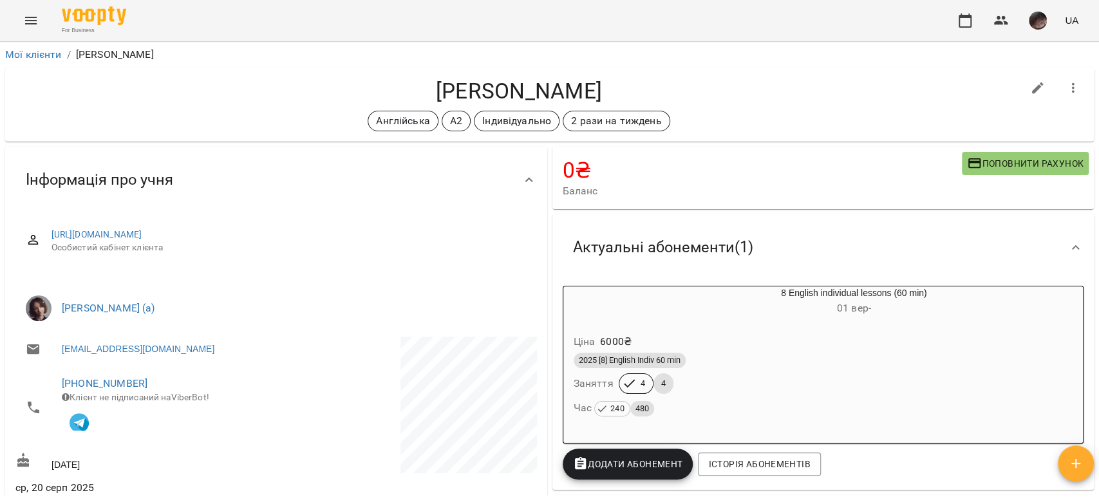
click at [20, 25] on button "Menu" at bounding box center [30, 20] width 31 height 31
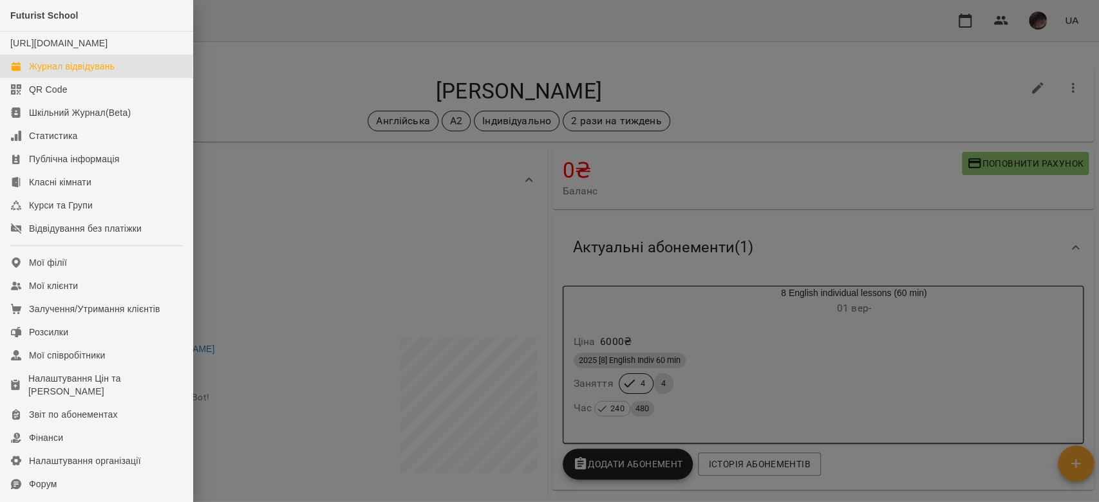
click at [52, 73] on div "Журнал відвідувань" at bounding box center [72, 66] width 86 height 13
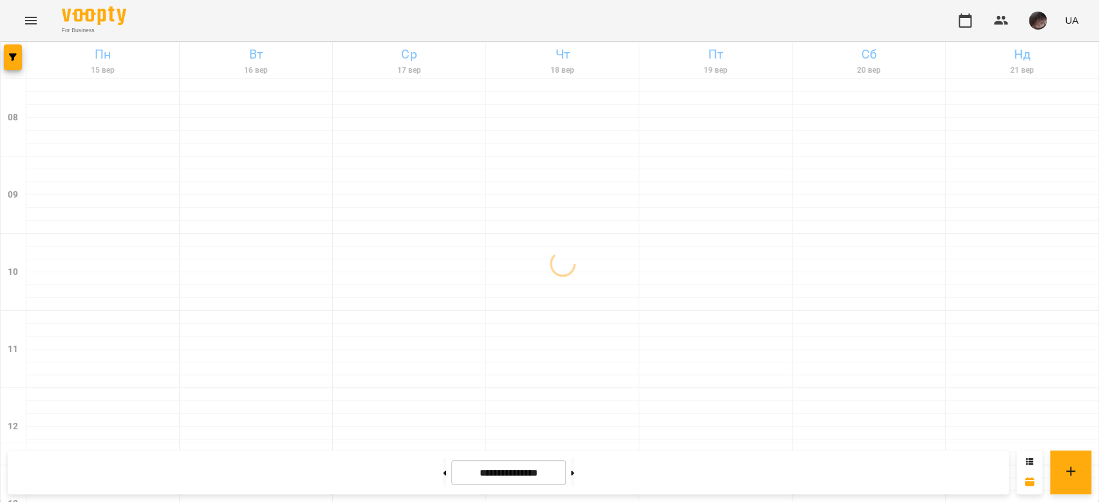
scroll to position [793, 0]
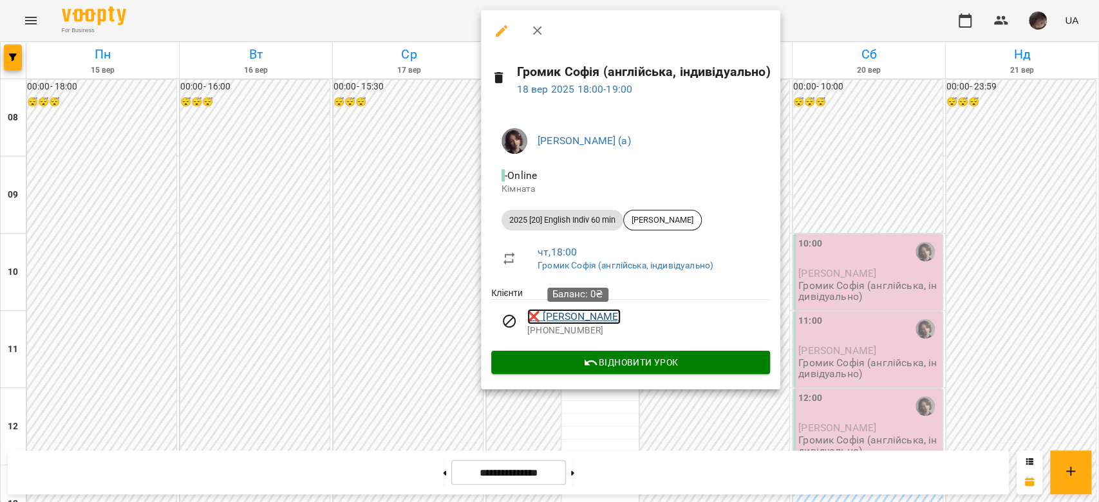
click at [566, 317] on link "❌ Гречка Анастасія" at bounding box center [573, 316] width 93 height 15
click at [409, 306] on div at bounding box center [549, 251] width 1099 height 502
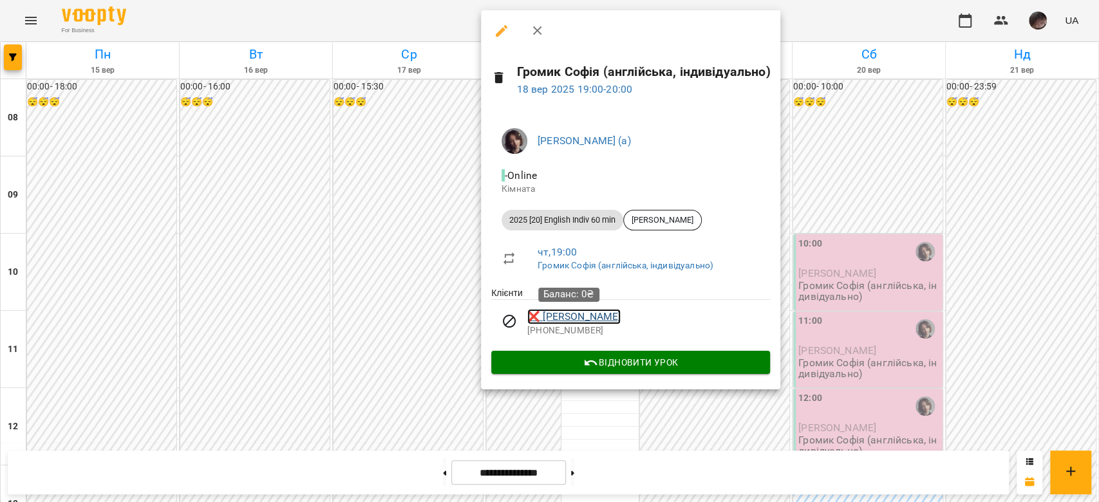
click at [574, 311] on link "❌ Софія Мозіль" at bounding box center [573, 316] width 93 height 15
click at [11, 56] on div at bounding box center [549, 251] width 1099 height 502
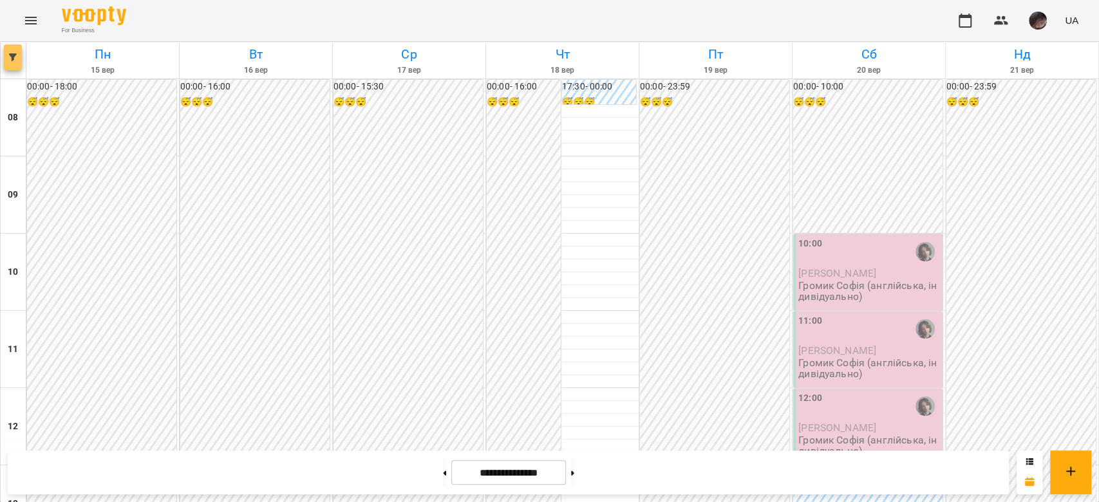
click at [11, 56] on icon "button" at bounding box center [13, 57] width 8 height 8
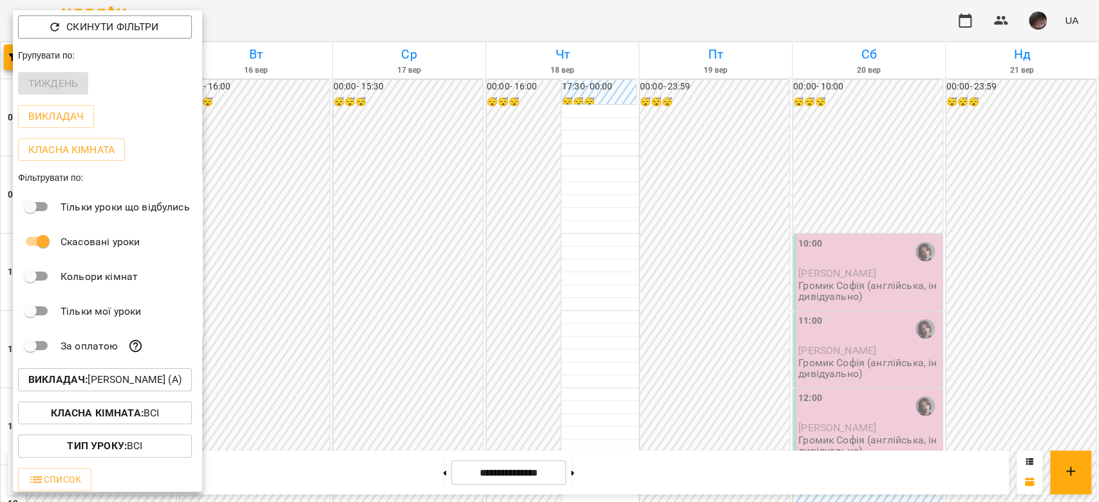
click at [131, 391] on button "Викладач : Громик Софія (а)" at bounding box center [105, 379] width 174 height 23
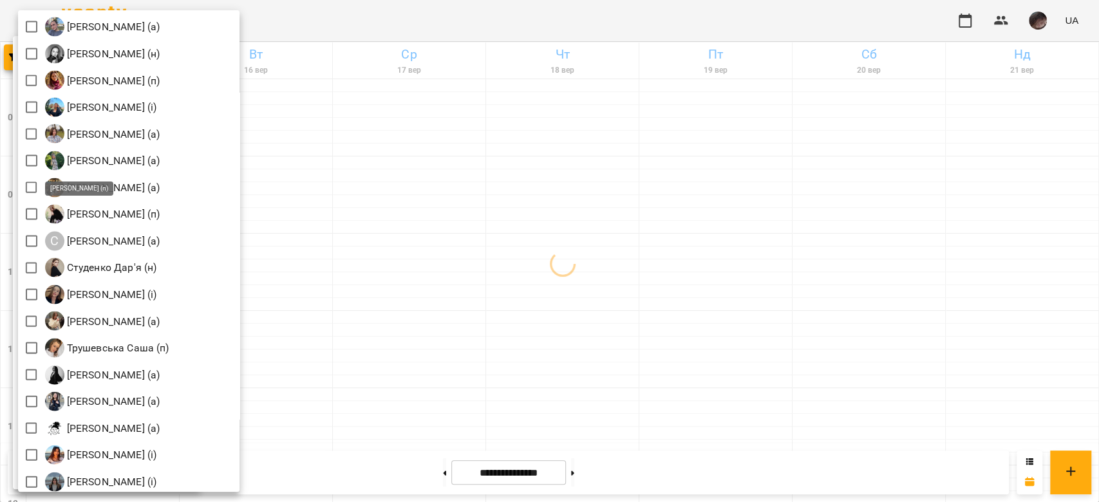
scroll to position [1829, 0]
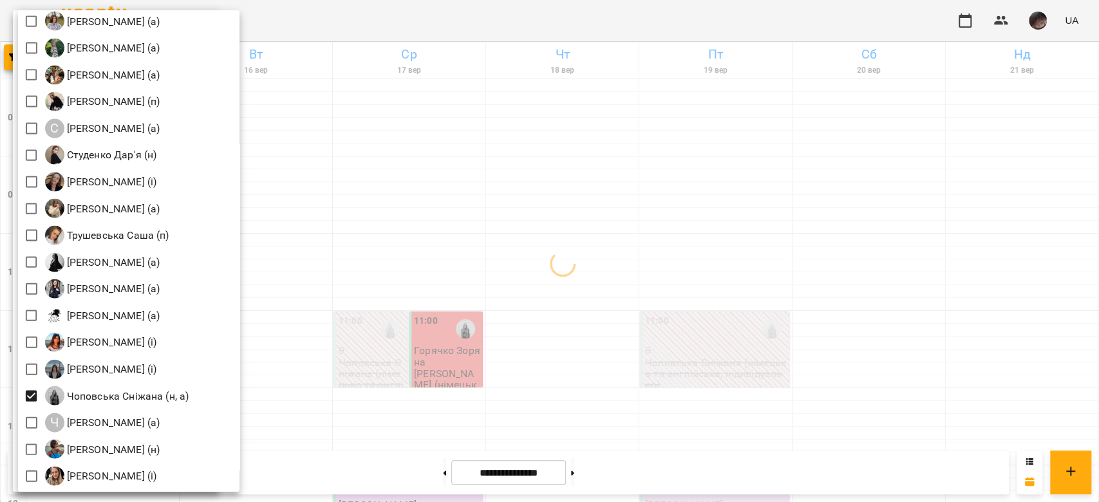
click at [548, 264] on div at bounding box center [549, 251] width 1099 height 502
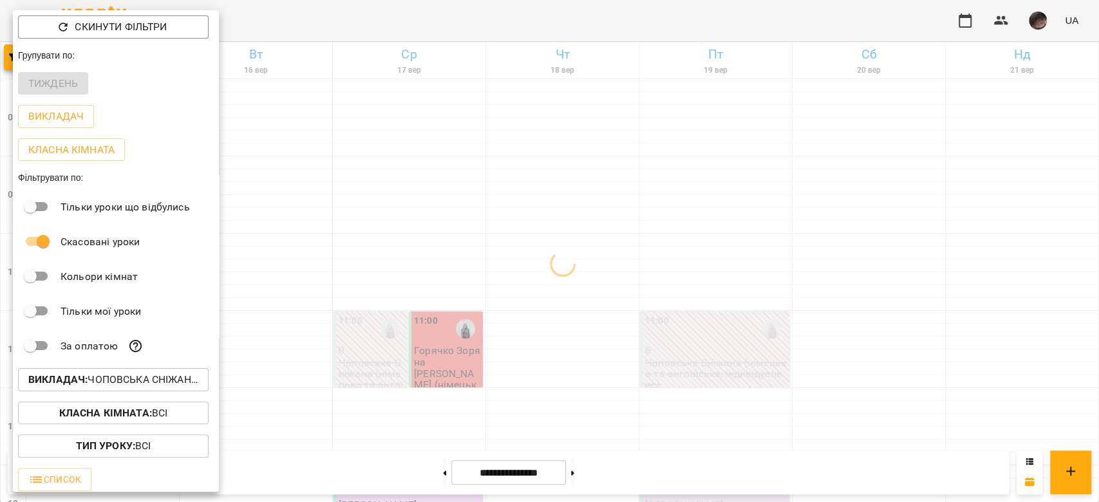
click at [548, 264] on div at bounding box center [549, 251] width 1099 height 502
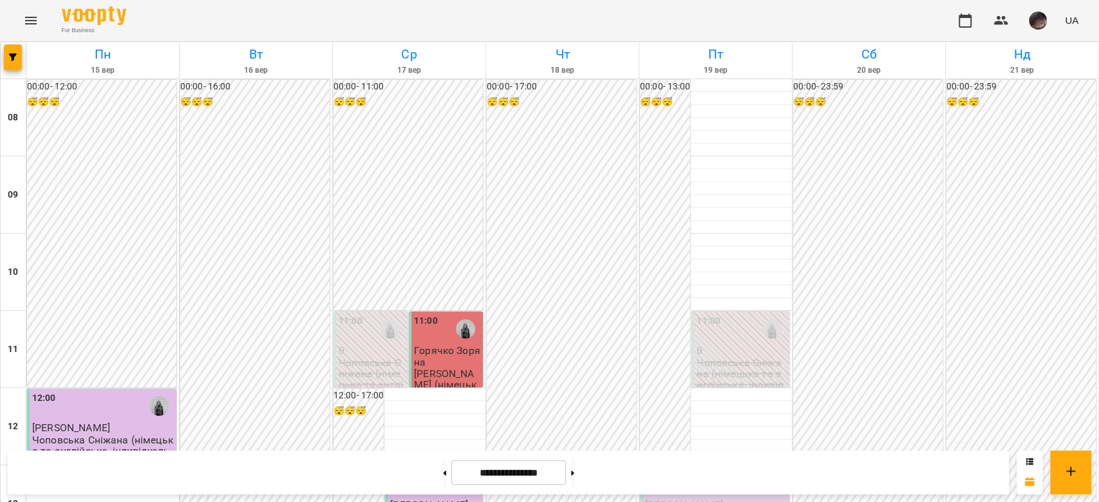
scroll to position [278, 0]
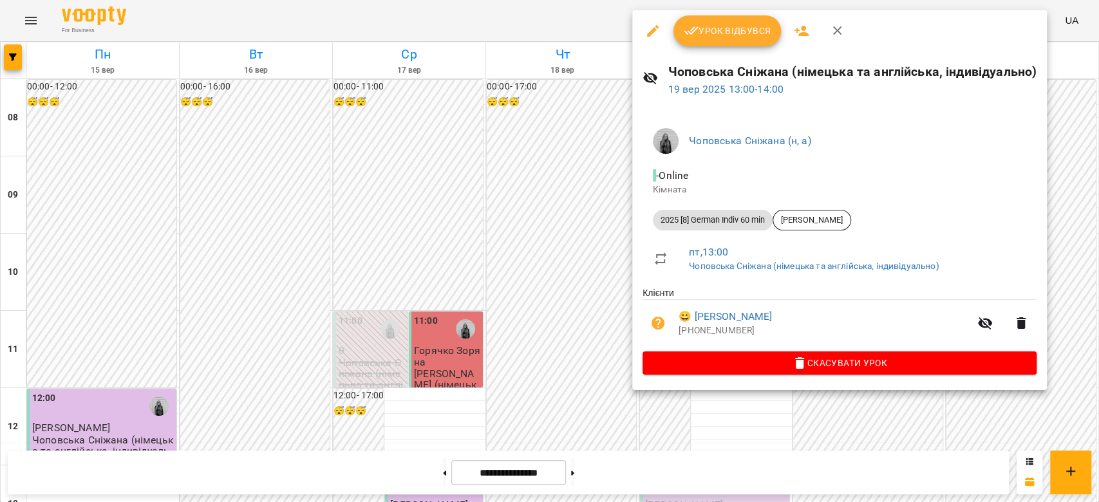
click at [725, 368] on span "Скасувати Урок" at bounding box center [839, 362] width 373 height 15
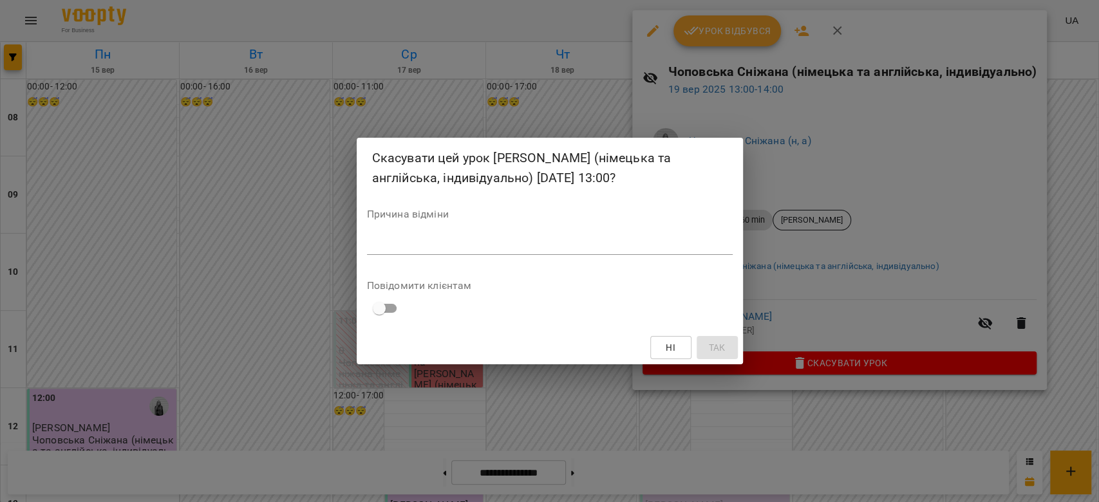
click at [702, 250] on textarea at bounding box center [550, 244] width 366 height 12
type textarea "*"
click at [716, 349] on span "Так" at bounding box center [716, 347] width 17 height 15
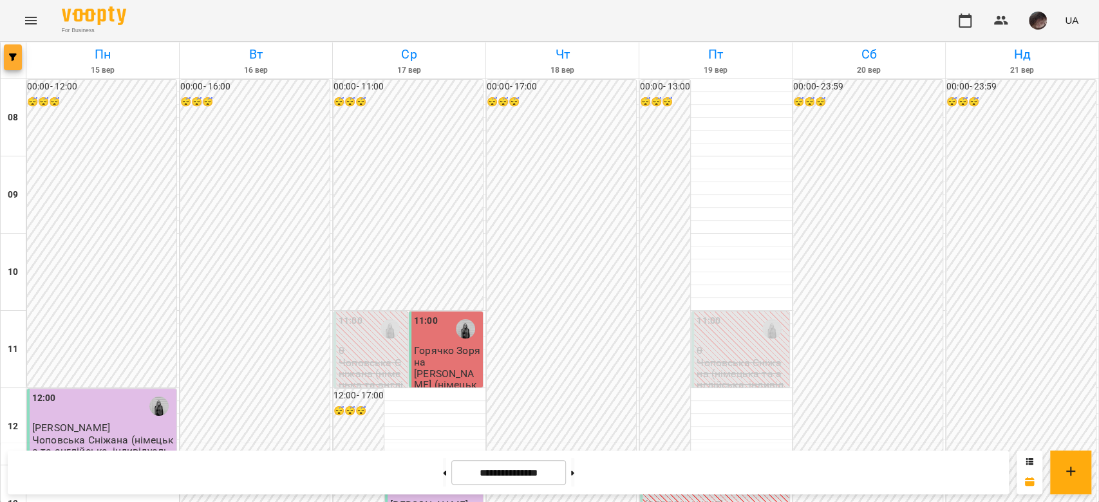
click at [7, 64] on button "button" at bounding box center [13, 57] width 18 height 26
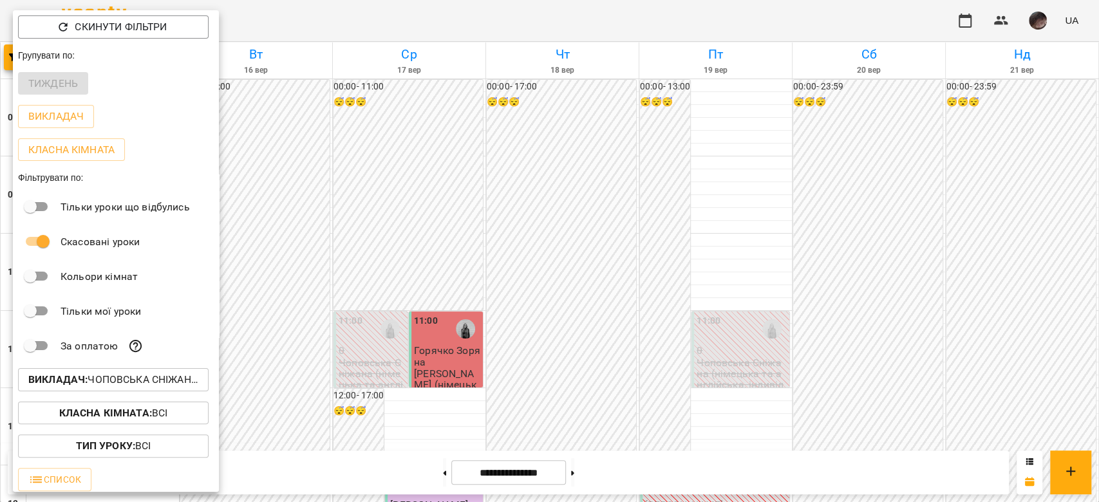
click at [119, 391] on button "Викладач : Чоповська Сніжана (н, а)" at bounding box center [113, 379] width 191 height 23
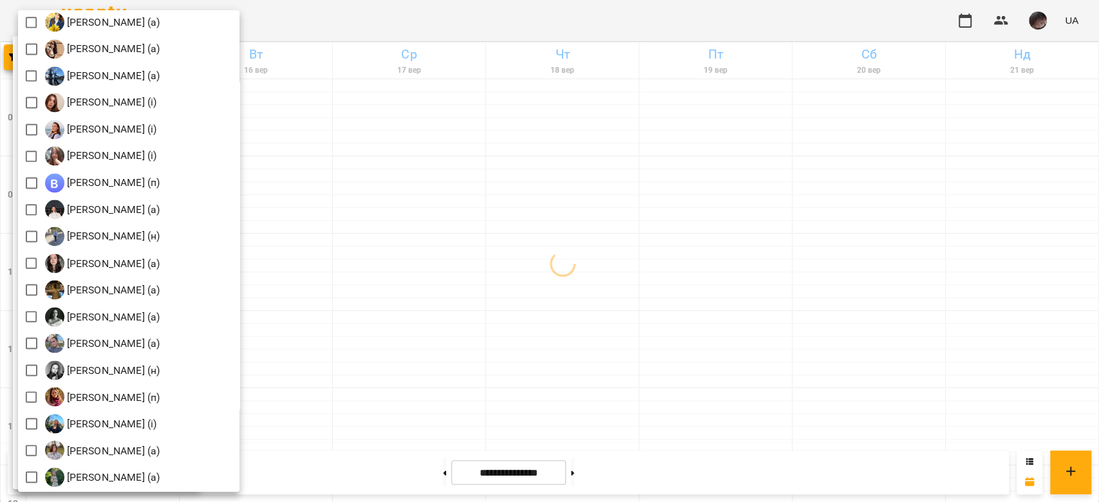
scroll to position [1143, 0]
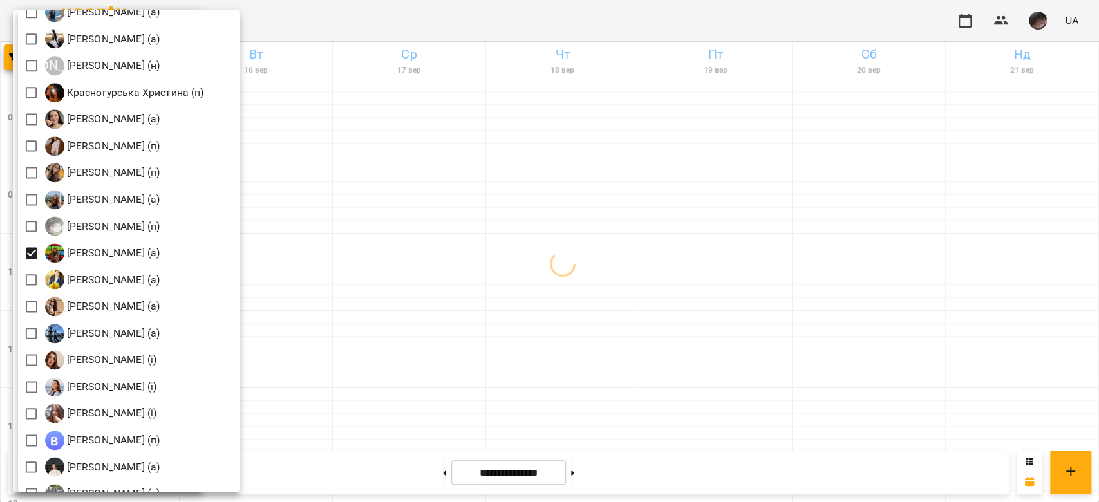
click at [406, 206] on div at bounding box center [549, 251] width 1099 height 502
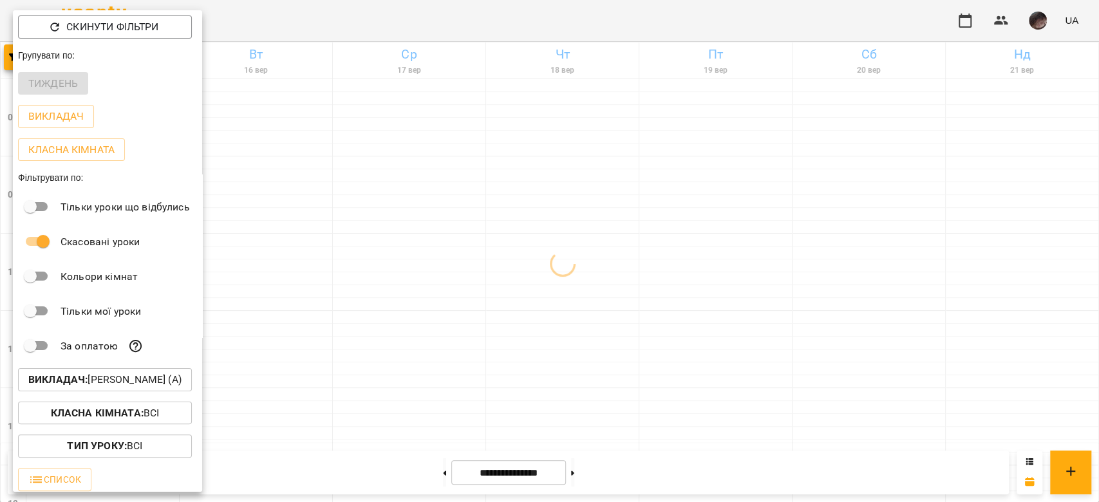
click at [406, 206] on div at bounding box center [549, 251] width 1099 height 502
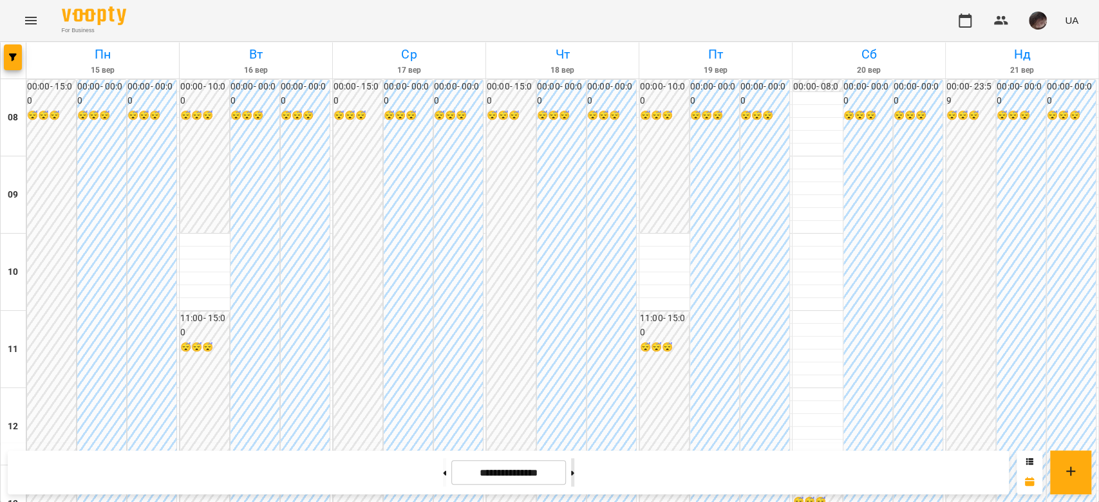
click at [574, 471] on button at bounding box center [572, 472] width 3 height 28
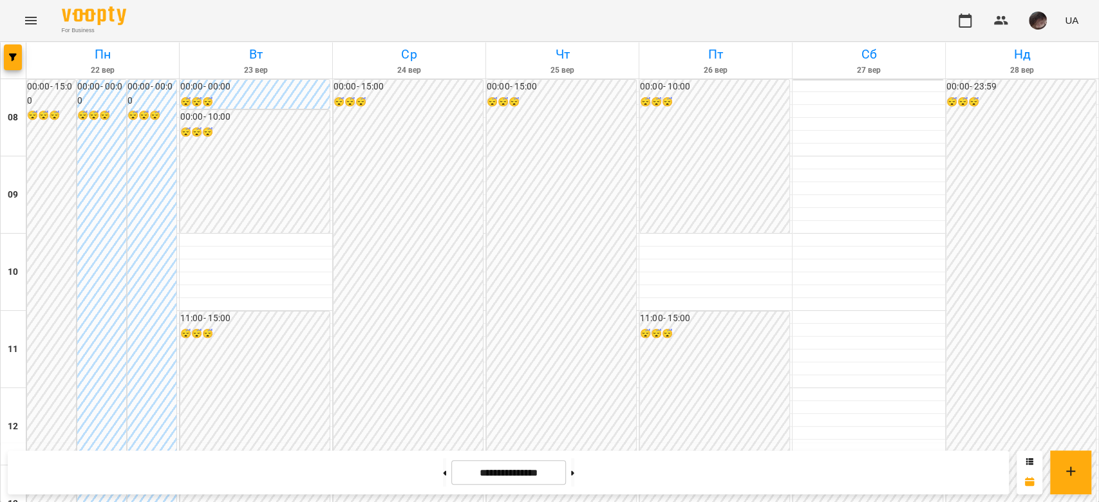
scroll to position [686, 0]
click at [574, 484] on button at bounding box center [572, 472] width 3 height 28
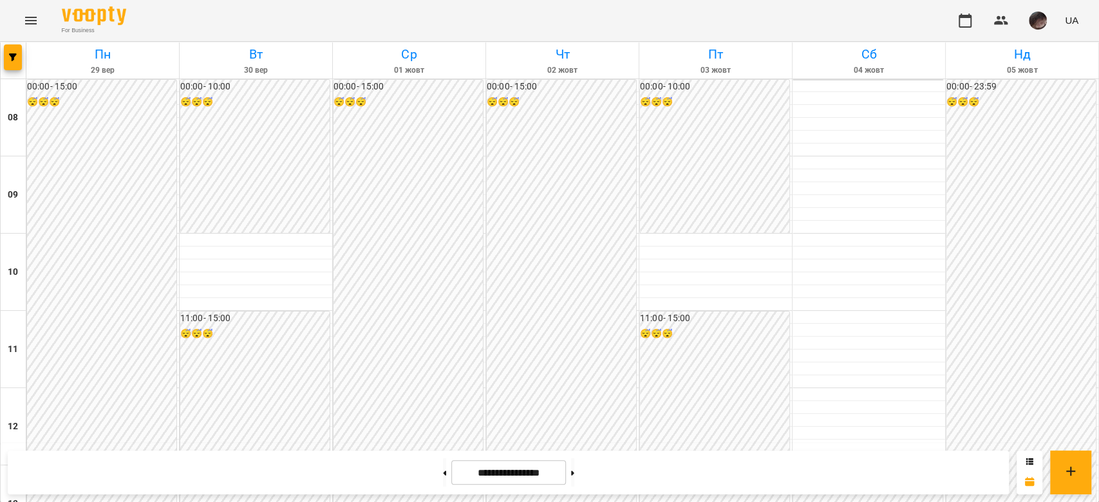
scroll to position [86, 0]
click at [443, 464] on button at bounding box center [444, 472] width 3 height 28
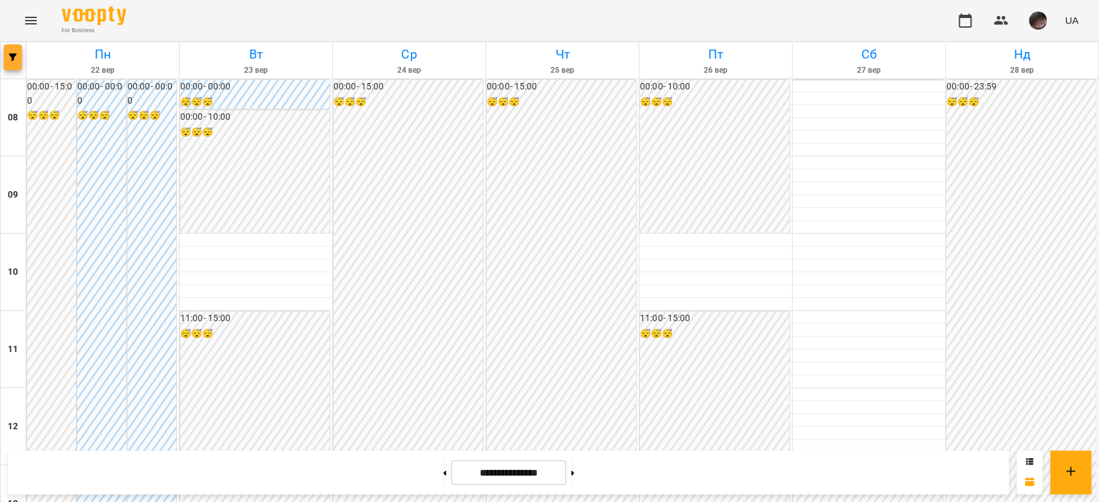
click at [12, 64] on button "button" at bounding box center [13, 57] width 18 height 26
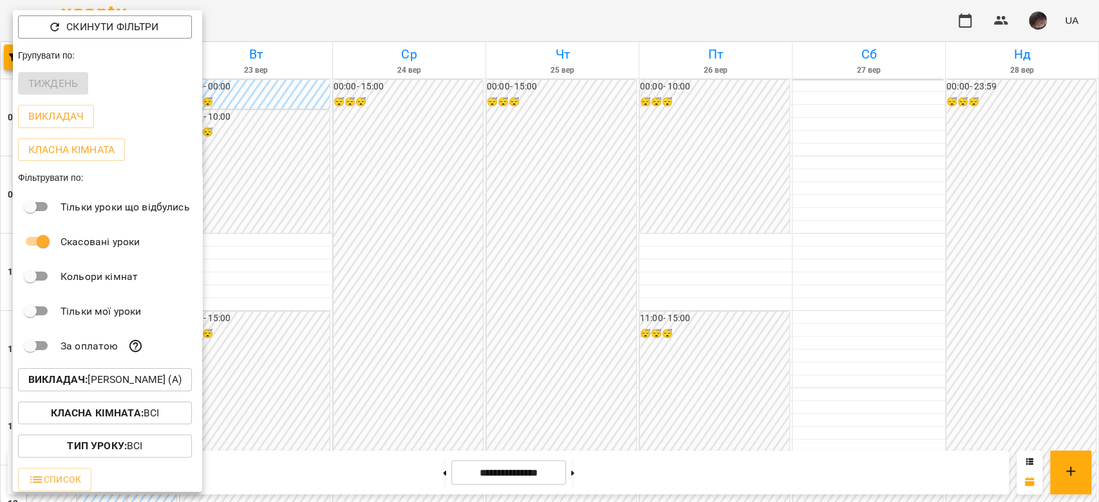
click at [153, 388] on p "Викладач : Логвіненко Оксана Віталіївна (а)" at bounding box center [104, 379] width 153 height 15
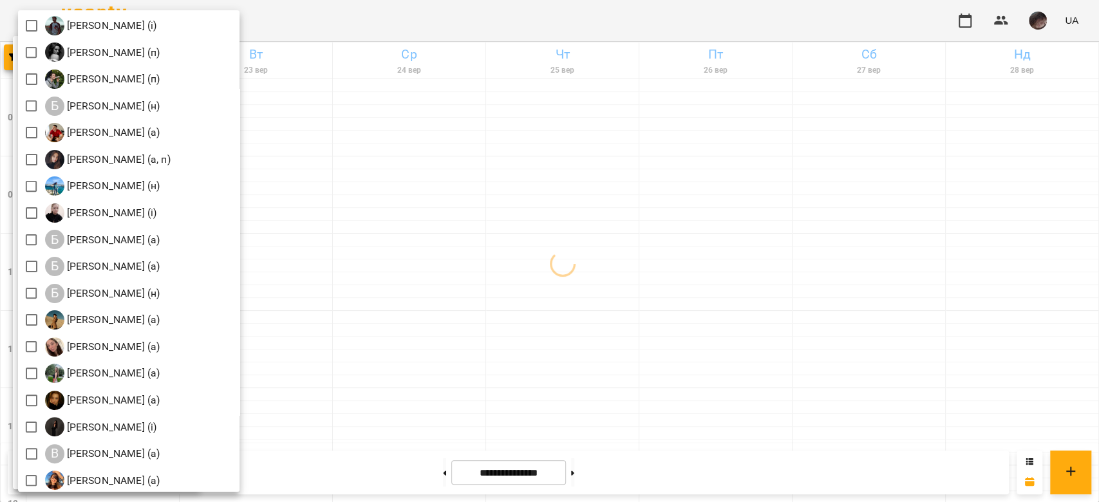
scroll to position [0, 0]
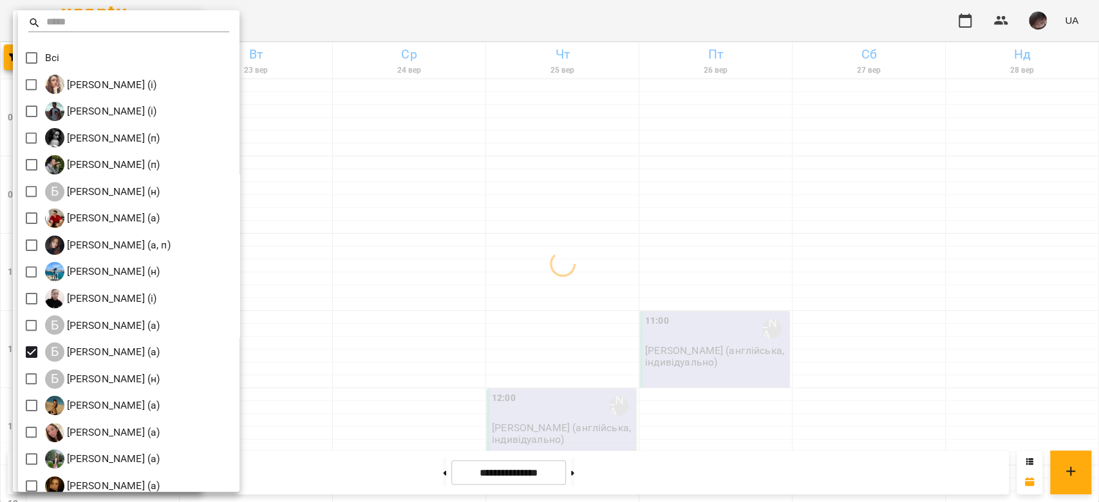
click at [427, 332] on div at bounding box center [549, 251] width 1099 height 502
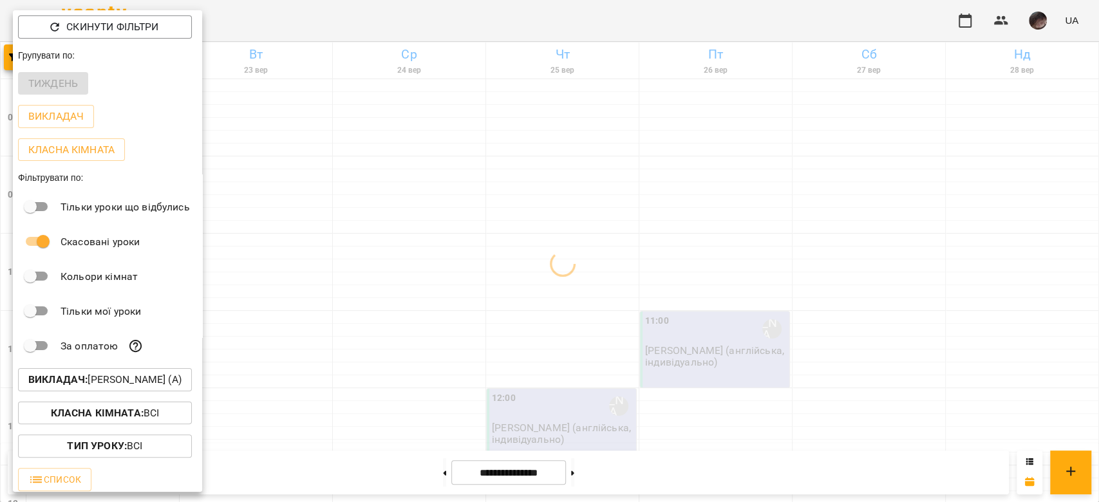
click at [427, 332] on div at bounding box center [549, 251] width 1099 height 502
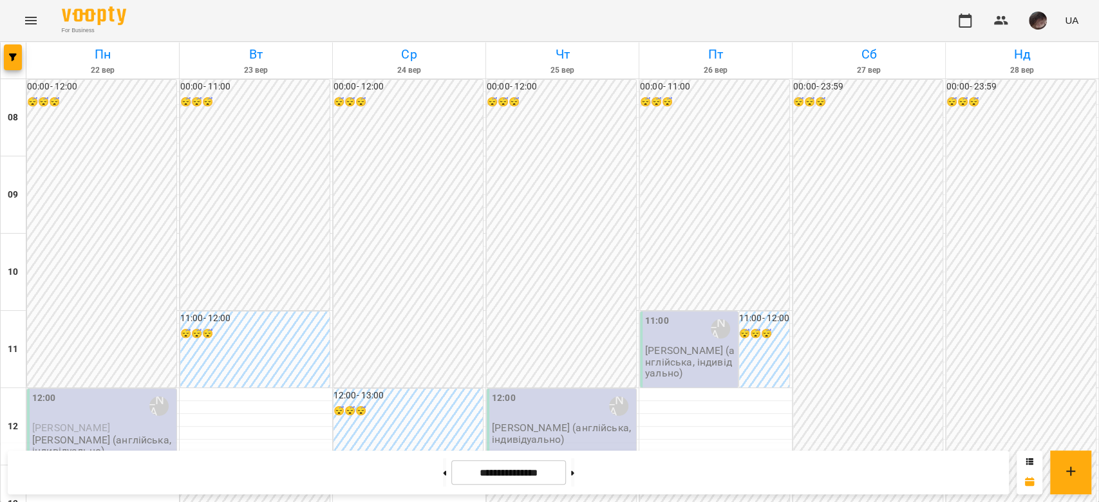
click at [558, 391] on div "12:00 Боднар Вікторія (а)" at bounding box center [563, 406] width 142 height 30
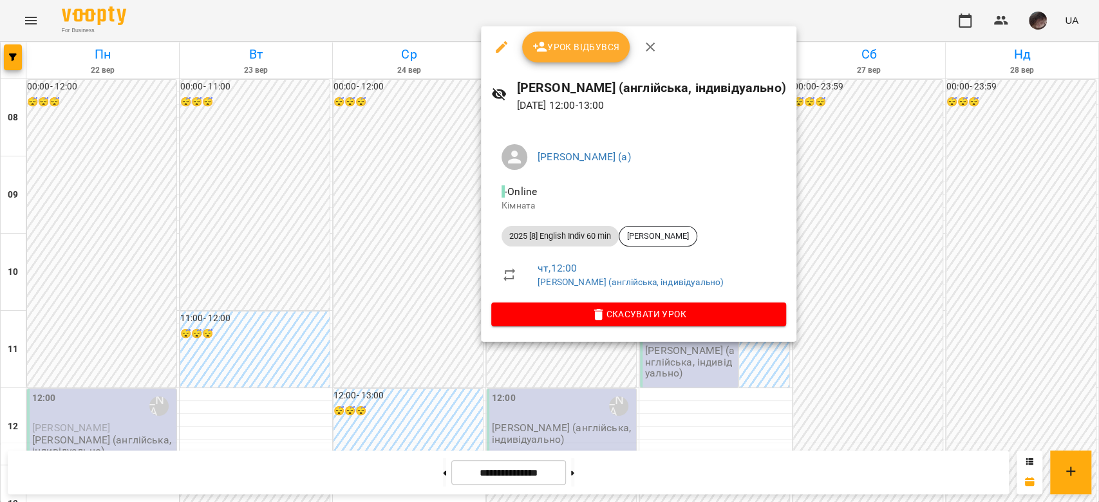
click at [763, 371] on div at bounding box center [549, 251] width 1099 height 502
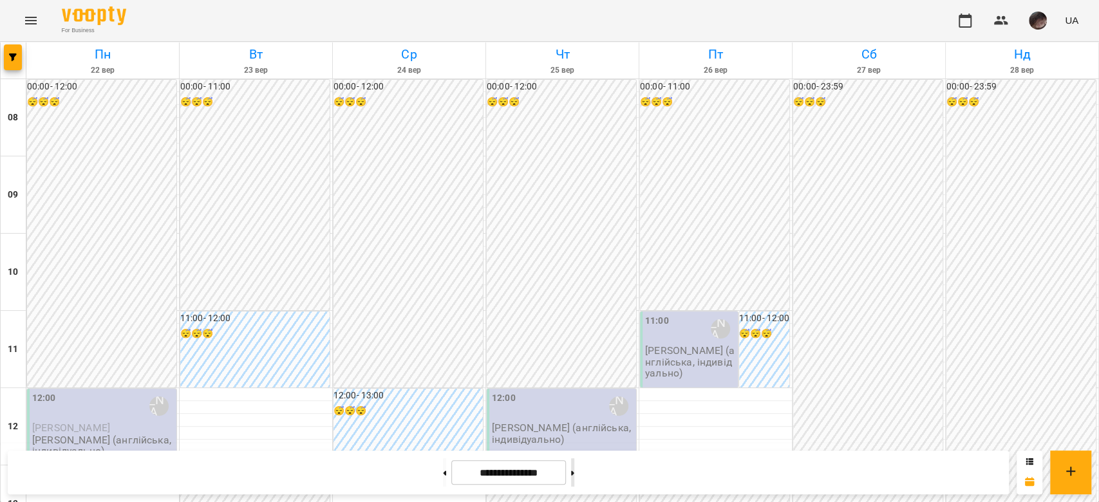
click at [574, 476] on button at bounding box center [572, 472] width 3 height 28
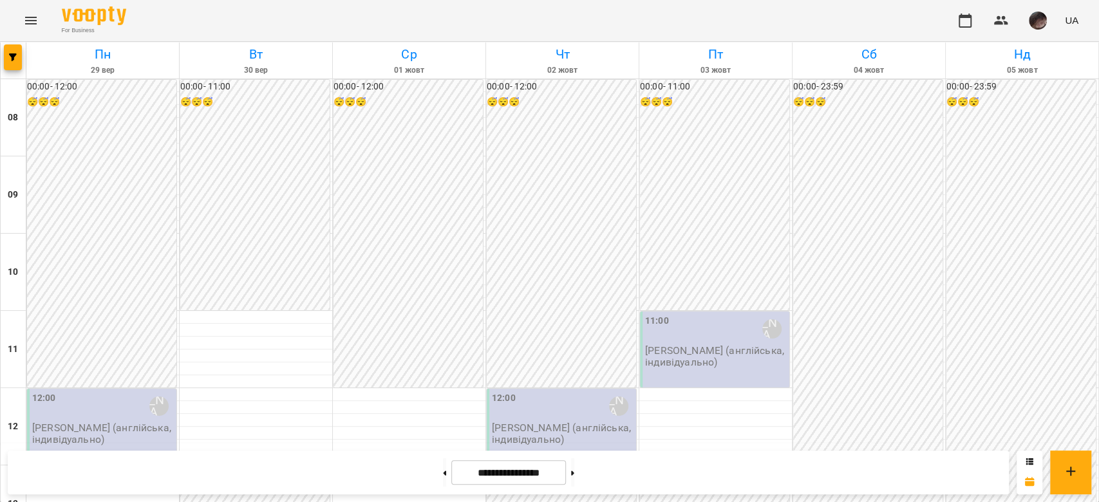
click at [97, 422] on p "Боднар Вікторія (англійська, індивідуально)" at bounding box center [103, 433] width 142 height 23
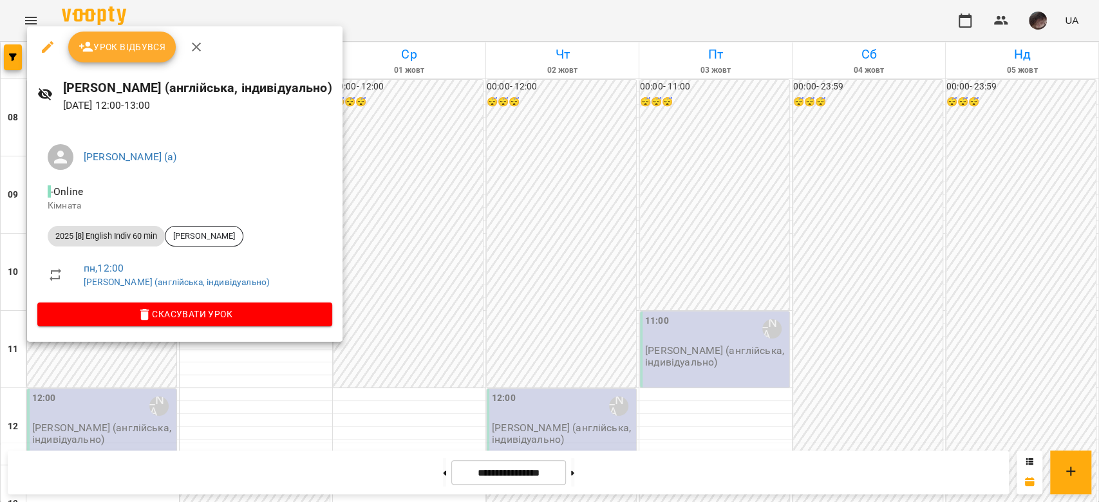
click at [510, 277] on div at bounding box center [549, 251] width 1099 height 502
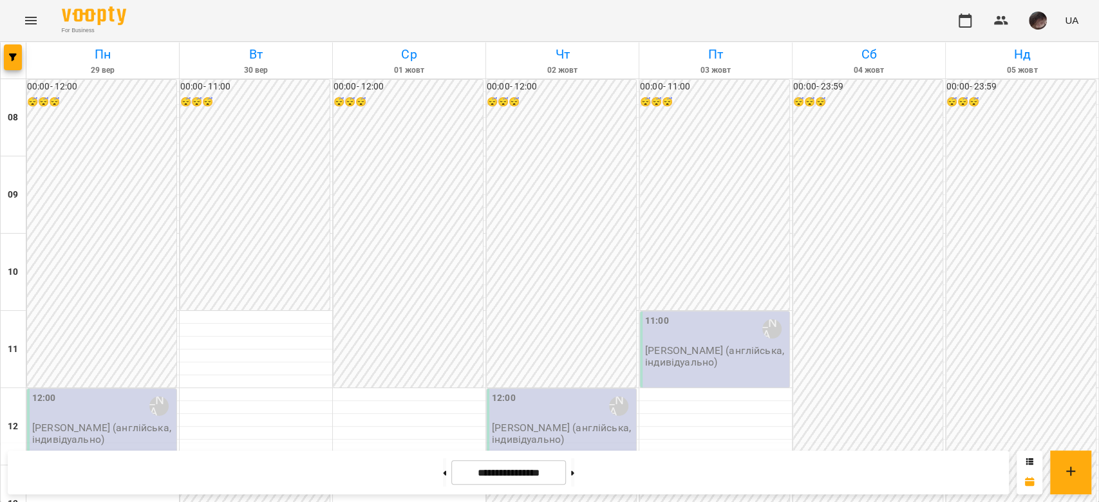
click at [606, 422] on p "Боднар Вікторія (англійська, індивідуально)" at bounding box center [563, 433] width 142 height 23
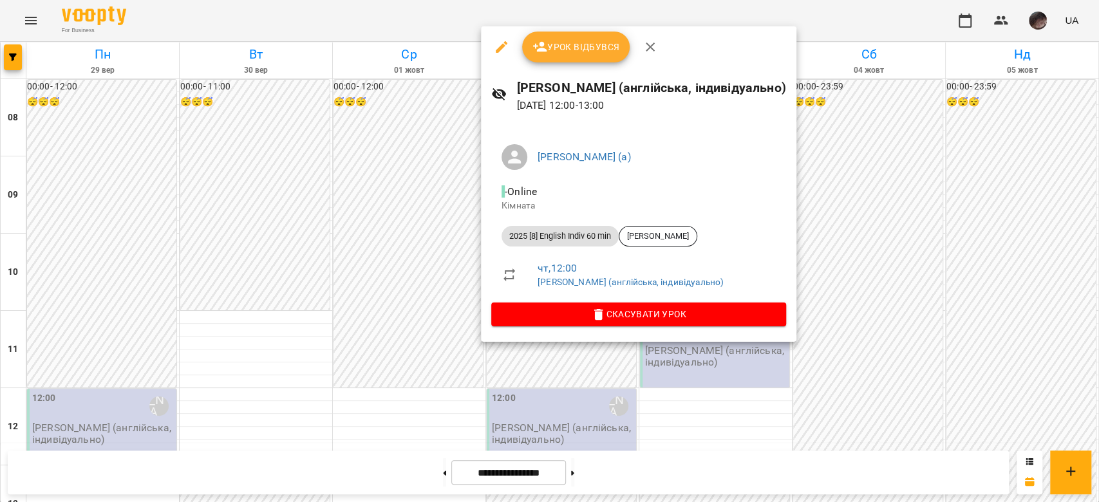
click at [679, 367] on div at bounding box center [549, 251] width 1099 height 502
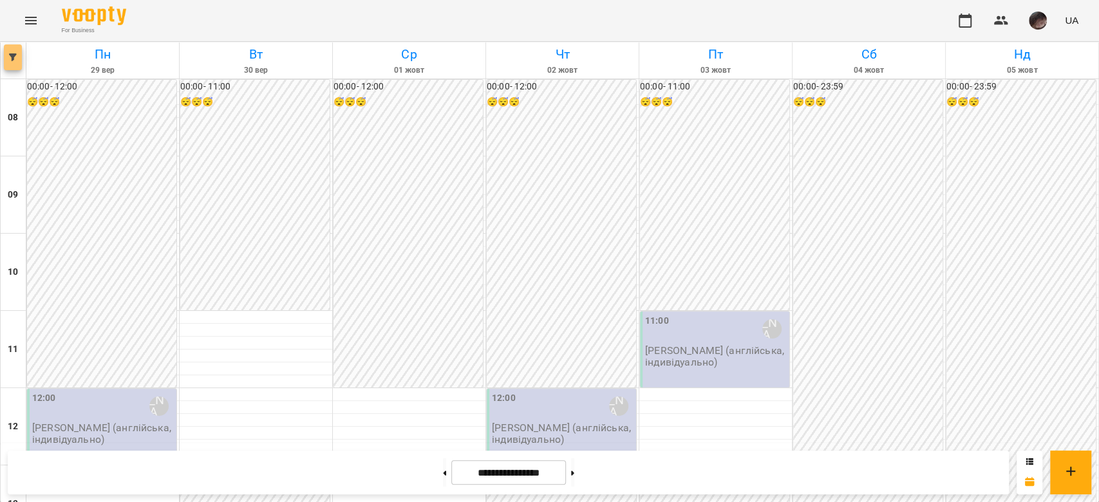
click at [10, 59] on icon "button" at bounding box center [13, 57] width 8 height 8
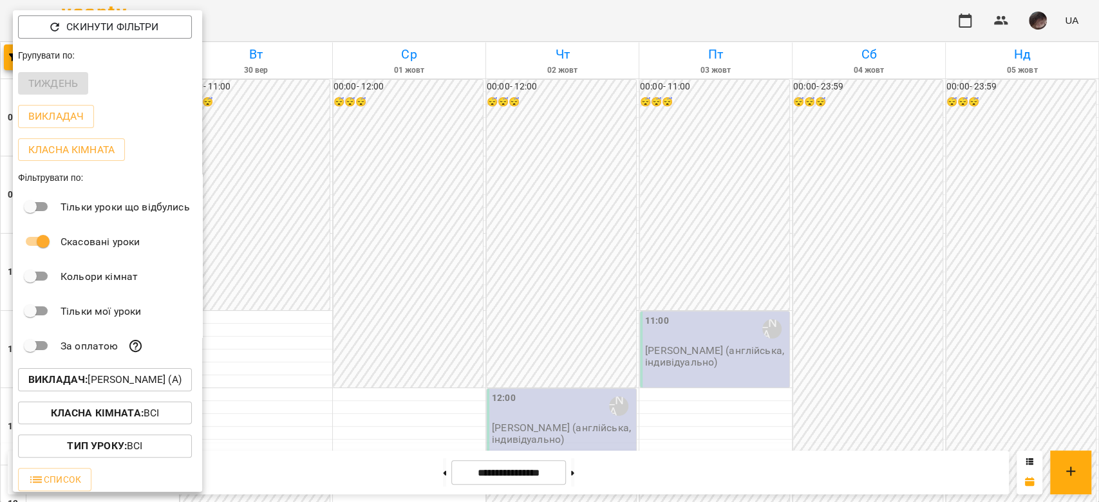
click at [414, 387] on div at bounding box center [549, 251] width 1099 height 502
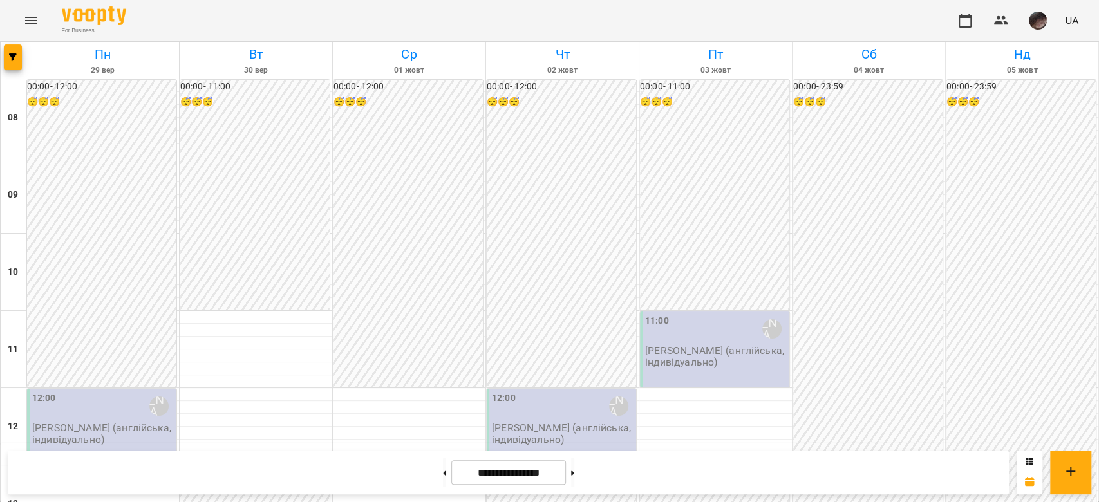
click at [443, 475] on button at bounding box center [444, 472] width 3 height 28
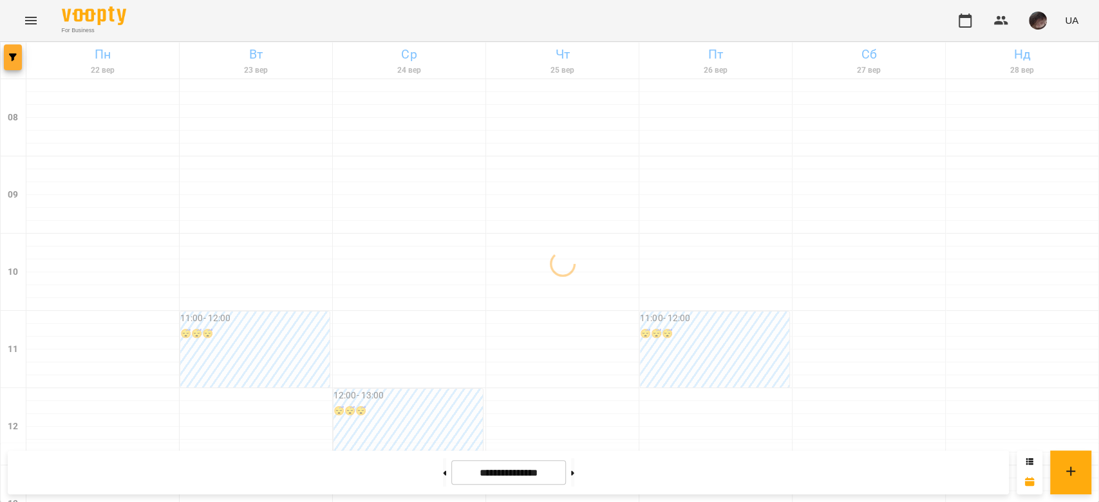
click at [10, 61] on icon "button" at bounding box center [13, 57] width 8 height 8
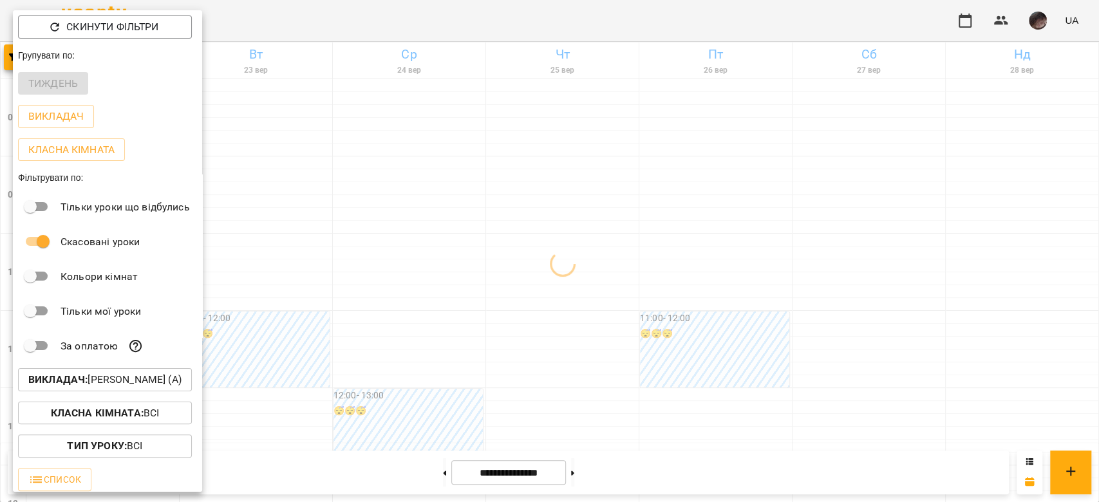
click at [323, 250] on div at bounding box center [549, 251] width 1099 height 502
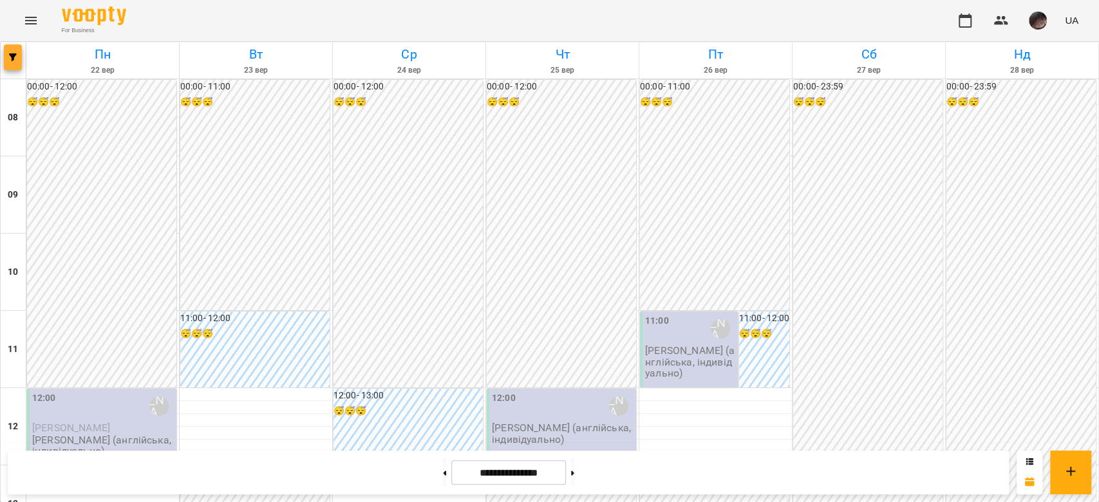
click at [11, 59] on icon "button" at bounding box center [13, 57] width 8 height 8
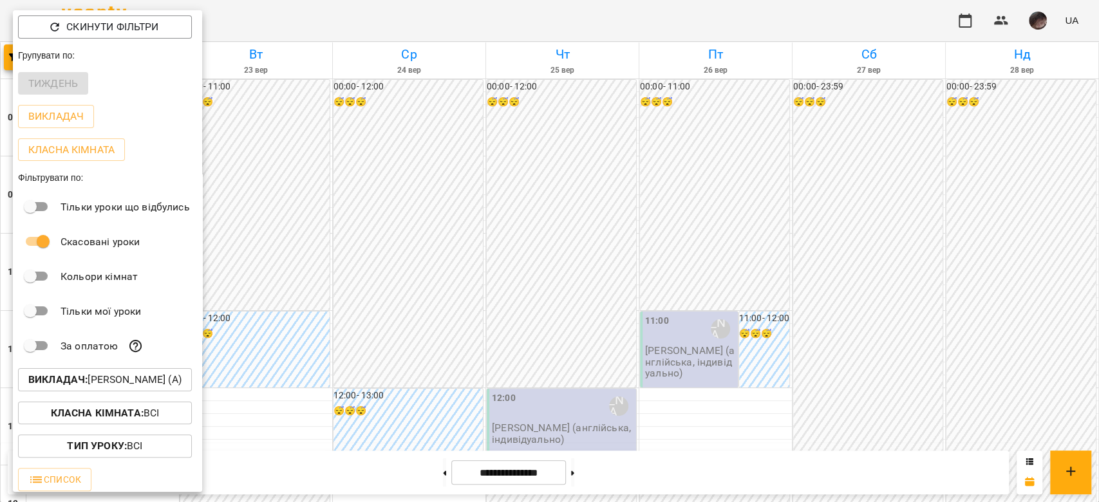
click at [183, 373] on button "Викладач : Боднар Вікторія (а)" at bounding box center [105, 379] width 174 height 23
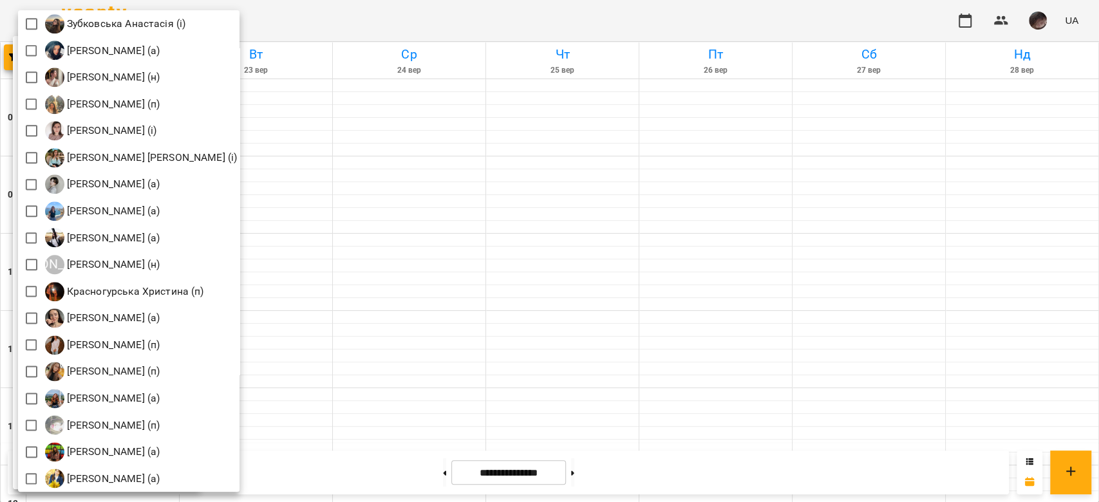
scroll to position [1030, 0]
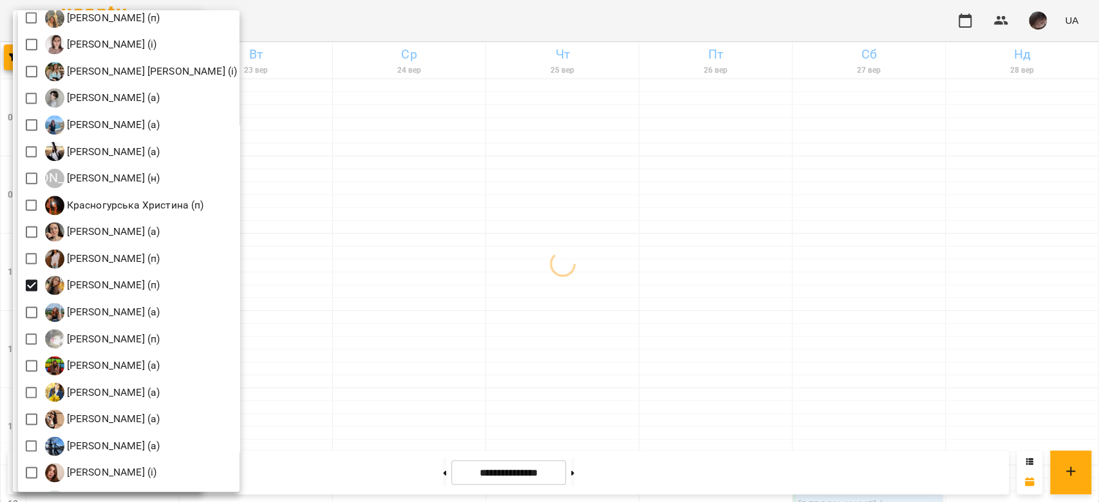
click at [516, 238] on div at bounding box center [549, 251] width 1099 height 502
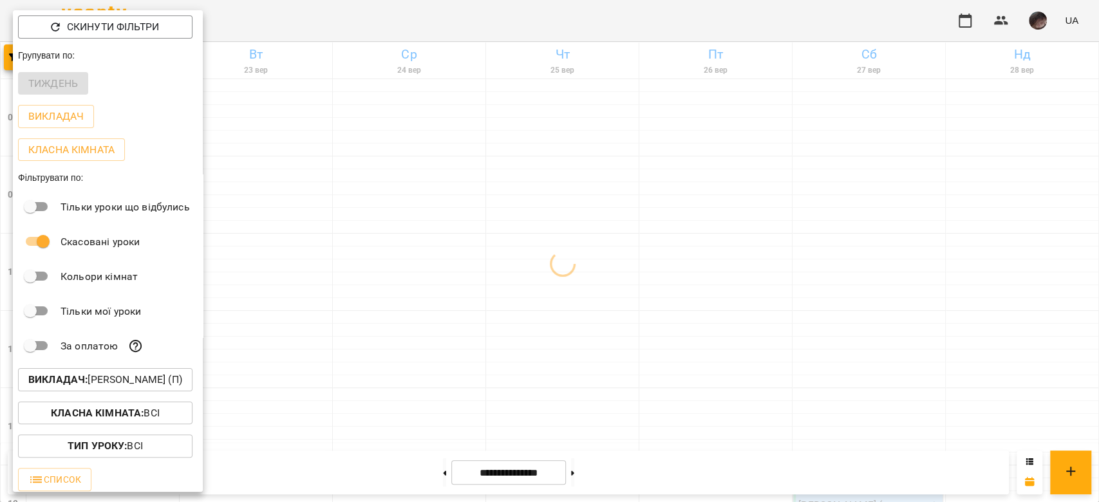
click at [516, 238] on div at bounding box center [549, 251] width 1099 height 502
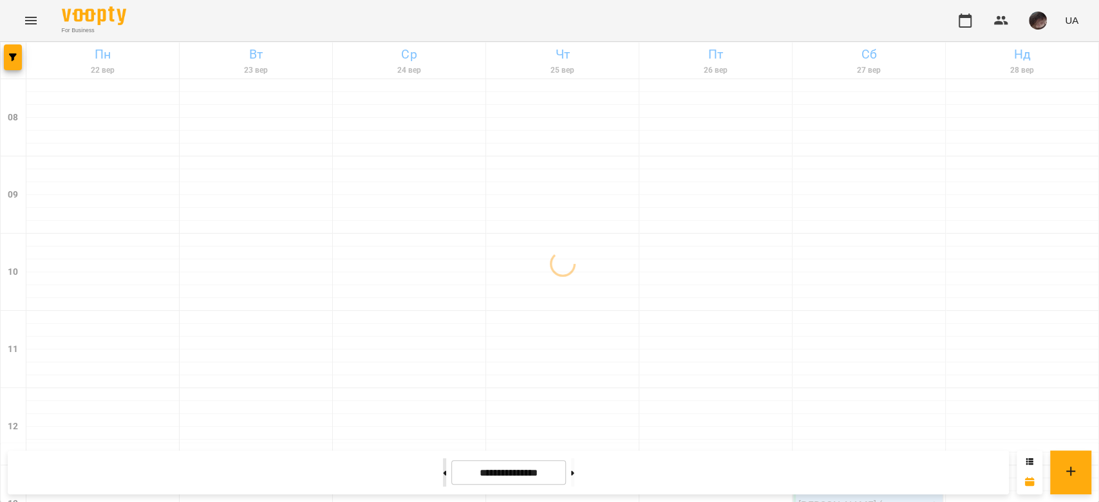
click at [443, 473] on button at bounding box center [444, 472] width 3 height 28
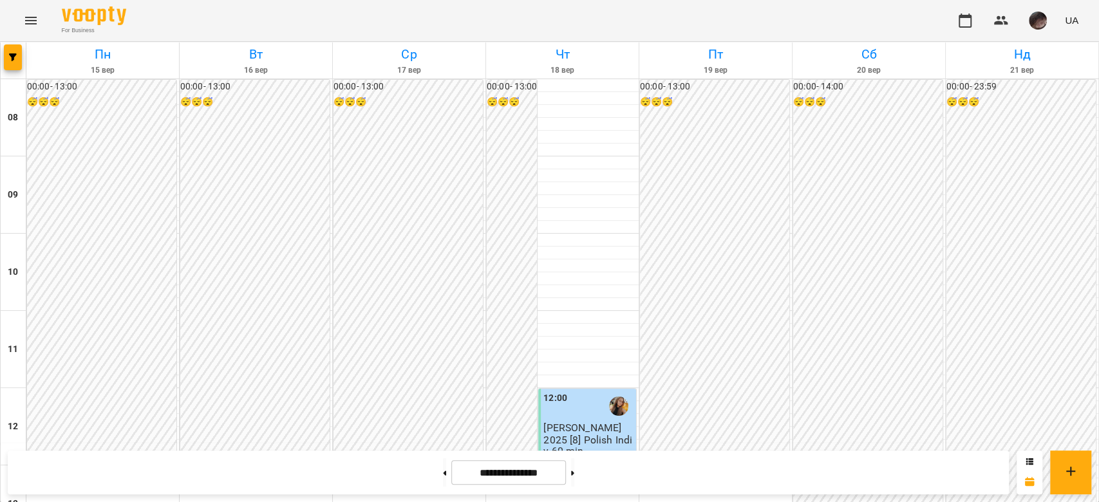
scroll to position [622, 0]
click at [574, 472] on icon at bounding box center [572, 473] width 3 height 5
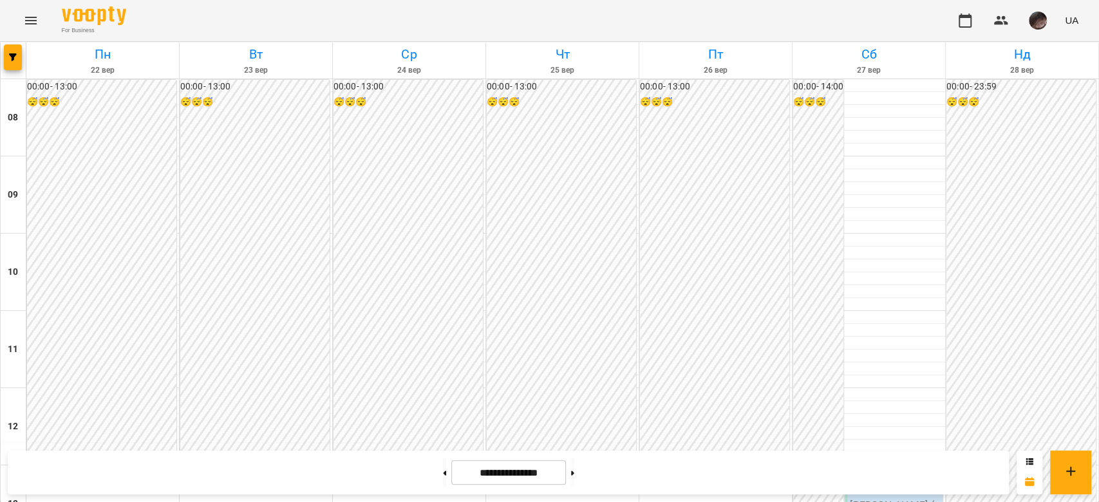
scroll to position [707, 0]
click at [443, 476] on button at bounding box center [444, 472] width 3 height 28
type input "**********"
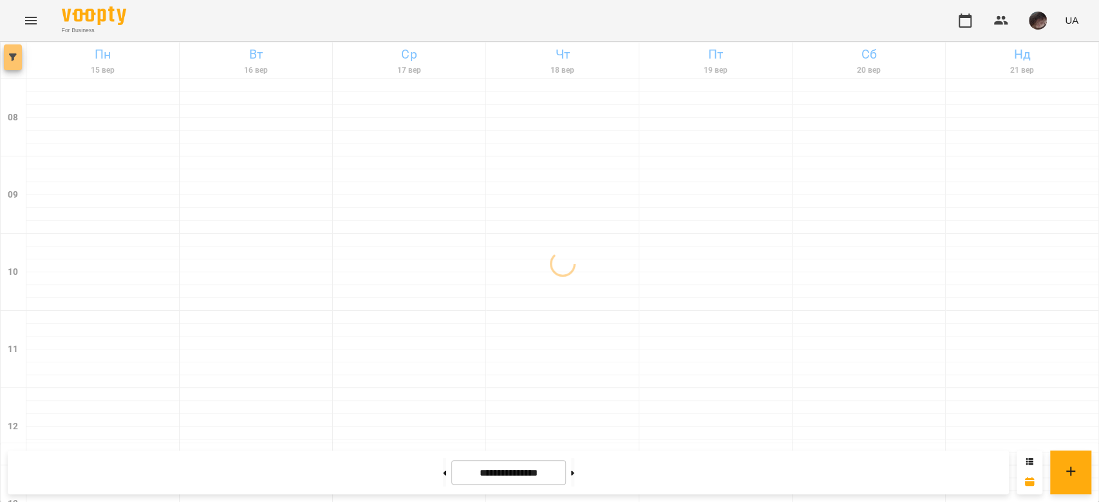
click at [5, 56] on span "button" at bounding box center [13, 57] width 18 height 8
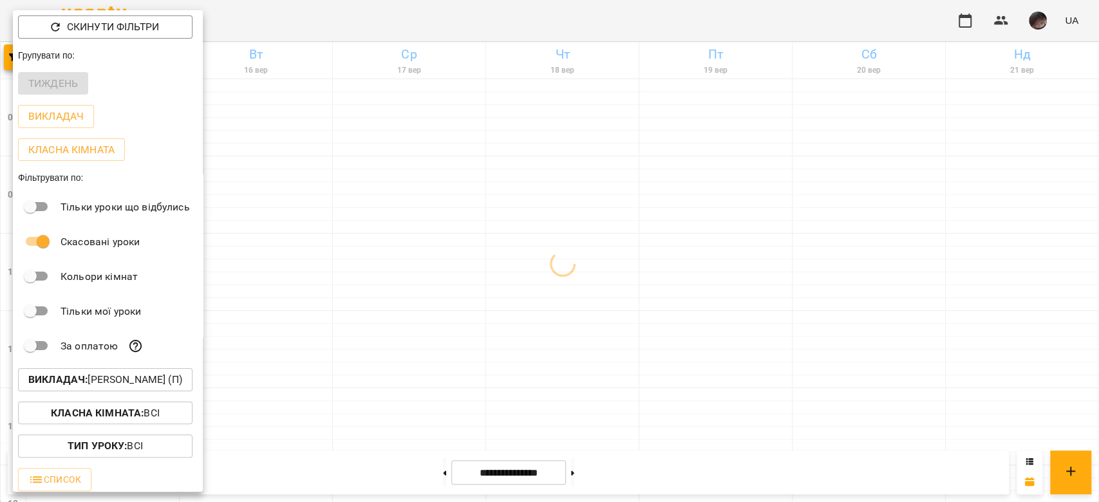
click at [168, 391] on button "Викладач : Куплевацька Олександра Іванівна (п)" at bounding box center [105, 379] width 174 height 23
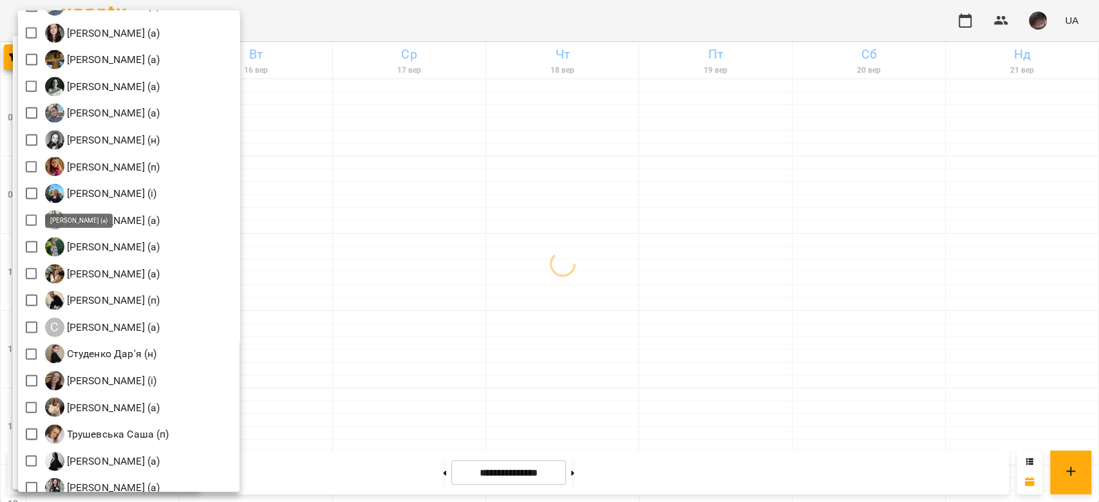
scroll to position [1829, 0]
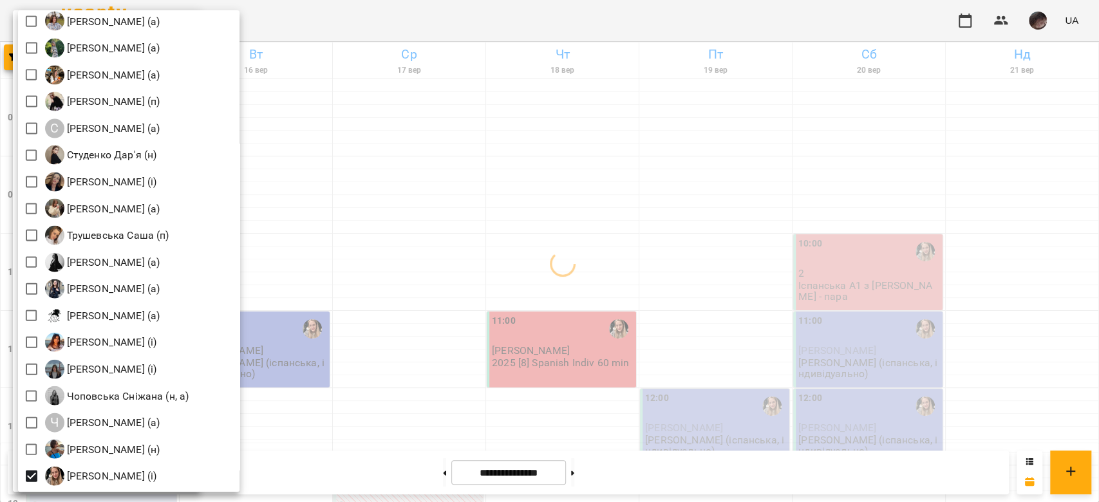
click at [467, 276] on div at bounding box center [549, 251] width 1099 height 502
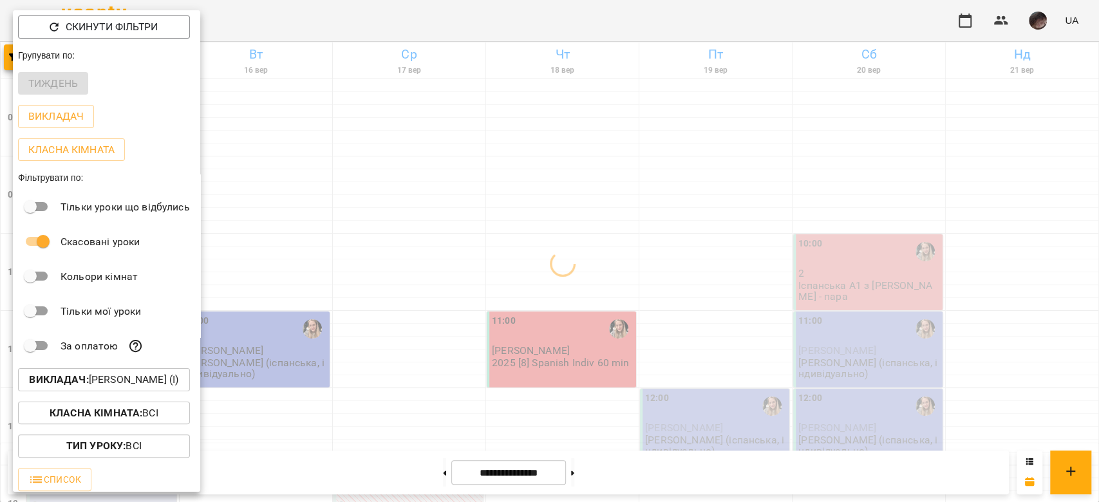
click at [467, 276] on div at bounding box center [549, 251] width 1099 height 502
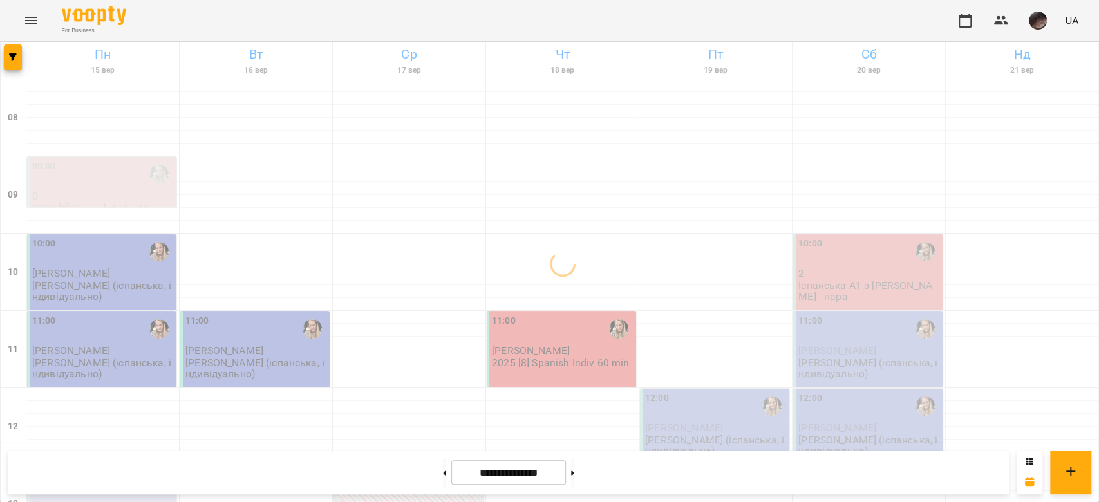
scroll to position [107, 0]
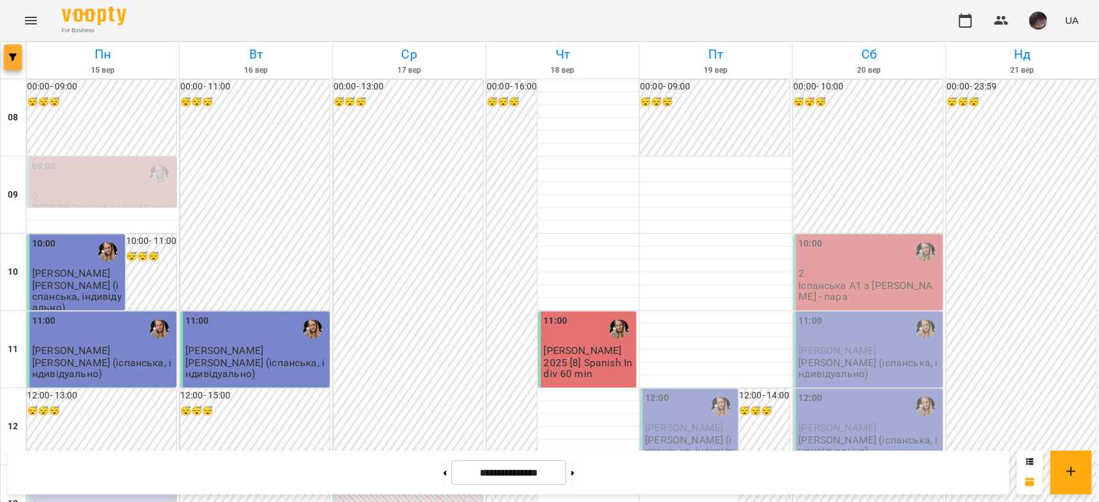
click at [10, 61] on button "button" at bounding box center [13, 57] width 18 height 26
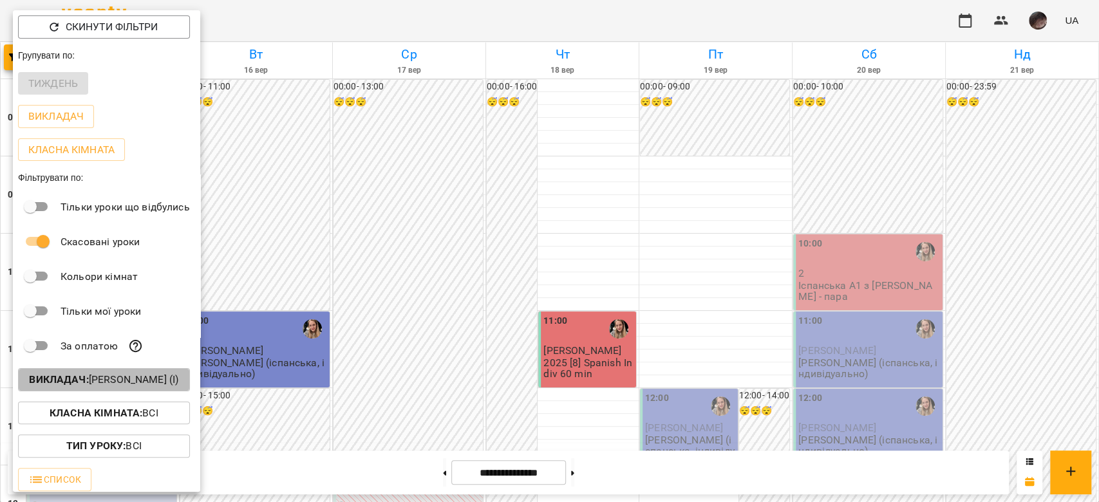
click at [165, 382] on p "Викладач : Шевченко Поліна Андріївна (і)" at bounding box center [103, 379] width 149 height 15
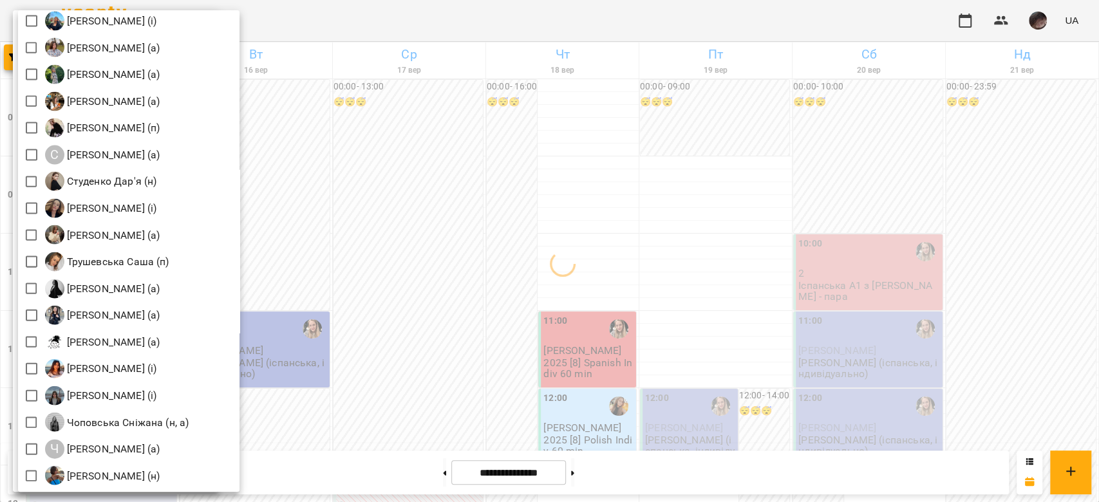
scroll to position [1829, 0]
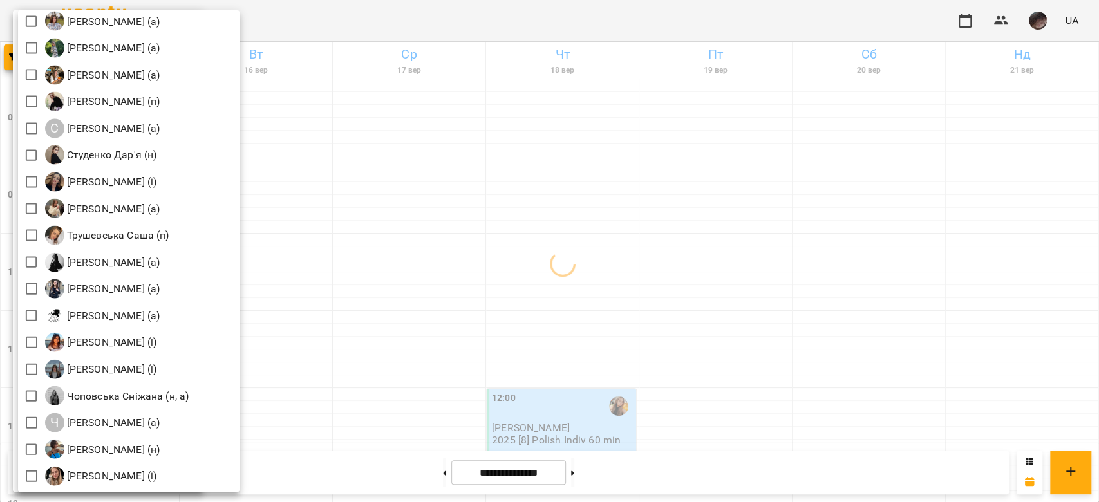
click at [512, 198] on div at bounding box center [549, 251] width 1099 height 502
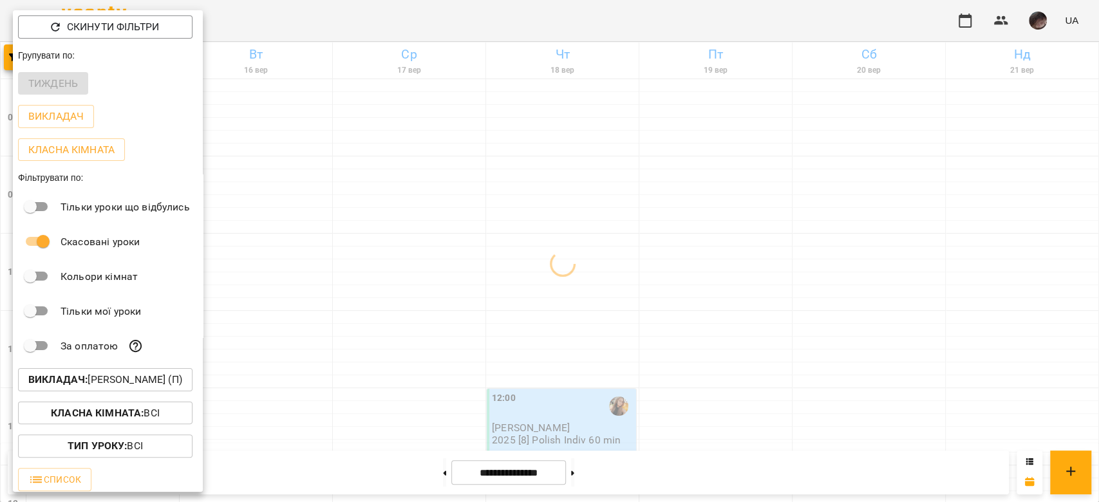
click at [512, 198] on div at bounding box center [549, 251] width 1099 height 502
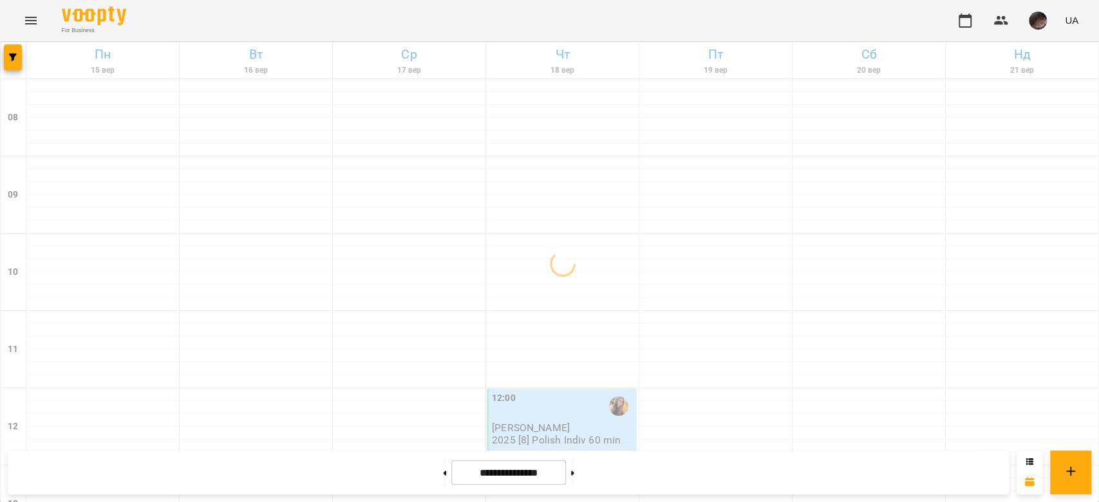
scroll to position [793, 0]
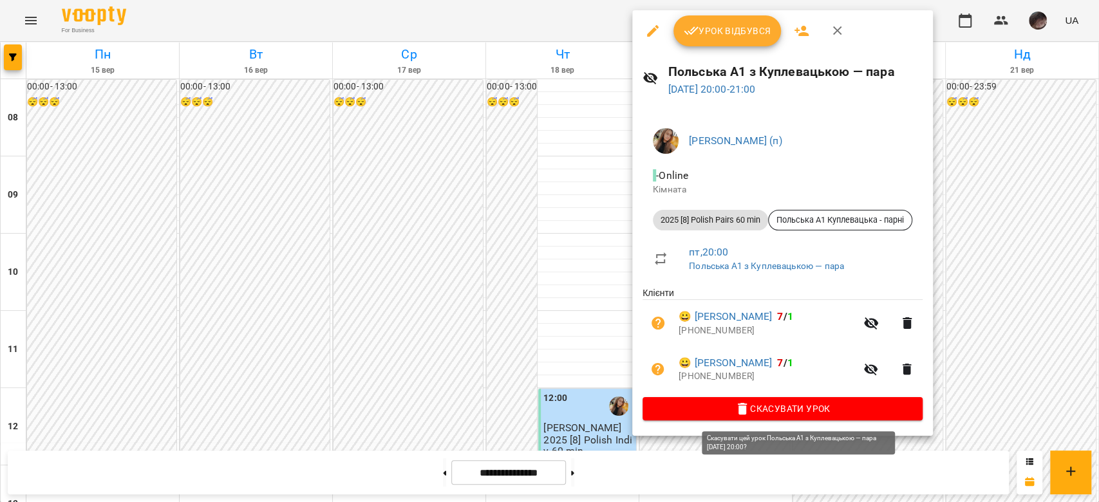
click at [734, 409] on span "Скасувати Урок" at bounding box center [782, 408] width 259 height 15
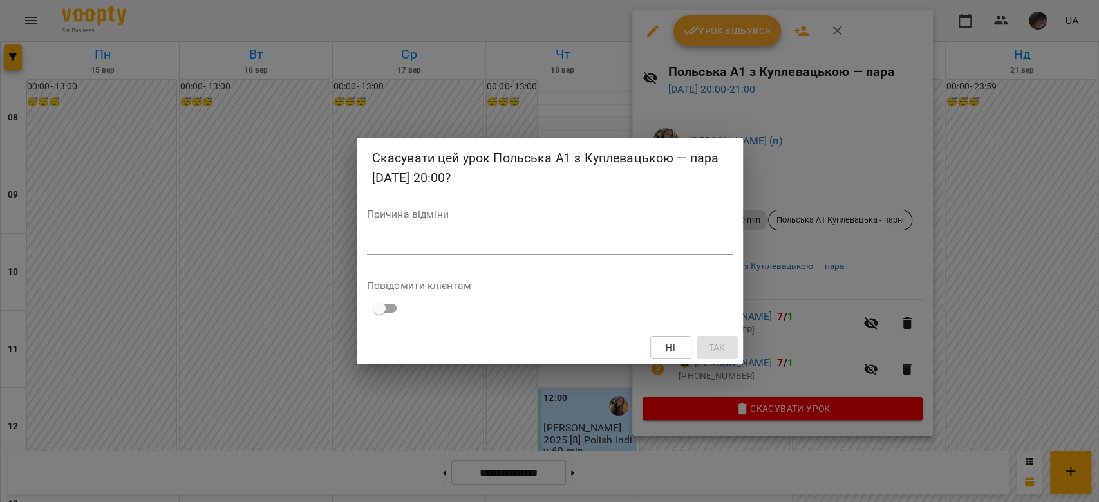
click at [691, 243] on textarea at bounding box center [550, 244] width 366 height 12
type textarea "*"
click at [712, 342] on span "Так" at bounding box center [716, 347] width 17 height 15
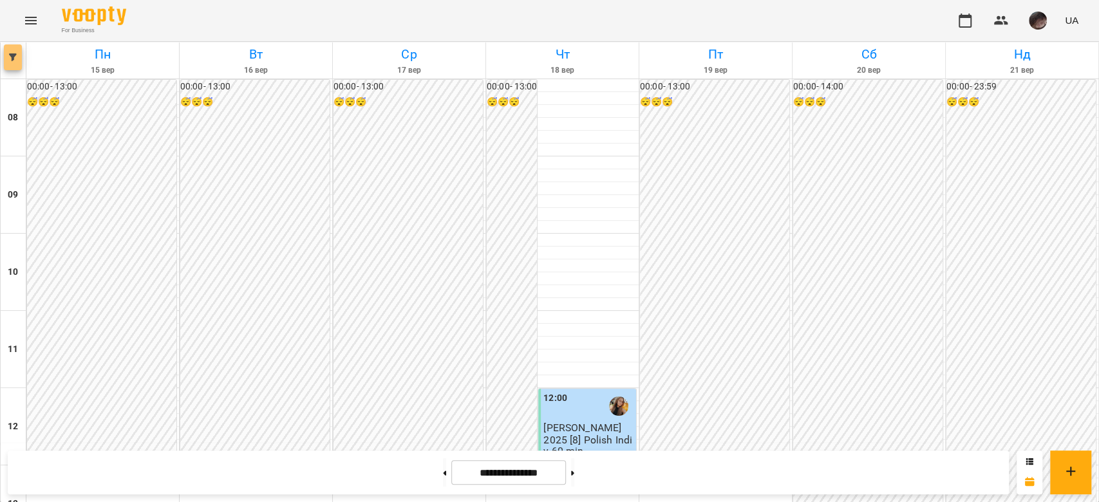
click at [15, 51] on button "button" at bounding box center [13, 57] width 18 height 26
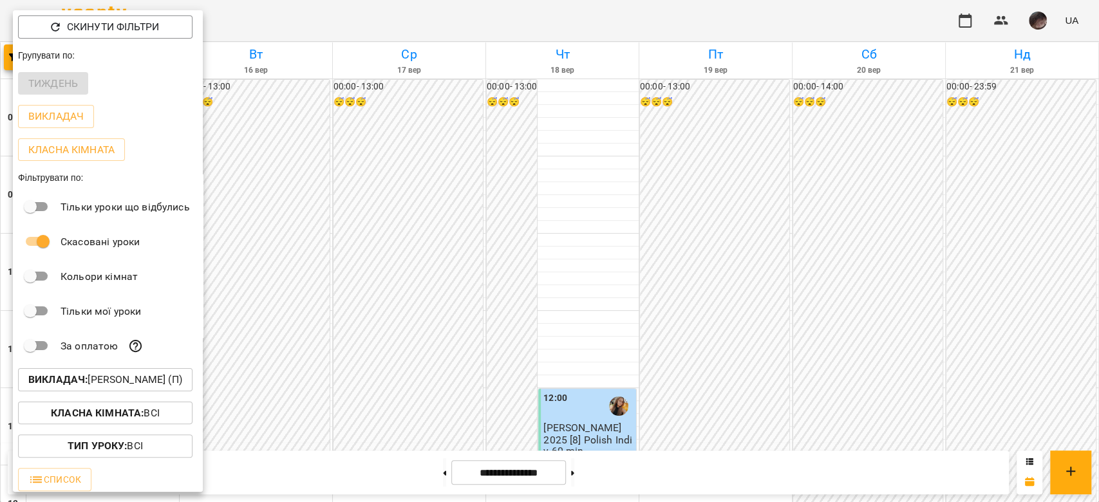
click at [115, 385] on p "Викладач : Куплевацька Олександра Іванівна (п)" at bounding box center [105, 379] width 154 height 15
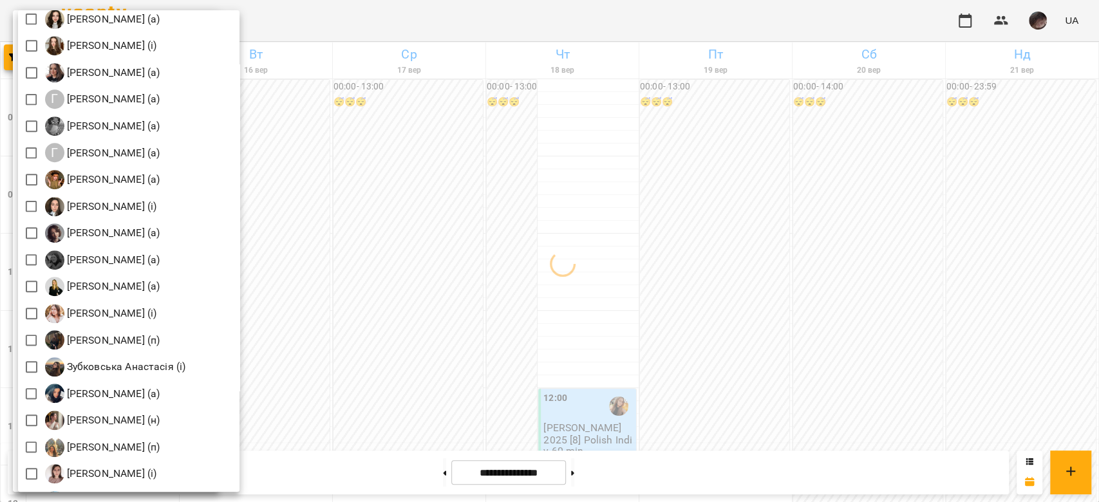
scroll to position [944, 0]
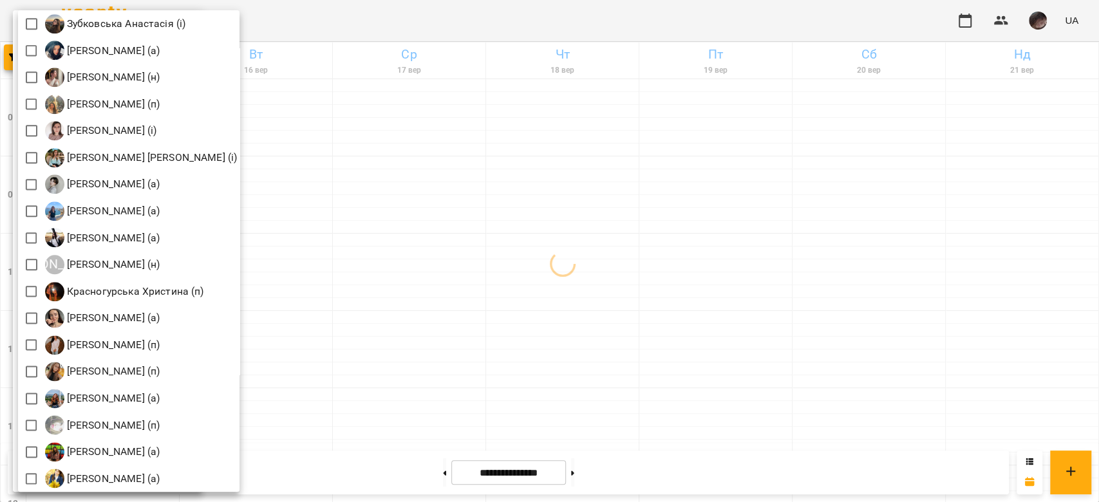
click at [490, 232] on div at bounding box center [549, 251] width 1099 height 502
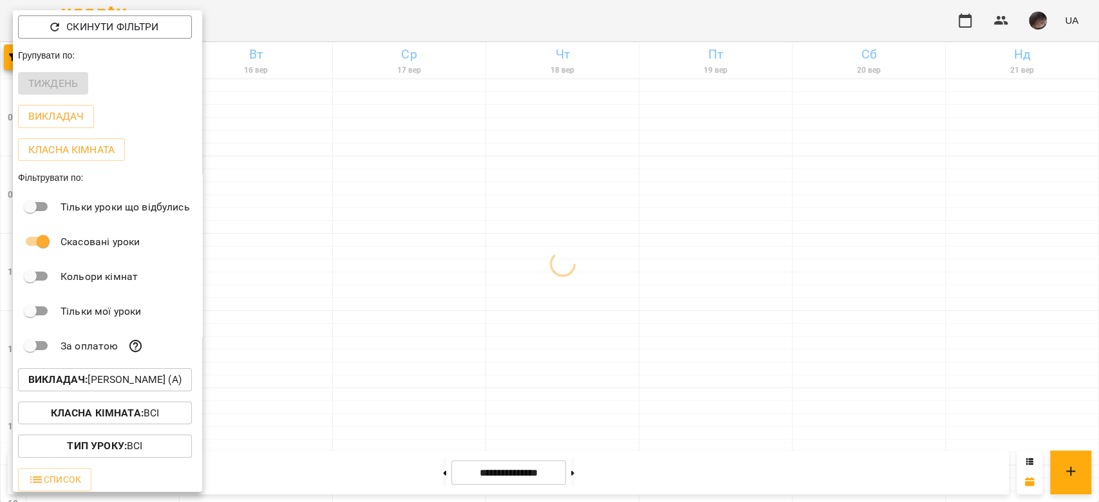
click at [490, 232] on div at bounding box center [549, 251] width 1099 height 502
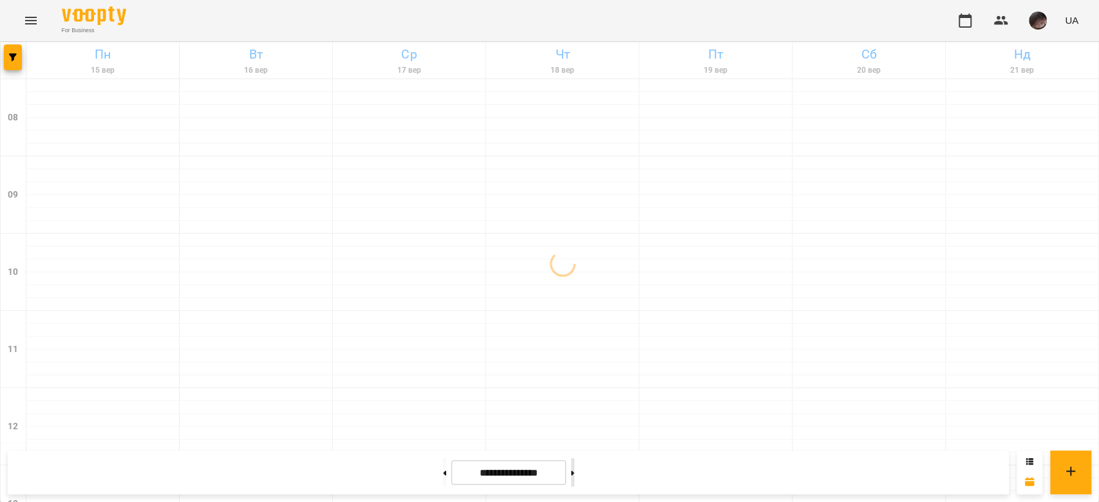
click at [574, 476] on button at bounding box center [572, 472] width 3 height 28
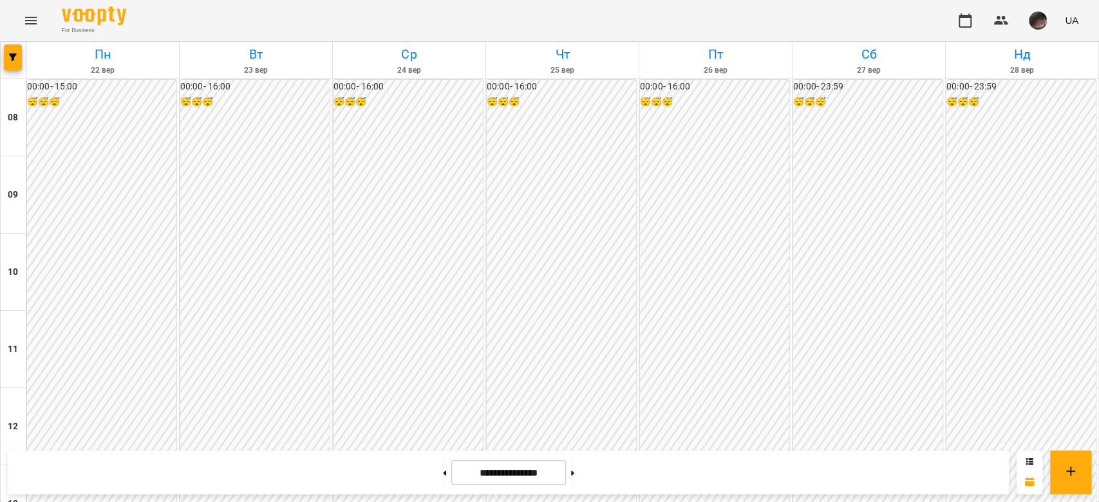
scroll to position [622, 0]
drag, startPoint x: 424, startPoint y: 476, endPoint x: 422, endPoint y: 465, distance: 11.7
click at [443, 475] on button at bounding box center [444, 472] width 3 height 28
type input "**********"
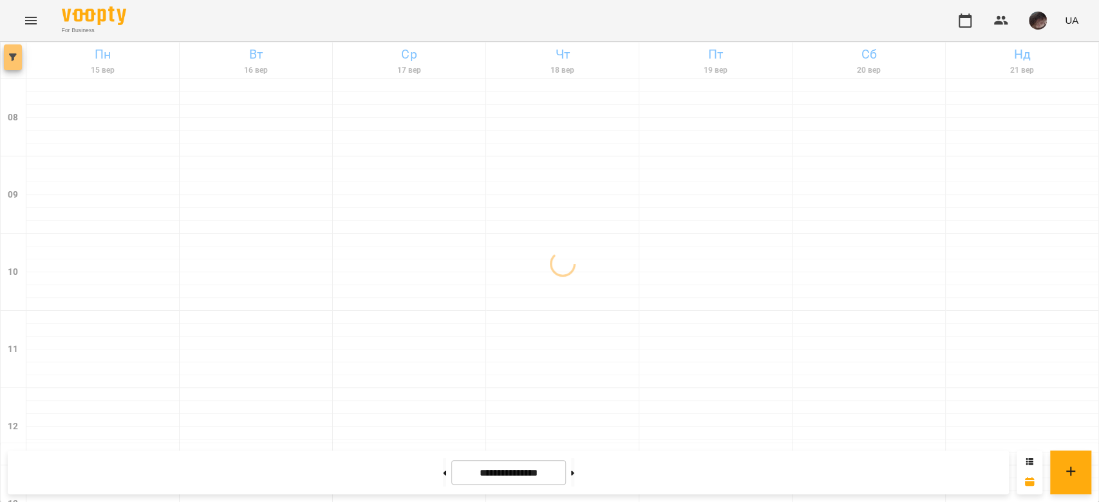
click at [13, 59] on icon "button" at bounding box center [13, 57] width 8 height 8
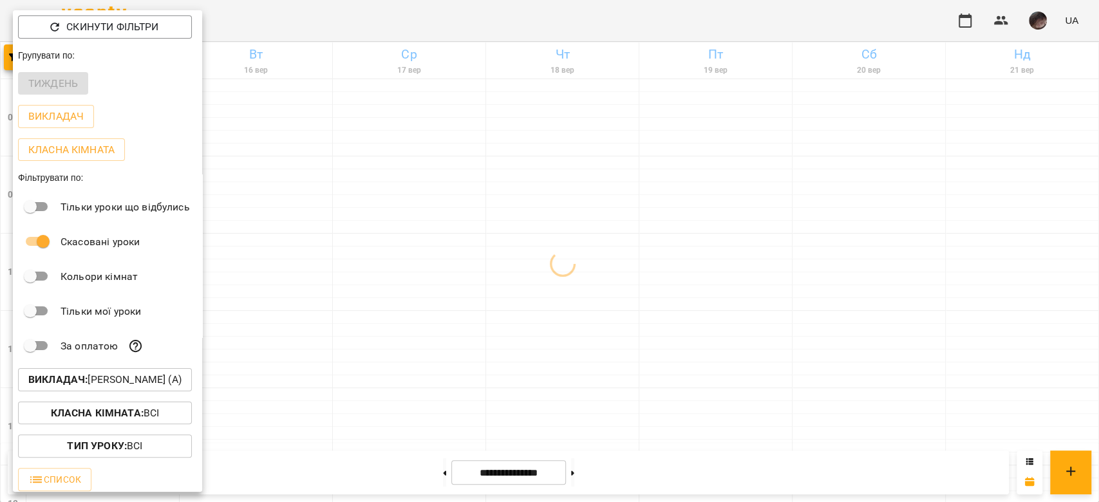
click at [169, 388] on p "Викладач : Валюшко Іванна (а)" at bounding box center [104, 379] width 153 height 15
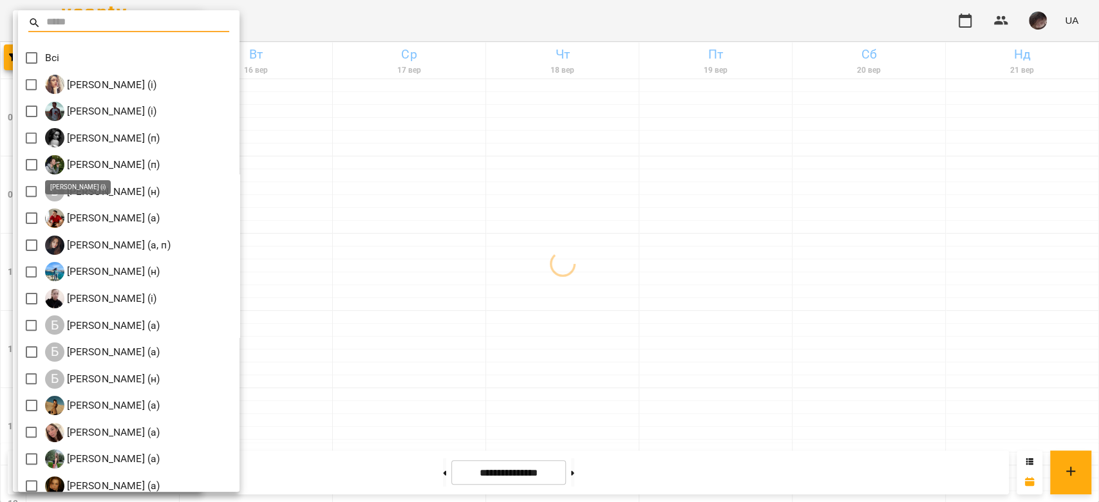
scroll to position [86, 0]
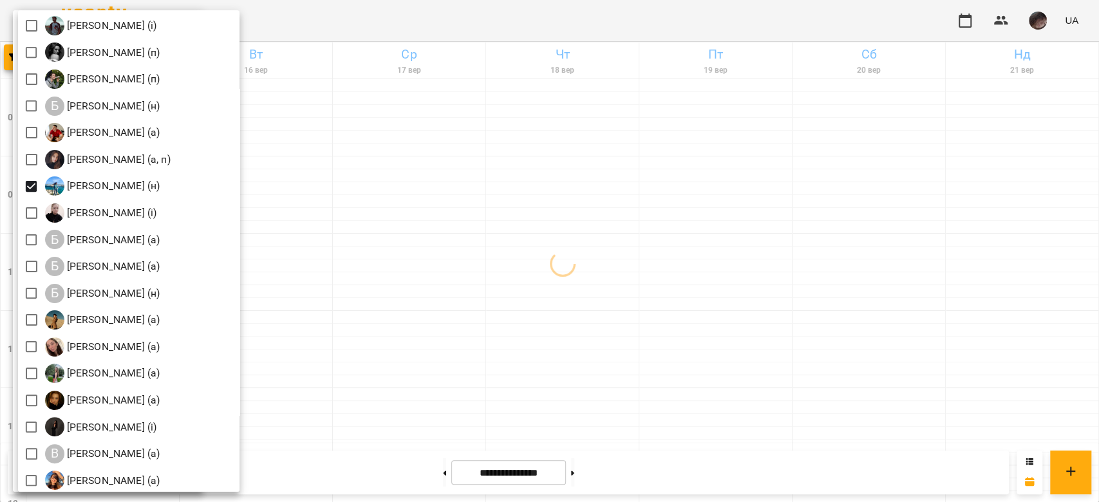
click at [467, 308] on div at bounding box center [549, 251] width 1099 height 502
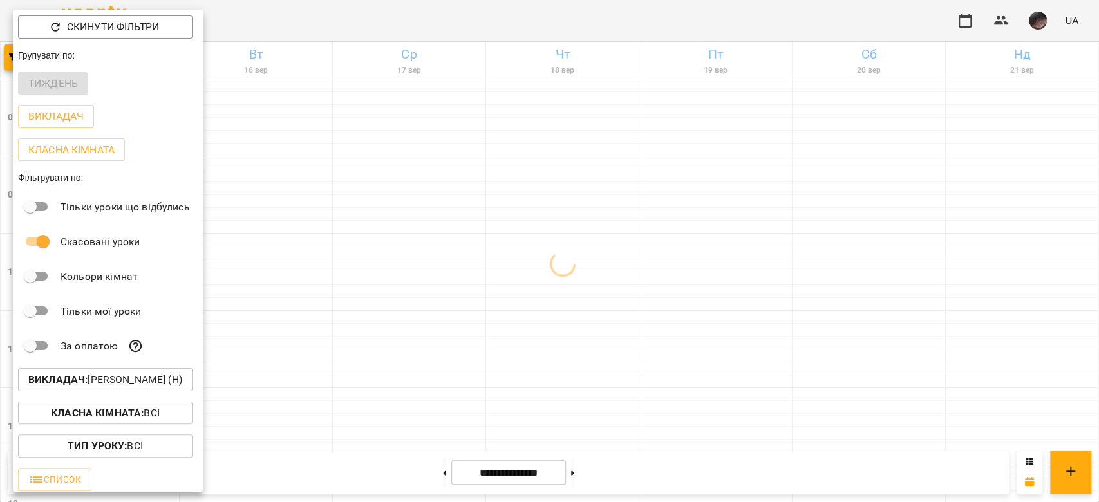
click at [467, 308] on div at bounding box center [549, 251] width 1099 height 502
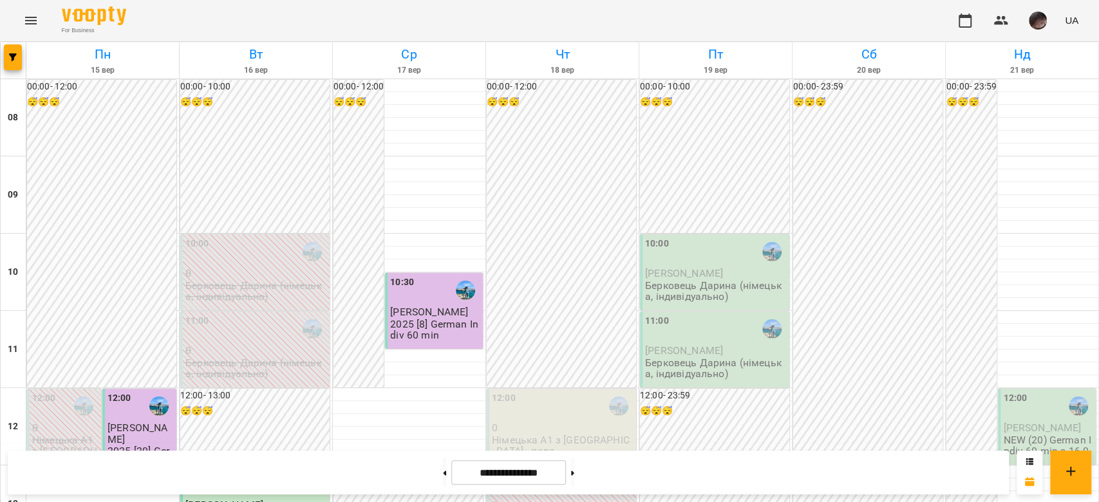
scroll to position [278, 0]
click at [551, 466] on div "13:00 0 Берковець Дарина (німецька, індивідуально)" at bounding box center [561, 504] width 149 height 76
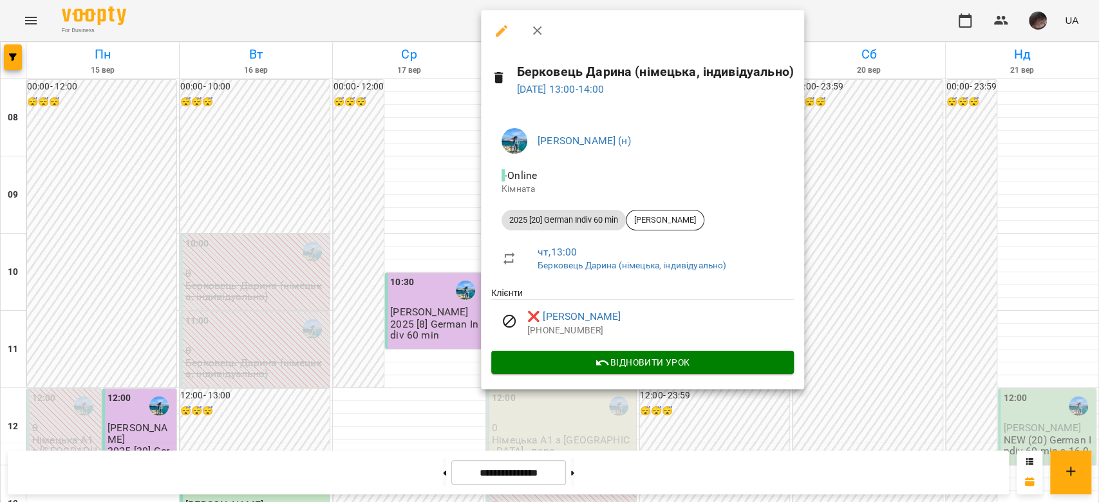
click at [494, 47] on div at bounding box center [642, 30] width 323 height 41
click at [499, 28] on icon "button" at bounding box center [501, 30] width 15 height 15
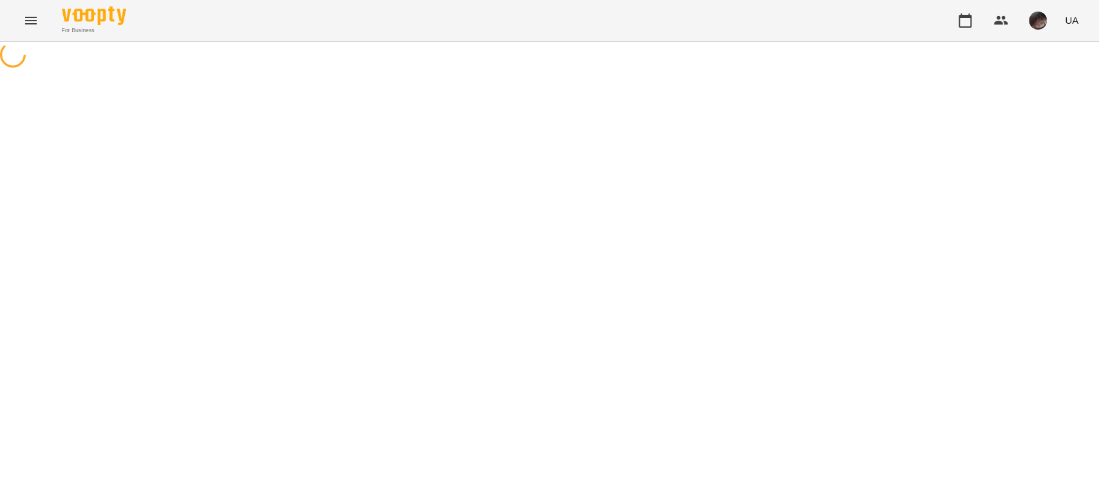
select select "**********"
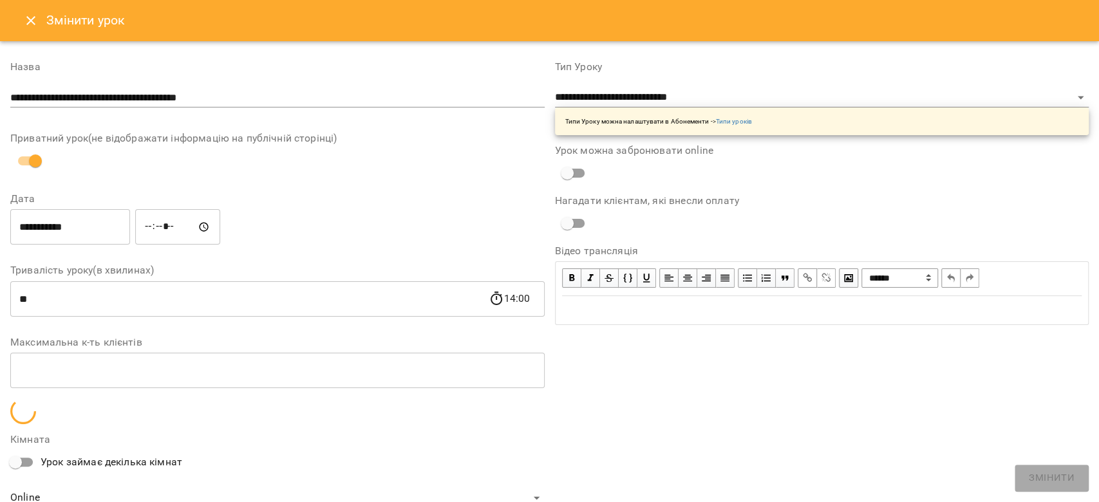
drag, startPoint x: 499, startPoint y: 28, endPoint x: 426, endPoint y: 24, distance: 72.9
click at [426, 24] on div "Змінити урок" at bounding box center [549, 20] width 1099 height 41
click at [104, 239] on input "**********" at bounding box center [70, 227] width 120 height 36
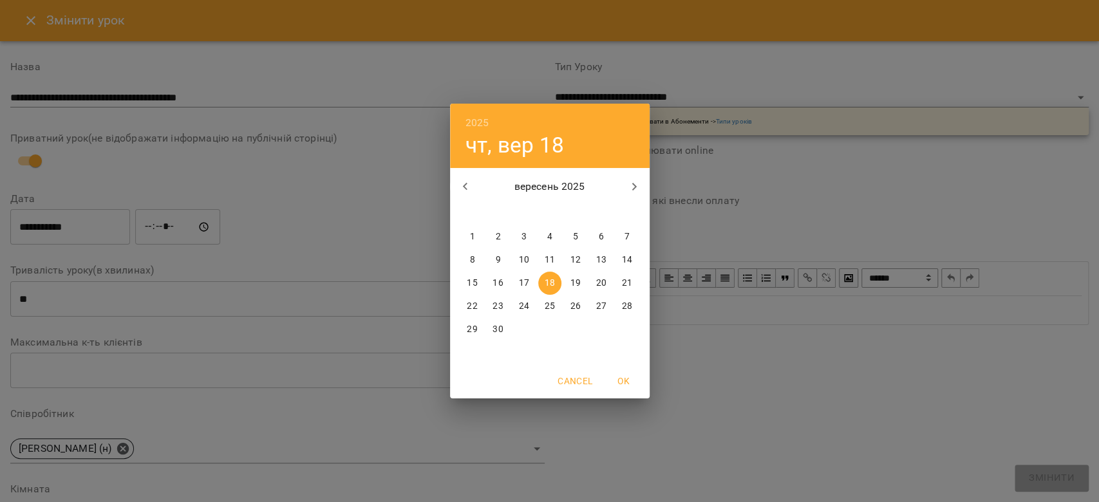
click at [470, 307] on p "22" at bounding box center [472, 306] width 10 height 13
type input "**********"
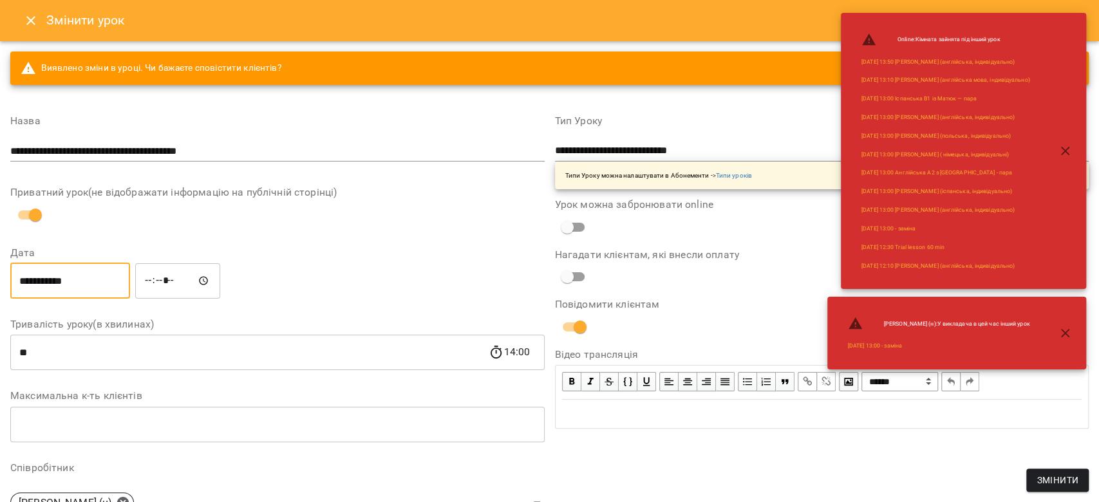
click at [159, 292] on input "*****" at bounding box center [177, 281] width 85 height 36
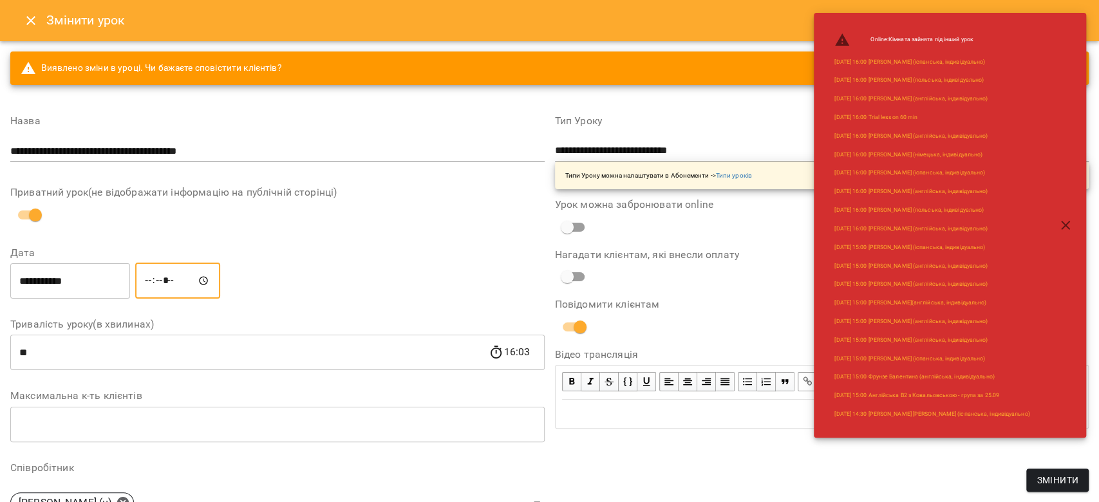
type input "*****"
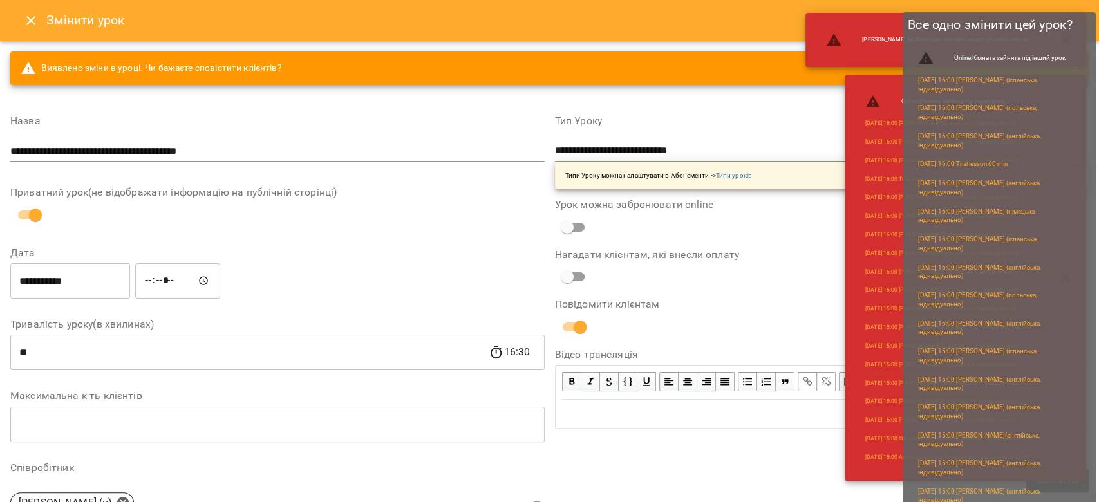
click at [1036, 487] on span "Змінити" at bounding box center [1057, 479] width 42 height 15
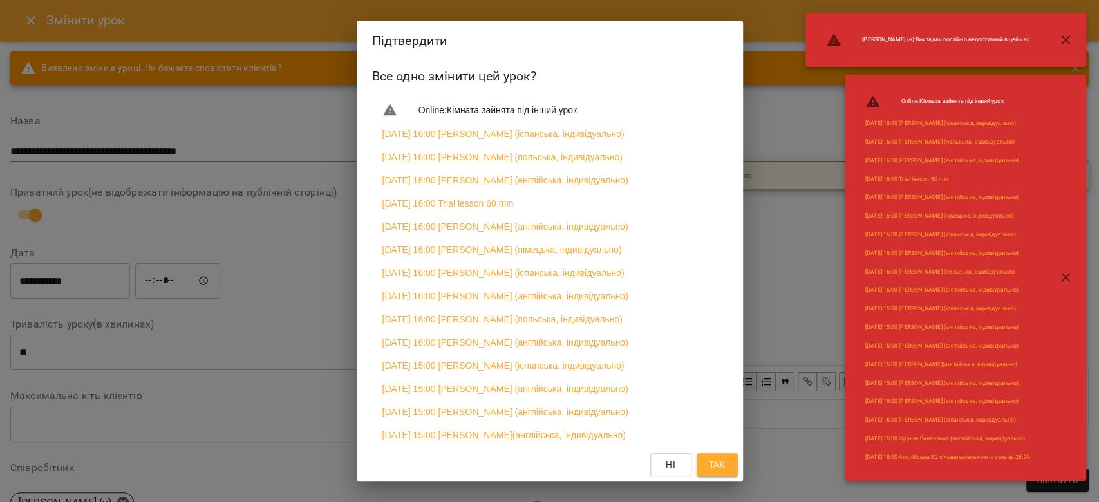
click at [704, 460] on button "Так" at bounding box center [717, 464] width 41 height 23
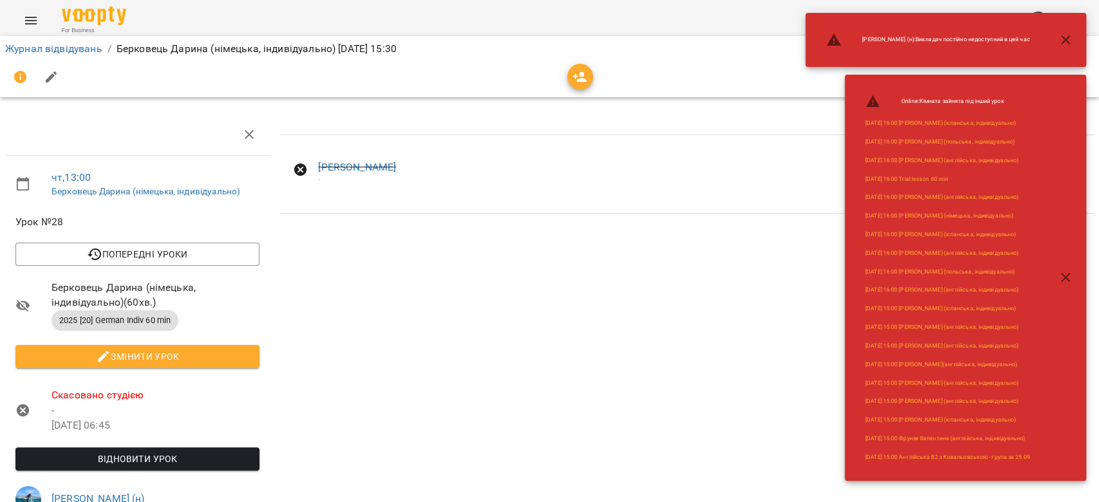
click at [202, 458] on span "Відновити урок" at bounding box center [137, 458] width 223 height 15
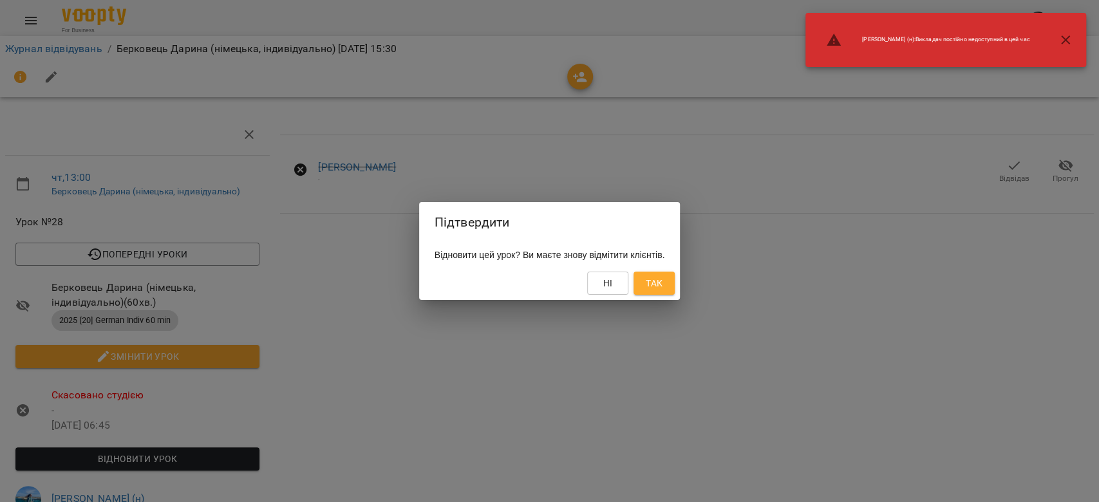
click at [664, 278] on span "Так" at bounding box center [654, 283] width 21 height 15
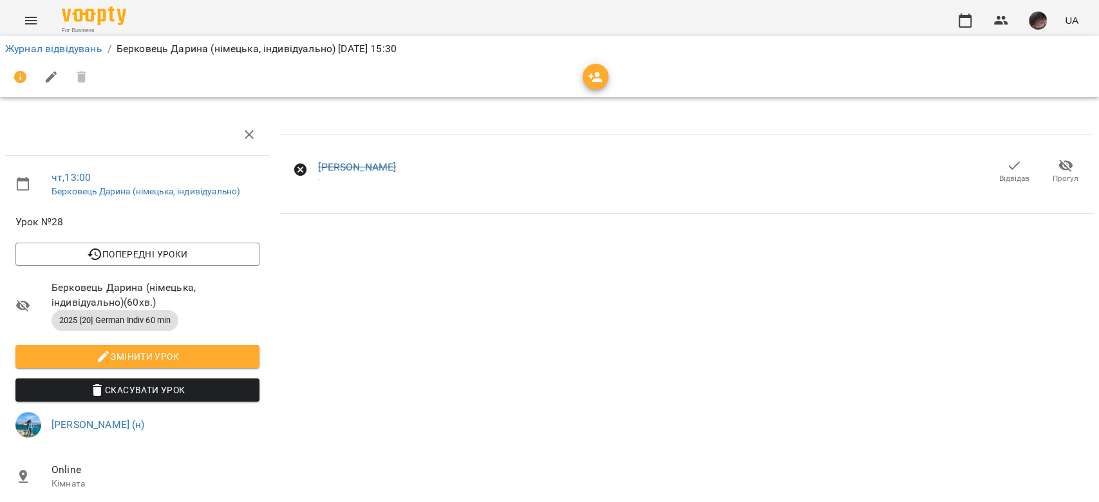
click at [999, 174] on span "Відвідав" at bounding box center [1014, 178] width 30 height 11
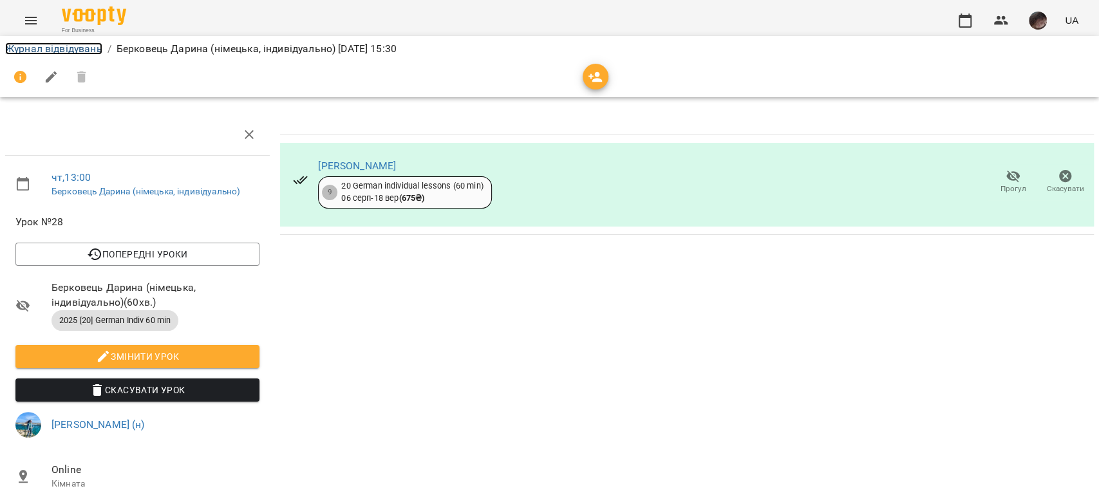
click at [72, 50] on link "Журнал відвідувань" at bounding box center [53, 48] width 97 height 12
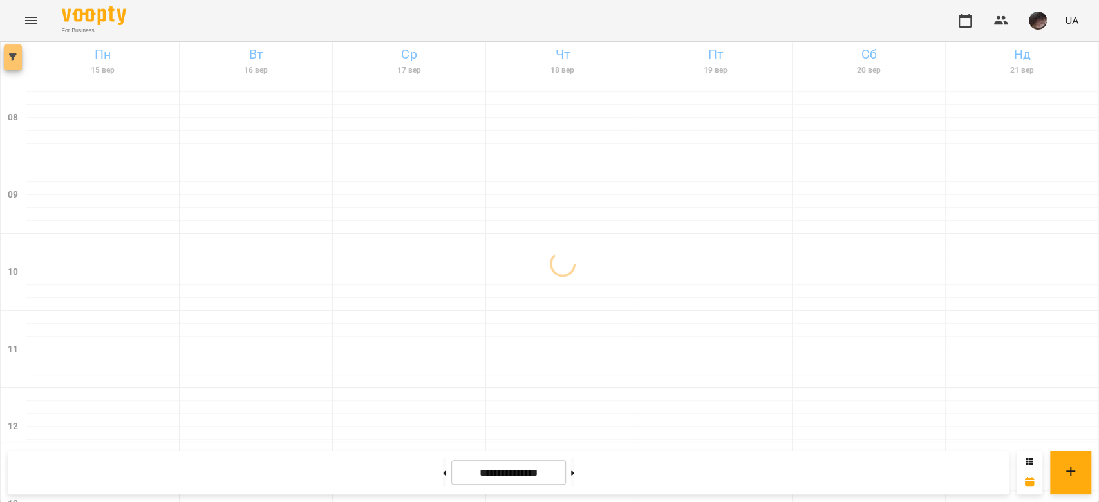
click at [19, 57] on span "button" at bounding box center [13, 57] width 18 height 8
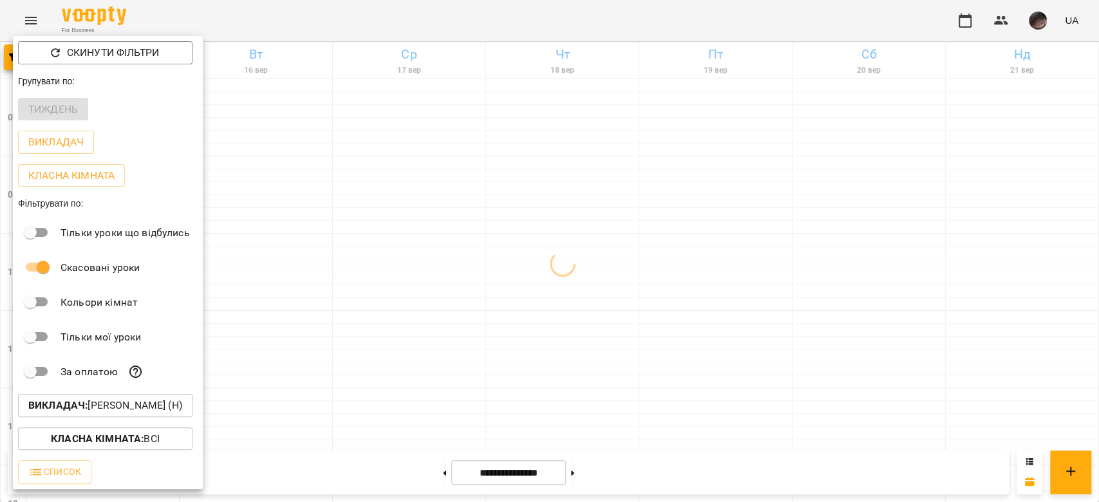
click at [147, 417] on button "Викладач : Берковець Дарина Володимирівна (н)" at bounding box center [105, 405] width 174 height 23
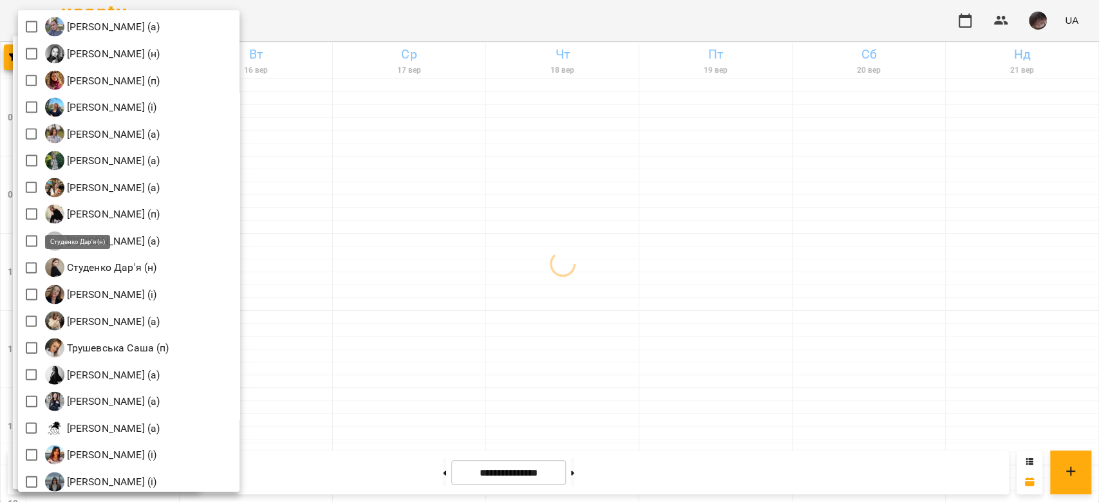
scroll to position [1802, 0]
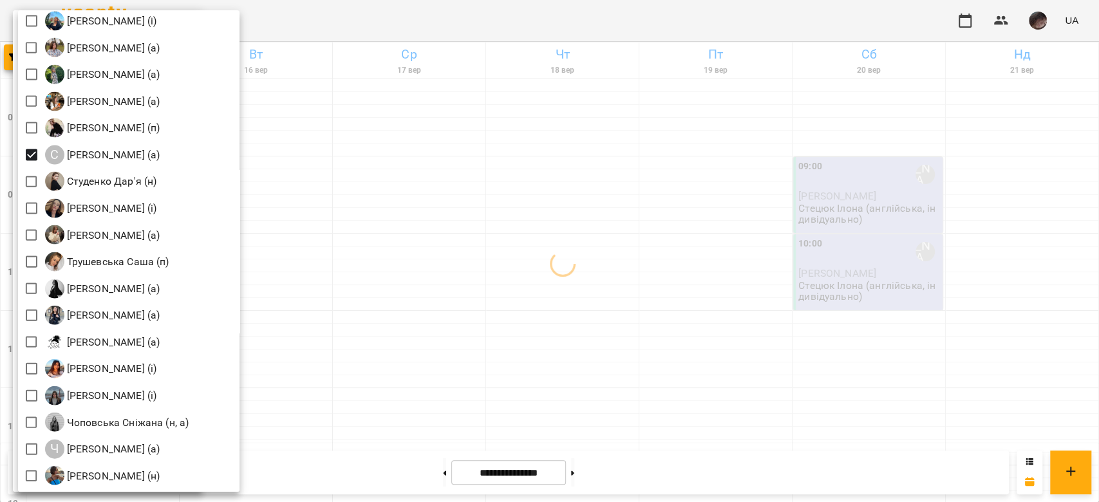
click at [509, 201] on div at bounding box center [549, 251] width 1099 height 502
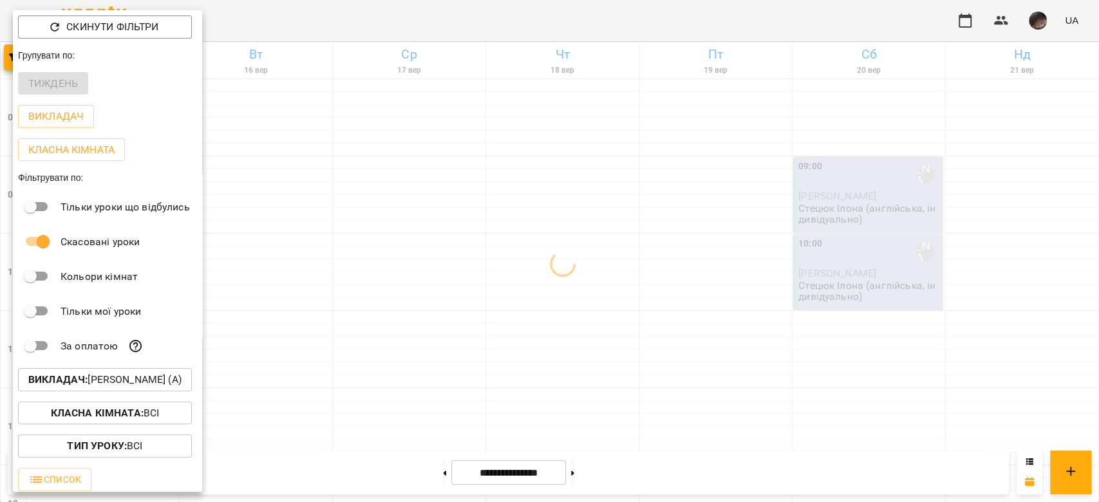
click at [509, 201] on div at bounding box center [549, 251] width 1099 height 502
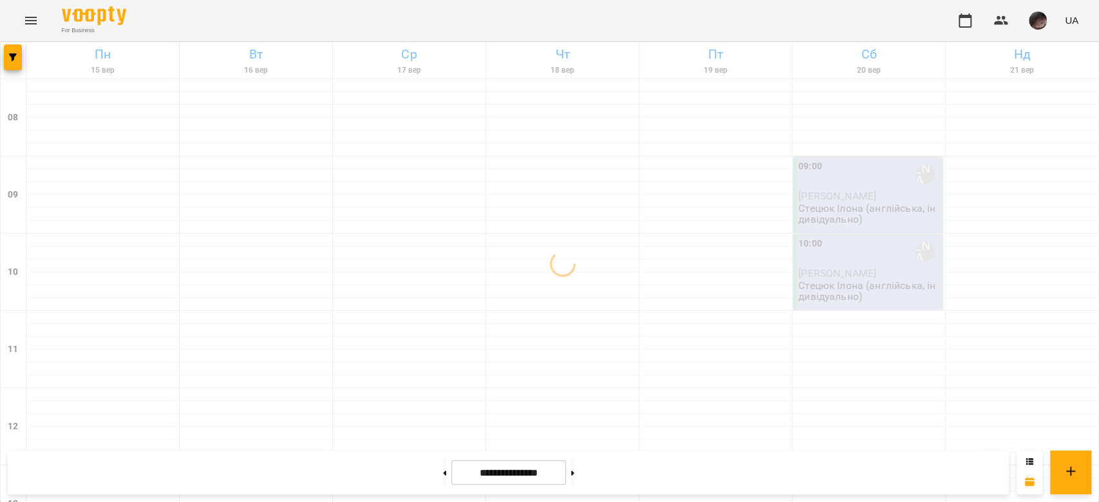
scroll to position [686, 0]
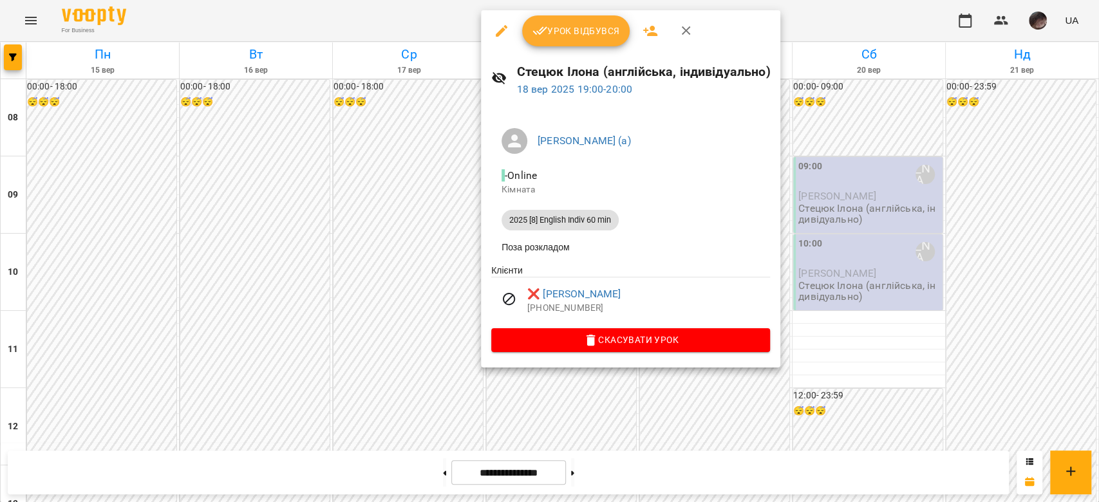
click at [802, 355] on div at bounding box center [549, 251] width 1099 height 502
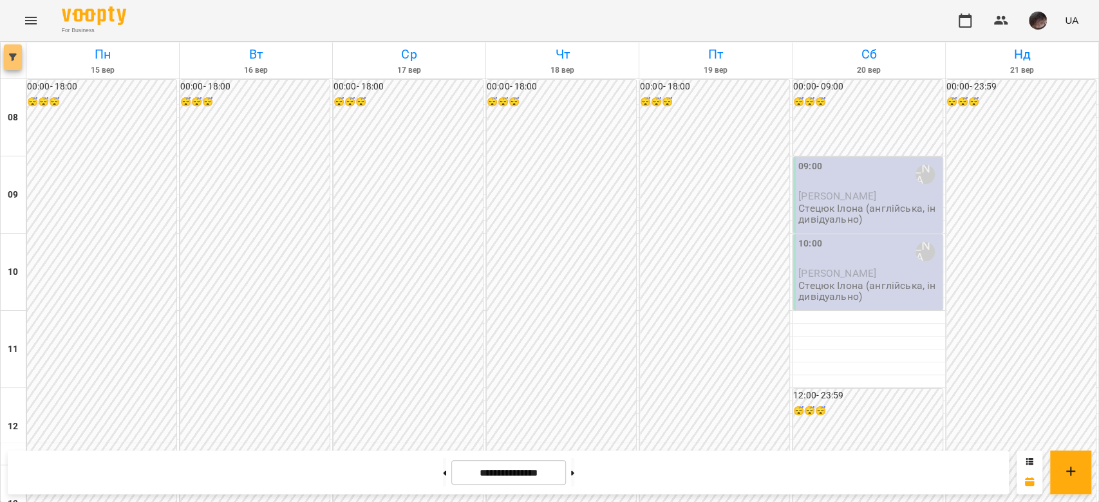
click at [6, 59] on span "button" at bounding box center [13, 57] width 18 height 8
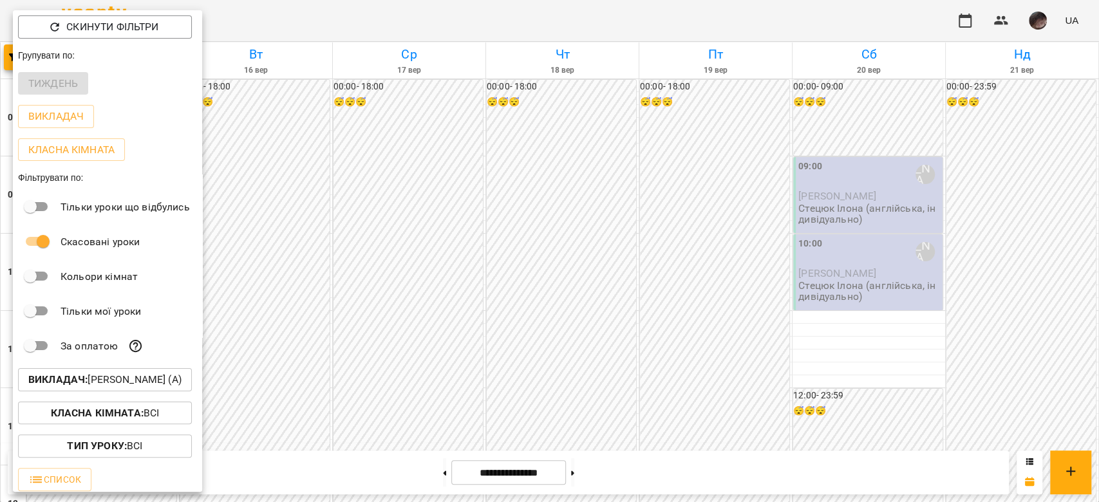
click at [98, 388] on p "Викладач : Стецюк Ілона (а)" at bounding box center [104, 379] width 153 height 15
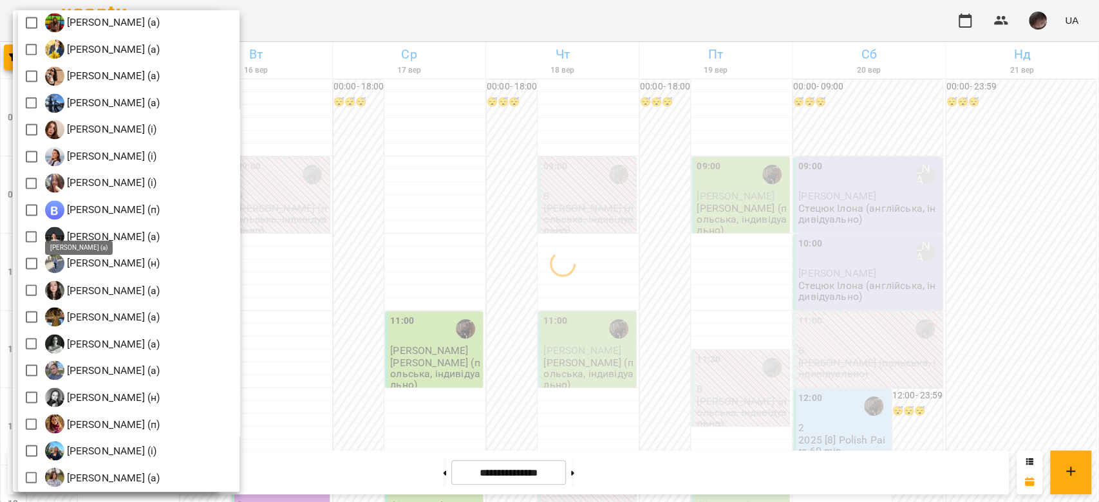
scroll to position [1631, 0]
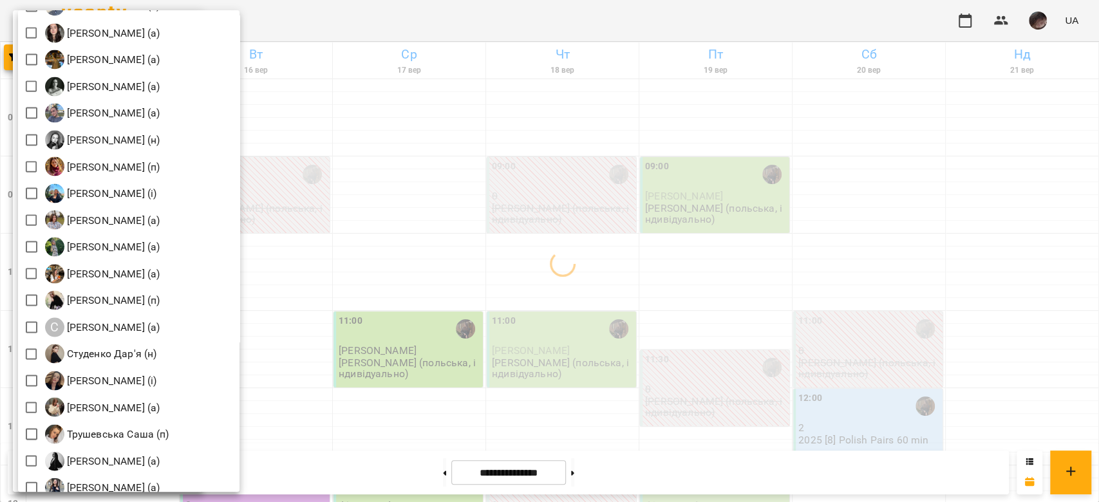
click at [550, 228] on div at bounding box center [549, 251] width 1099 height 502
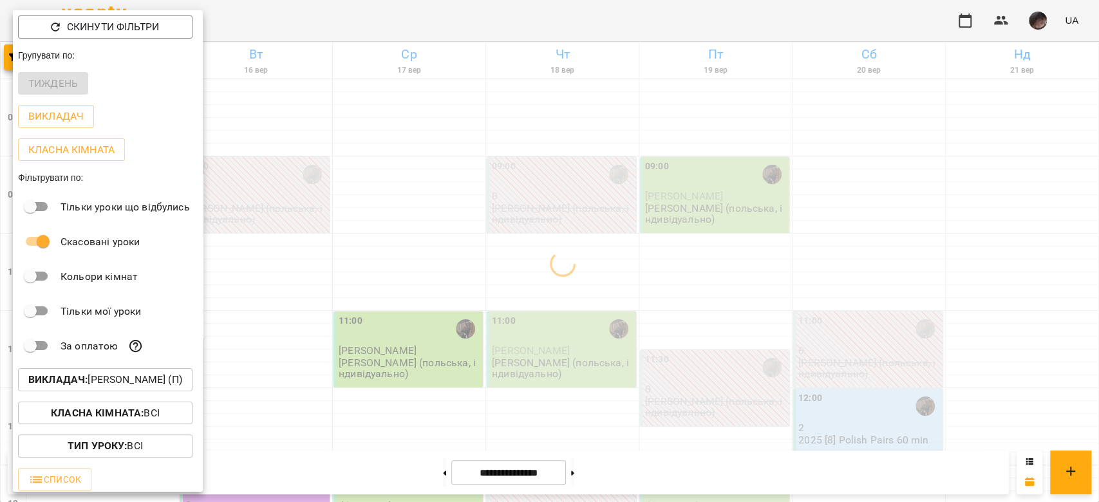
click at [550, 265] on div at bounding box center [549, 251] width 1099 height 502
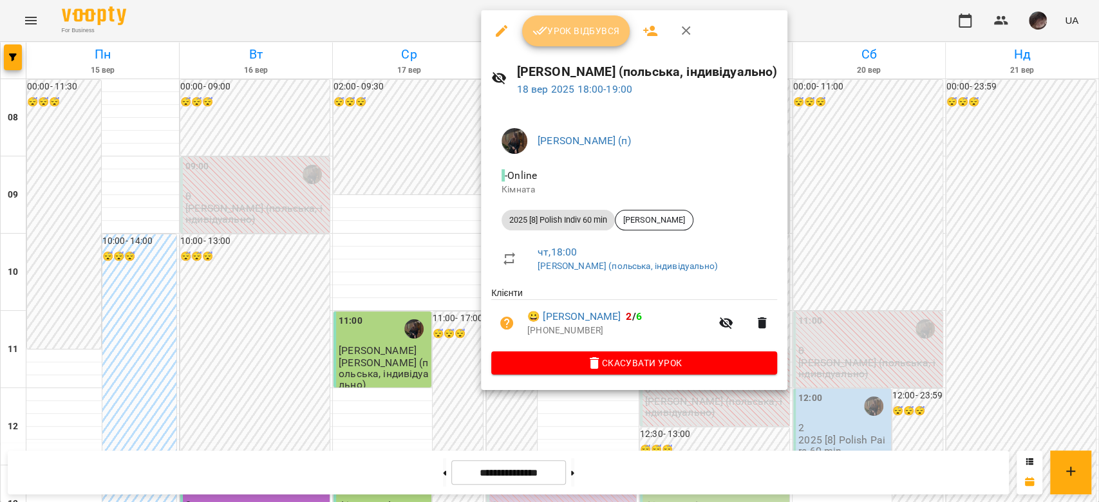
click at [563, 45] on button "Урок відбувся" at bounding box center [576, 30] width 108 height 31
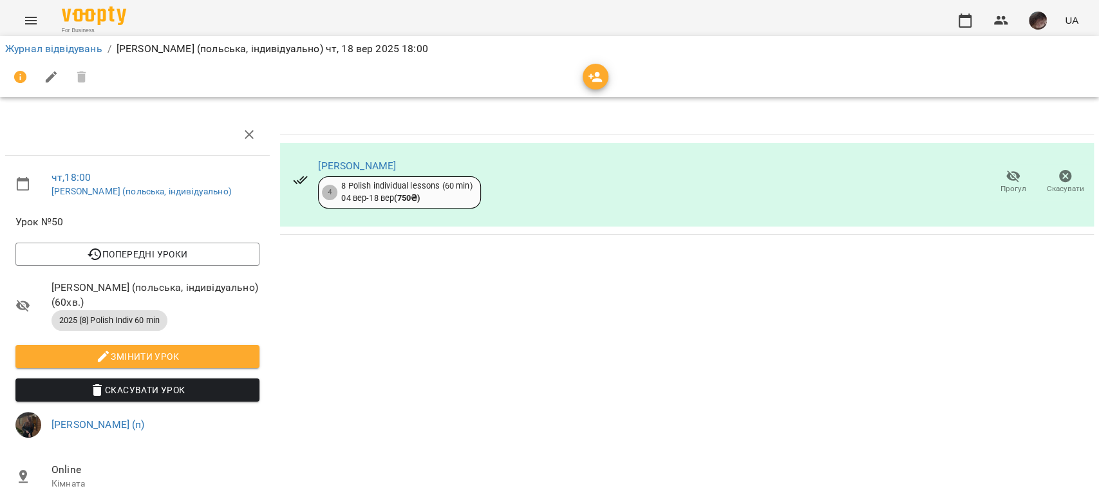
click at [1000, 185] on span "Прогул" at bounding box center [1013, 188] width 26 height 11
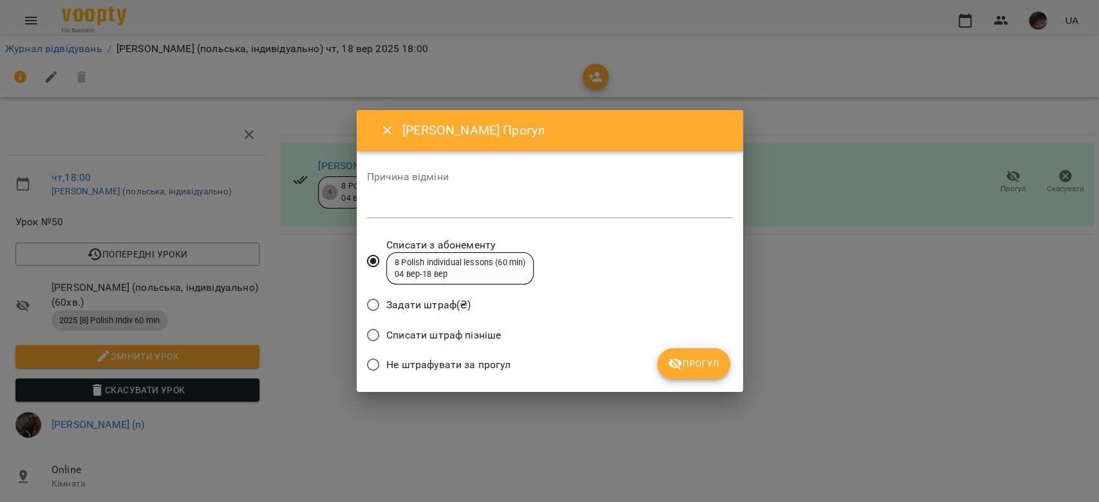
click at [689, 366] on span "Прогул" at bounding box center [694, 363] width 52 height 15
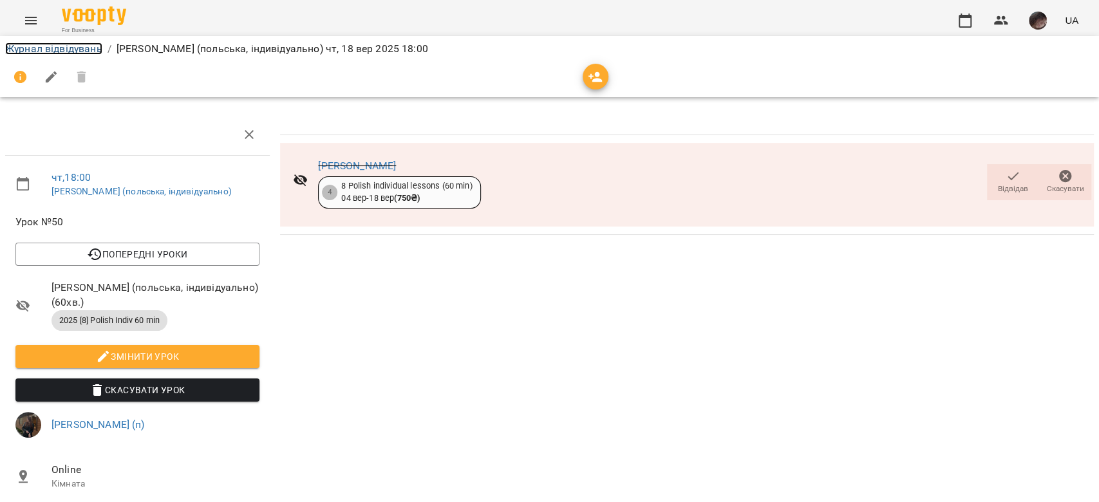
click at [88, 53] on link "Журнал відвідувань" at bounding box center [53, 48] width 97 height 12
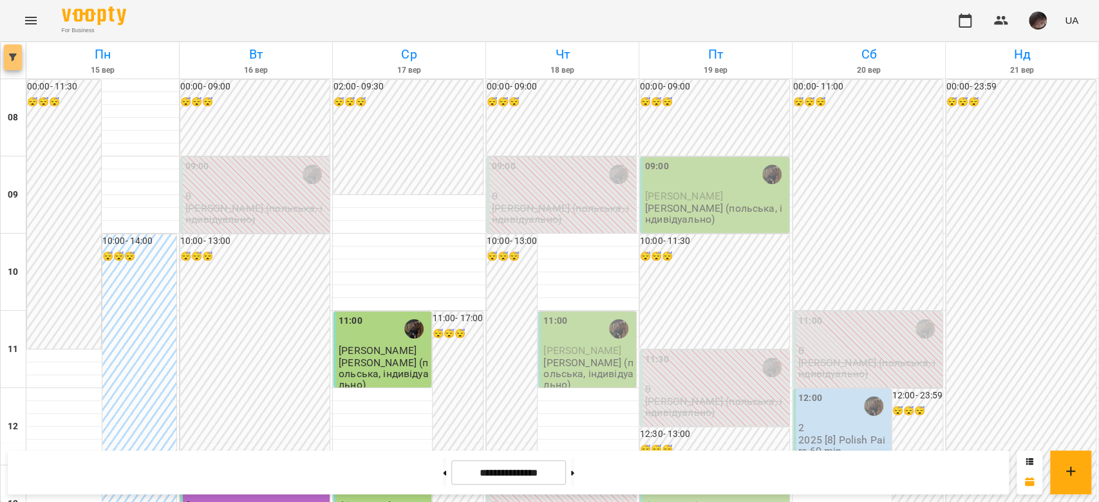
click at [15, 63] on button "button" at bounding box center [13, 57] width 18 height 26
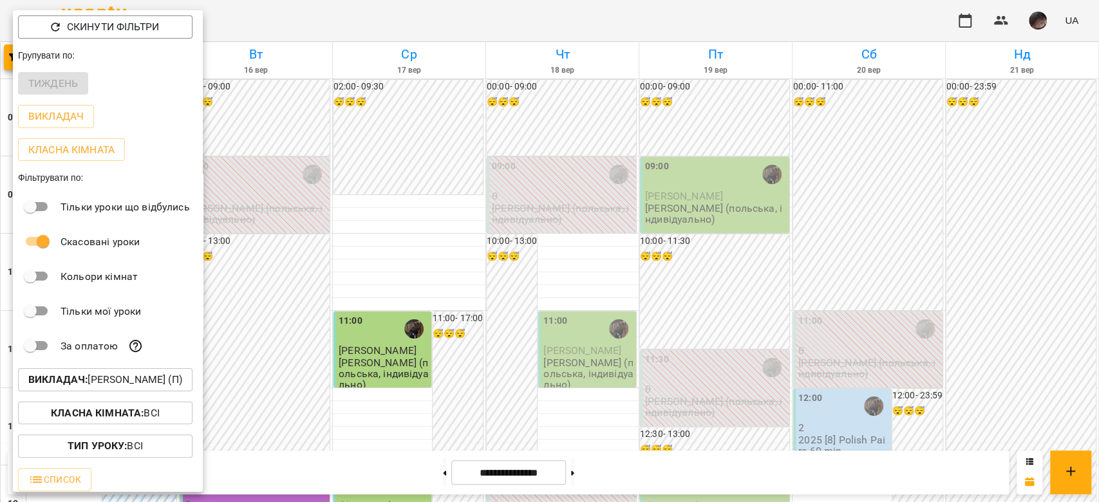
click at [144, 384] on p "Викладач : Доскоч Софія Володимирівна (п)" at bounding box center [105, 379] width 154 height 15
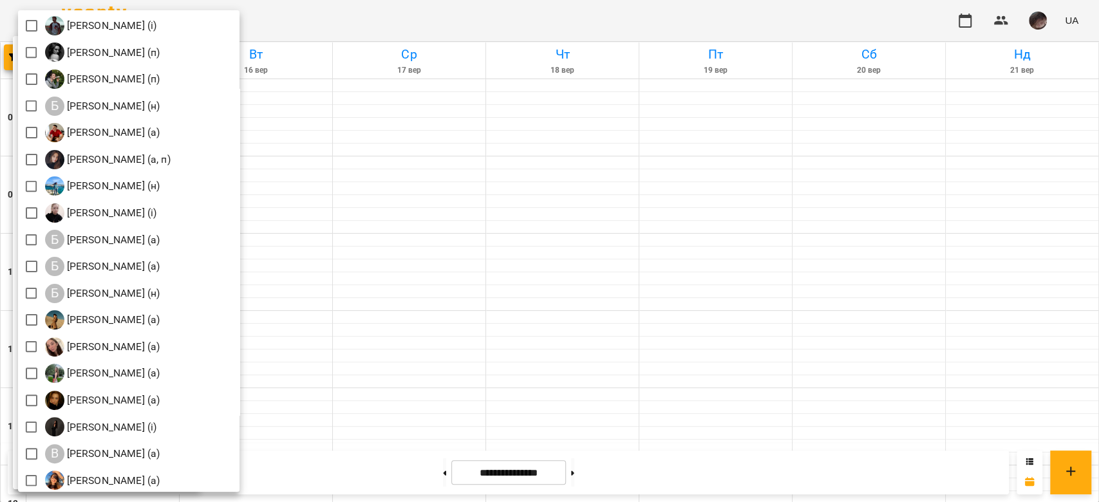
scroll to position [171, 0]
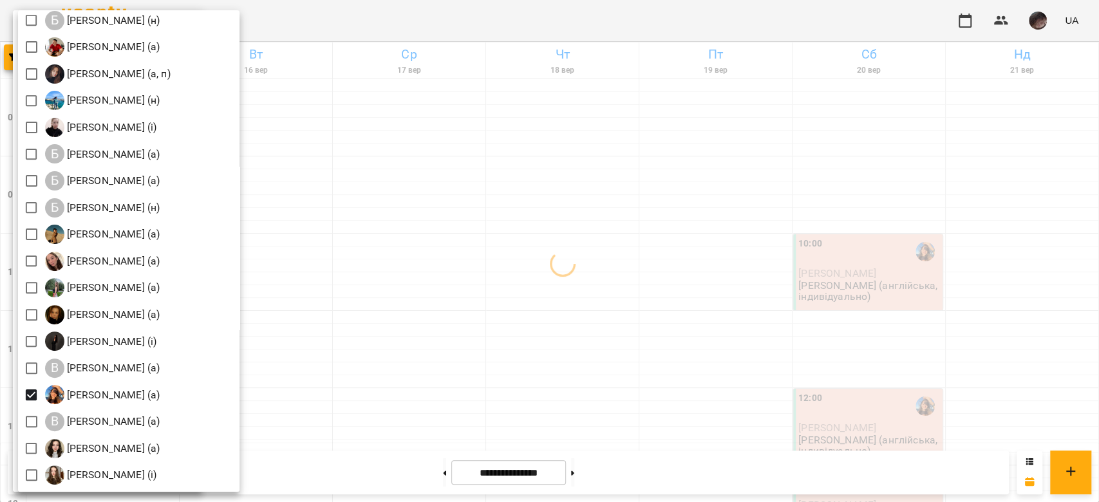
click at [484, 254] on div at bounding box center [549, 251] width 1099 height 502
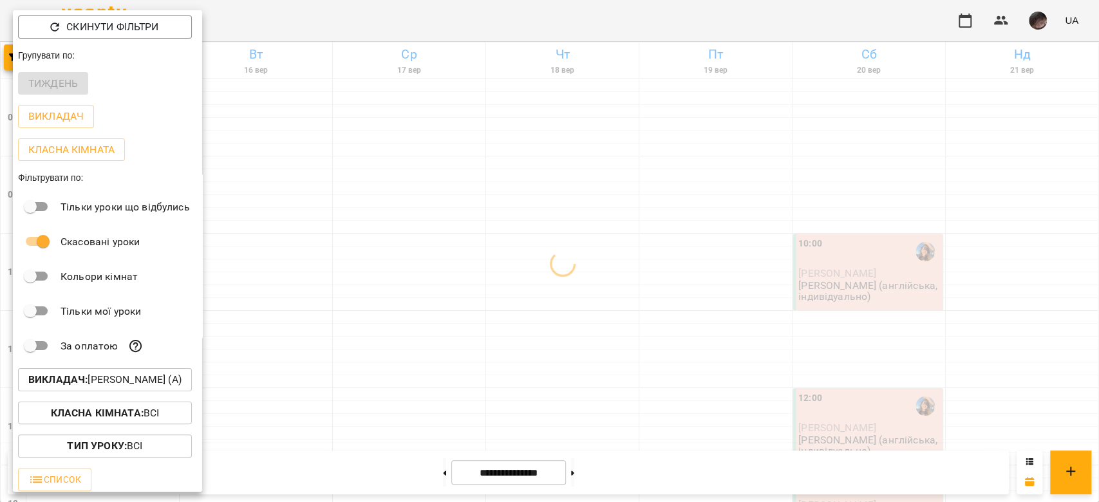
click at [485, 254] on div at bounding box center [549, 251] width 1099 height 502
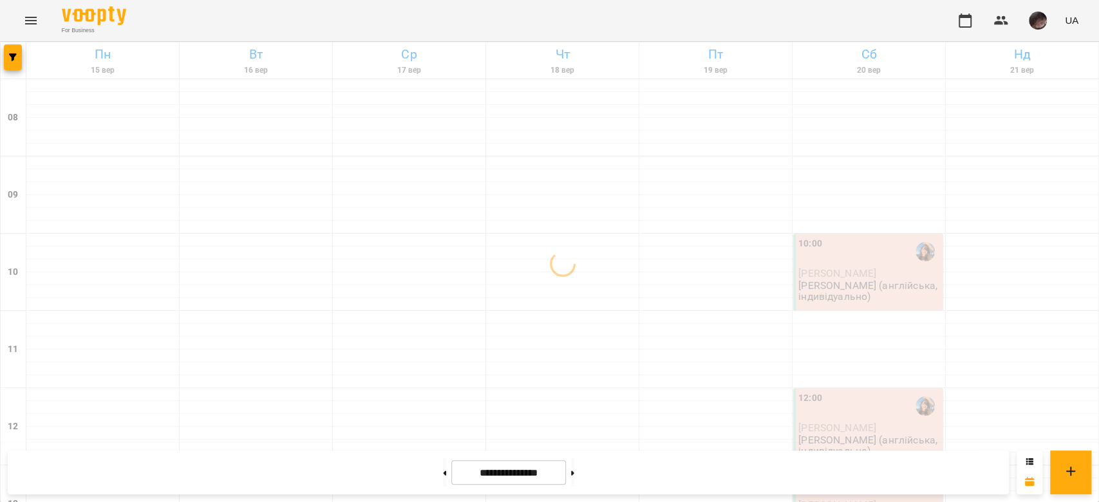
scroll to position [686, 0]
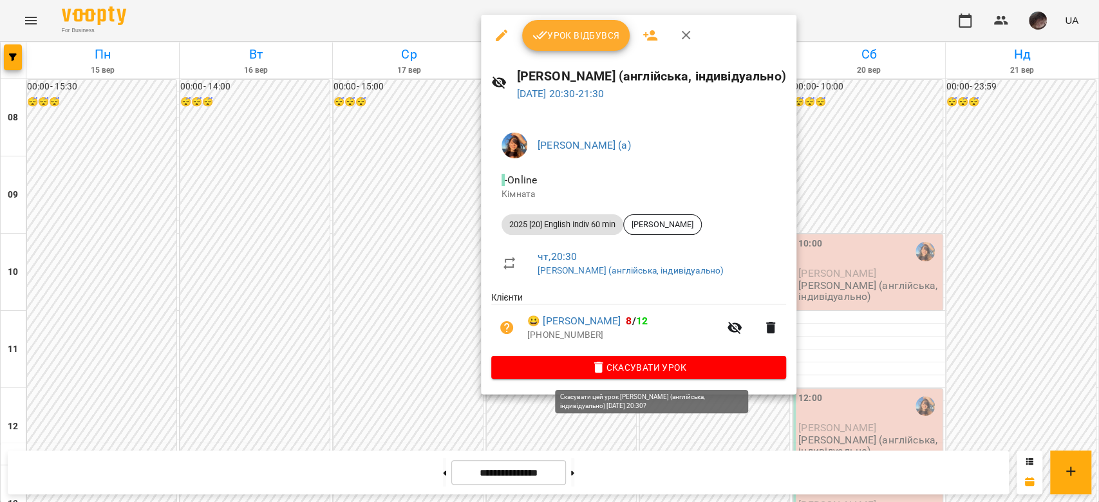
click at [639, 373] on span "Скасувати Урок" at bounding box center [638, 367] width 274 height 15
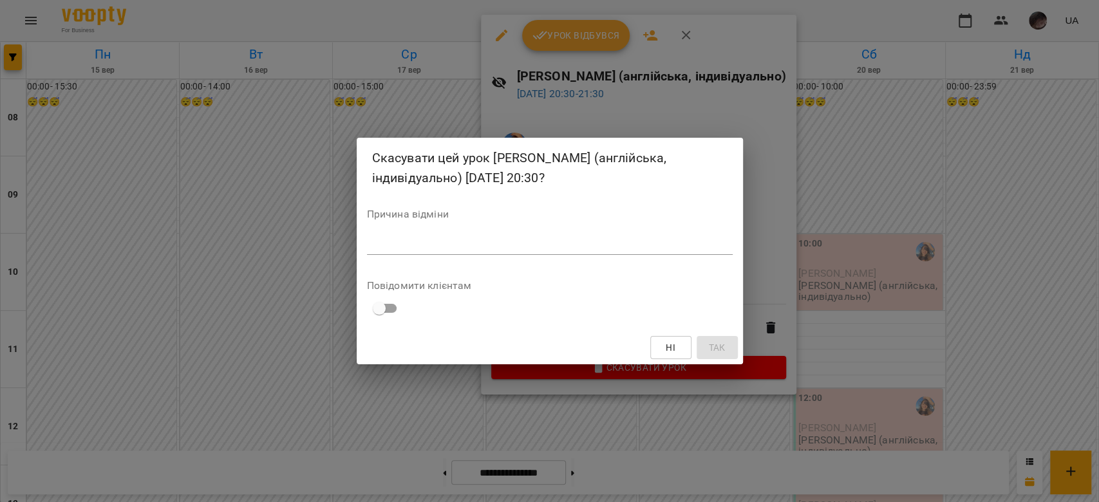
click at [655, 229] on div "Причина відміни *" at bounding box center [550, 234] width 366 height 51
click at [651, 239] on div "*" at bounding box center [550, 244] width 366 height 21
type textarea "*"
click at [701, 346] on button "Так" at bounding box center [717, 347] width 41 height 23
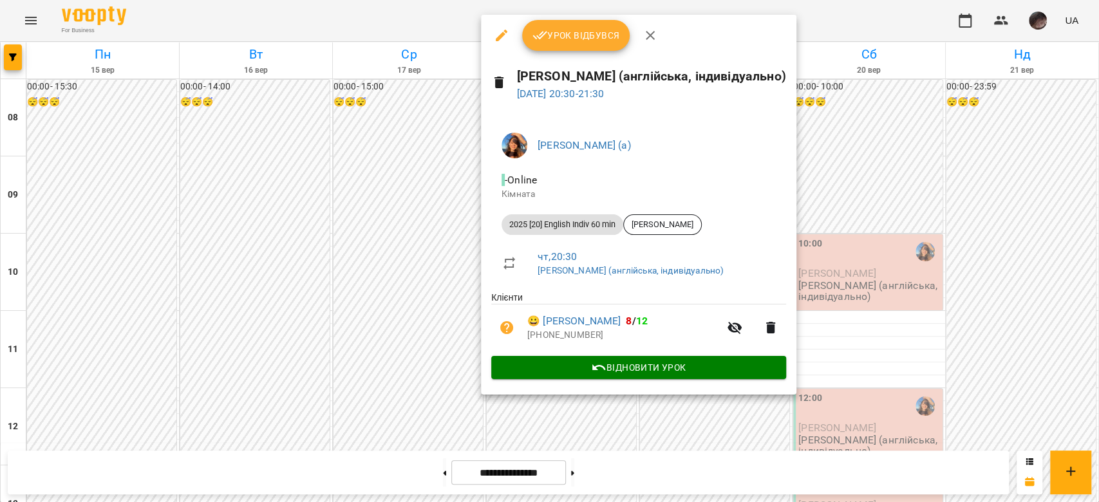
click at [505, 35] on icon "button" at bounding box center [501, 35] width 15 height 15
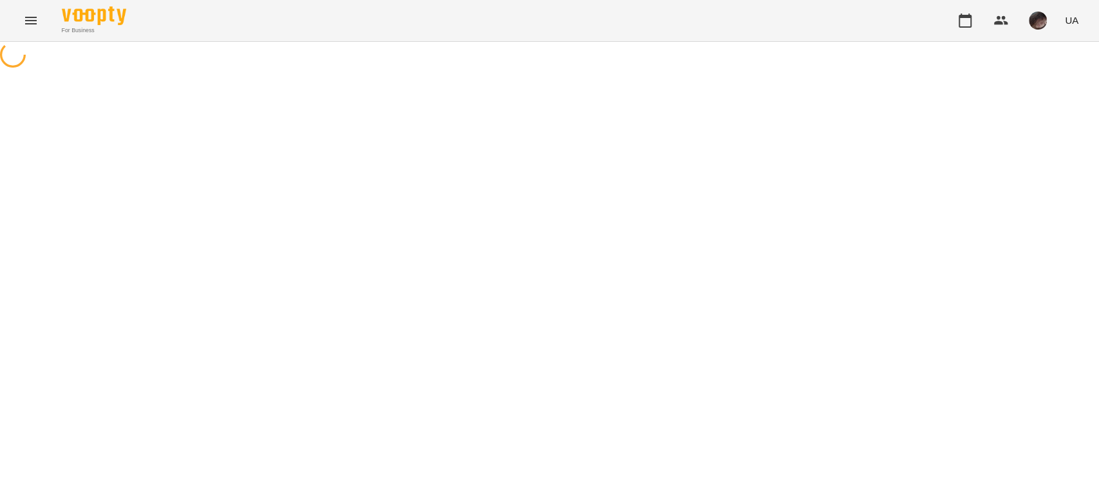
select select "**********"
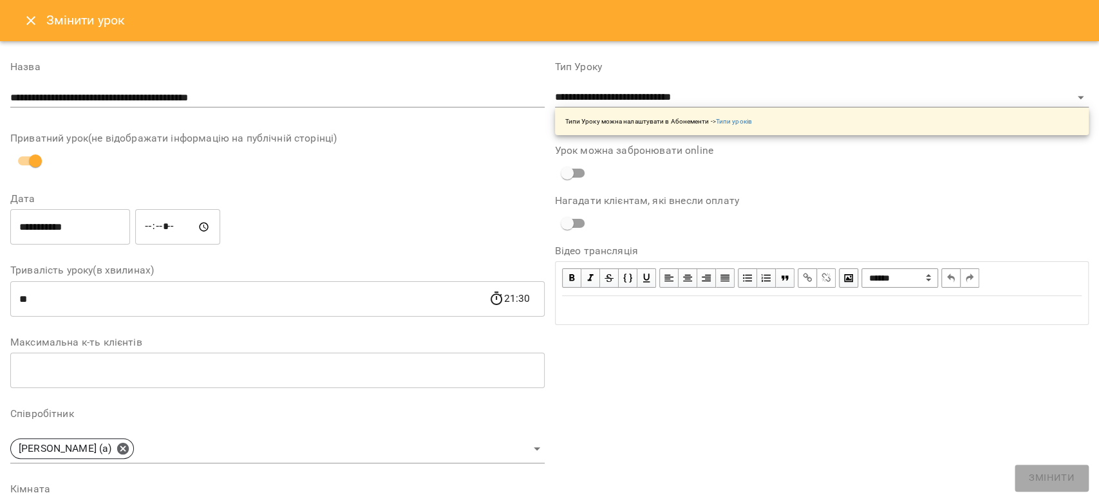
click at [120, 214] on input "**********" at bounding box center [70, 227] width 120 height 36
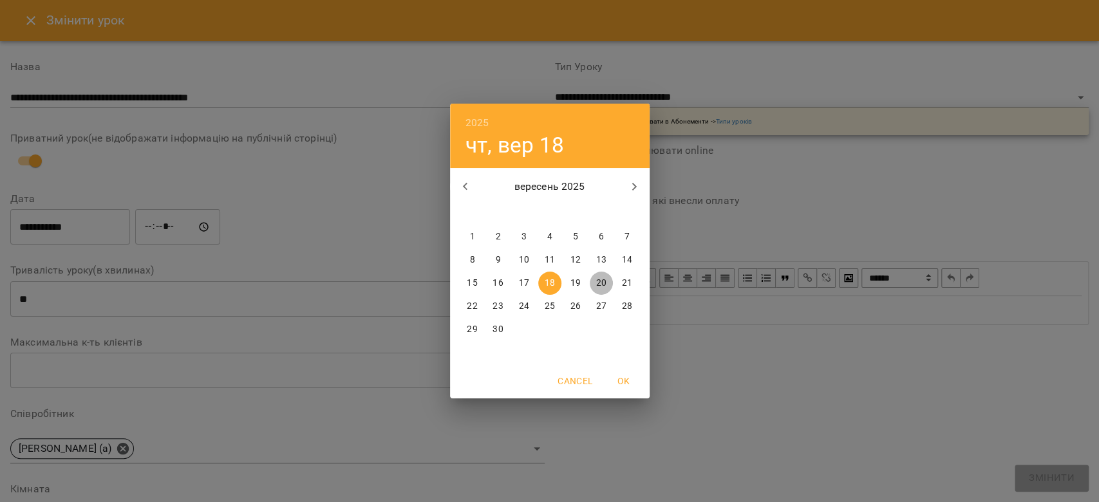
click at [601, 281] on p "20" at bounding box center [600, 283] width 10 height 13
type input "**********"
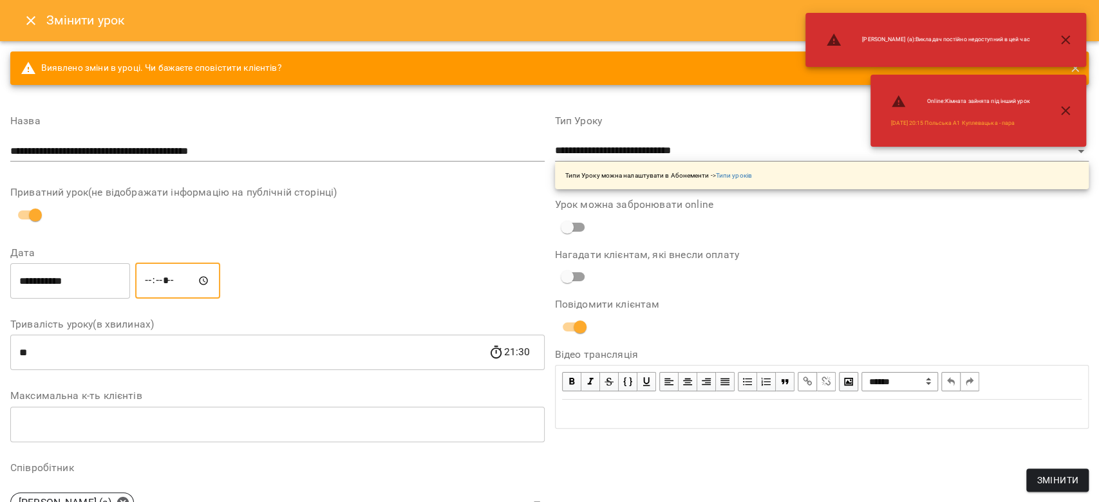
click at [162, 274] on input "*****" at bounding box center [177, 281] width 85 height 36
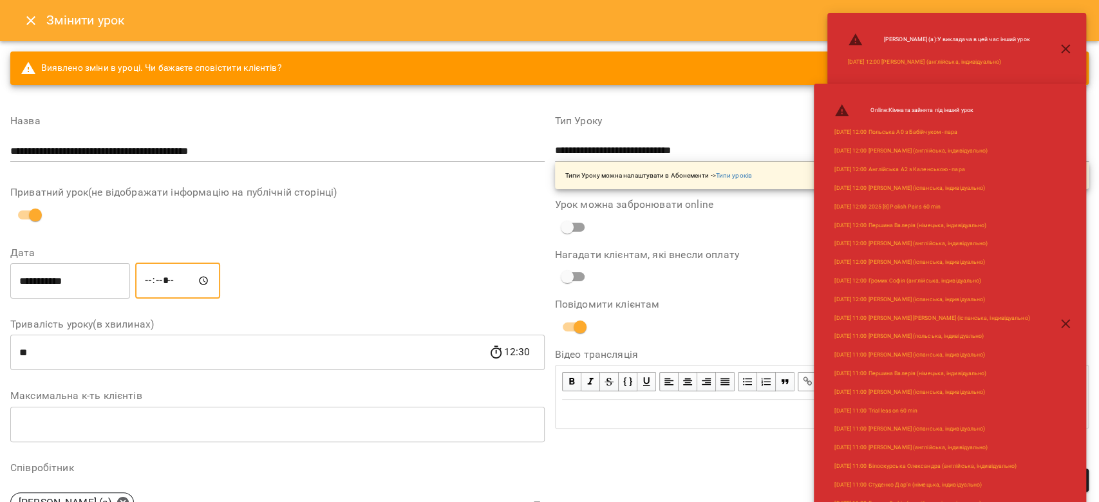
type input "*****"
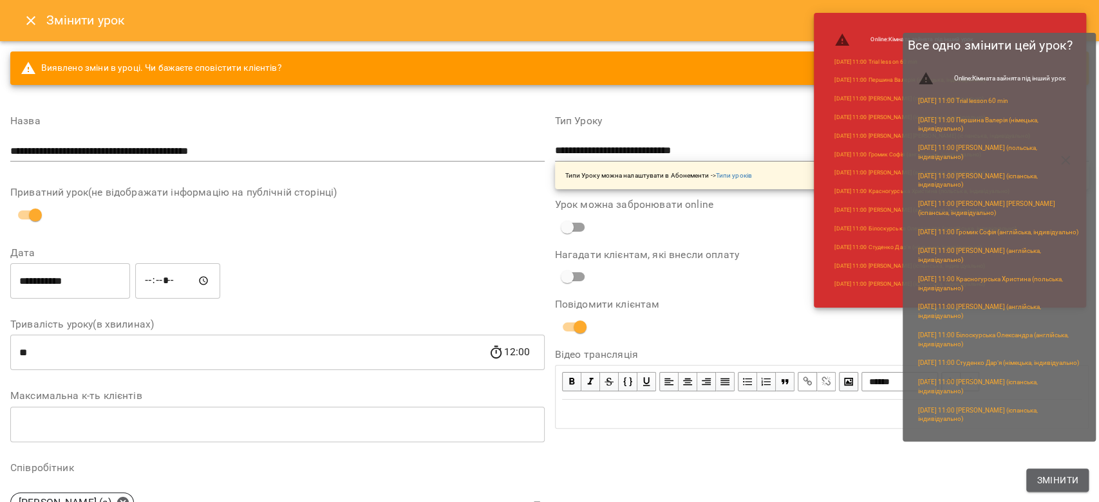
click at [1049, 475] on span "Змінити" at bounding box center [1057, 479] width 42 height 15
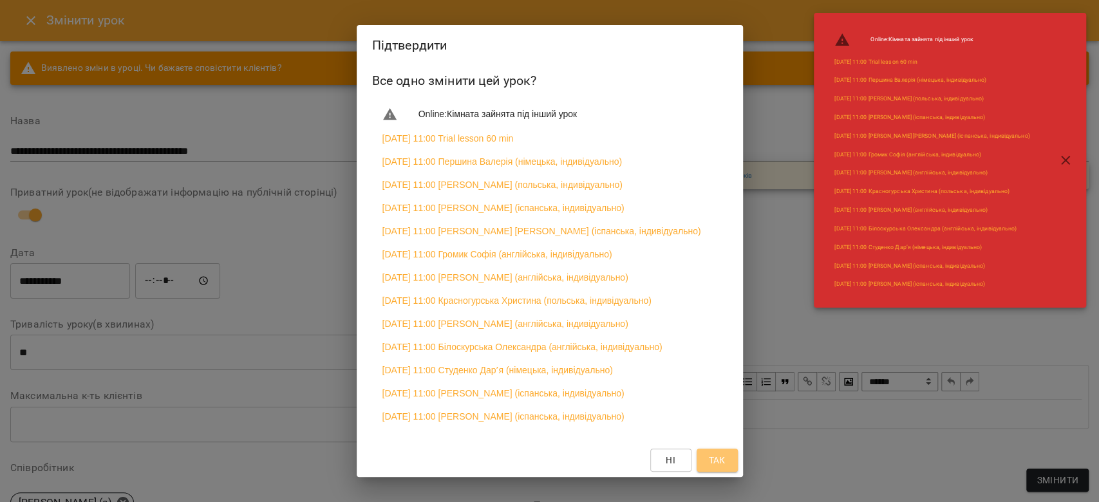
click at [716, 458] on span "Так" at bounding box center [716, 460] width 17 height 15
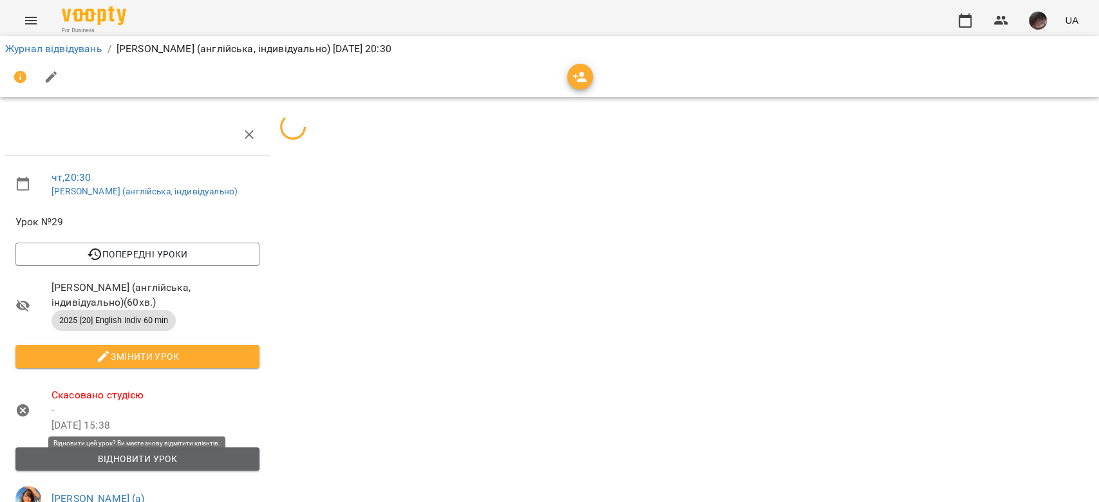
click at [216, 467] on span "Відновити урок" at bounding box center [137, 458] width 223 height 15
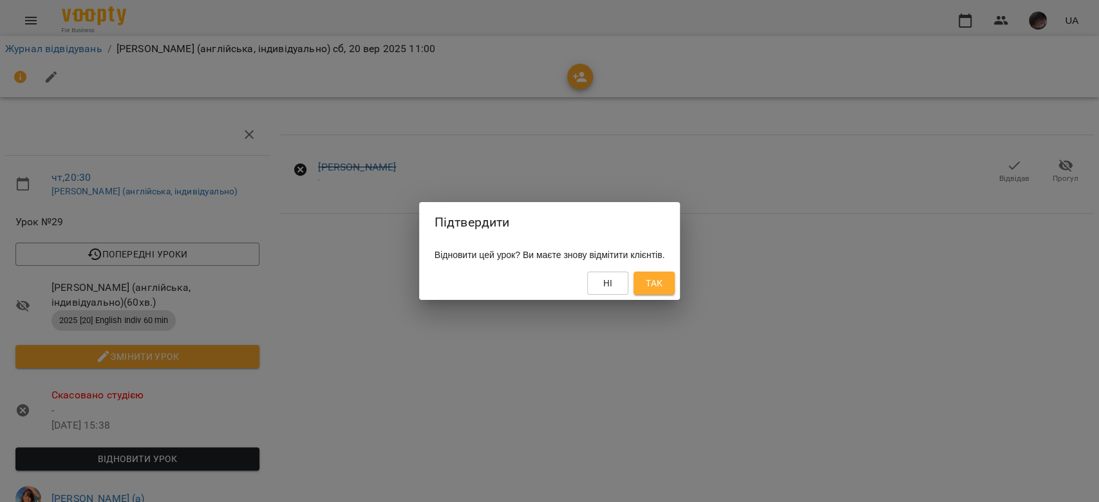
click at [669, 274] on button "Так" at bounding box center [653, 283] width 41 height 23
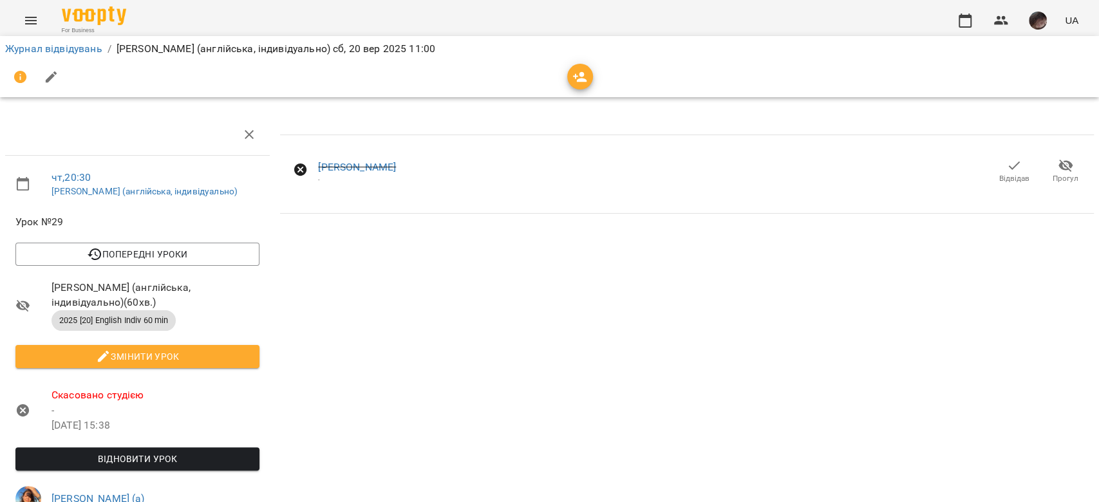
click at [999, 190] on div "Відвідав Прогул" at bounding box center [1040, 171] width 108 height 41
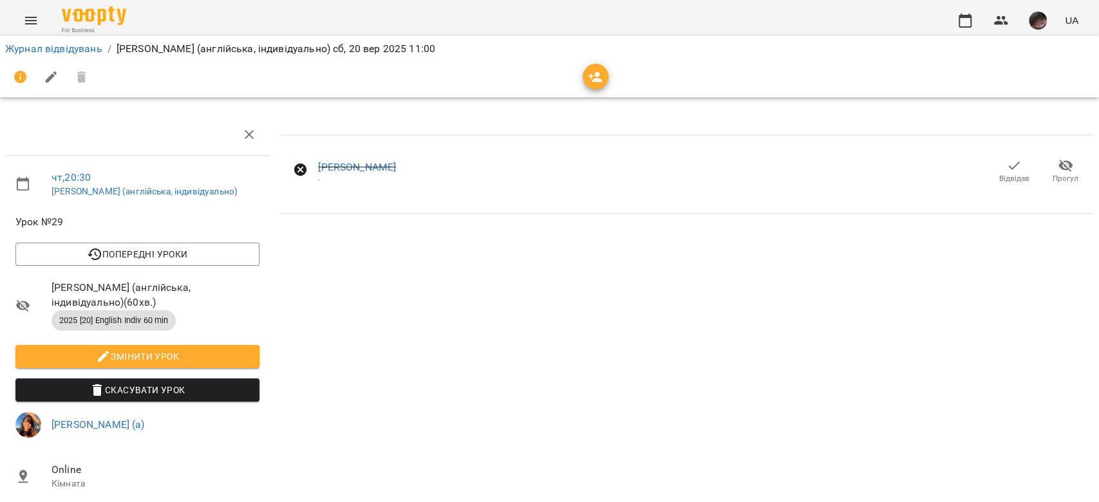
click at [999, 173] on span "Відвідав" at bounding box center [1014, 178] width 30 height 11
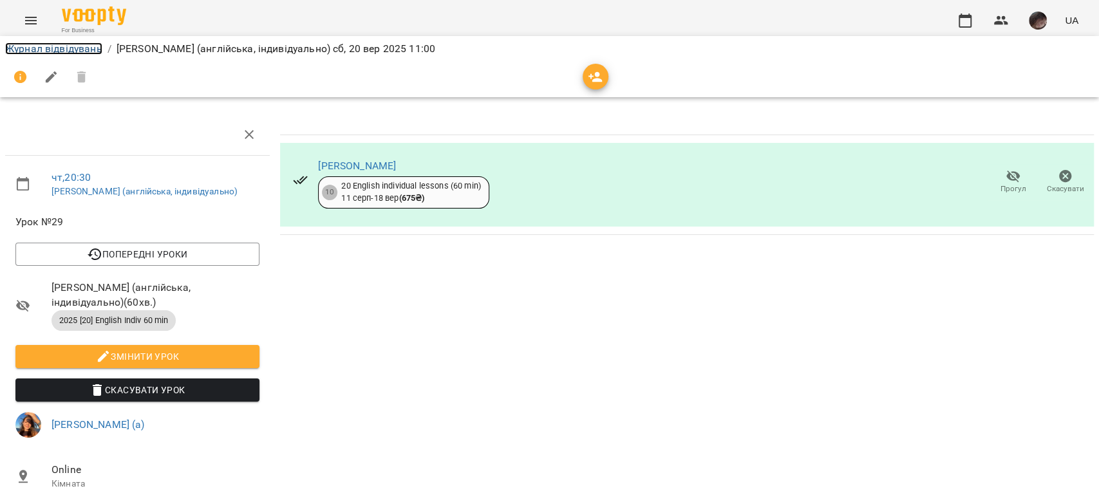
click at [62, 50] on link "Журнал відвідувань" at bounding box center [53, 48] width 97 height 12
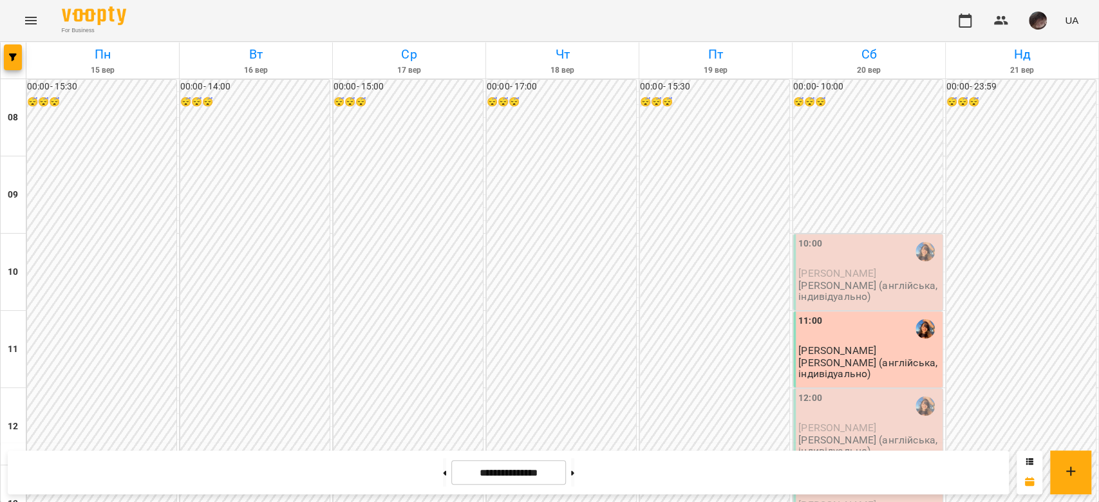
scroll to position [86, 0]
click at [13, 54] on icon "button" at bounding box center [13, 57] width 8 height 8
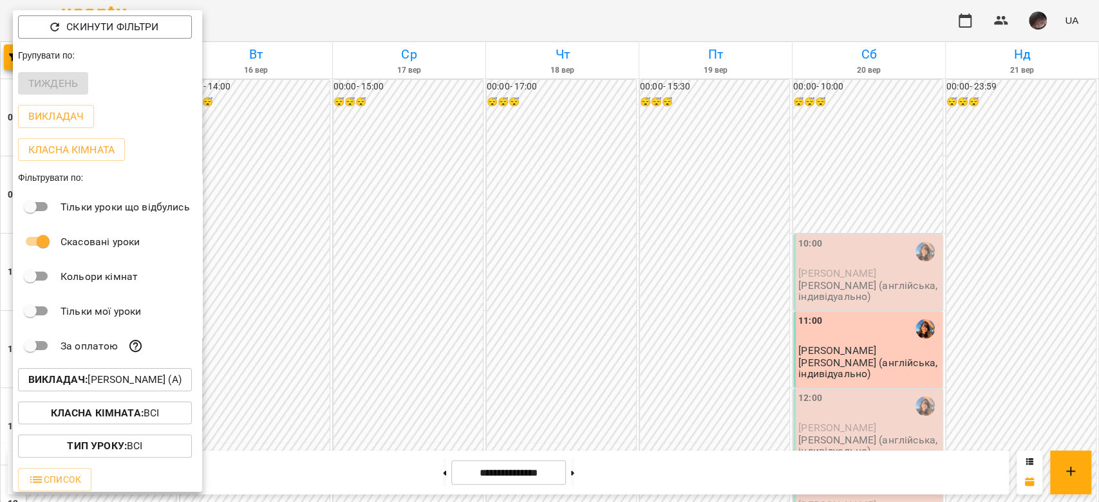
click at [161, 382] on p "Викладач : Вербова Єлизавета Сергіївна (а)" at bounding box center [104, 379] width 153 height 15
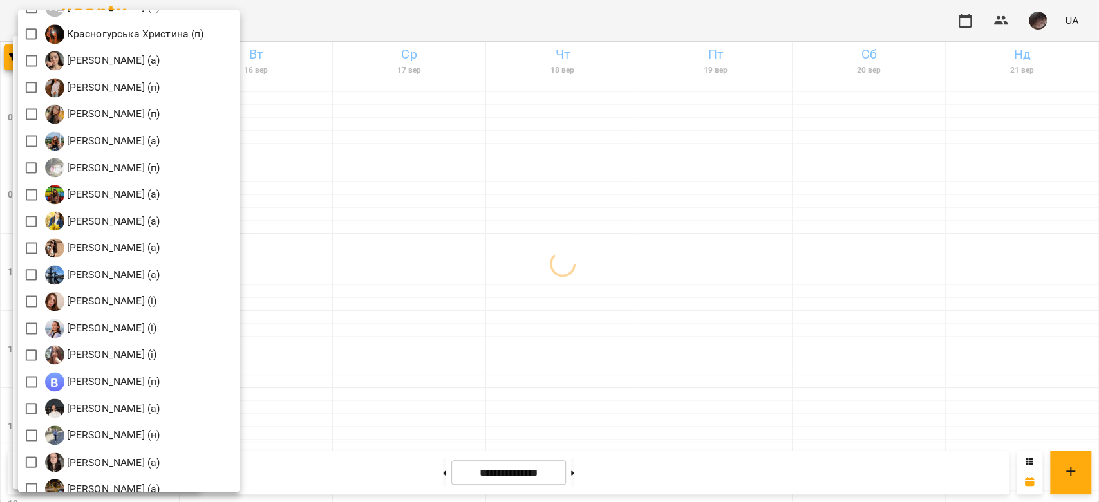
scroll to position [1459, 0]
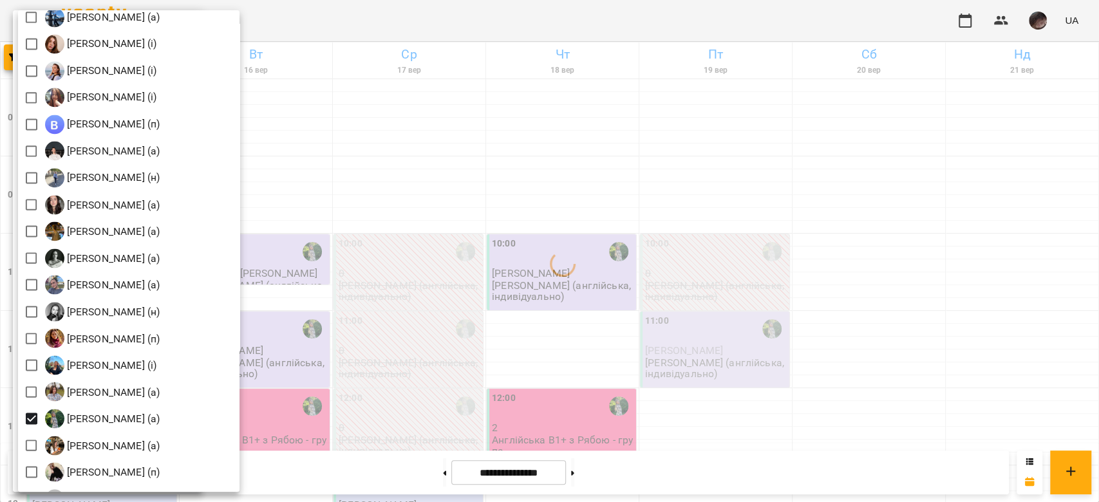
click at [732, 247] on div at bounding box center [549, 251] width 1099 height 502
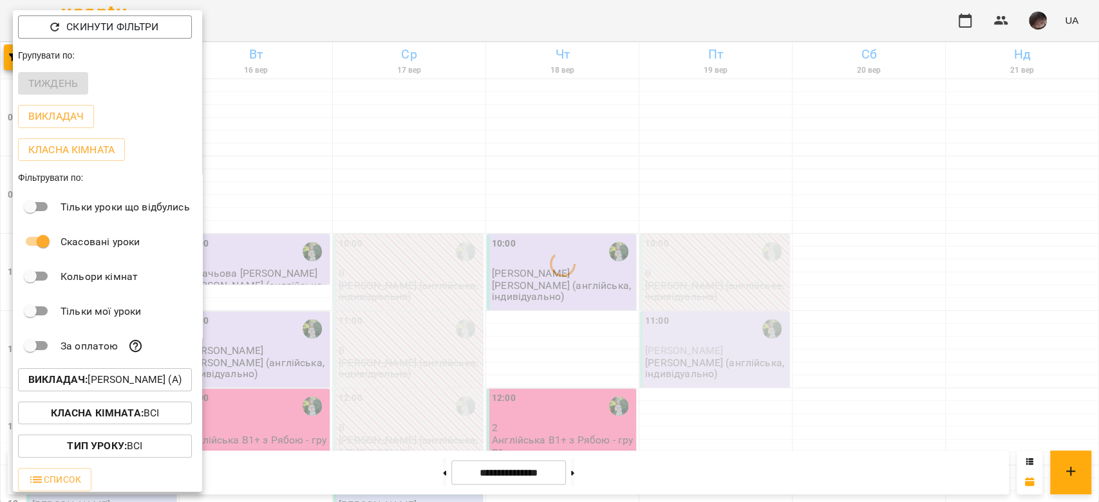
click at [886, 274] on div at bounding box center [549, 251] width 1099 height 502
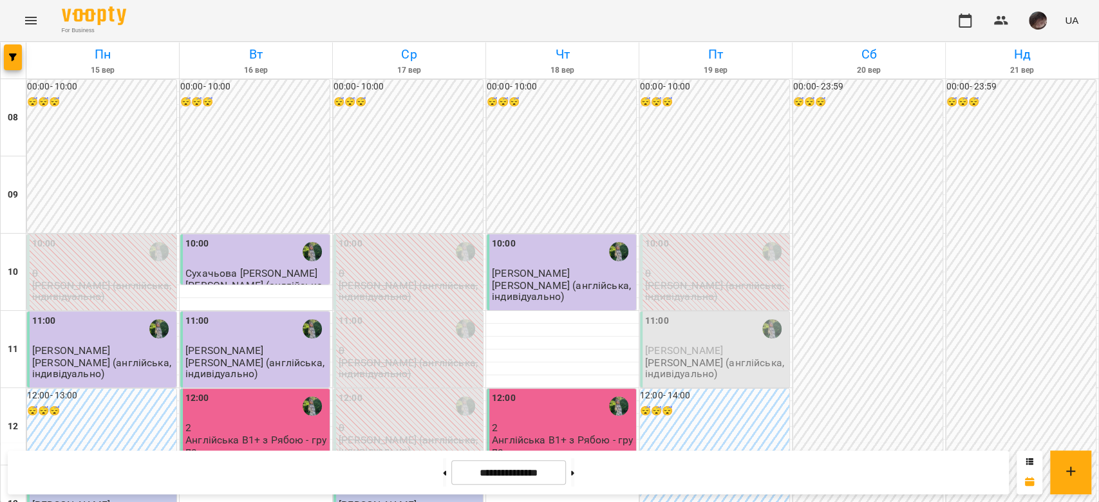
scroll to position [343, 0]
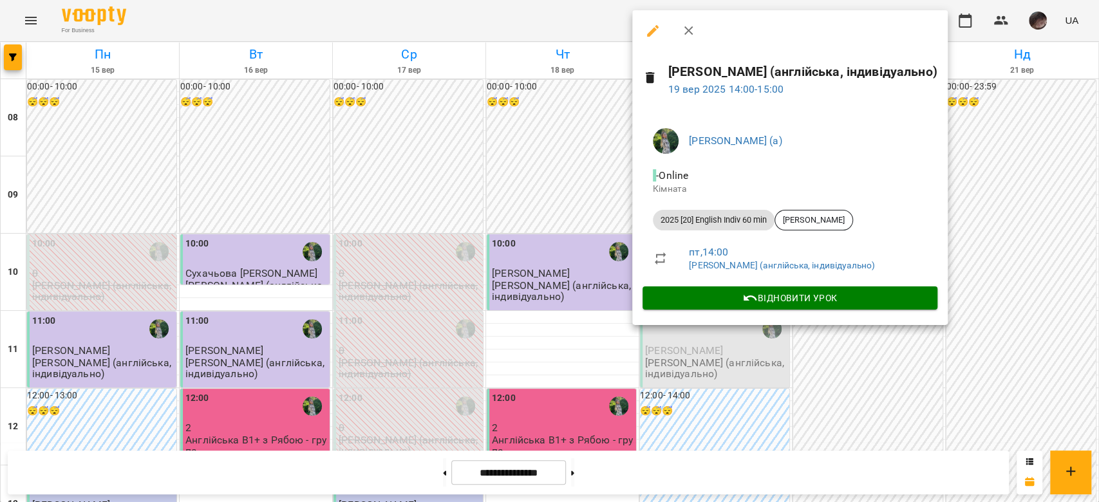
click at [843, 398] on div at bounding box center [549, 251] width 1099 height 502
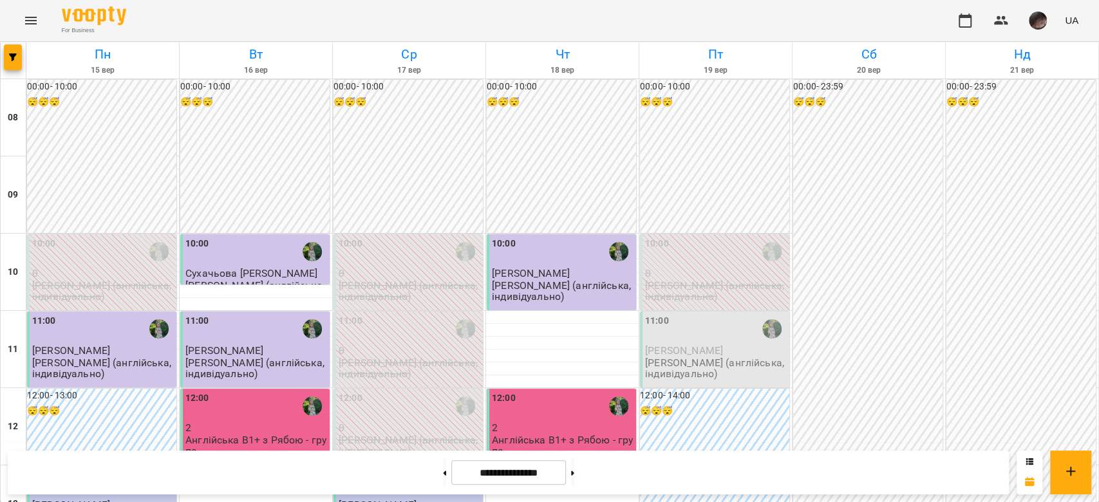
scroll to position [772, 0]
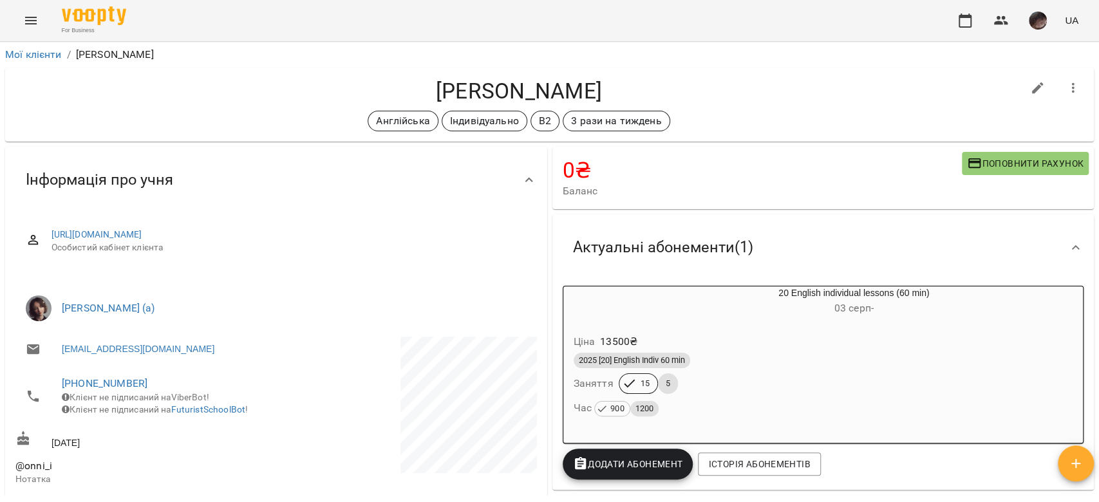
scroll to position [171, 0]
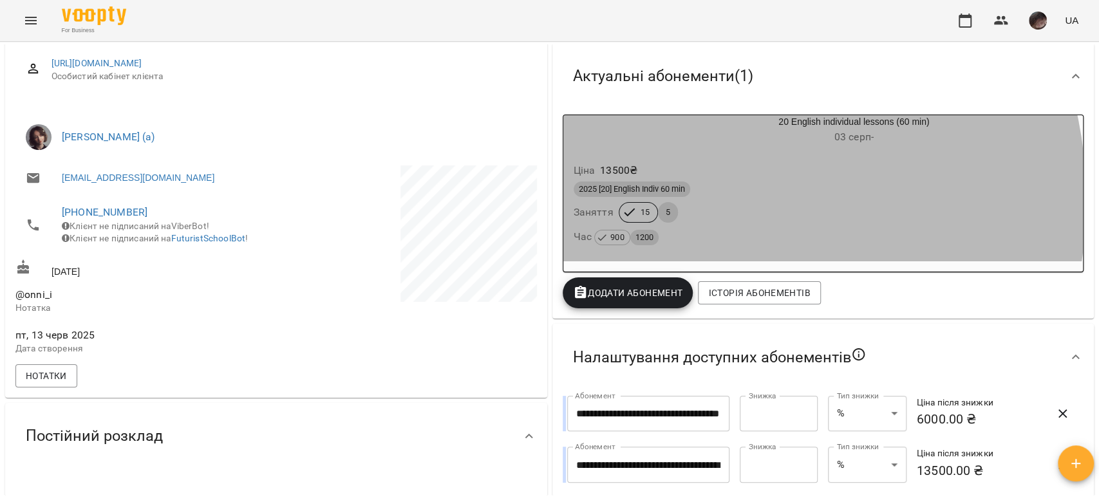
click at [669, 200] on div "2025 [20] English Indiv 60 min" at bounding box center [823, 189] width 505 height 21
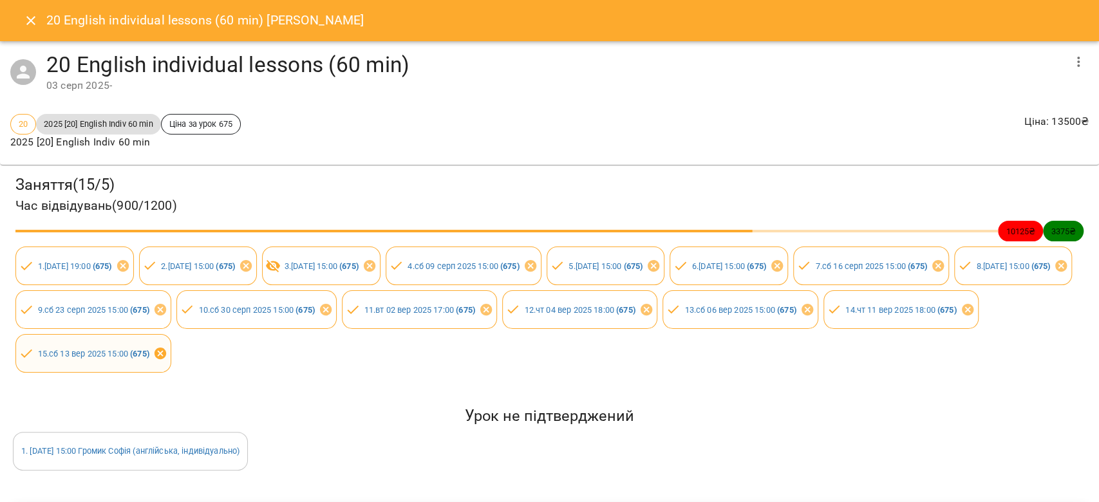
click at [166, 354] on icon at bounding box center [160, 354] width 12 height 12
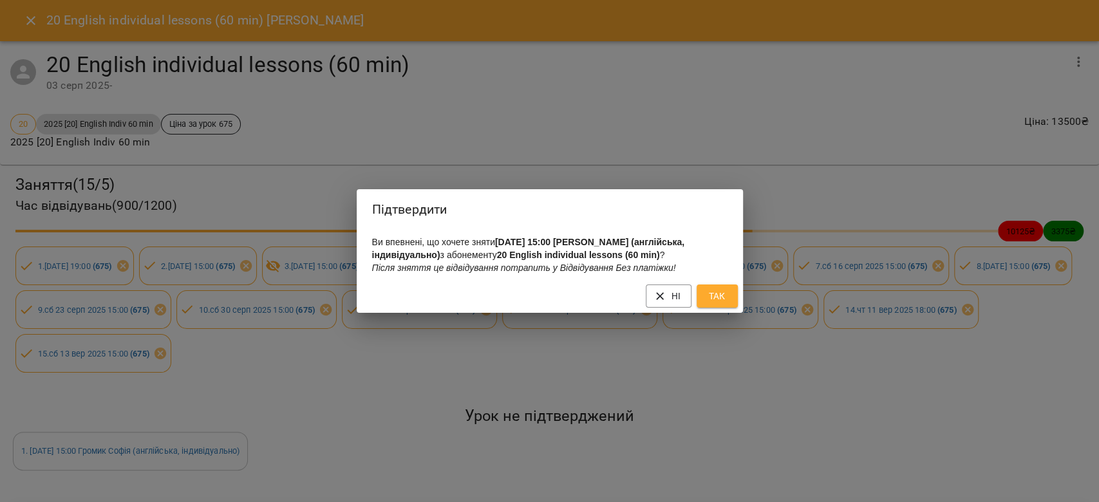
click at [711, 304] on span "Так" at bounding box center [717, 295] width 21 height 15
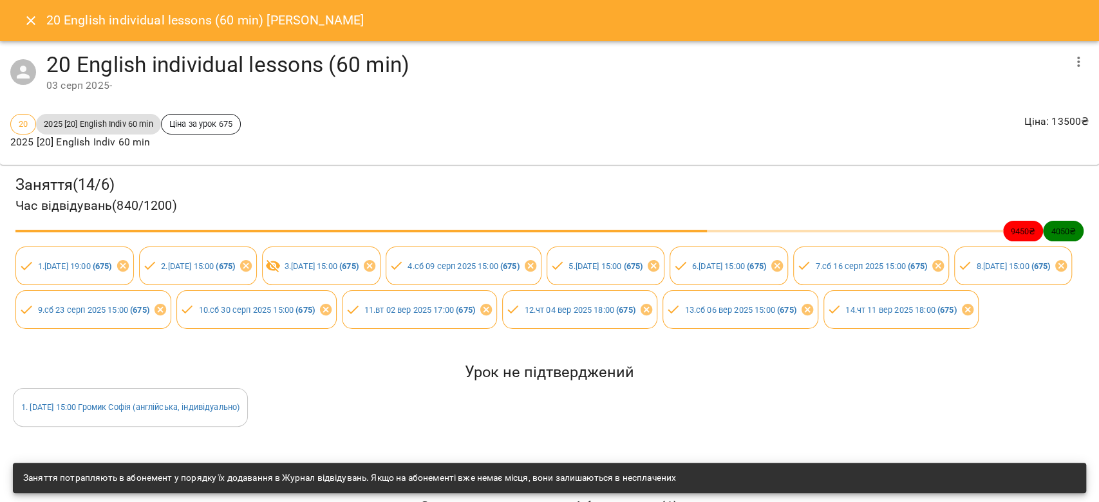
click at [24, 13] on icon "Close" at bounding box center [30, 20] width 15 height 15
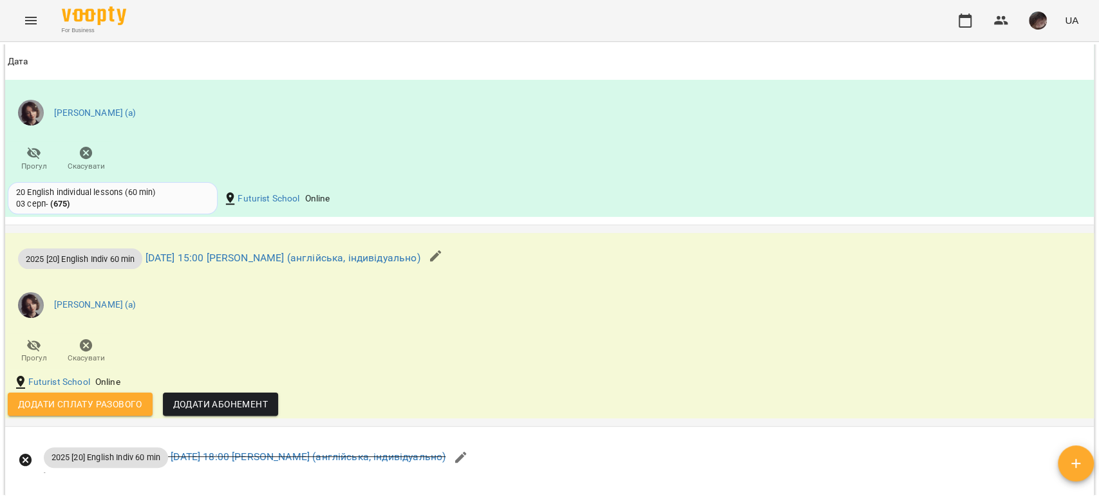
scroll to position [1174, 0]
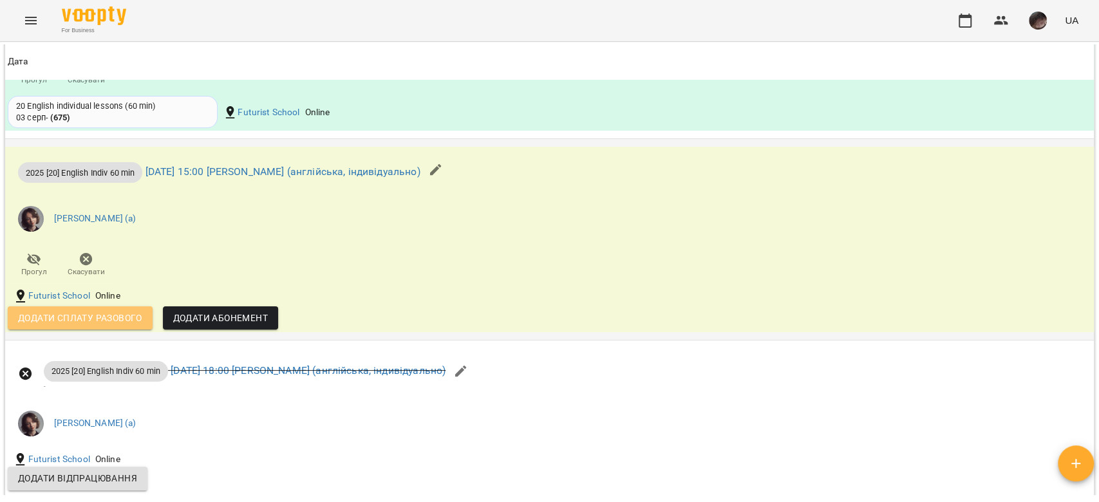
click at [121, 326] on span "Додати сплату разового" at bounding box center [80, 317] width 124 height 15
select select "**********"
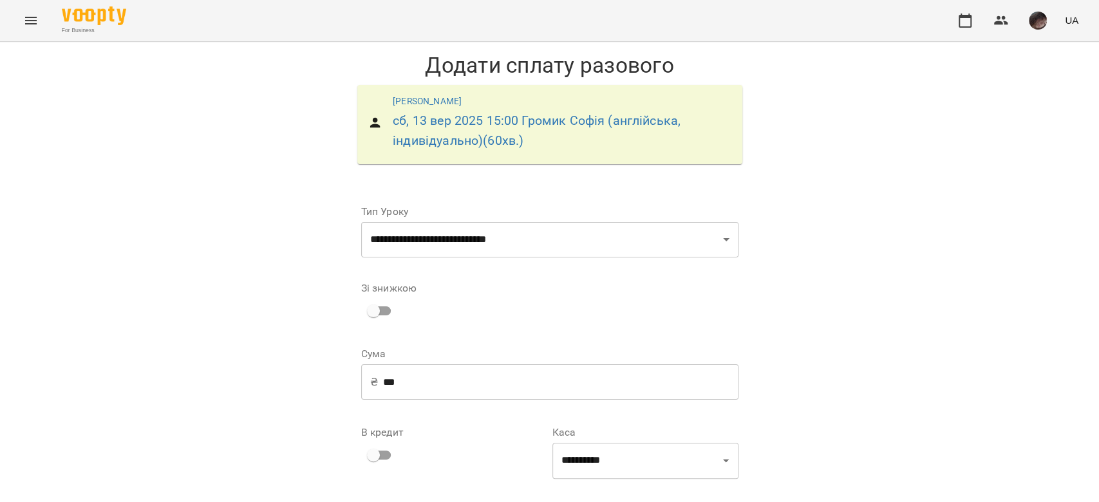
click at [391, 380] on input "***" at bounding box center [560, 382] width 355 height 36
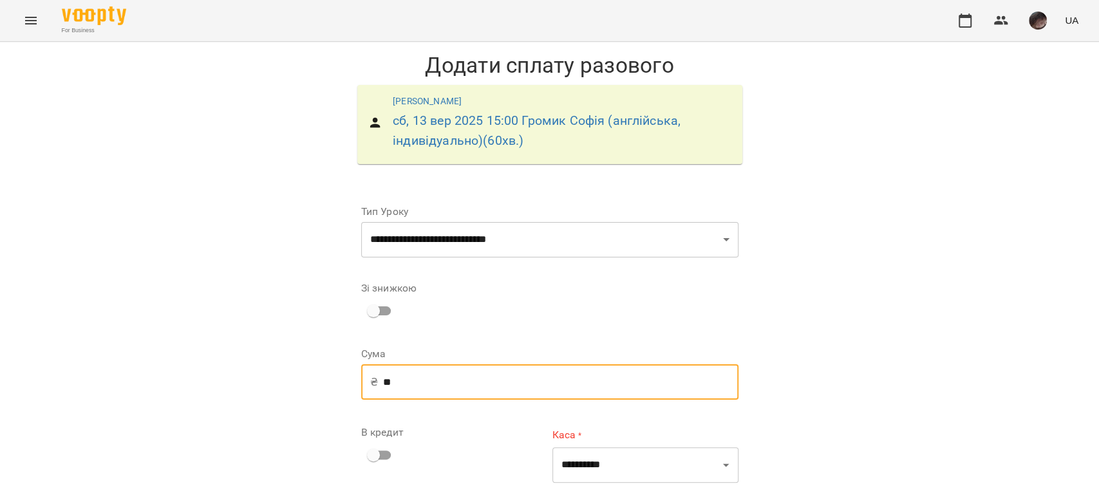
type input "*"
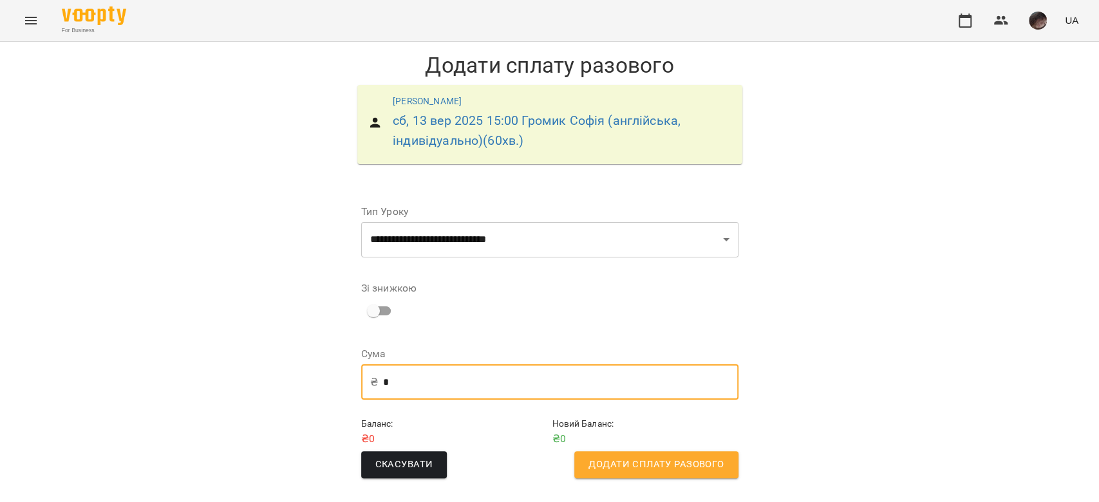
type input "*"
click at [660, 460] on span "Додати сплату разового" at bounding box center [655, 464] width 135 height 17
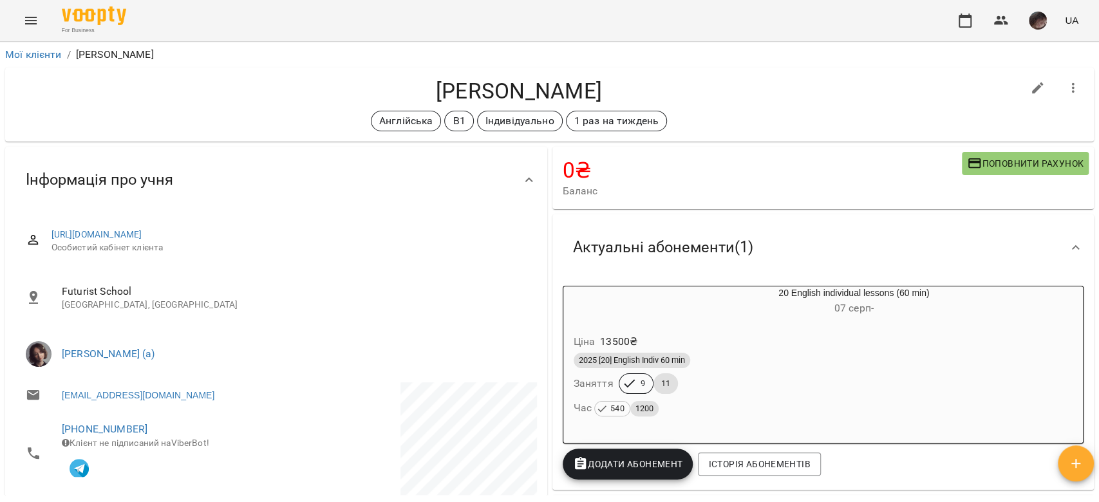
click at [729, 298] on div "20 English individual lessons (60 min) [DATE] -" at bounding box center [854, 301] width 458 height 31
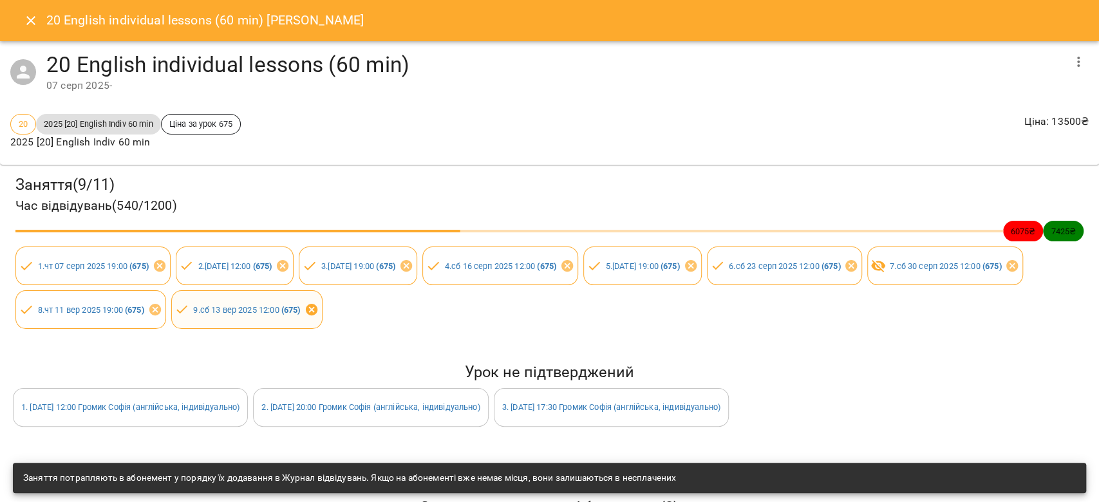
click at [317, 312] on icon at bounding box center [311, 310] width 12 height 12
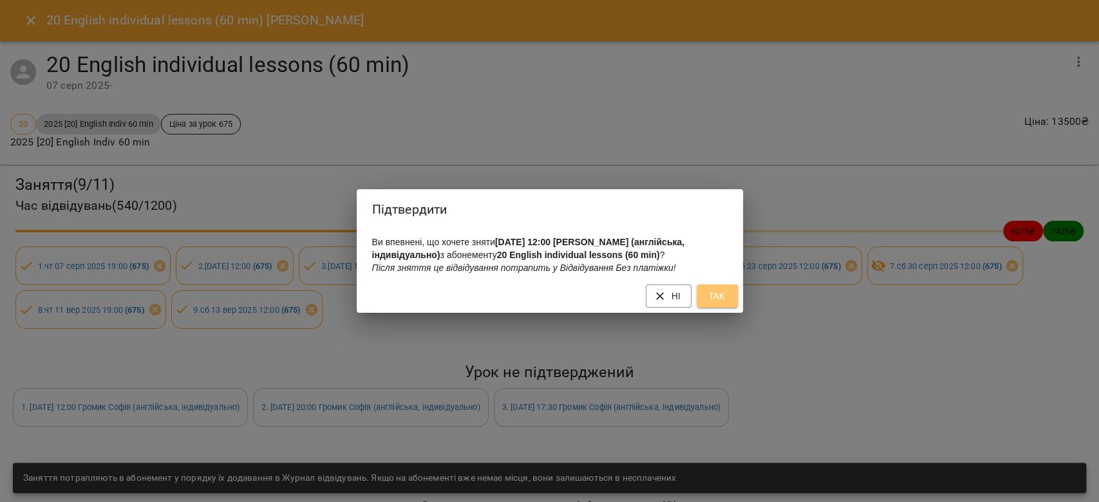
click at [719, 308] on button "Так" at bounding box center [717, 296] width 41 height 23
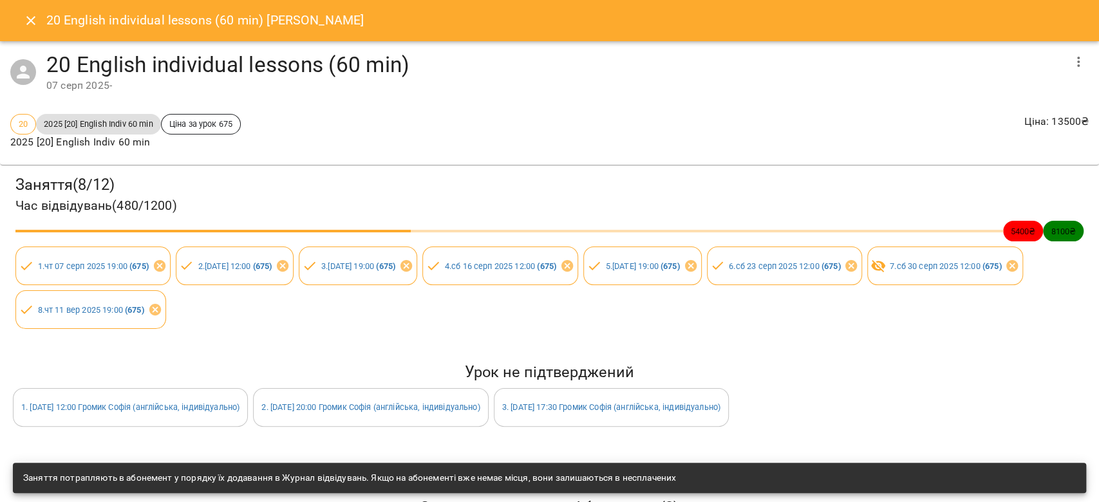
click at [36, 30] on button "Close" at bounding box center [30, 20] width 31 height 31
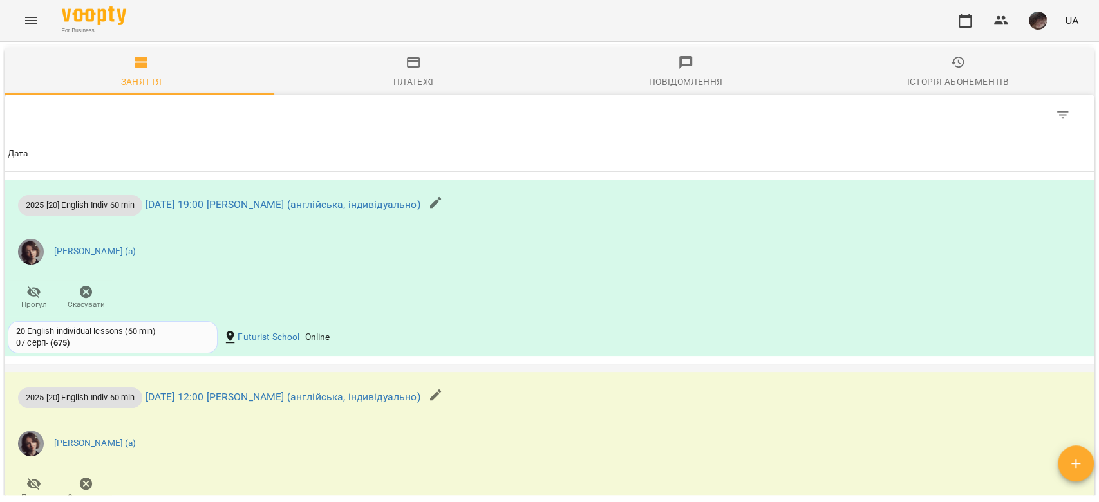
scroll to position [1234, 0]
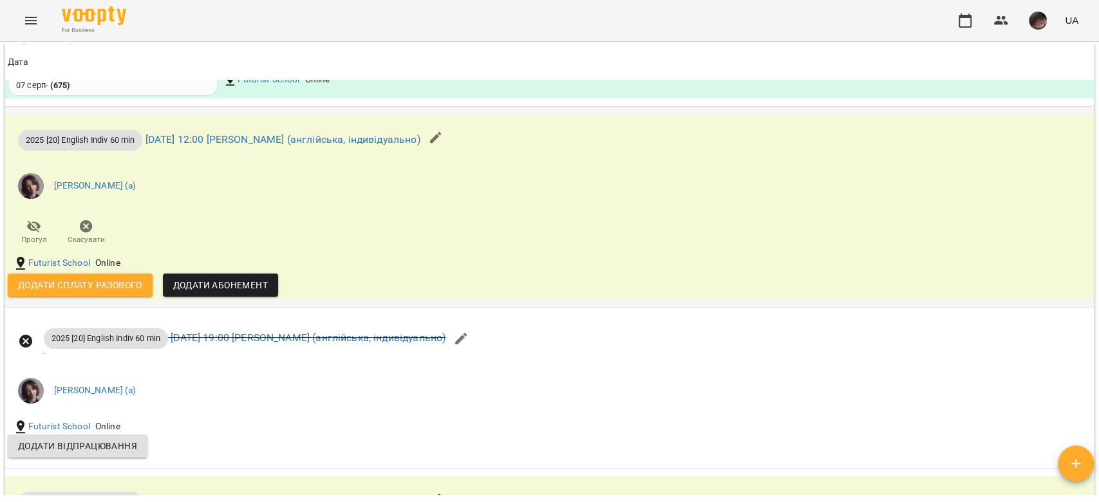
click at [106, 293] on span "Додати сплату разового" at bounding box center [80, 284] width 124 height 15
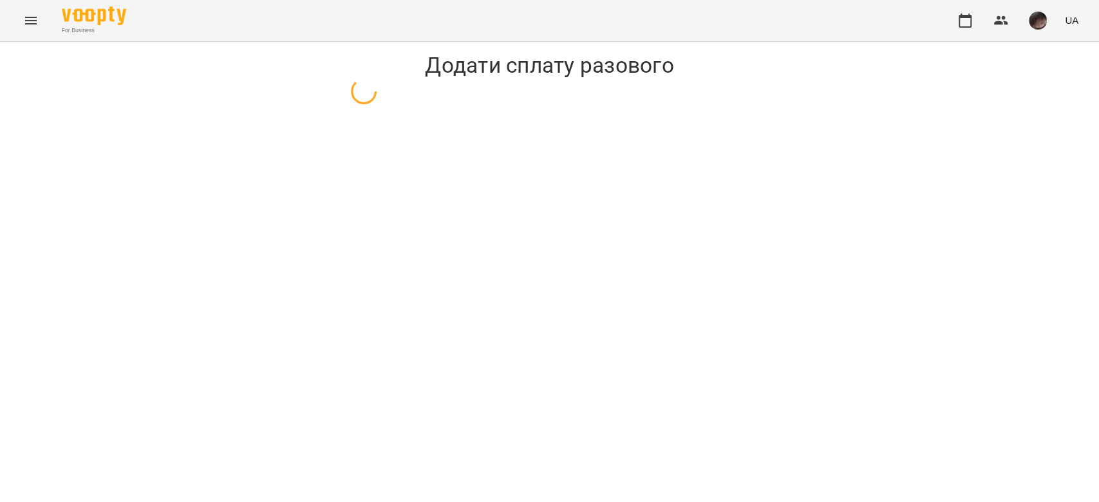
select select "**********"
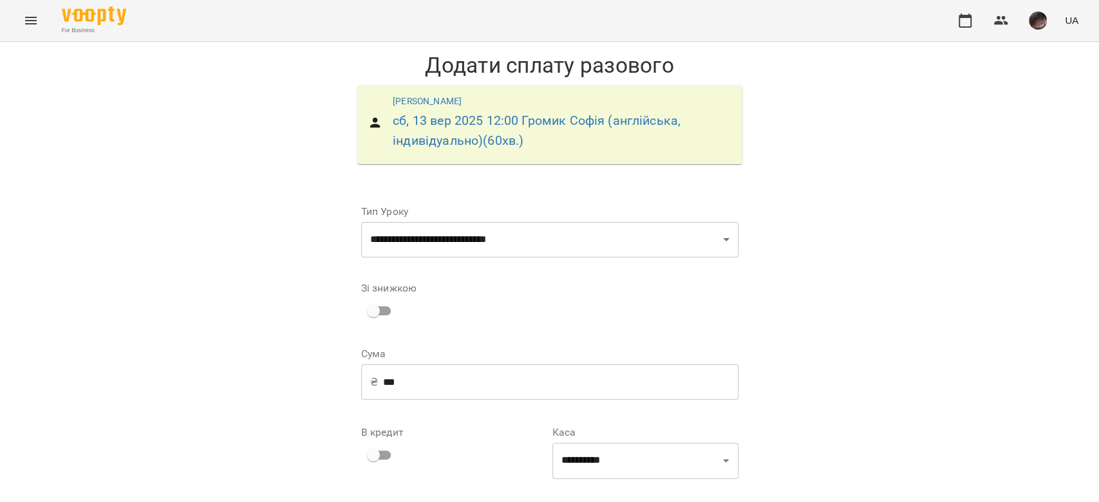
click at [416, 377] on input "***" at bounding box center [560, 382] width 355 height 36
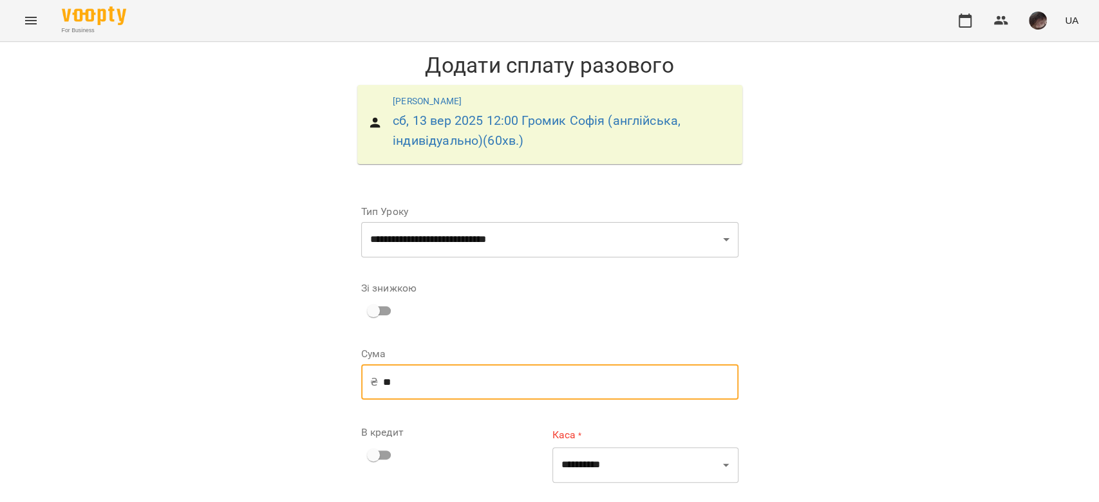
type input "*"
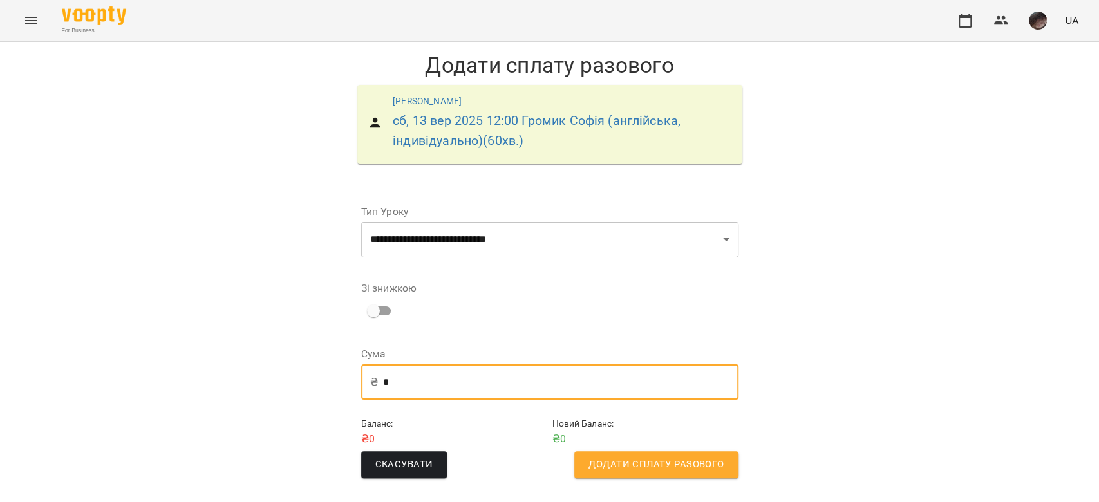
type input "*"
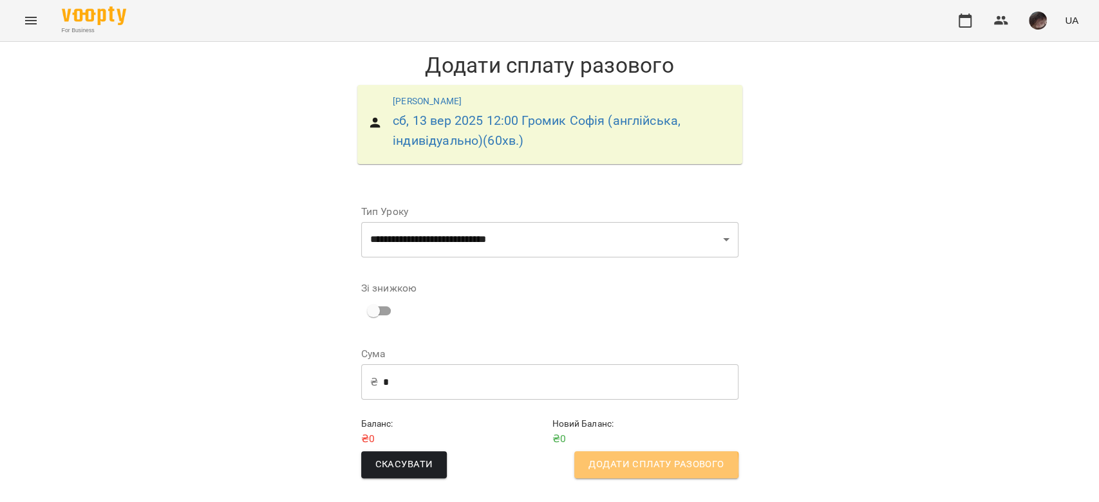
click at [628, 467] on span "Додати сплату разового" at bounding box center [655, 464] width 135 height 17
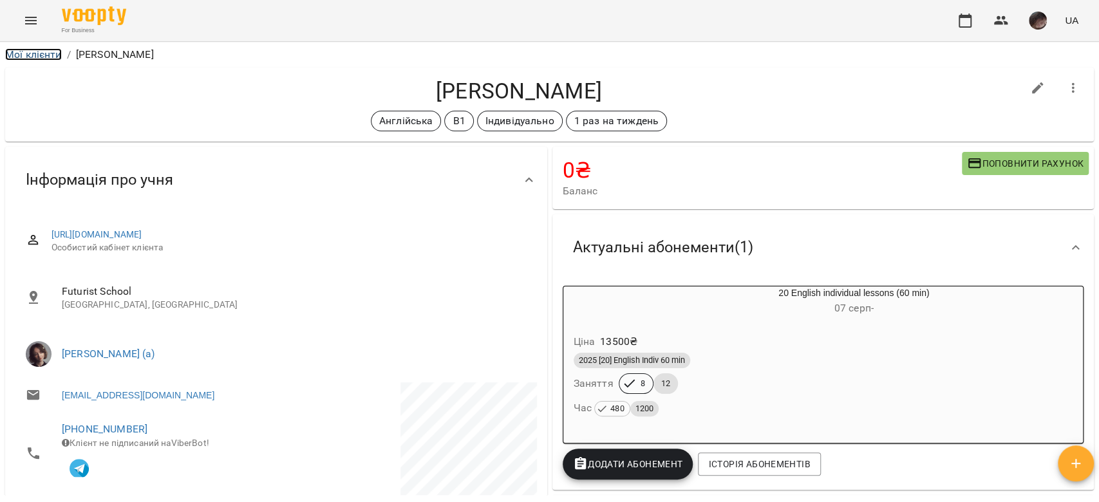
click at [45, 53] on link "Мої клієнти" at bounding box center [33, 54] width 57 height 12
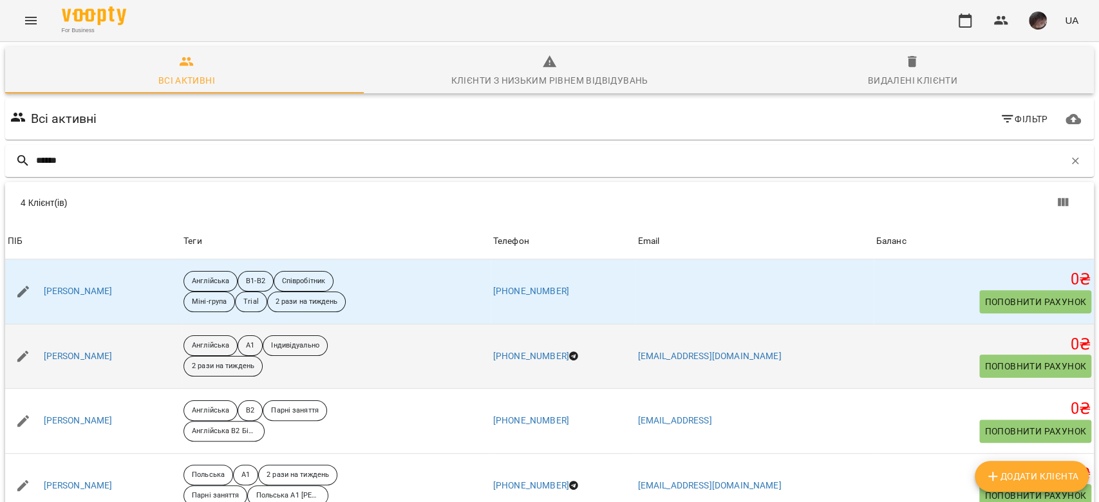
scroll to position [57, 0]
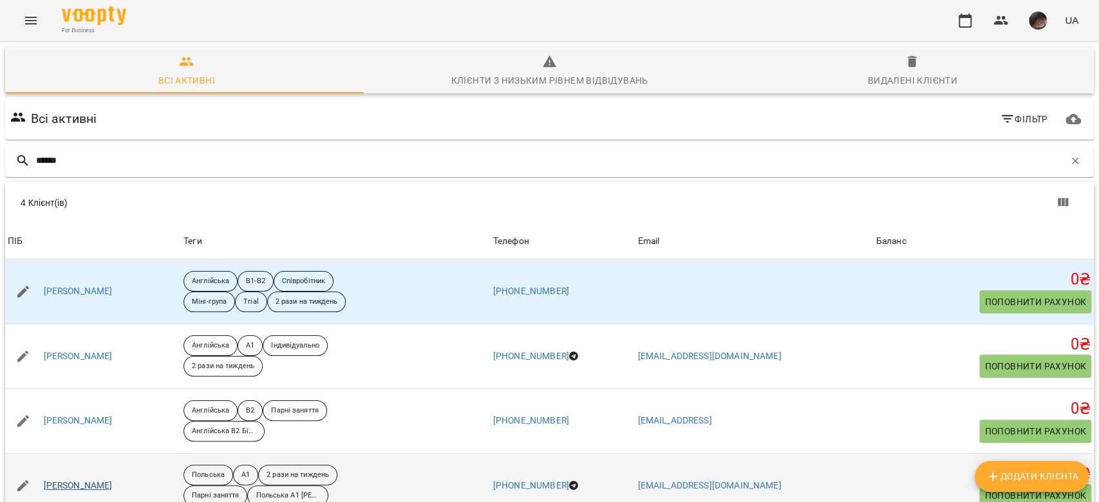
type input "******"
click at [86, 480] on link "Мельник Софія" at bounding box center [78, 486] width 69 height 13
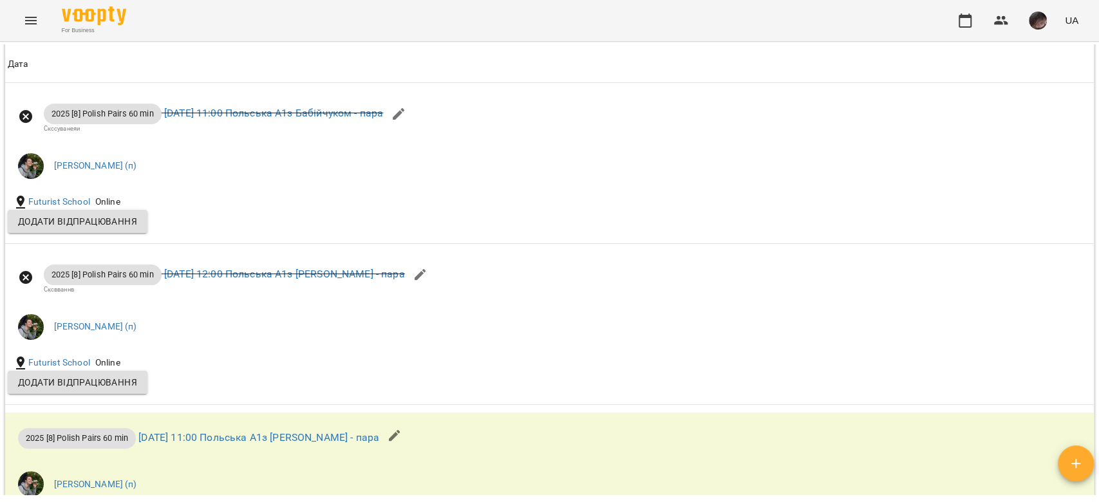
scroll to position [1201, 0]
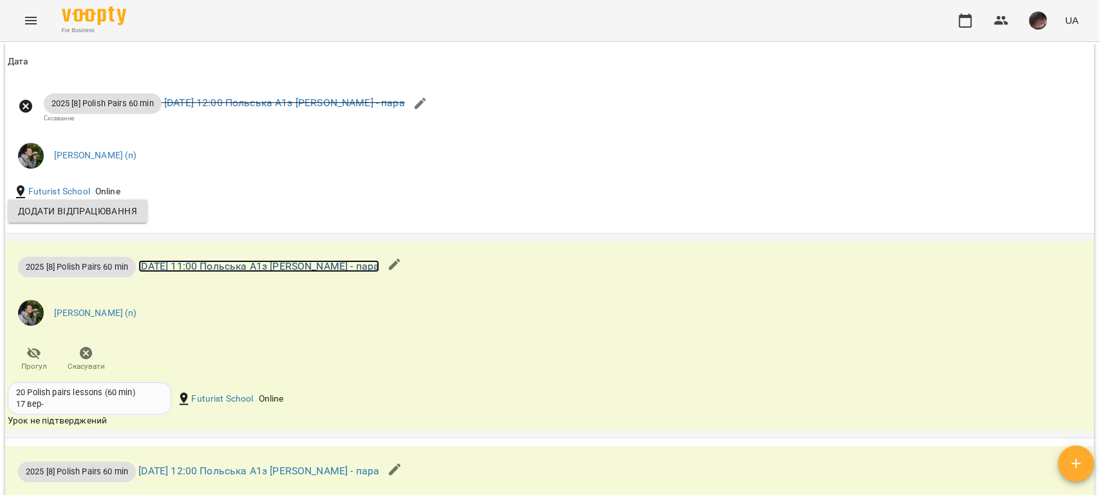
click at [247, 270] on link "пт 19 вер 2025 11:00 Польська А1з Бабійчуком - пара" at bounding box center [258, 266] width 241 height 12
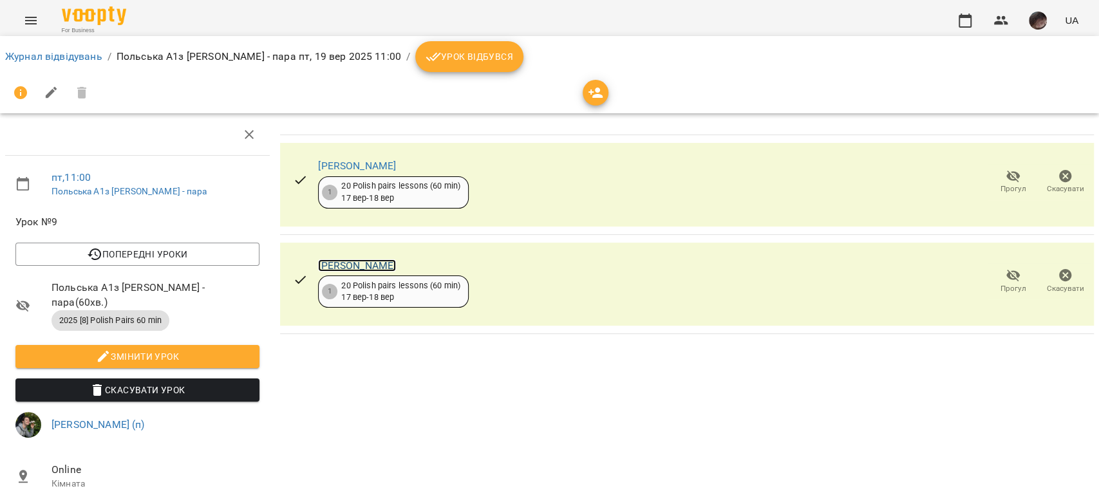
click at [375, 267] on link "Потьомкін Дмитро" at bounding box center [357, 265] width 78 height 12
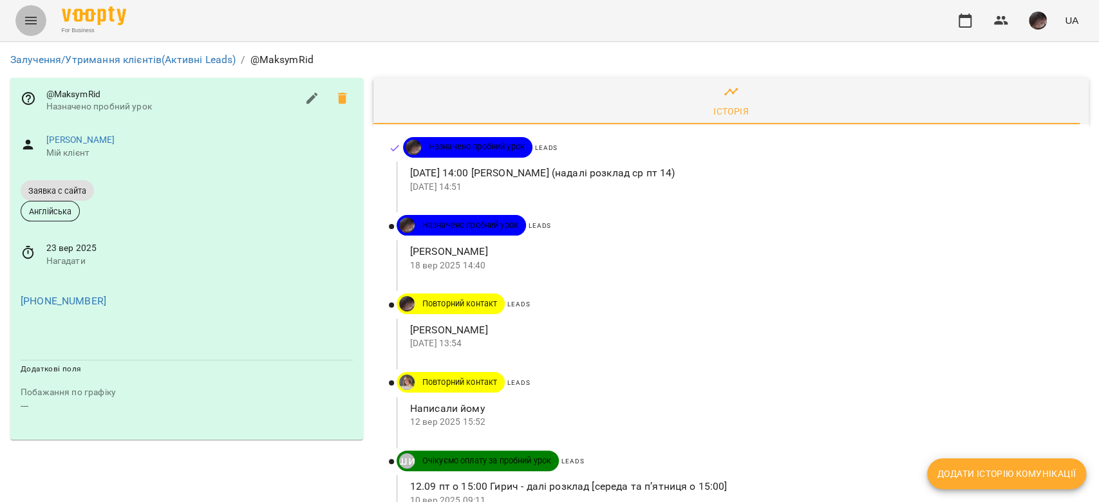
click at [36, 25] on icon "Menu" at bounding box center [30, 20] width 15 height 15
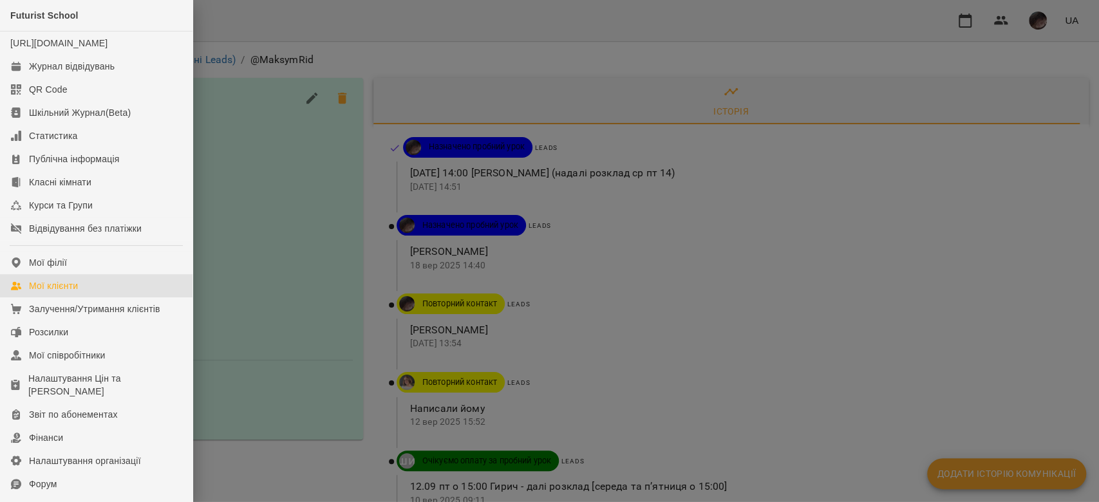
click at [83, 291] on link "Мої клієнти" at bounding box center [96, 285] width 192 height 23
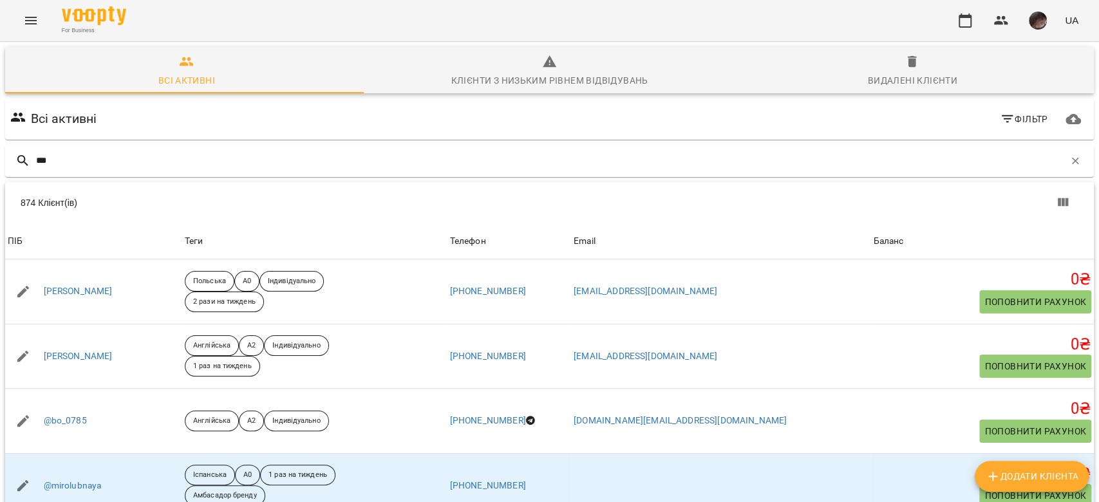
type input "****"
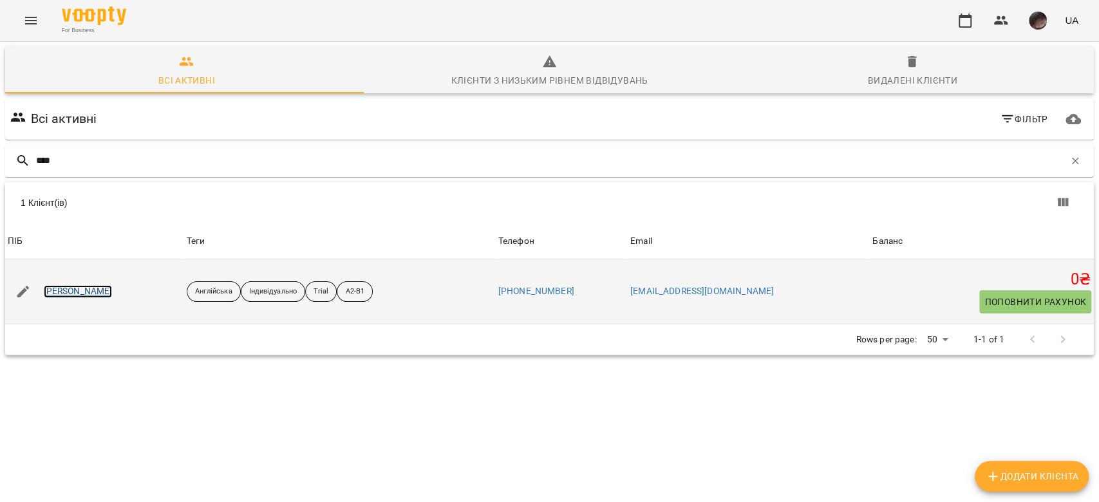
click at [94, 289] on link "Кямаля Мехтієва" at bounding box center [78, 291] width 69 height 13
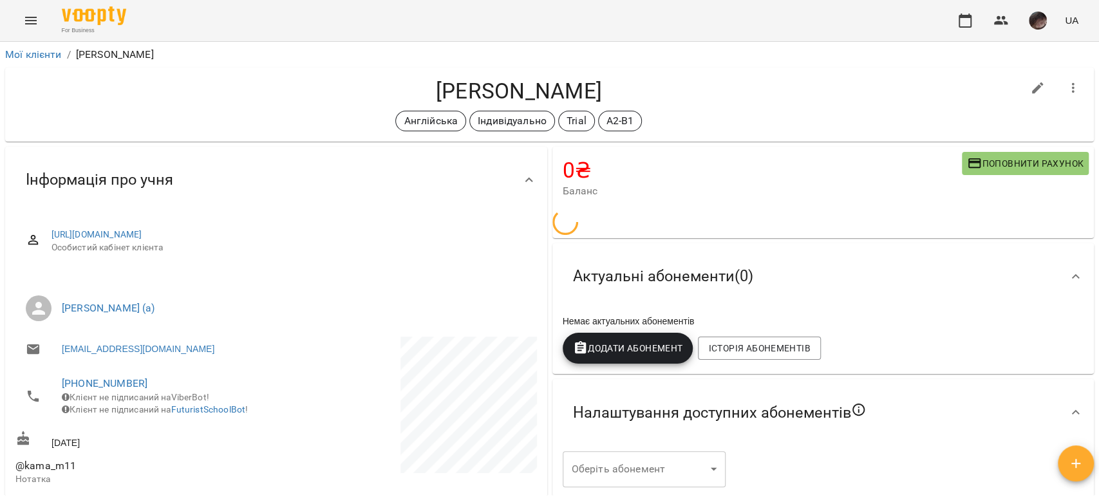
scroll to position [171, 0]
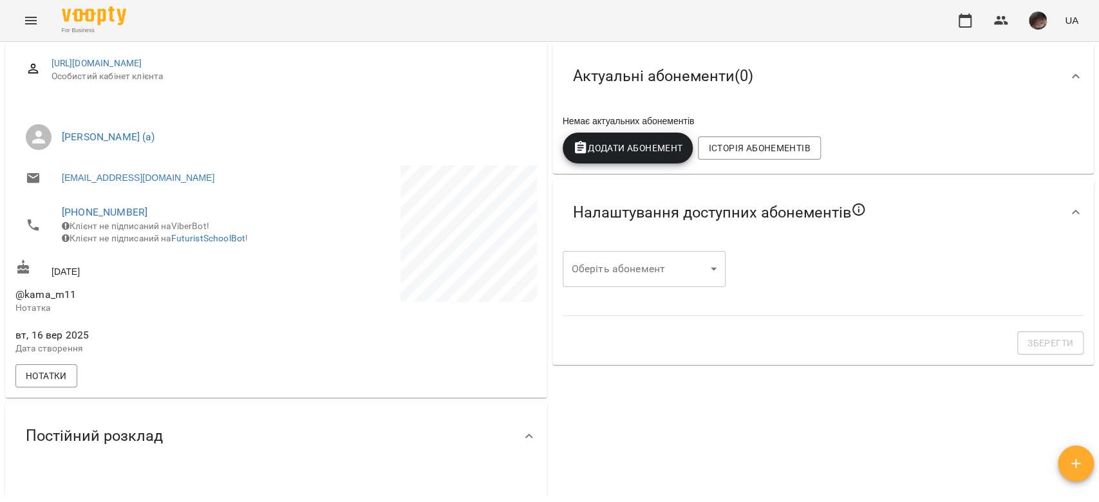
click at [635, 261] on body "For Business UA Мої клієнти / Кямаля Мехтієва Кямаля Мехтієва Англійська Індиві…" at bounding box center [549, 272] width 1099 height 544
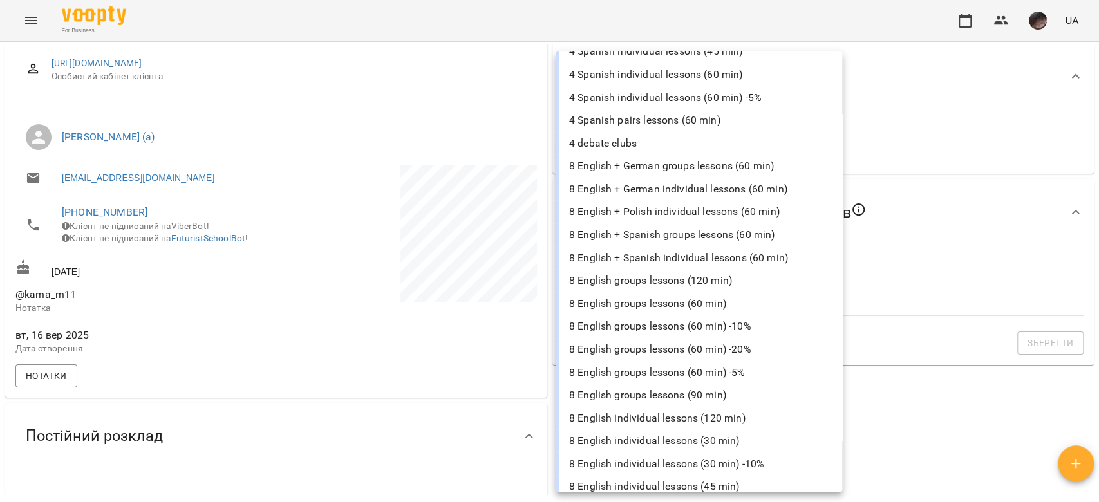
scroll to position [601, 0]
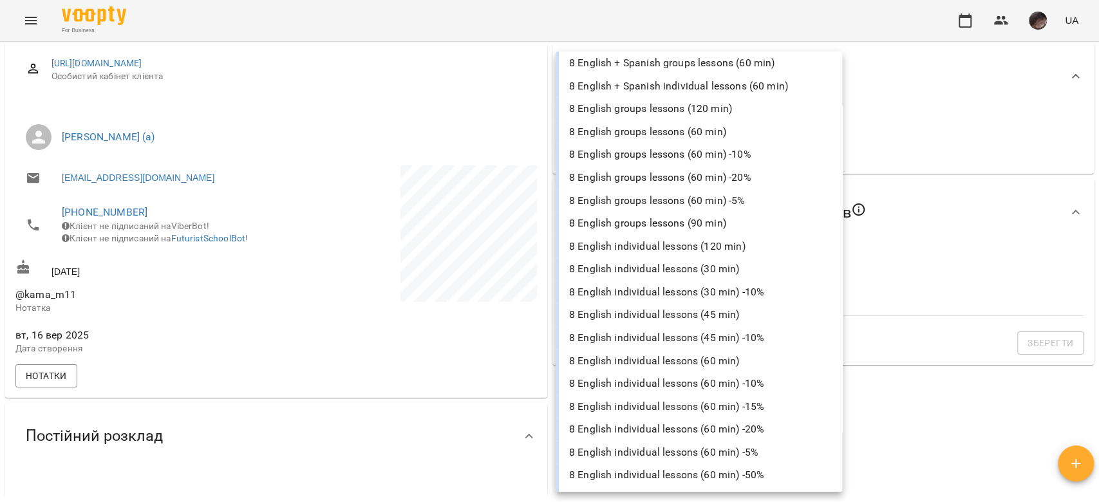
click at [768, 364] on li "8 English individual lessons (60 min)" at bounding box center [699, 361] width 286 height 23
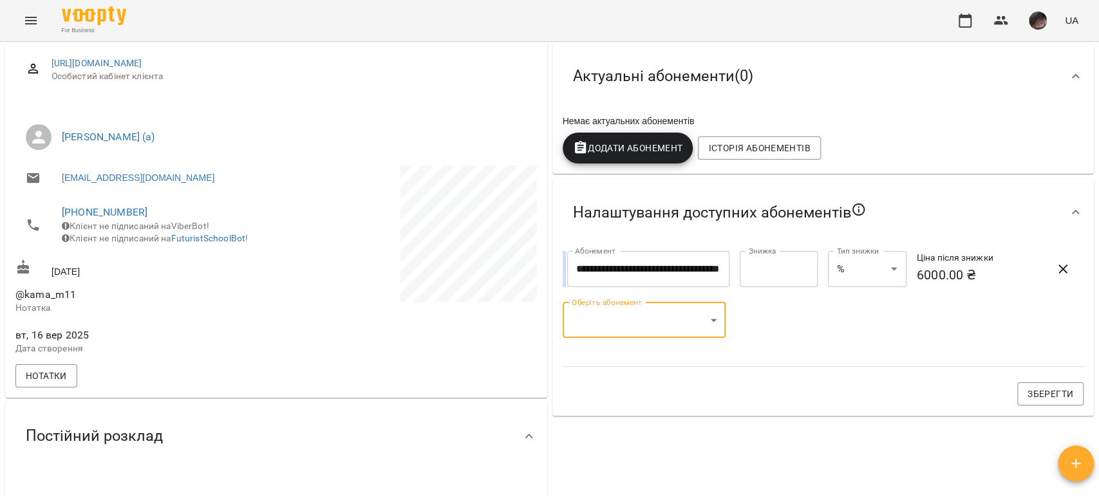
click at [680, 321] on body "**********" at bounding box center [549, 272] width 1099 height 544
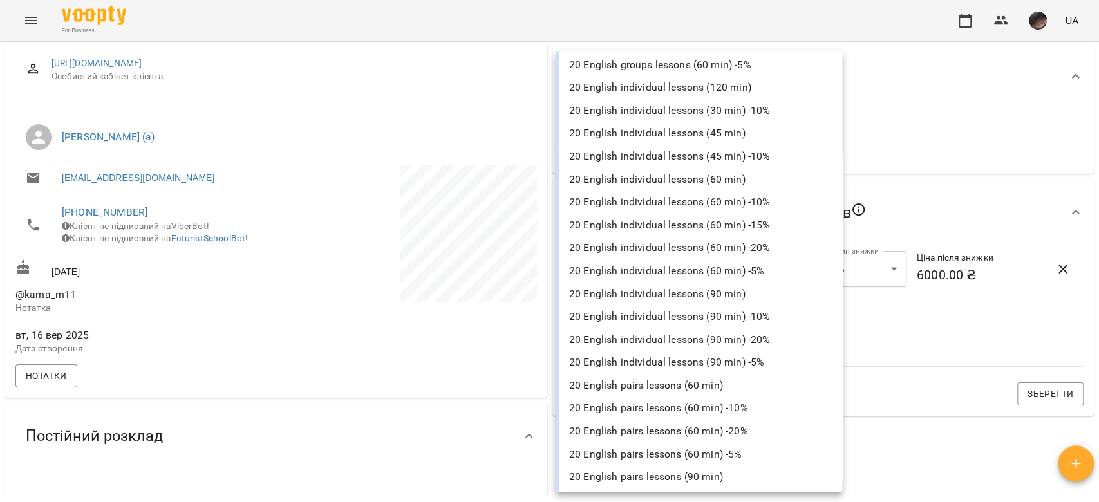
scroll to position [3090, 0]
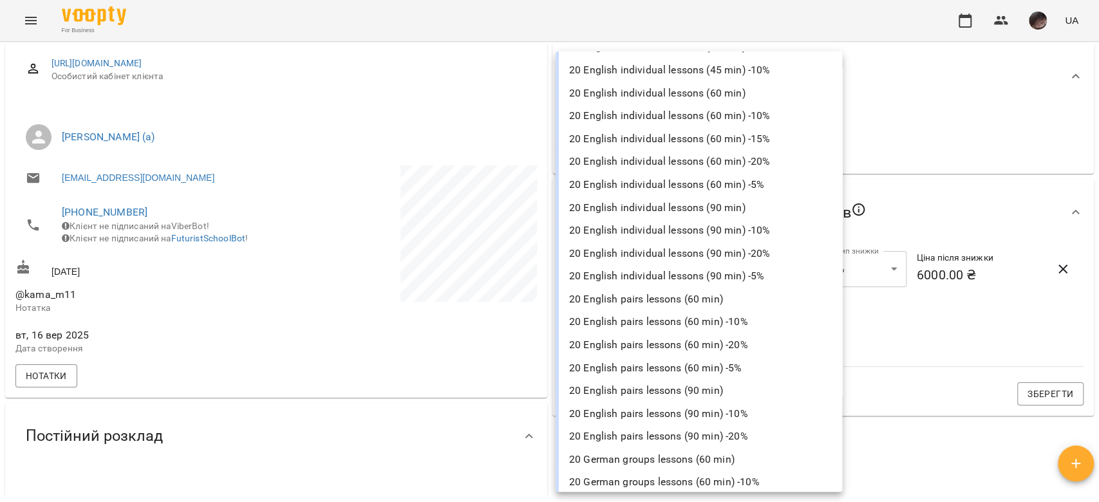
click at [730, 88] on li "20 English individual lessons (60 min)" at bounding box center [699, 93] width 286 height 23
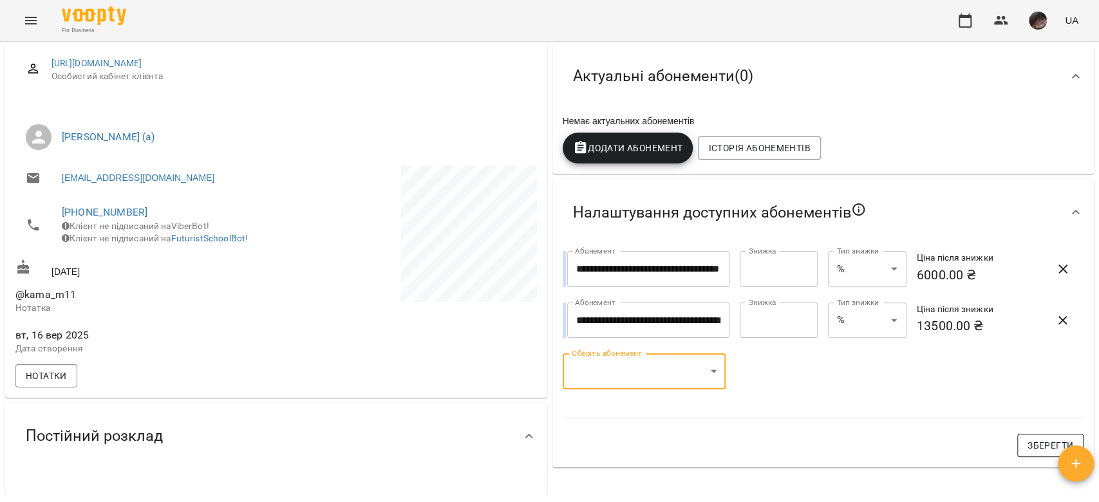
click at [1017, 457] on button "Зберегти" at bounding box center [1050, 445] width 66 height 23
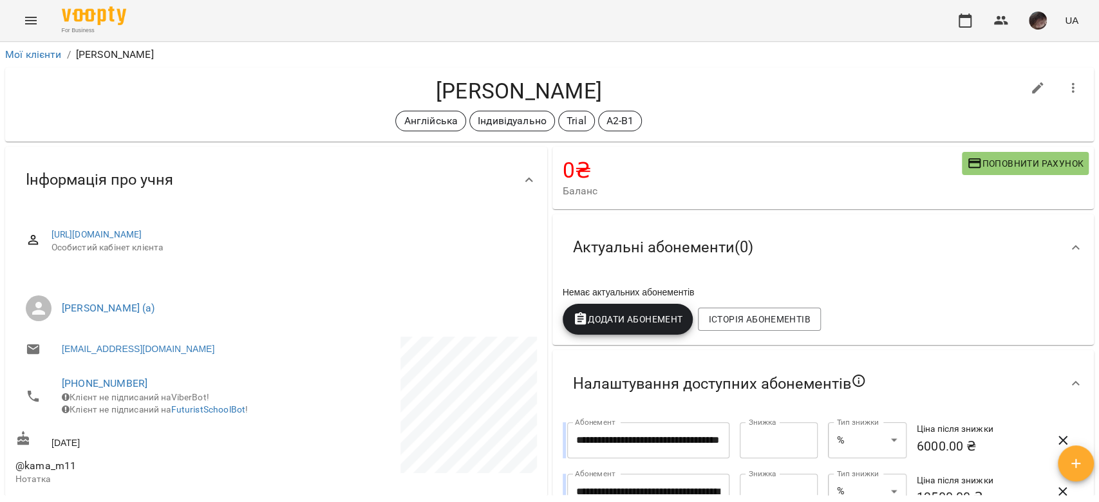
drag, startPoint x: 335, startPoint y: 229, endPoint x: 285, endPoint y: 220, distance: 50.9
drag, startPoint x: 285, startPoint y: 220, endPoint x: 264, endPoint y: 236, distance: 25.7
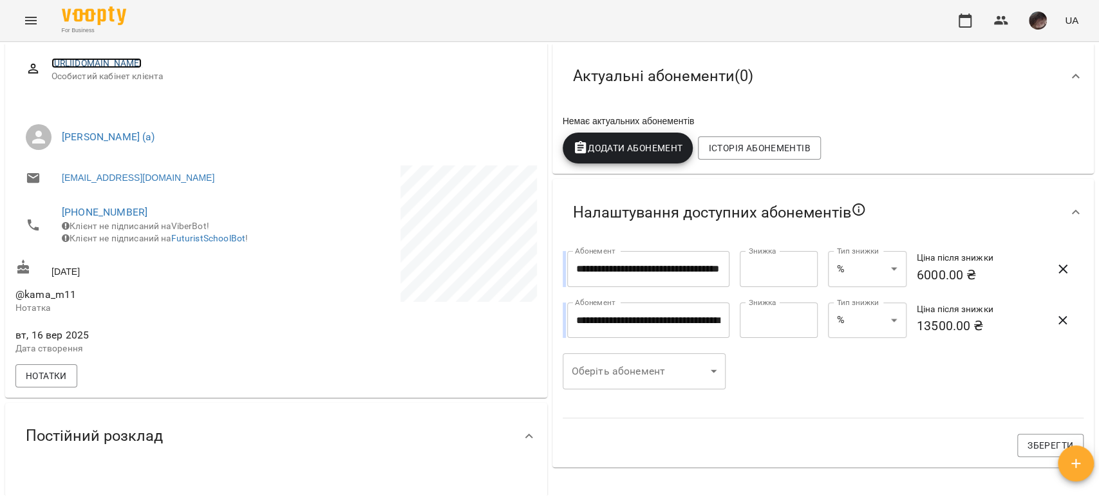
scroll to position [343, 0]
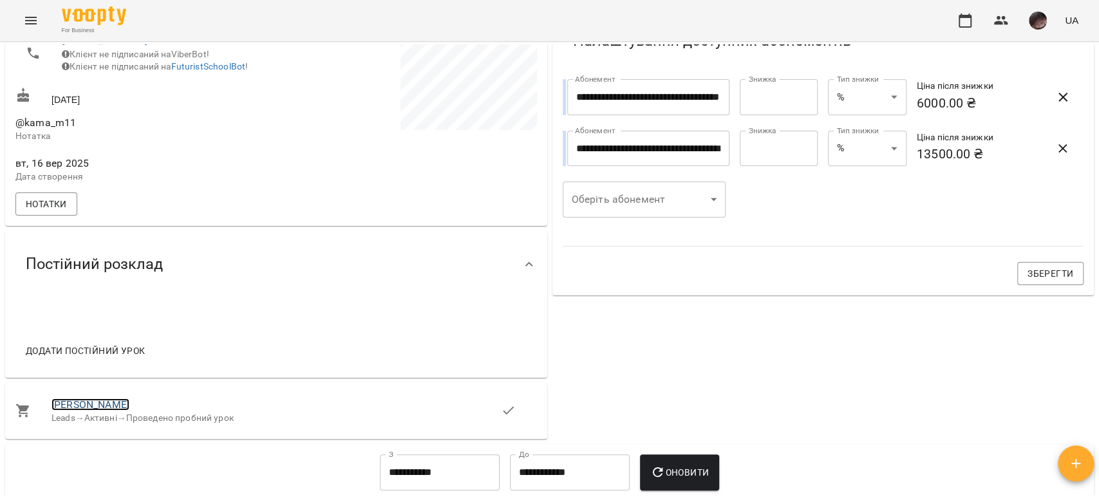
click at [78, 411] on link "Кямаля Мехтієва" at bounding box center [90, 404] width 78 height 12
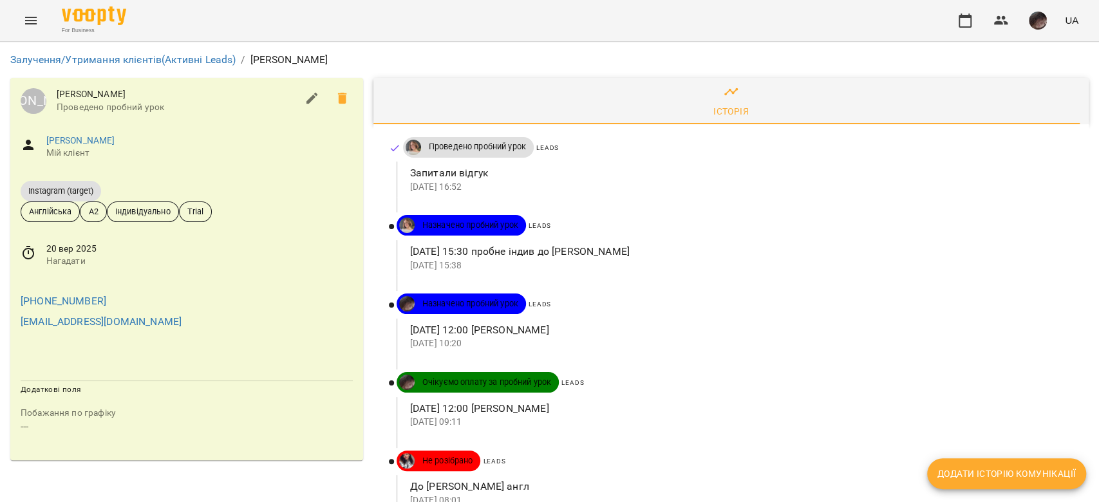
click at [982, 465] on button "Додати історію комунікації" at bounding box center [1006, 473] width 159 height 31
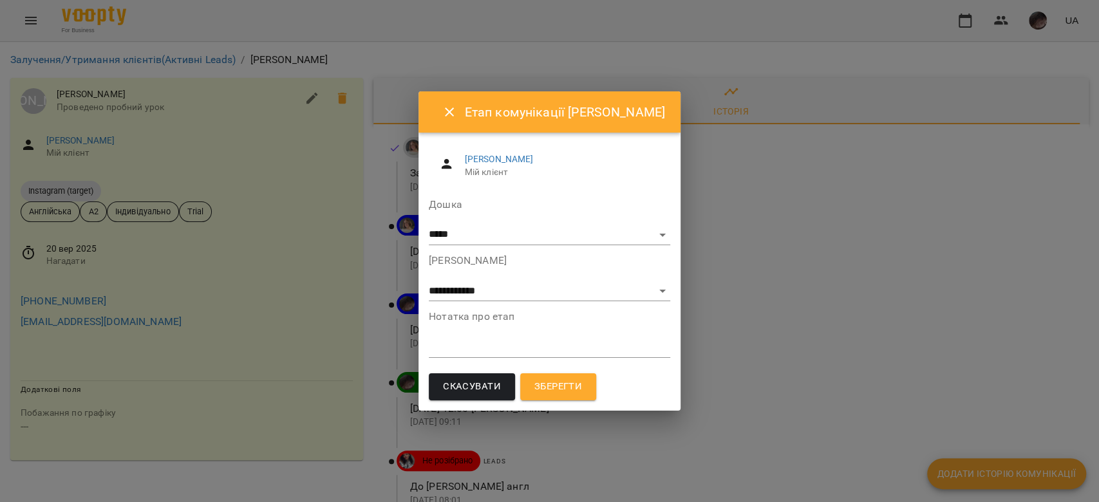
click at [568, 278] on div "**********" at bounding box center [549, 279] width 241 height 46
click at [556, 286] on select "**********" at bounding box center [549, 291] width 241 height 21
select select "*"
click at [429, 281] on select "**********" at bounding box center [549, 291] width 241 height 21
click at [562, 342] on textarea at bounding box center [549, 347] width 241 height 12
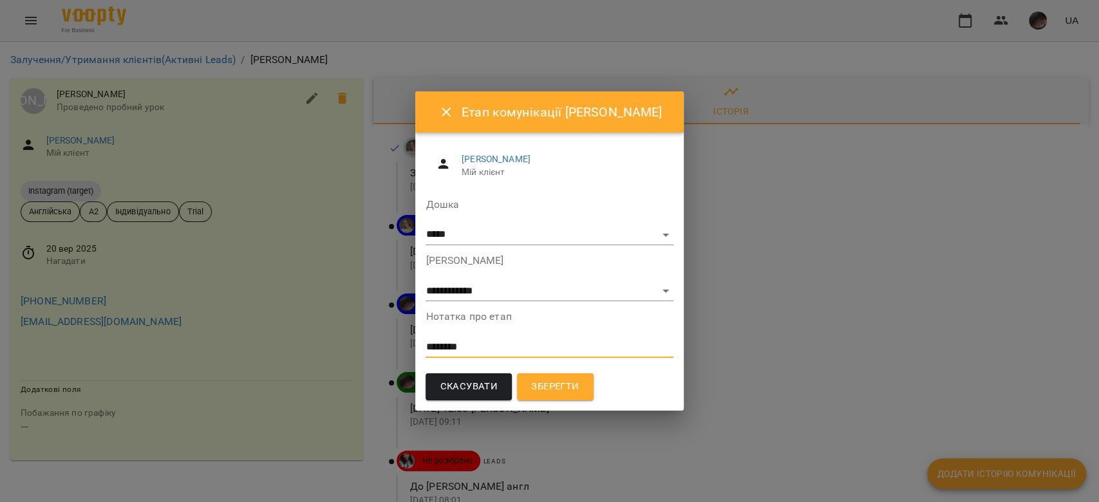
type textarea "********"
click at [562, 397] on button "Зберегти" at bounding box center [555, 386] width 76 height 27
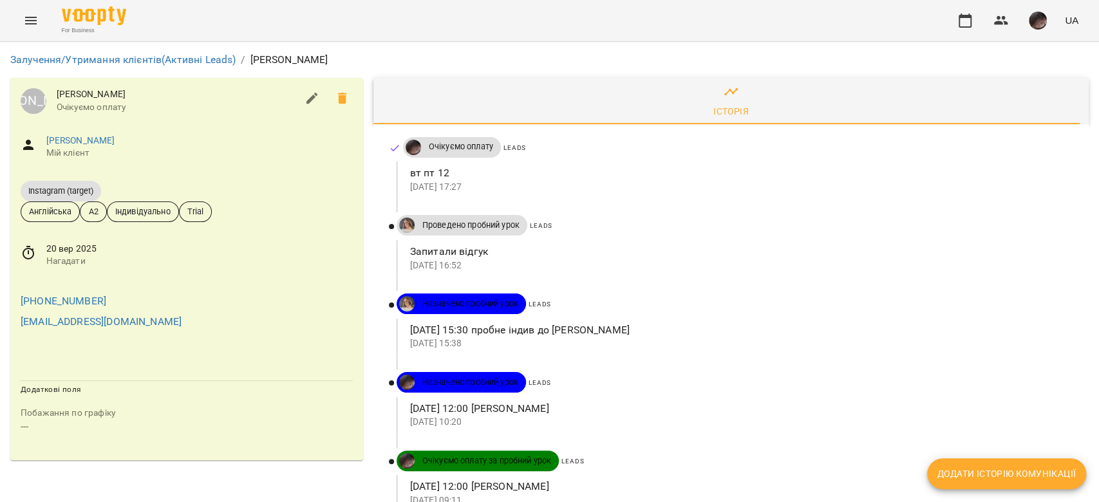
click at [82, 263] on span "Нагадати" at bounding box center [199, 261] width 306 height 13
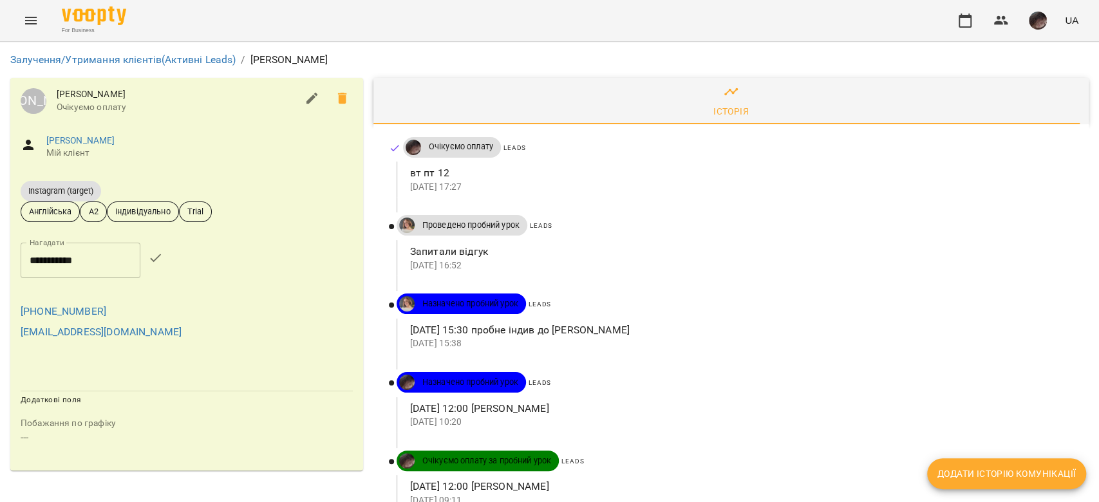
click at [82, 263] on input "**********" at bounding box center [81, 261] width 120 height 36
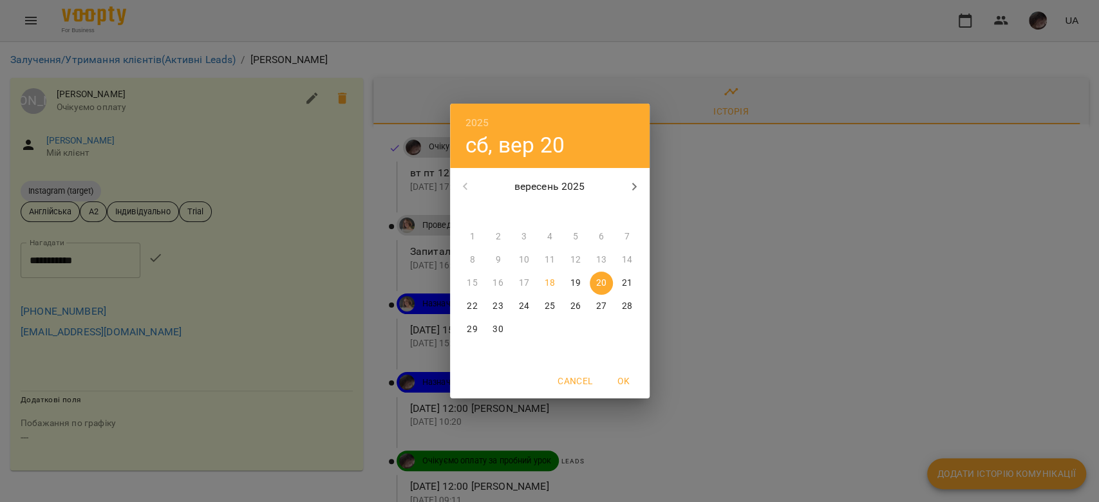
click at [474, 311] on p "22" at bounding box center [472, 306] width 10 height 13
type input "**********"
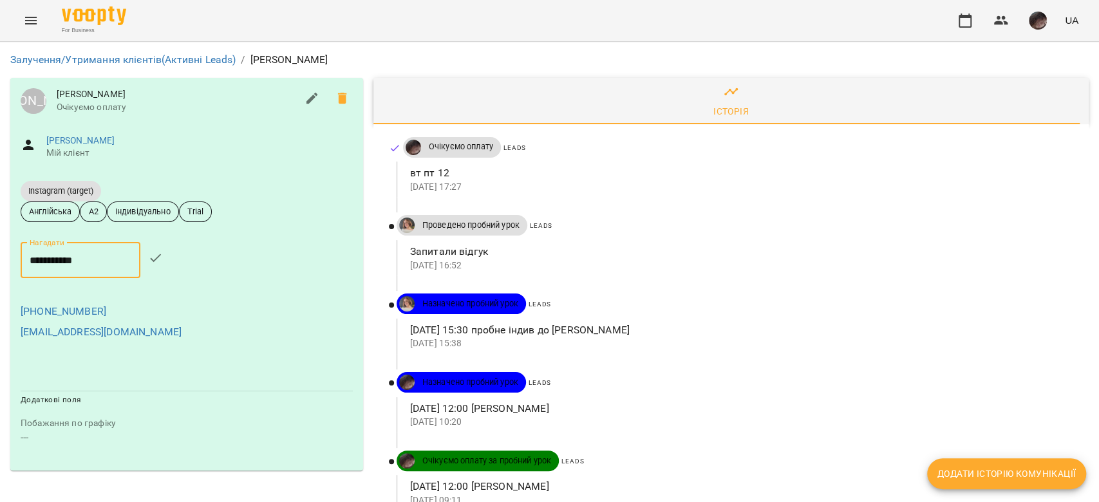
click at [162, 261] on icon "button" at bounding box center [155, 257] width 15 height 15
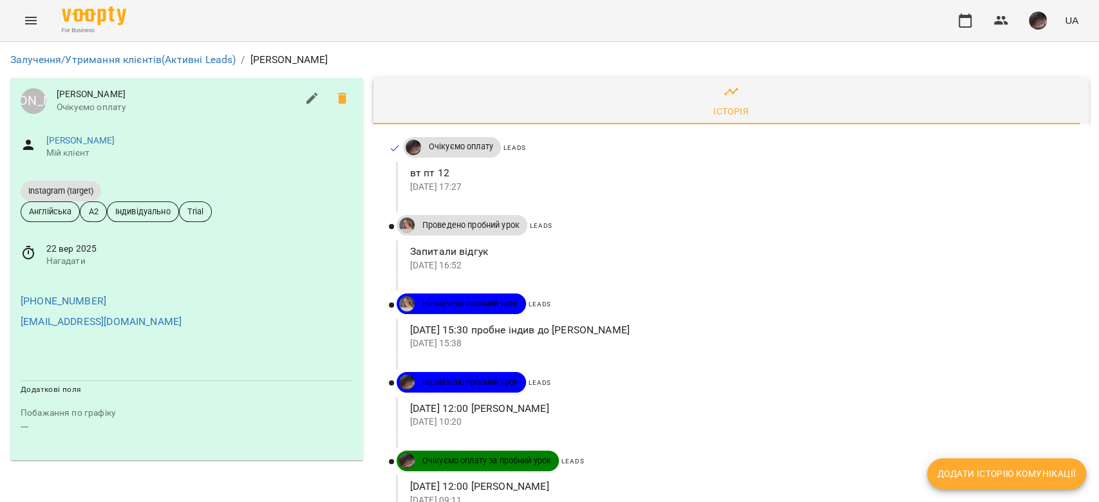
click at [24, 26] on icon "Menu" at bounding box center [30, 20] width 15 height 15
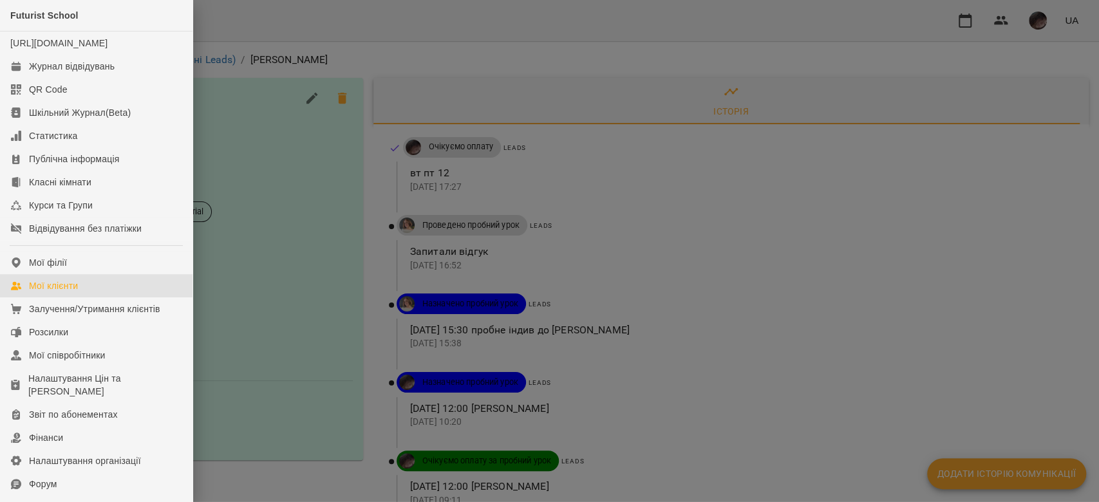
click at [58, 292] on div "Мої клієнти" at bounding box center [53, 285] width 49 height 13
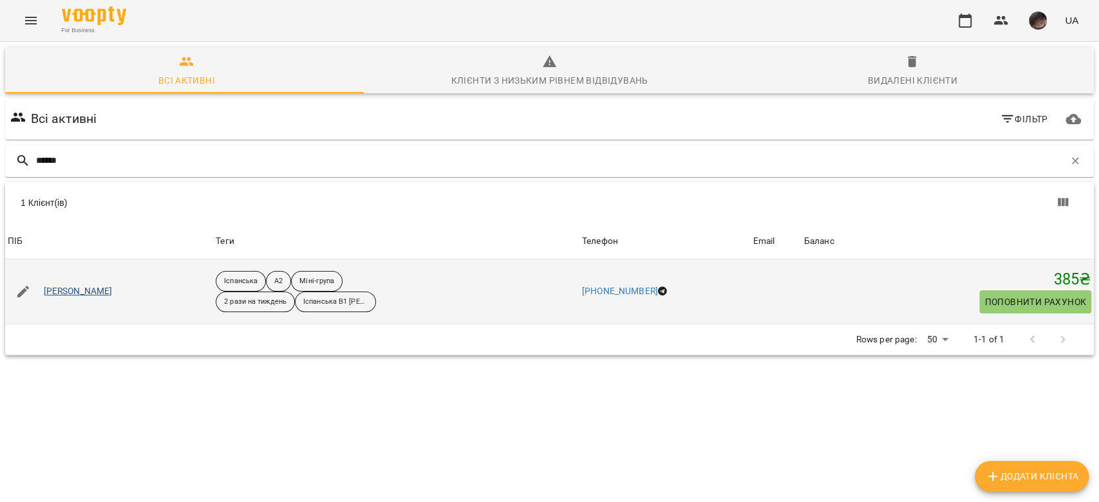
type input "******"
click at [112, 288] on link "Булана Світлана Валеріївна" at bounding box center [78, 291] width 69 height 13
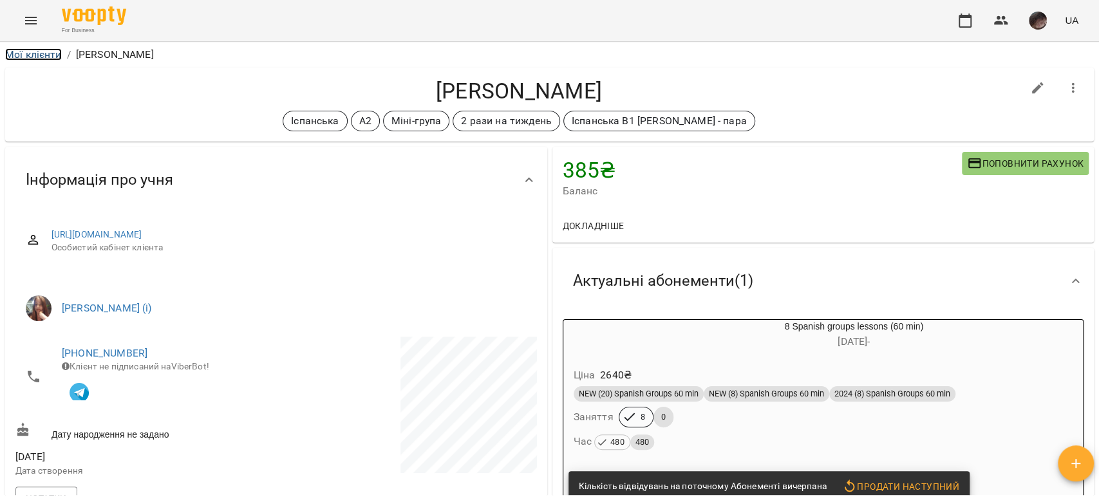
click at [51, 51] on link "Мої клієнти" at bounding box center [33, 54] width 57 height 12
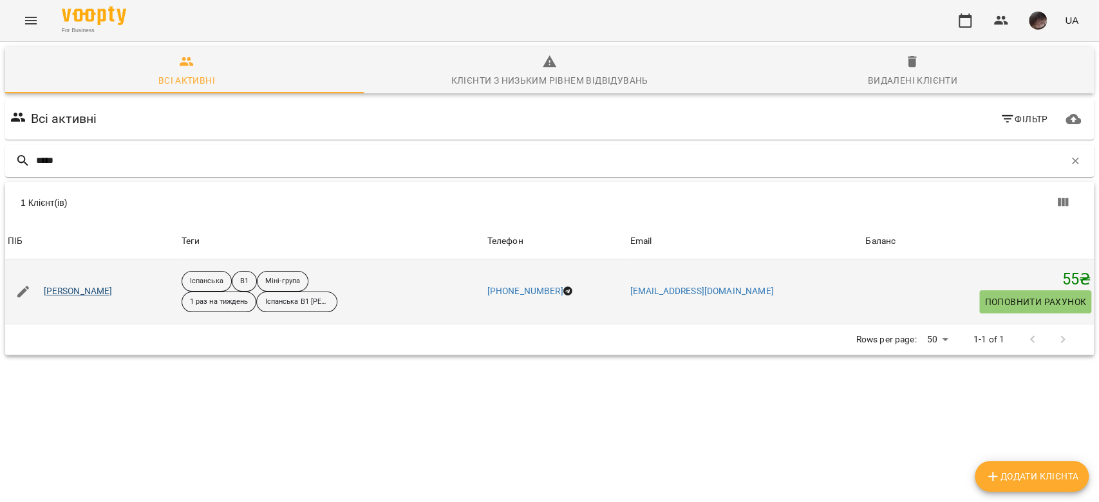
type input "*****"
click at [88, 290] on link "Рудник Анастасія" at bounding box center [78, 291] width 69 height 13
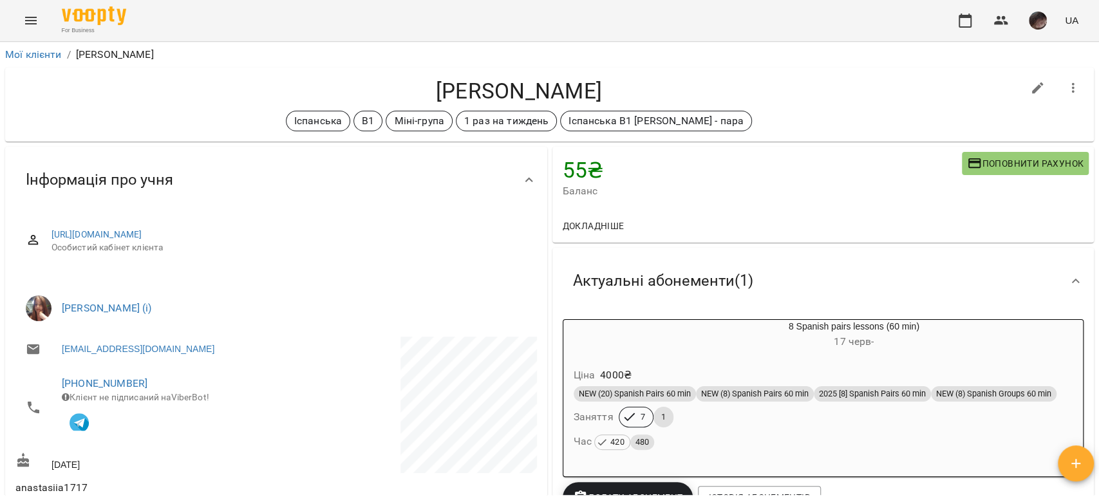
click at [21, 47] on li "Мої клієнти" at bounding box center [33, 54] width 57 height 15
click at [31, 54] on link "Мої клієнти" at bounding box center [33, 54] width 57 height 12
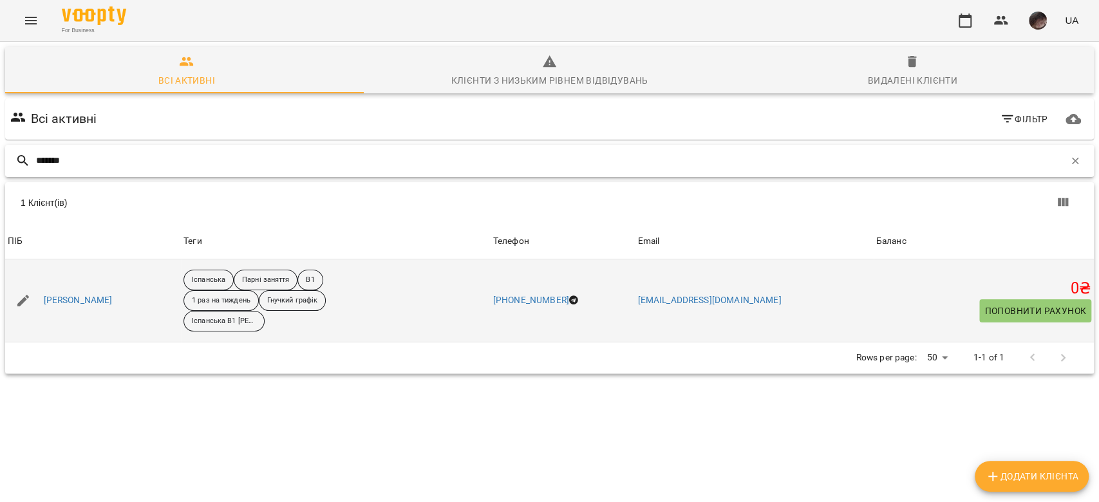
type input "*******"
click at [82, 306] on div "[PERSON_NAME]" at bounding box center [78, 301] width 74 height 18
click at [41, 301] on div "[PERSON_NAME]" at bounding box center [78, 301] width 74 height 18
click at [52, 306] on link "[PERSON_NAME]" at bounding box center [78, 300] width 69 height 13
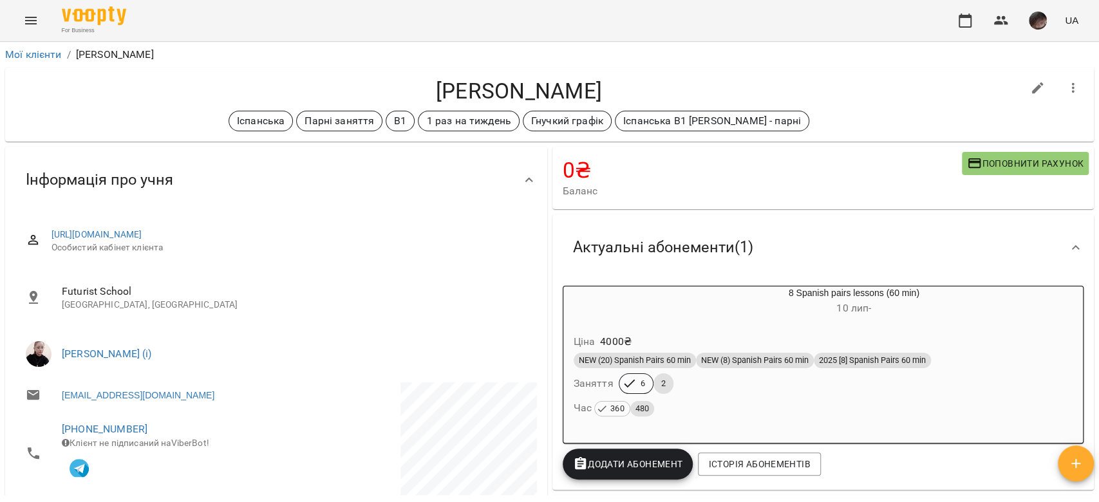
drag, startPoint x: 52, startPoint y: 308, endPoint x: 758, endPoint y: 71, distance: 745.0
click at [758, 71] on div "Волошина Юлія Іспанська Парні заняття B1 1 раз на тиждень Гнучкий графік Іспанс…" at bounding box center [549, 105] width 1089 height 74
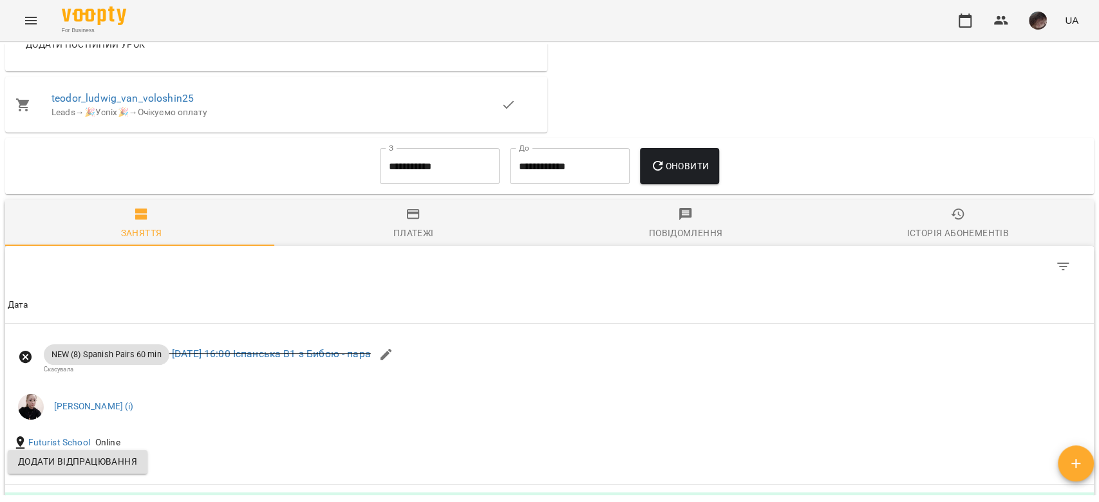
scroll to position [610, 0]
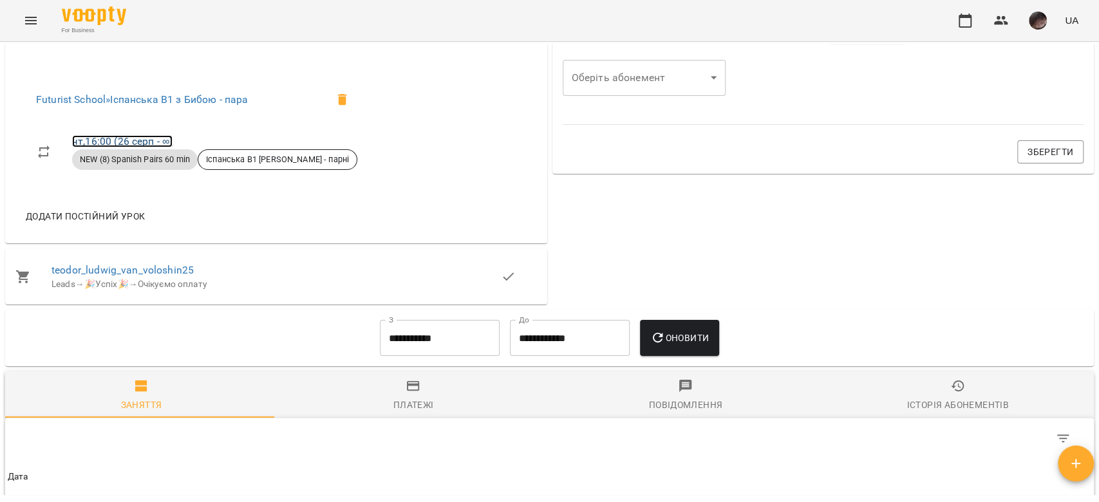
click at [119, 147] on link "чт , 16:00 (26 серп - ∞)" at bounding box center [122, 141] width 100 height 12
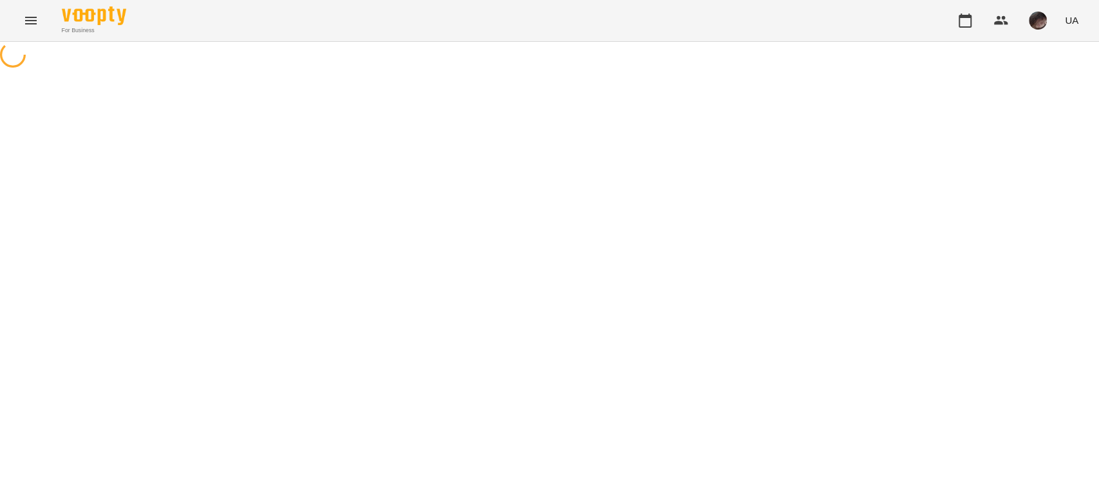
select select "*"
select select "**********"
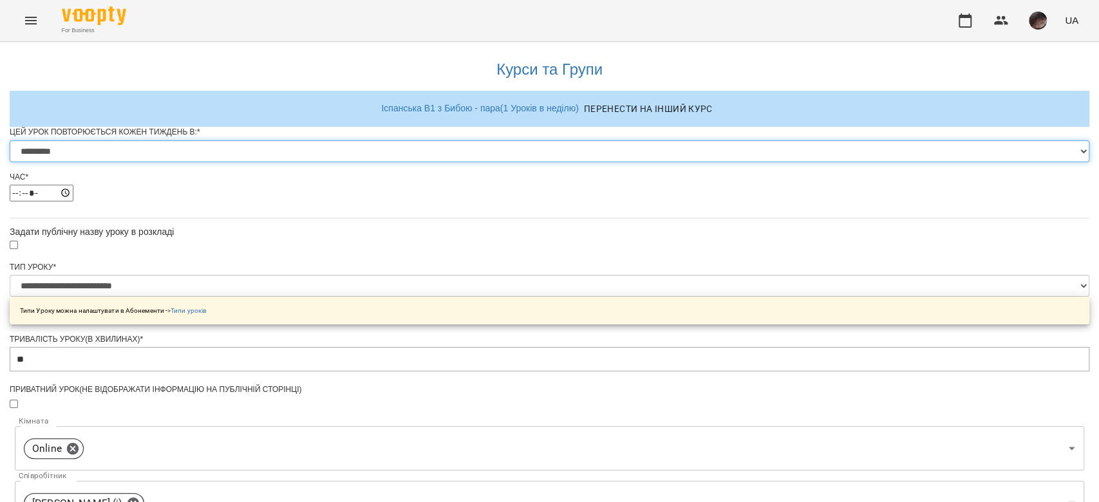
click at [496, 162] on select "********* ******** ****** ****** ******** ****** ******" at bounding box center [550, 151] width 1080 height 22
select select "*"
click at [388, 162] on select "********* ******** ****** ****** ******** ****** ******" at bounding box center [550, 151] width 1080 height 22
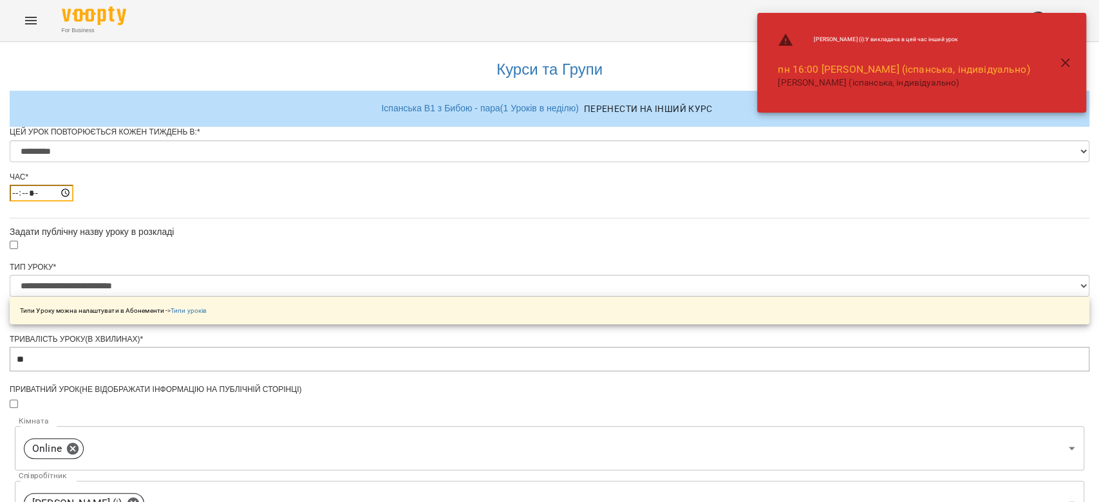
click at [73, 201] on input "*****" at bounding box center [42, 193] width 64 height 17
type input "*****"
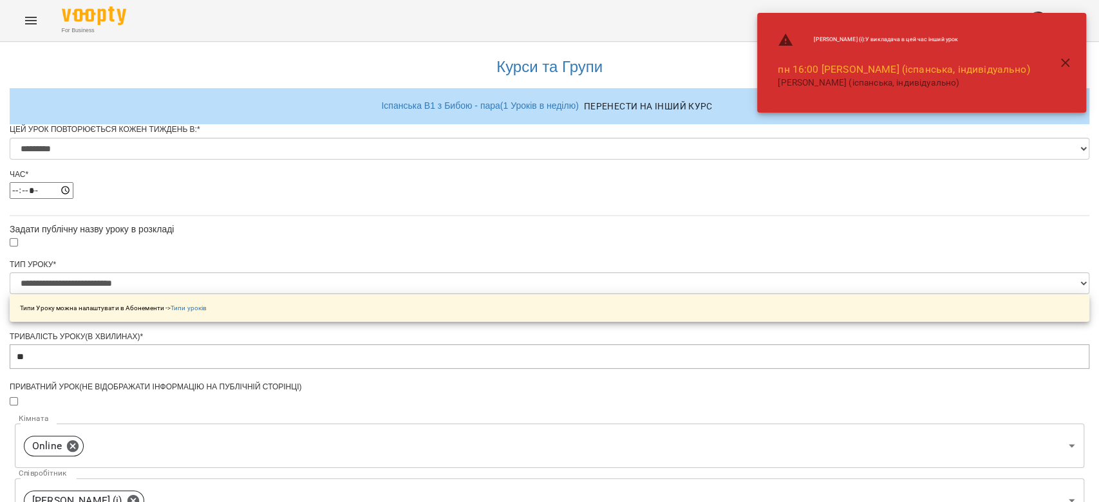
scroll to position [506, 0]
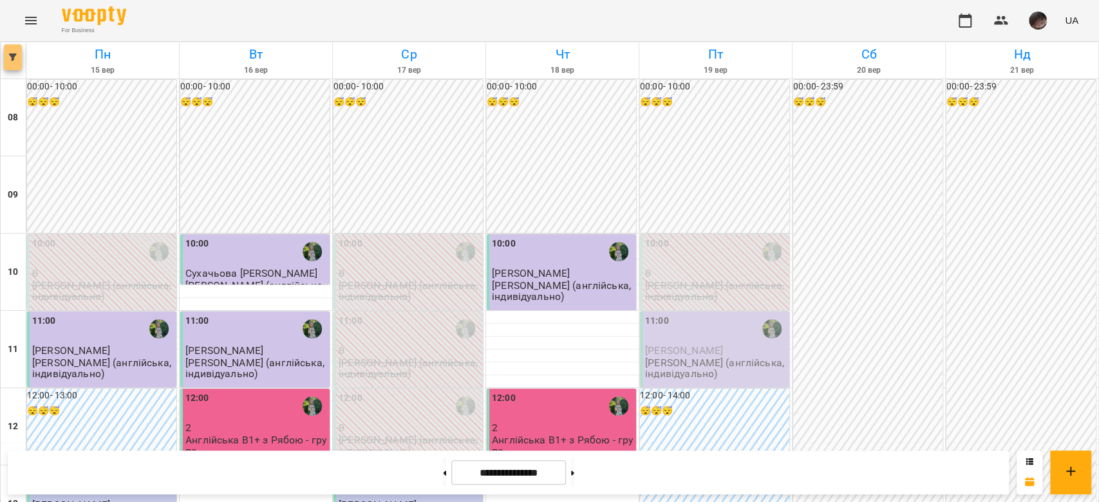
click at [14, 66] on button "button" at bounding box center [13, 57] width 18 height 26
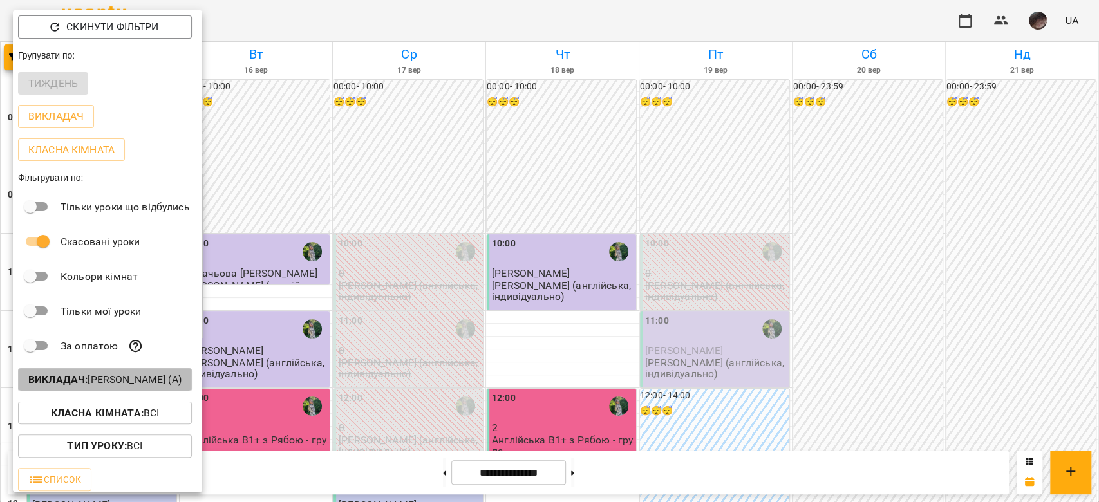
click at [156, 380] on p "Викладач : [PERSON_NAME] (а)" at bounding box center [104, 379] width 153 height 15
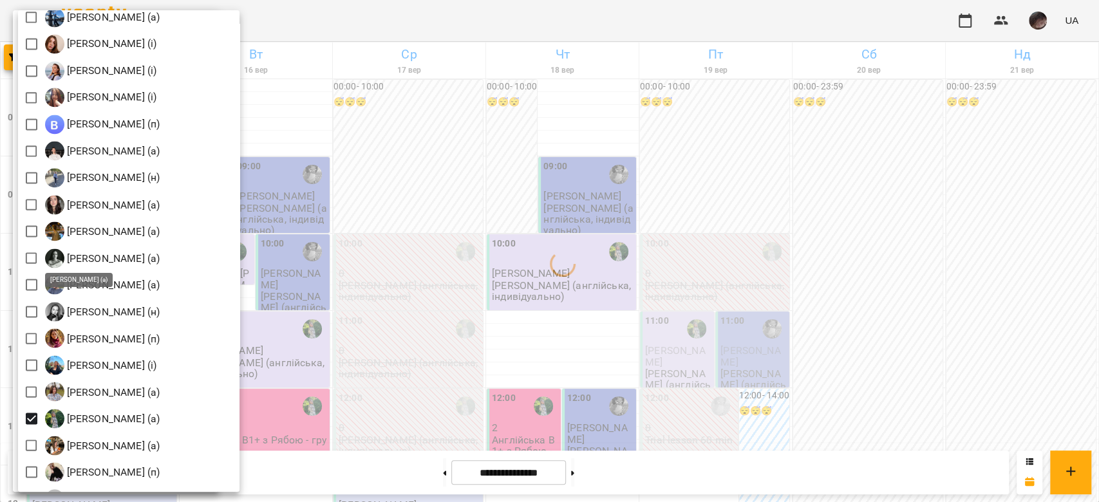
scroll to position [1631, 0]
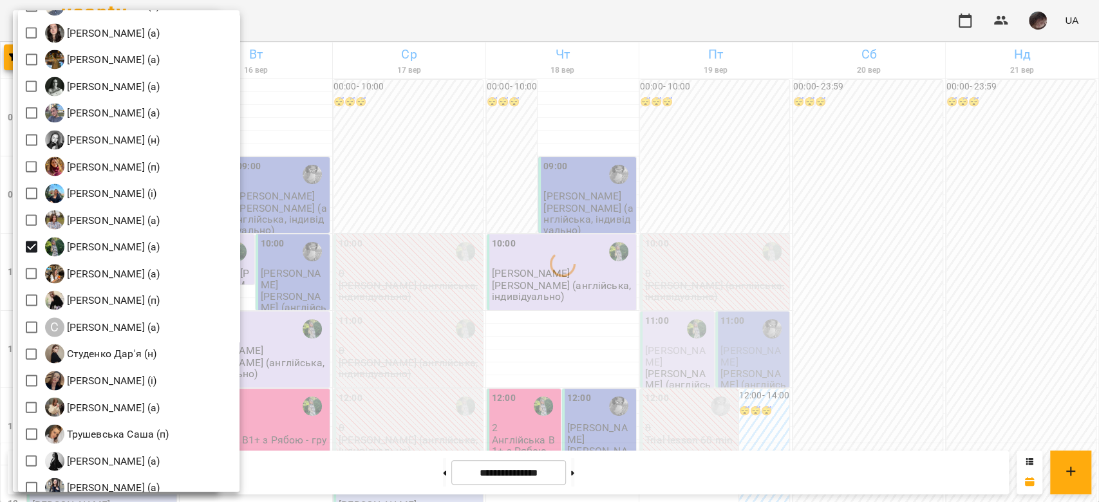
click at [494, 171] on div at bounding box center [549, 251] width 1099 height 502
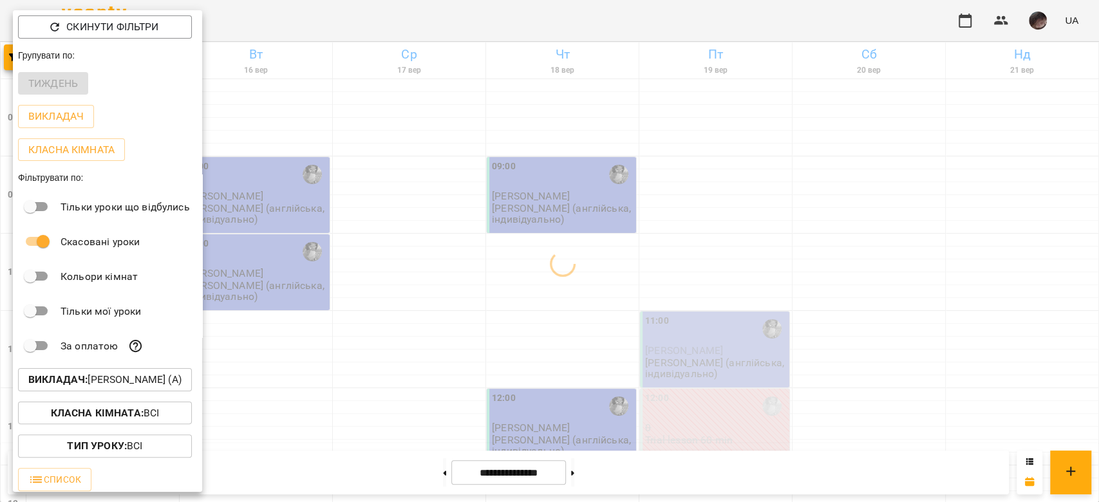
click at [494, 171] on div at bounding box center [549, 251] width 1099 height 502
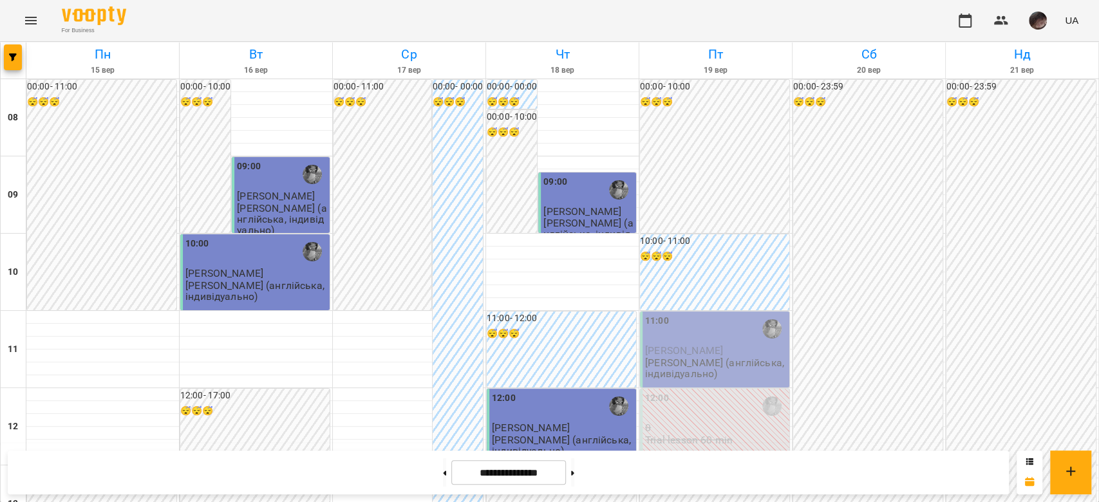
scroll to position [686, 0]
click at [574, 465] on button at bounding box center [572, 472] width 3 height 28
type input "**********"
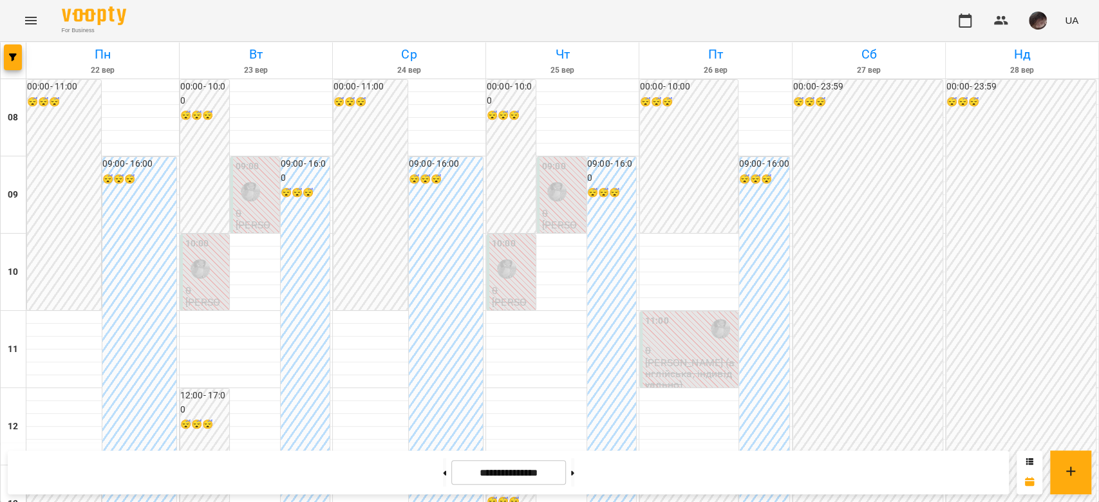
scroll to position [0, 0]
